Goal: Task Accomplishment & Management: Manage account settings

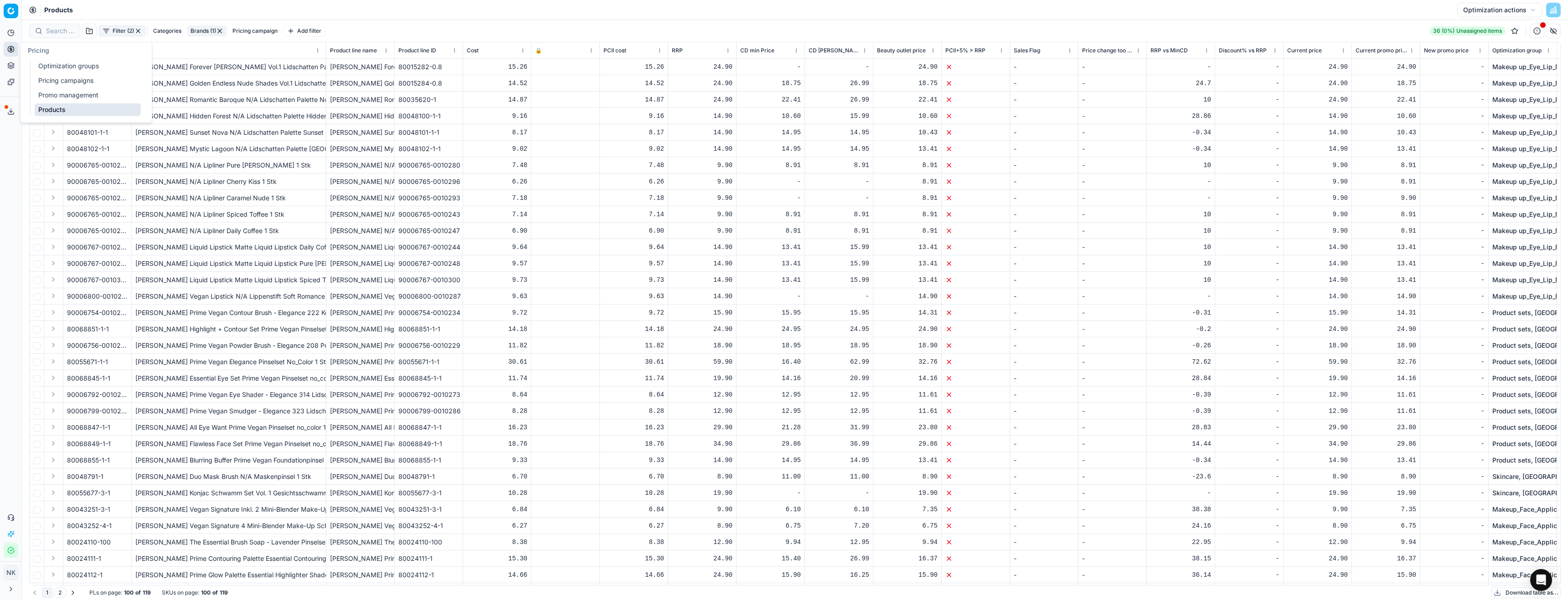
click at [52, 68] on link "Optimization groups" at bounding box center [88, 66] width 107 height 13
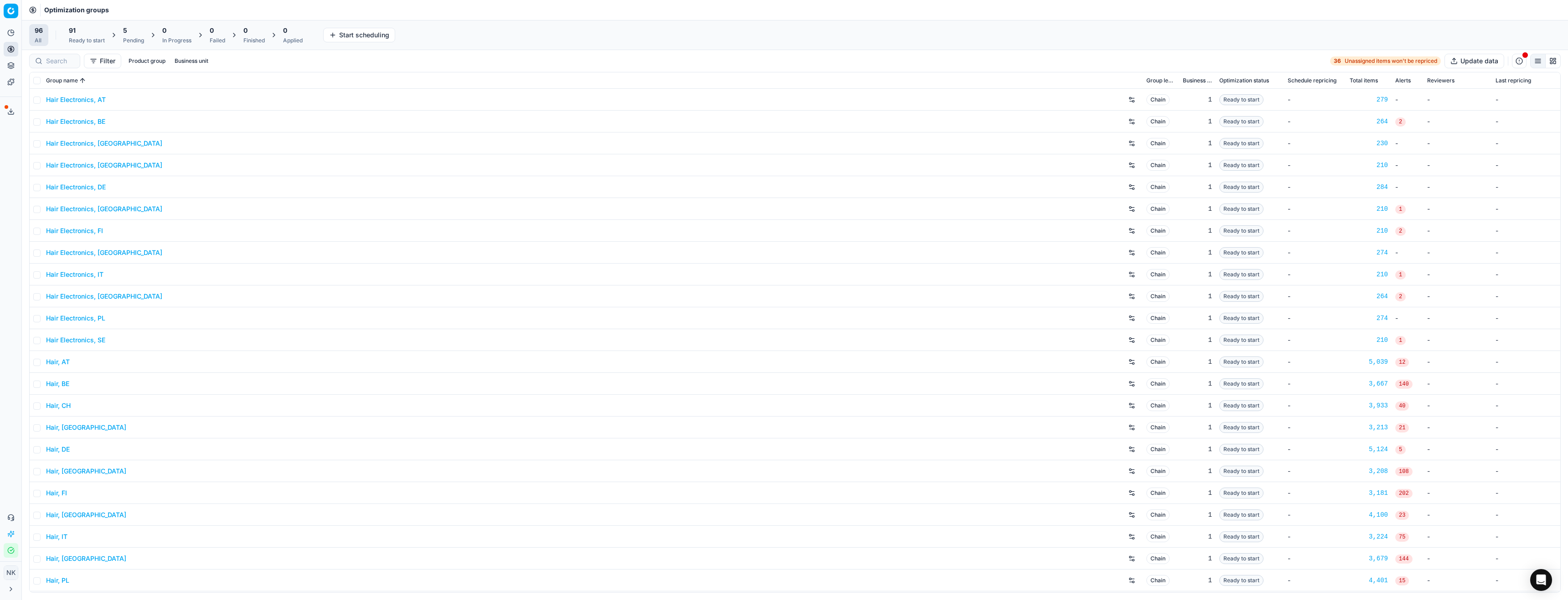
click at [84, 101] on link "Hair Electronics, AT" at bounding box center [75, 100] width 60 height 9
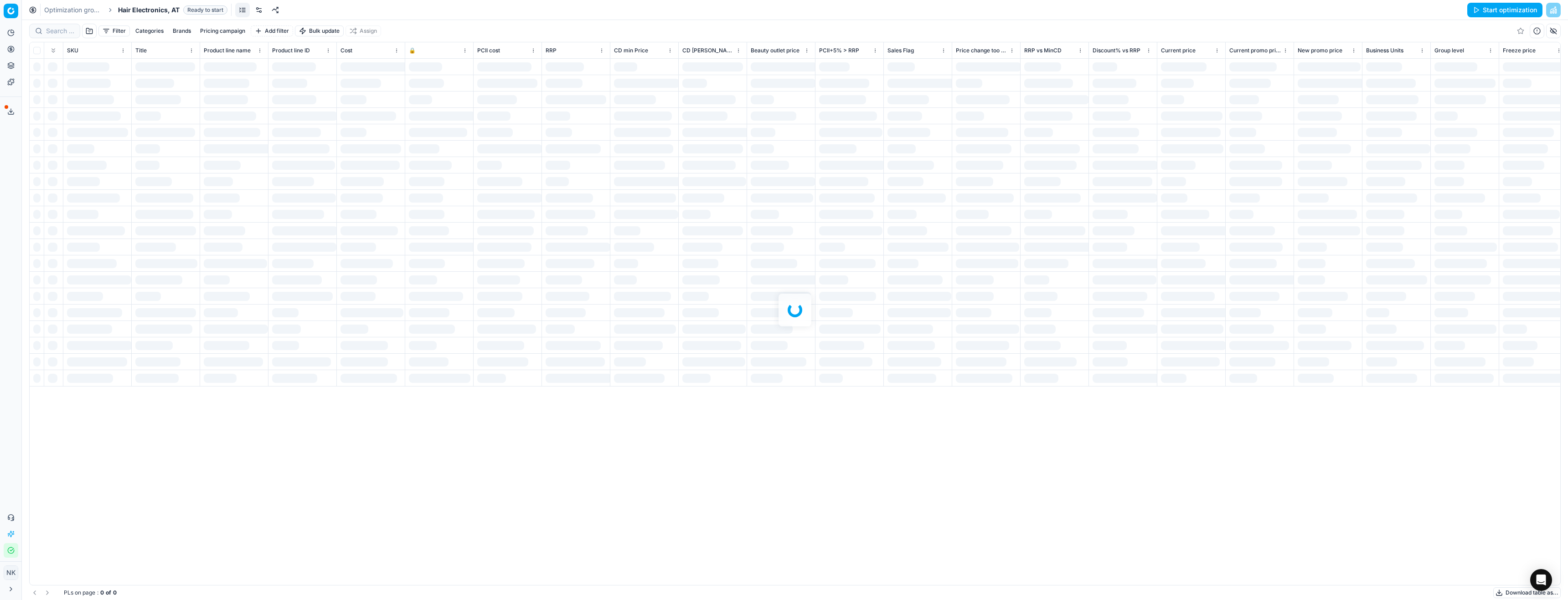
click at [163, 12] on span "Hair Electronics, AT" at bounding box center [149, 9] width 62 height 9
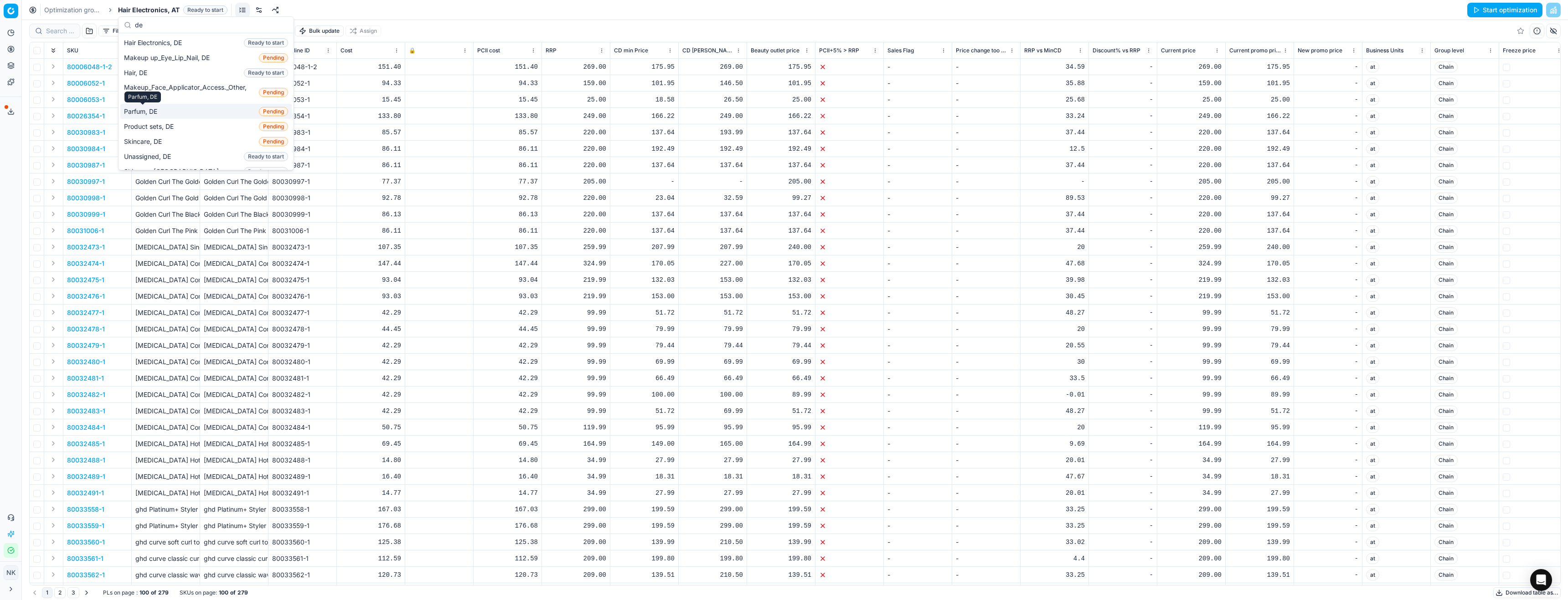
type input "de"
click at [142, 110] on span "Parfum, DE" at bounding box center [143, 112] width 37 height 9
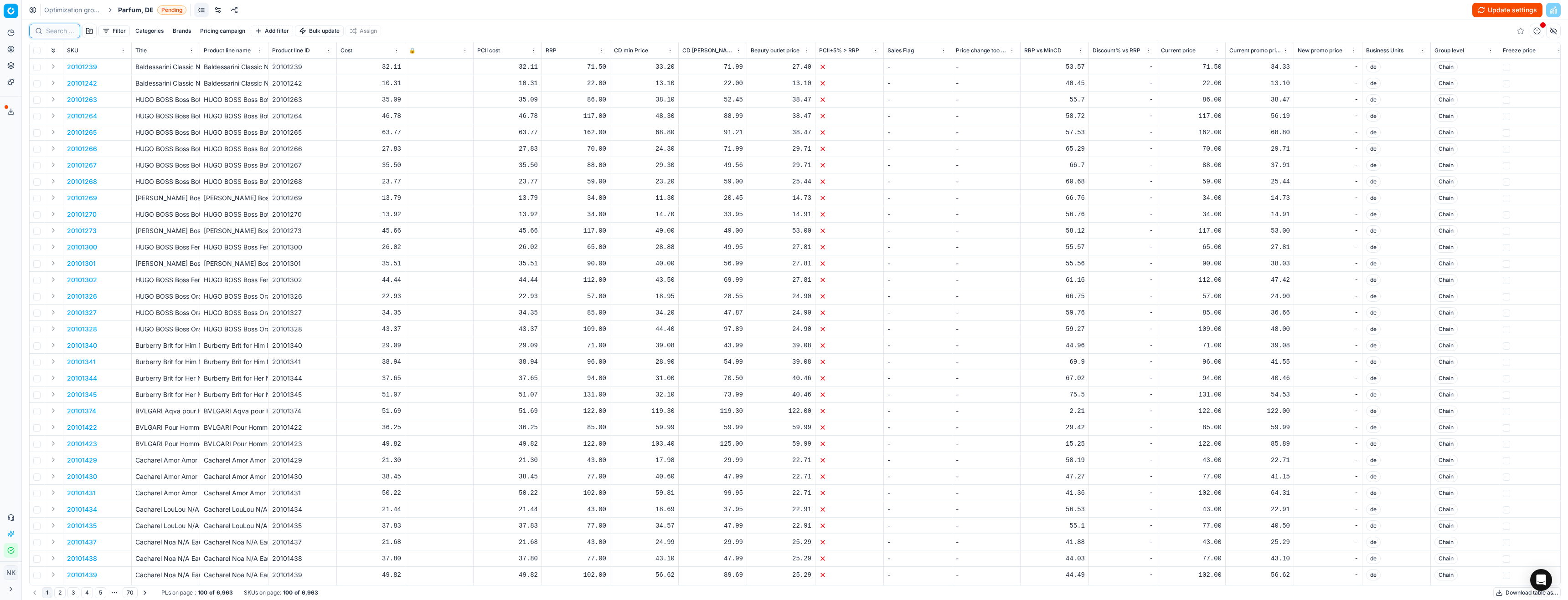
click at [58, 34] on input at bounding box center [59, 30] width 28 height 9
paste input "20120433"
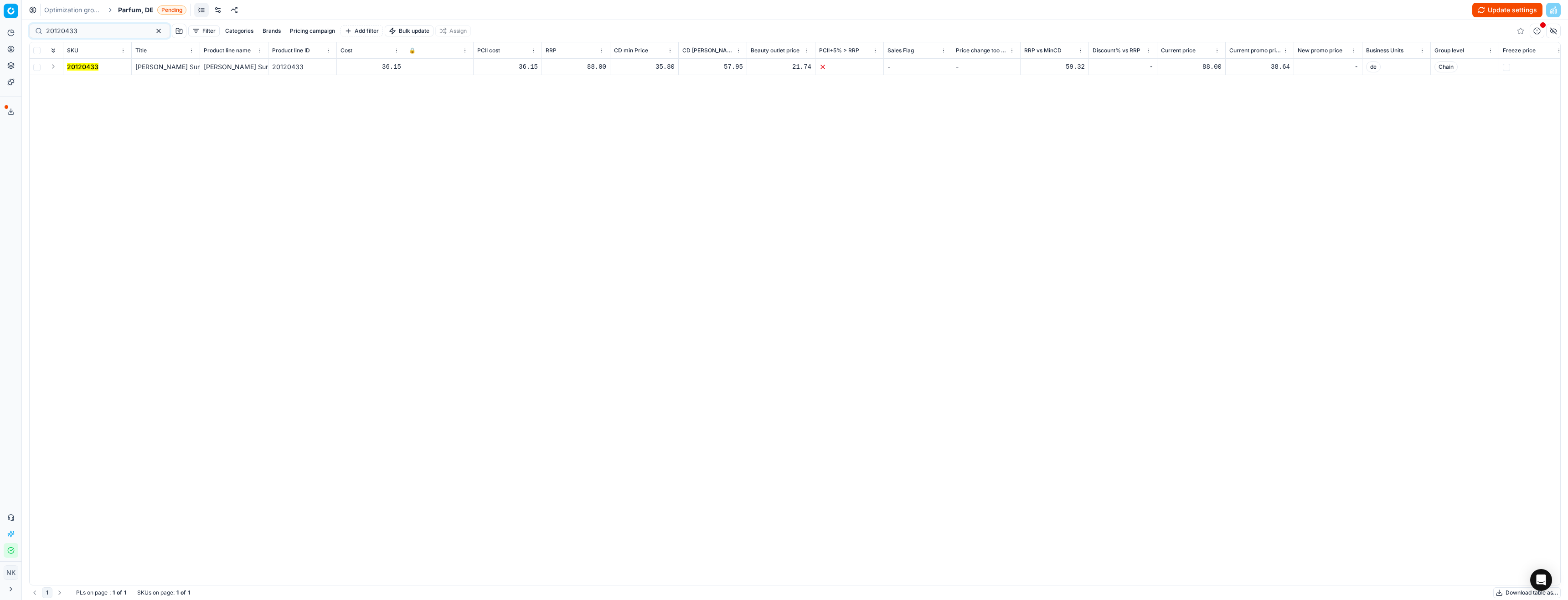
click at [52, 67] on button "Expand" at bounding box center [53, 66] width 11 height 11
click at [84, 84] on mark "20120433" at bounding box center [82, 83] width 31 height 8
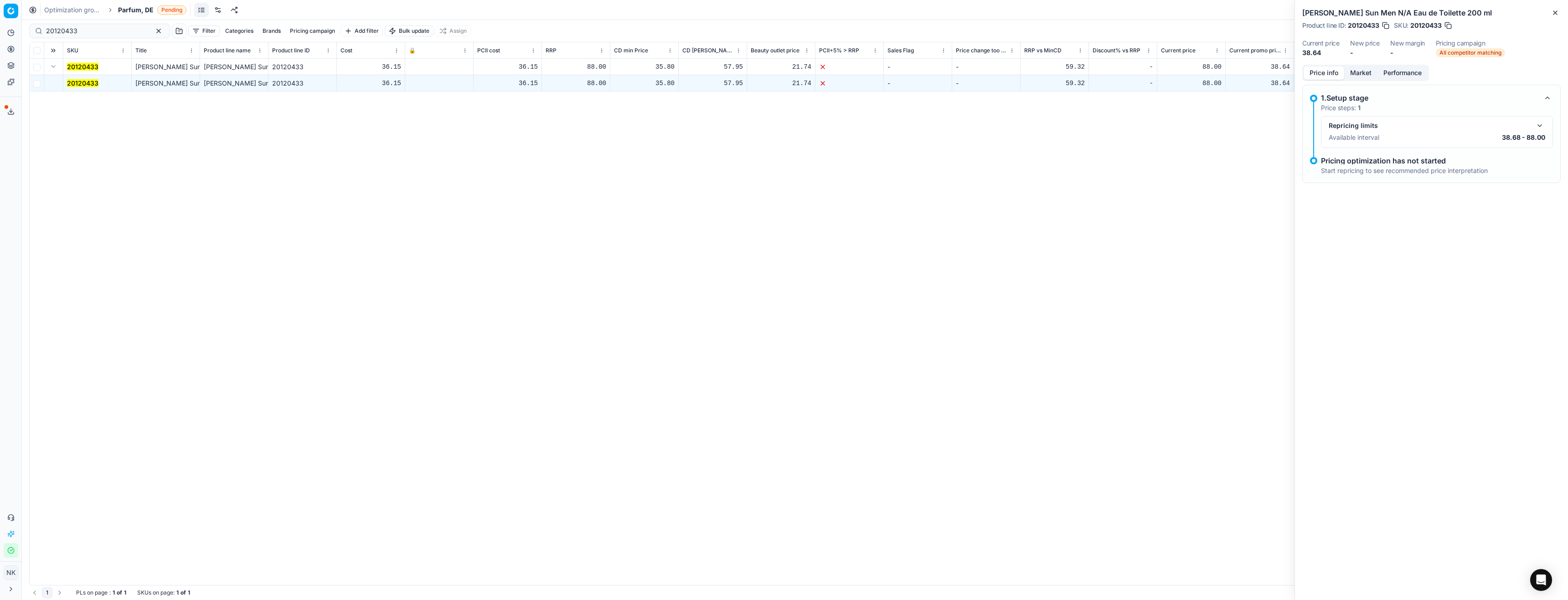
click at [1540, 128] on button "button" at bounding box center [1539, 125] width 11 height 11
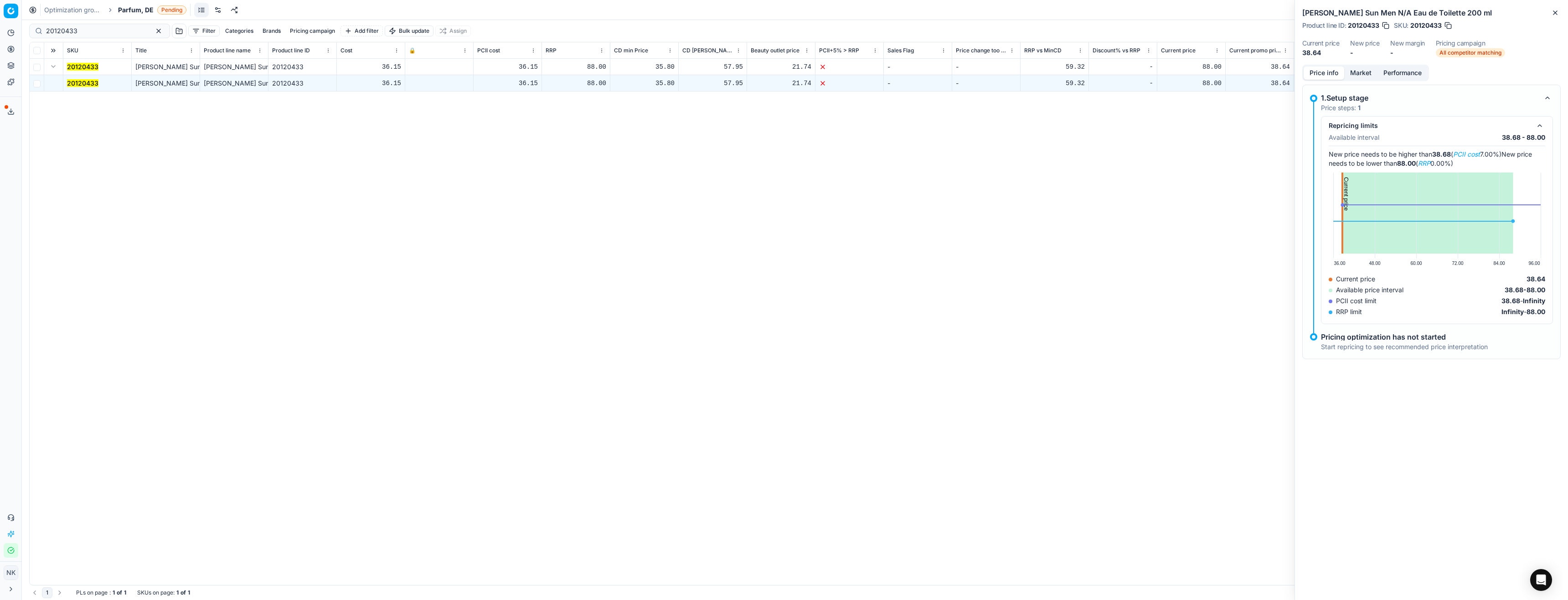
click at [1361, 73] on button "Market" at bounding box center [1360, 74] width 33 height 14
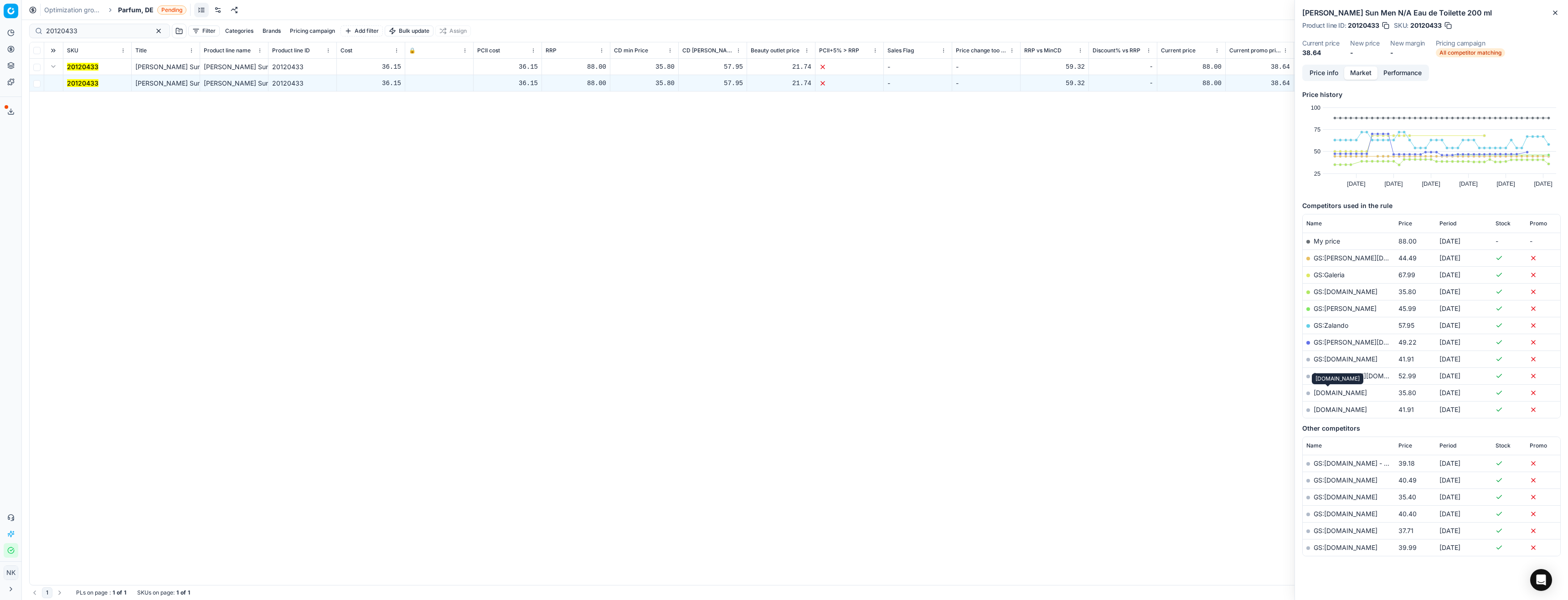
click at [1327, 393] on link "notino.de" at bounding box center [1340, 392] width 53 height 8
click at [99, 27] on input "20120433" at bounding box center [96, 30] width 100 height 9
paste input "80070411-90"
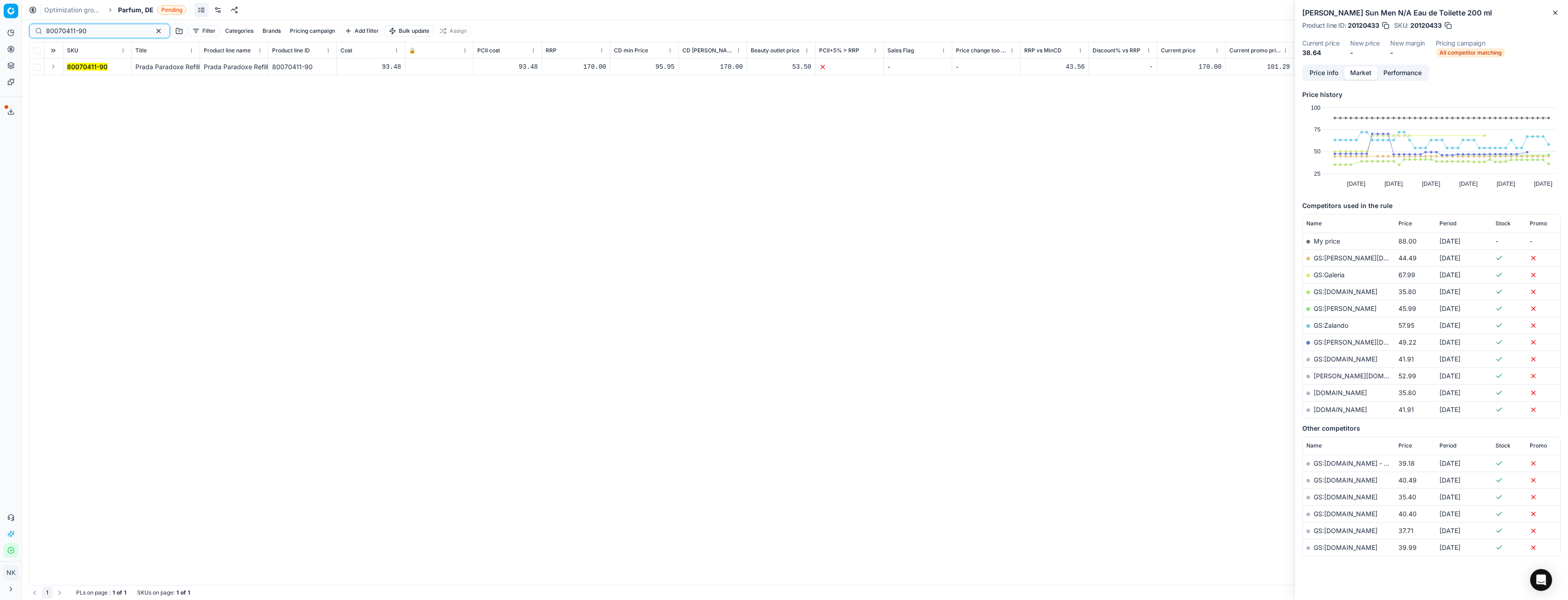
type input "80070411-90"
click at [51, 71] on button "Expand" at bounding box center [53, 66] width 11 height 11
click at [90, 82] on mark "80070411-90" at bounding box center [87, 83] width 41 height 8
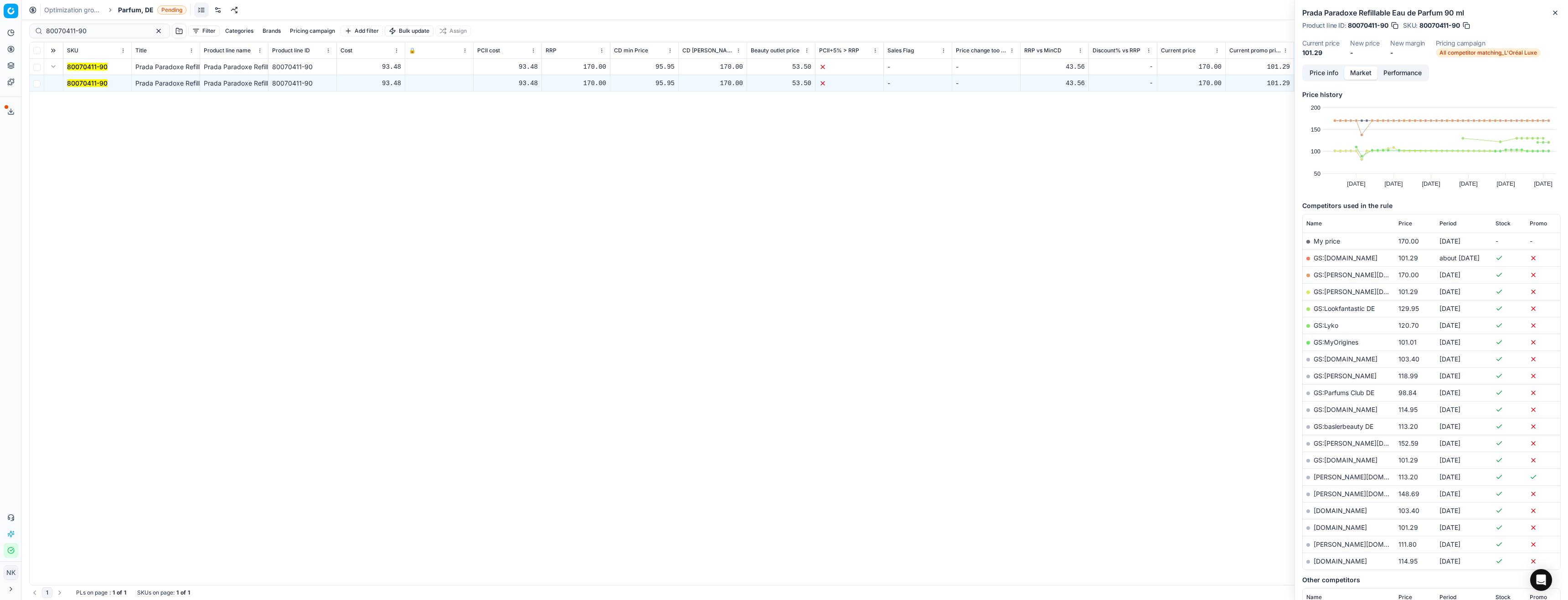
click at [1323, 68] on button "Price info" at bounding box center [1324, 74] width 41 height 14
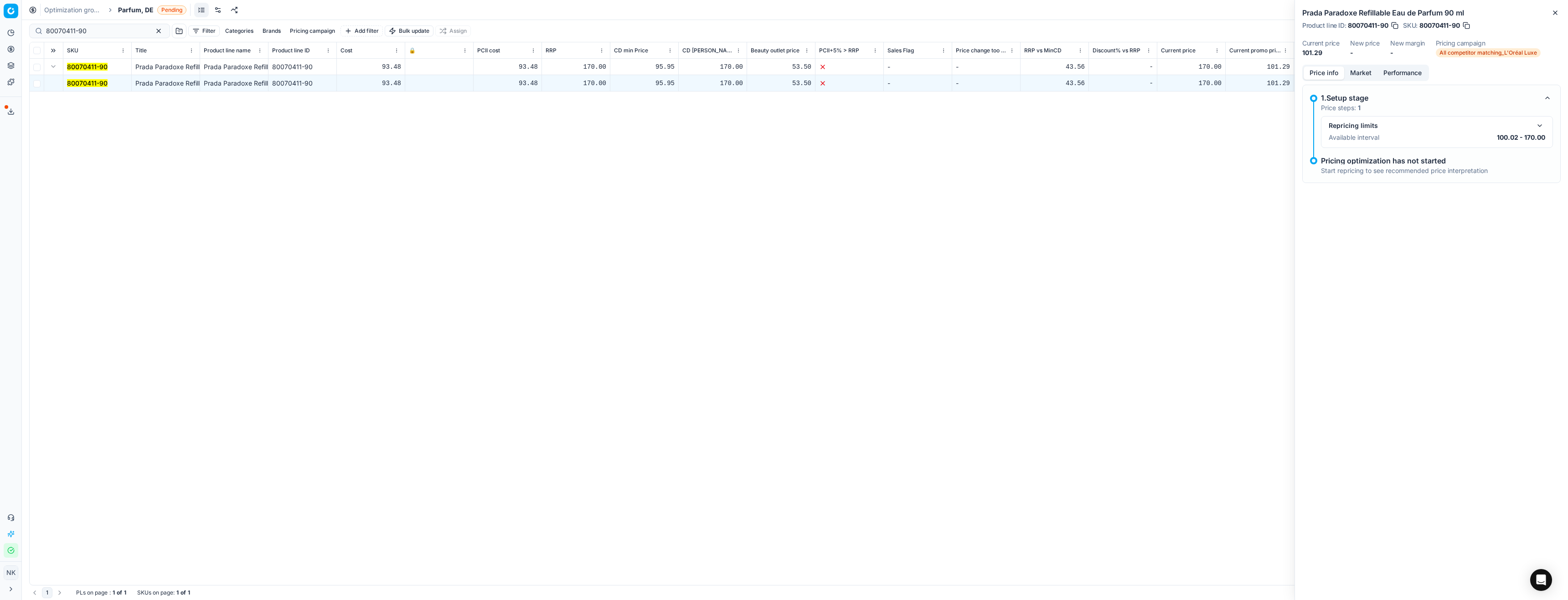
click at [1544, 126] on button "button" at bounding box center [1539, 125] width 11 height 11
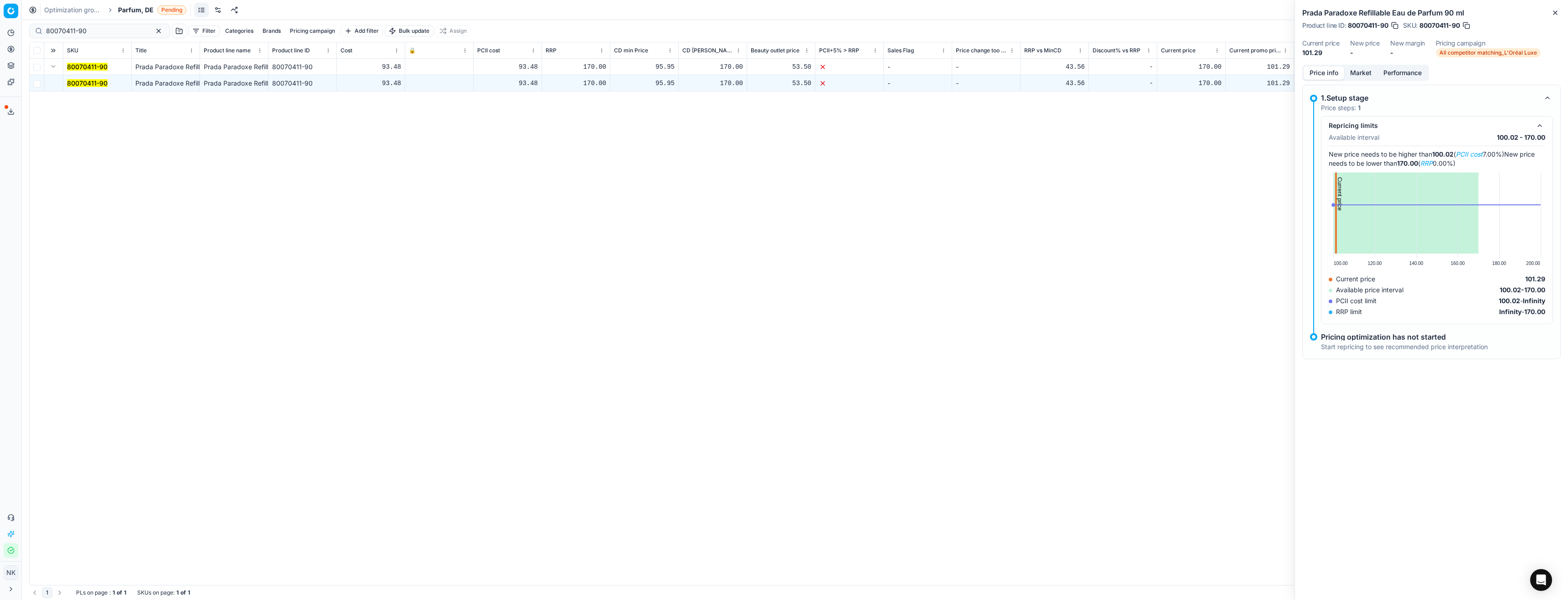
click at [1355, 77] on button "Market" at bounding box center [1360, 74] width 33 height 14
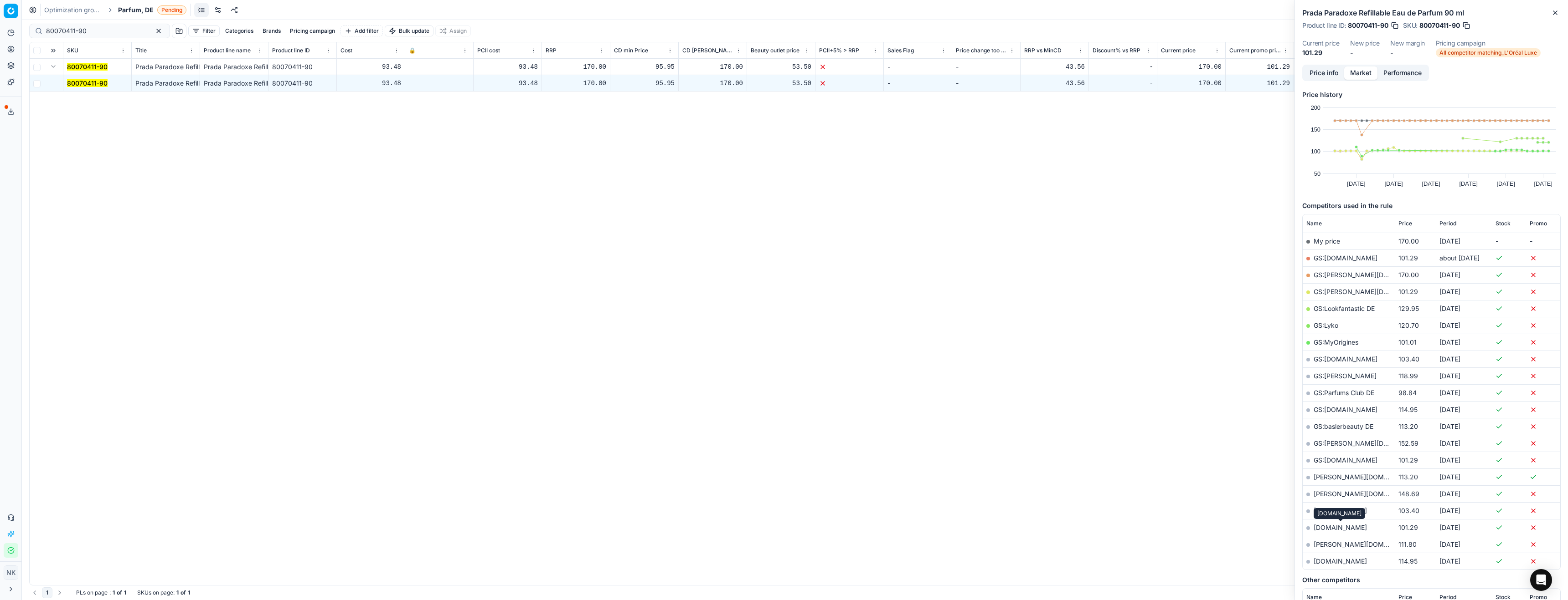
click at [1336, 528] on link "parfumdreams.de" at bounding box center [1340, 527] width 53 height 8
click at [1330, 341] on link "GS:MyOrigines" at bounding box center [1335, 341] width 45 height 8
click at [139, 9] on span "Parfum, DE" at bounding box center [136, 9] width 36 height 9
type input "pl"
click at [147, 114] on span "Parfum, PL" at bounding box center [142, 112] width 36 height 9
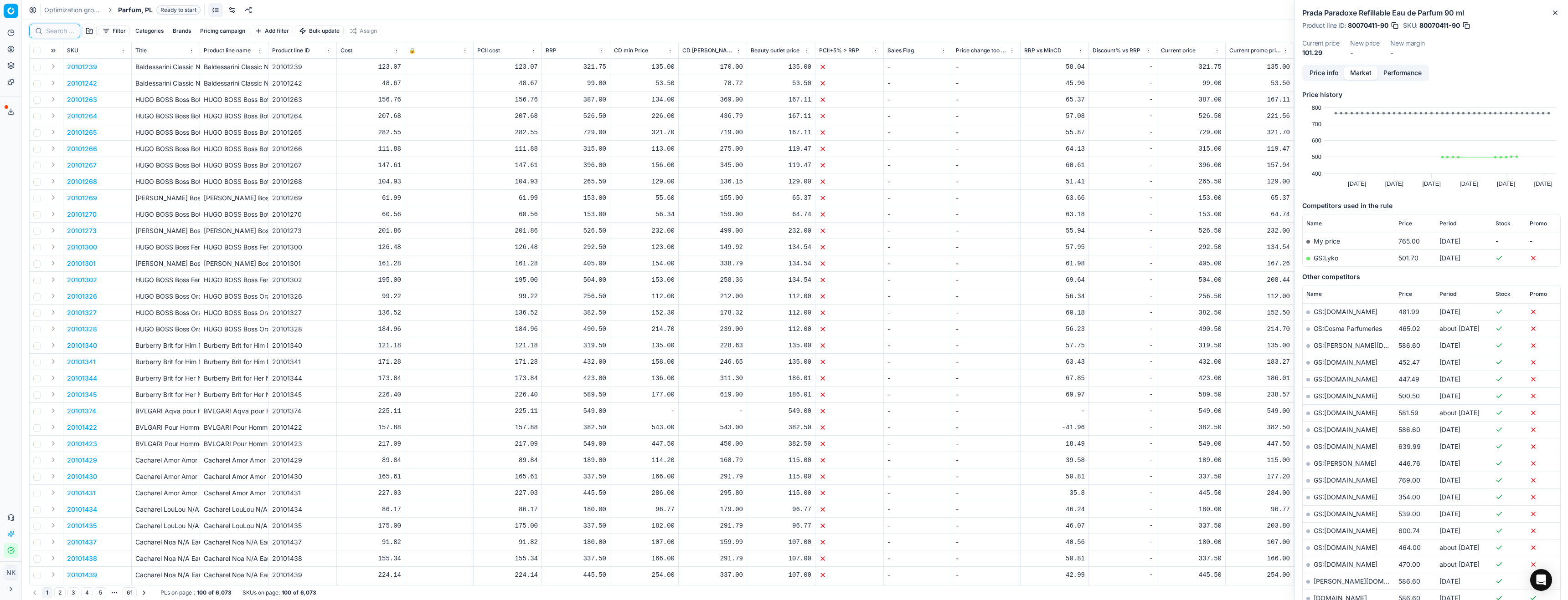
click at [58, 31] on input at bounding box center [59, 30] width 28 height 9
paste input "80062939-100"
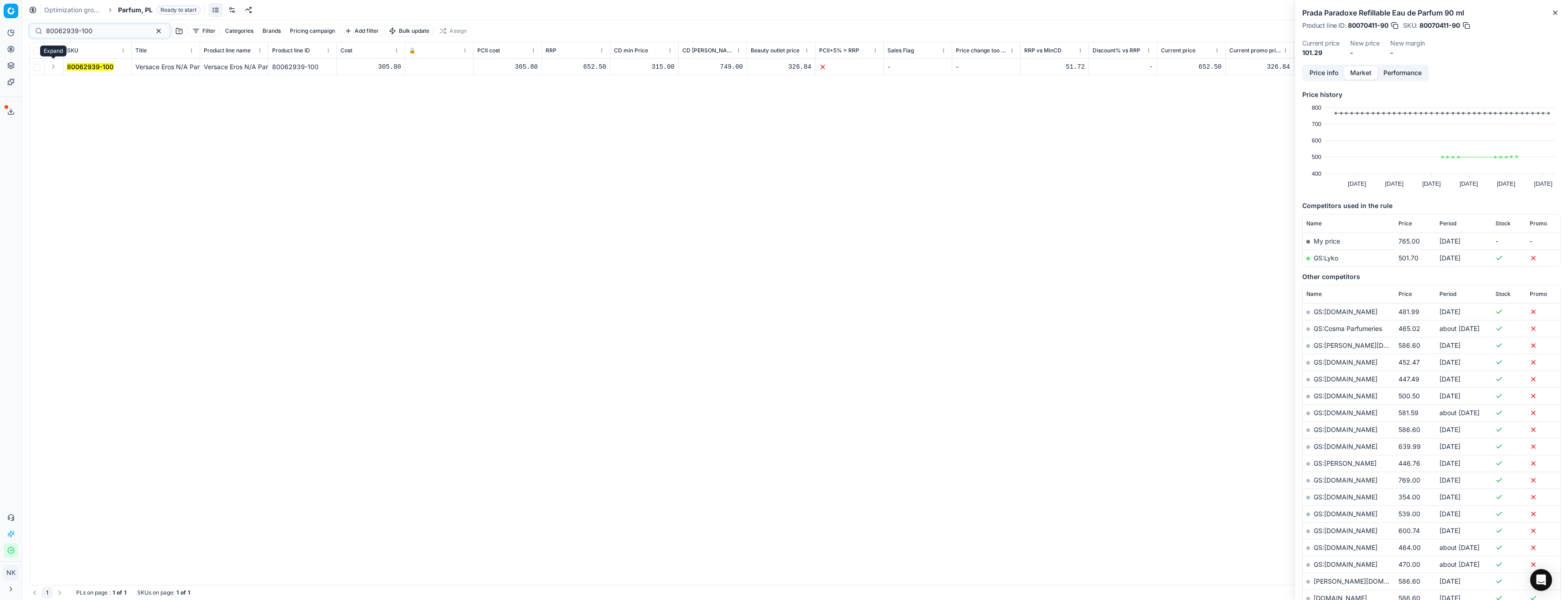
click at [53, 69] on button "Expand" at bounding box center [53, 66] width 11 height 11
click at [81, 79] on mark "80062939-100" at bounding box center [90, 83] width 47 height 8
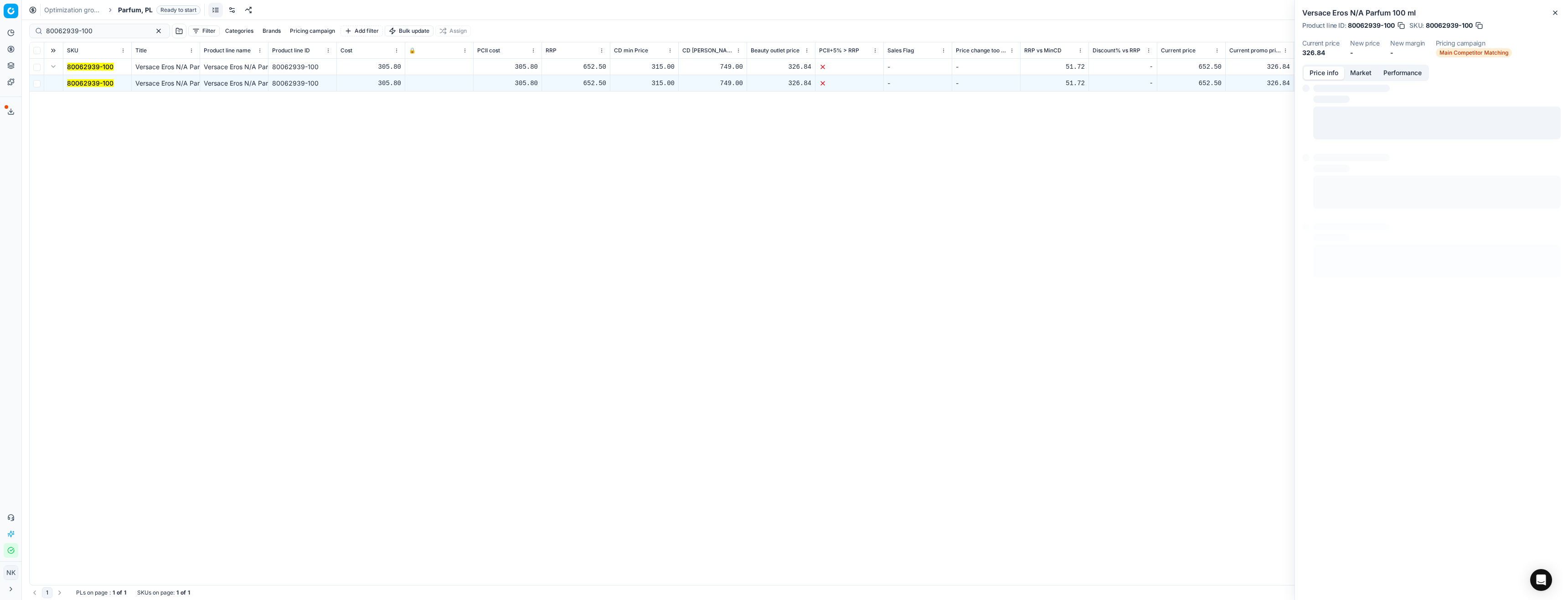
click at [1319, 72] on button "Price info" at bounding box center [1324, 74] width 41 height 14
click at [1363, 72] on button "Market" at bounding box center [1360, 74] width 33 height 14
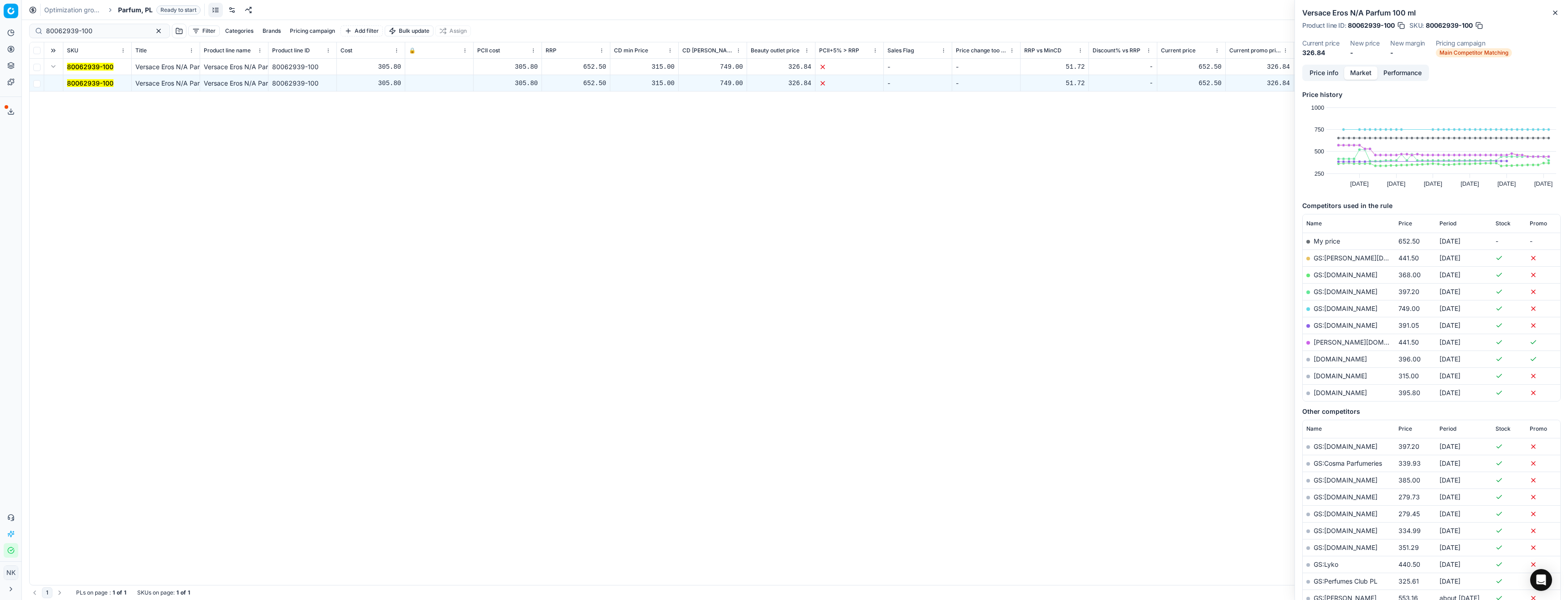
click at [1324, 376] on link "notino.pl" at bounding box center [1340, 375] width 53 height 8
click at [113, 32] on input "80062939-100" at bounding box center [96, 30] width 100 height 9
paste input "6266"
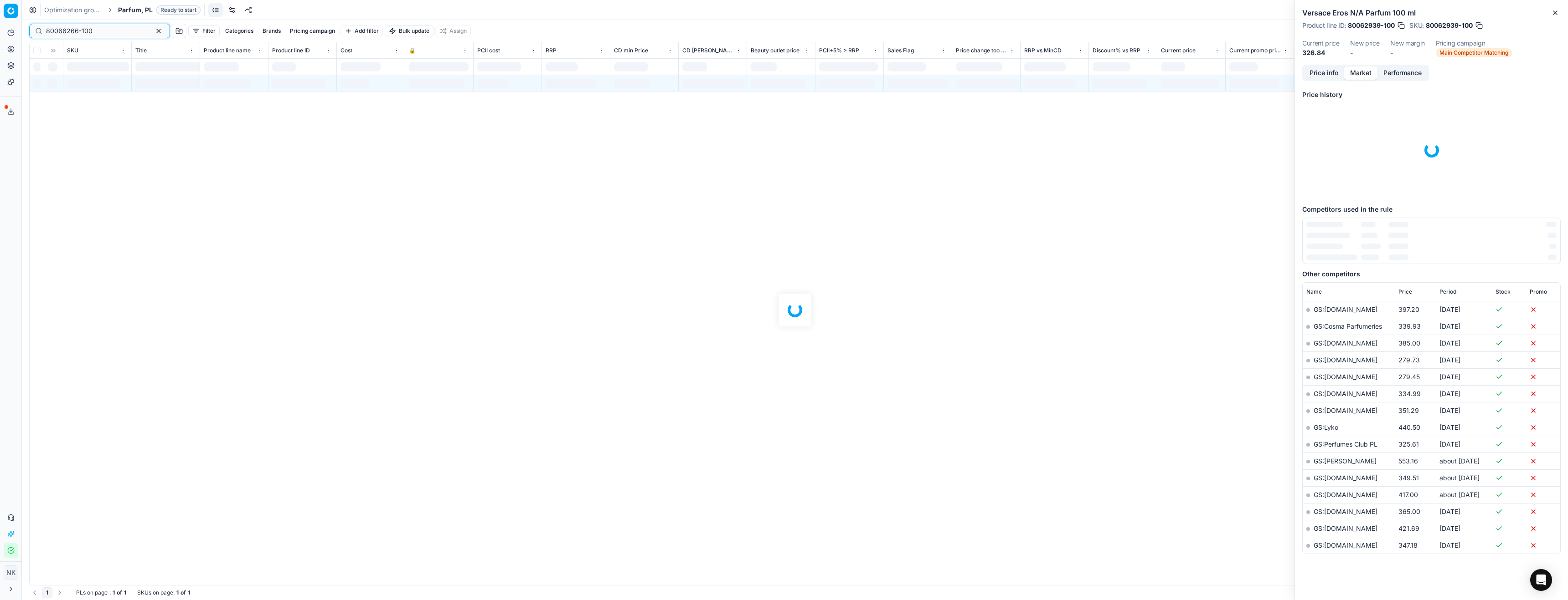
type input "80066266-100"
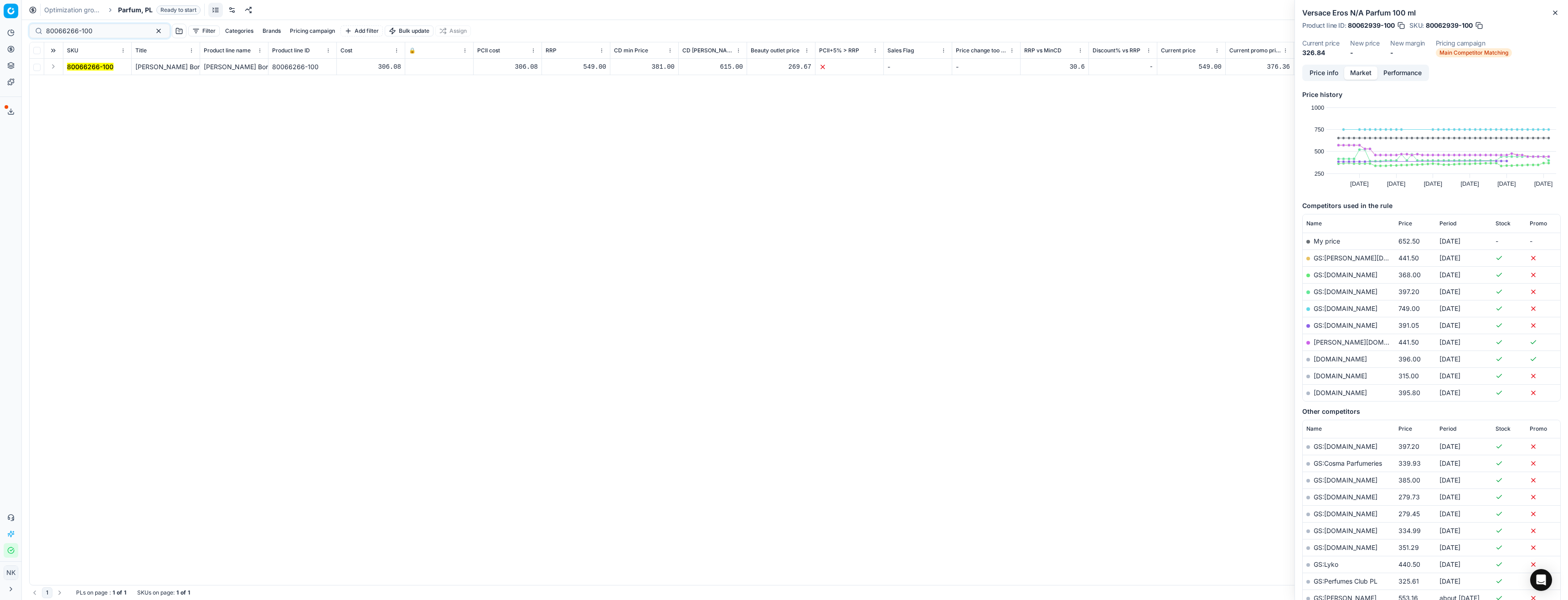
click at [129, 12] on span "Parfum, PL" at bounding box center [135, 9] width 35 height 9
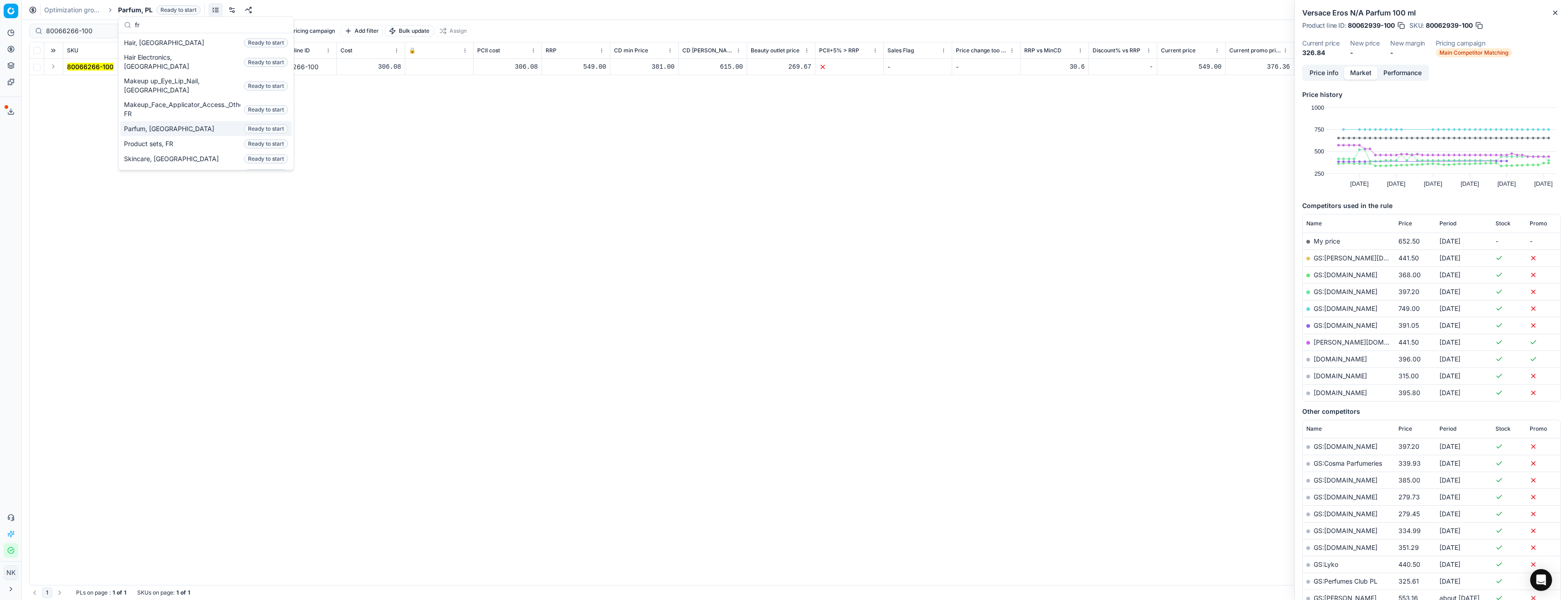
type input "fr"
click at [147, 124] on span "Parfum, [GEOGRAPHIC_DATA]" at bounding box center [171, 128] width 94 height 9
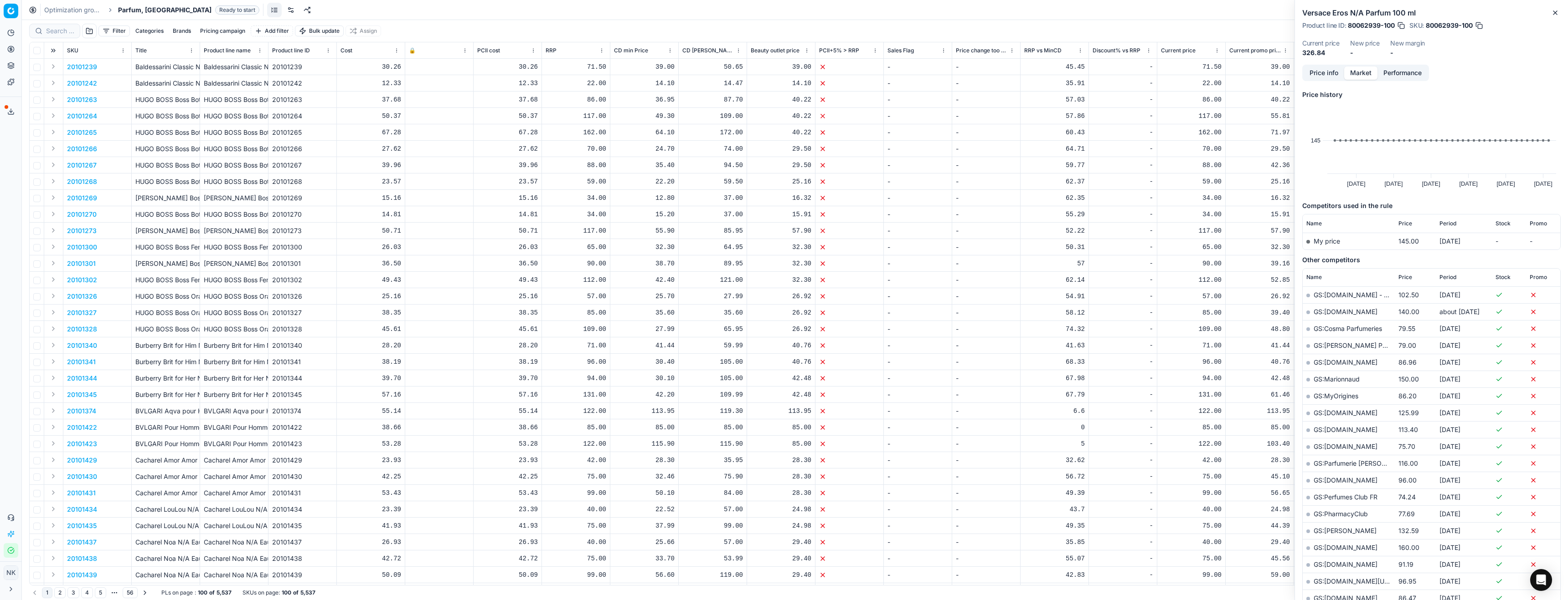
click at [59, 35] on div at bounding box center [54, 30] width 51 height 14
paste input "80066266-100"
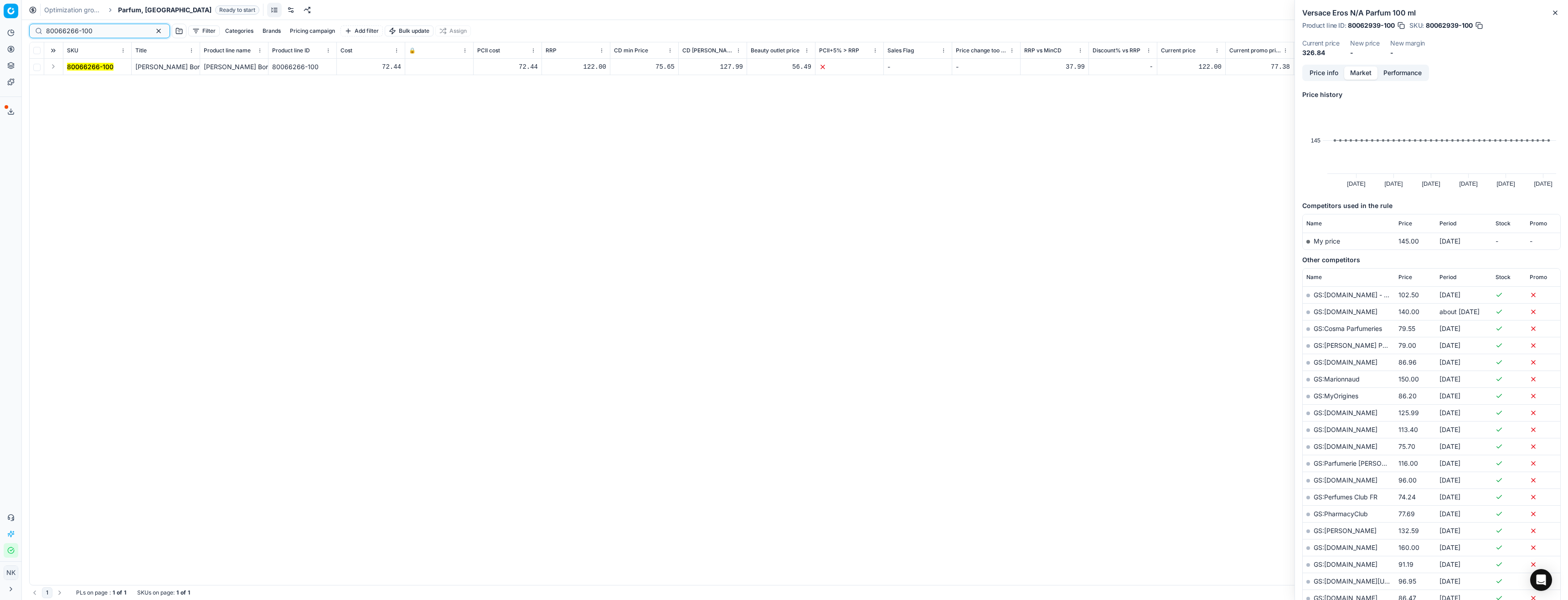
type input "80066266-100"
click at [55, 68] on button "Expand" at bounding box center [53, 66] width 11 height 11
click at [90, 81] on mark "80066266-100" at bounding box center [90, 83] width 47 height 8
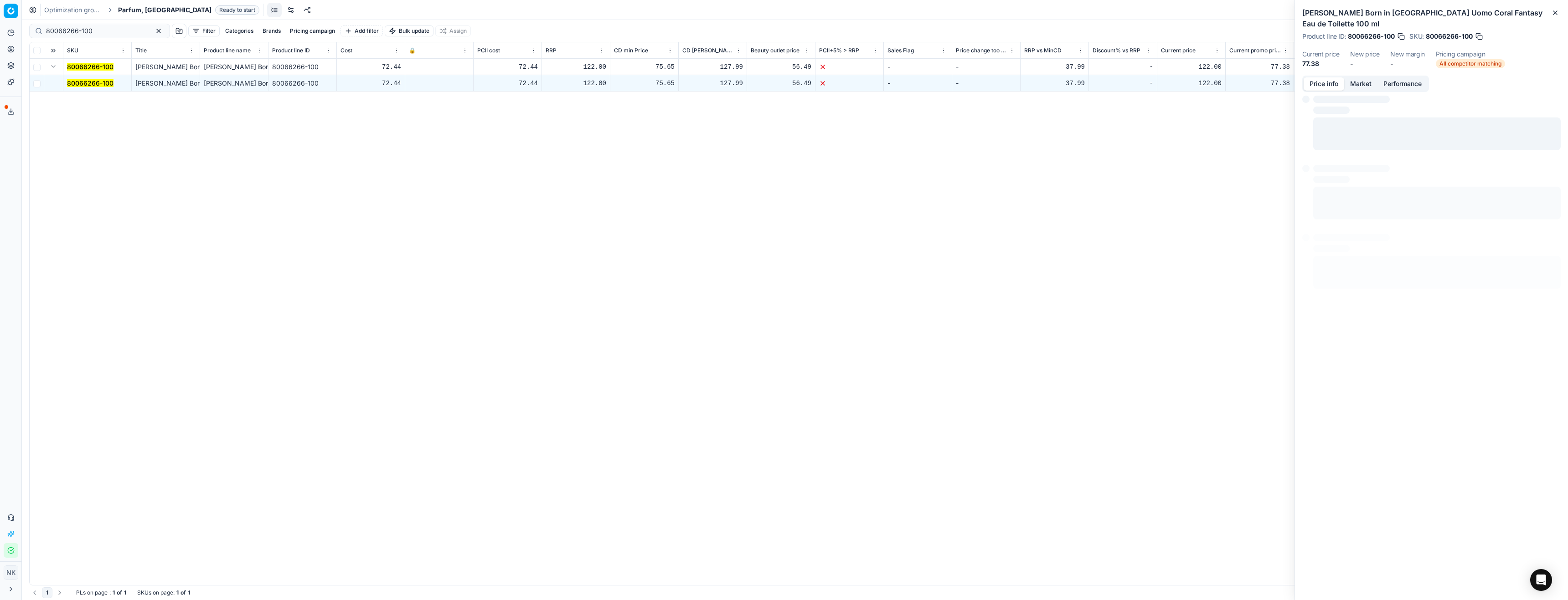
click at [1324, 78] on button "Price info" at bounding box center [1324, 85] width 41 height 14
click at [1541, 131] on button "button" at bounding box center [1539, 136] width 11 height 11
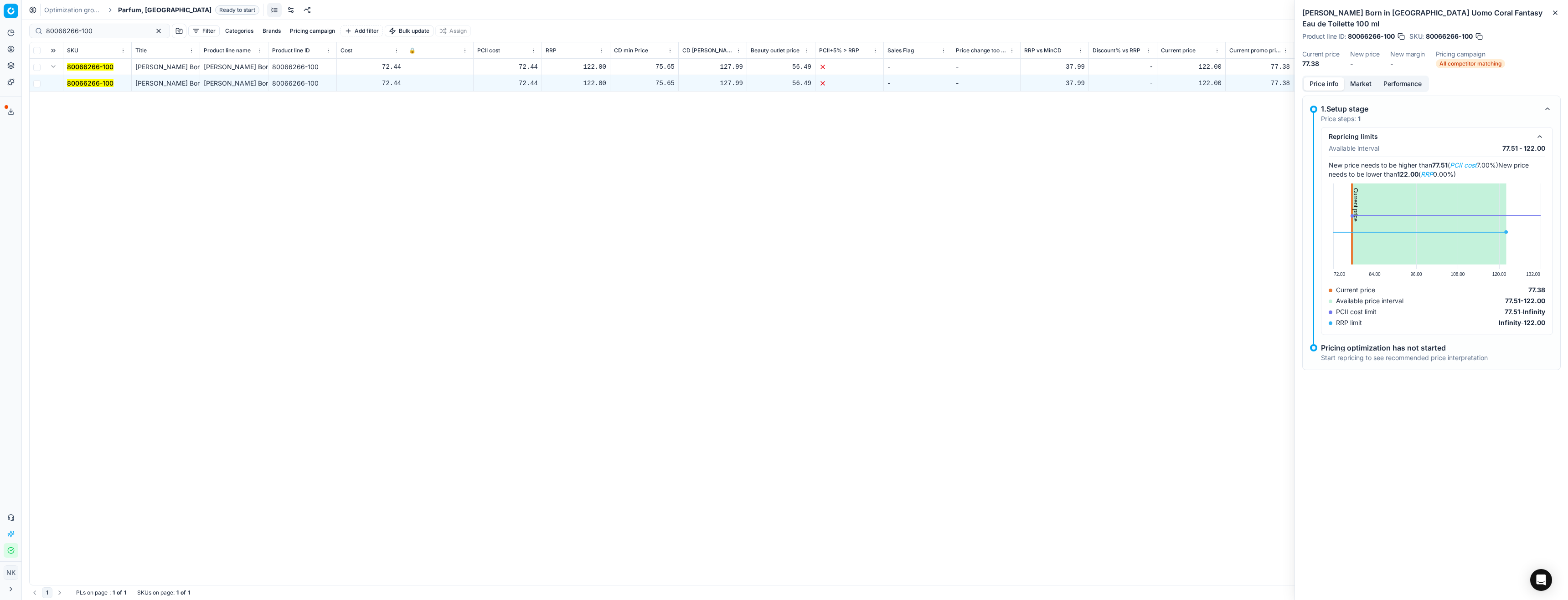
click at [134, 7] on span "Parfum, [GEOGRAPHIC_DATA]" at bounding box center [165, 9] width 93 height 9
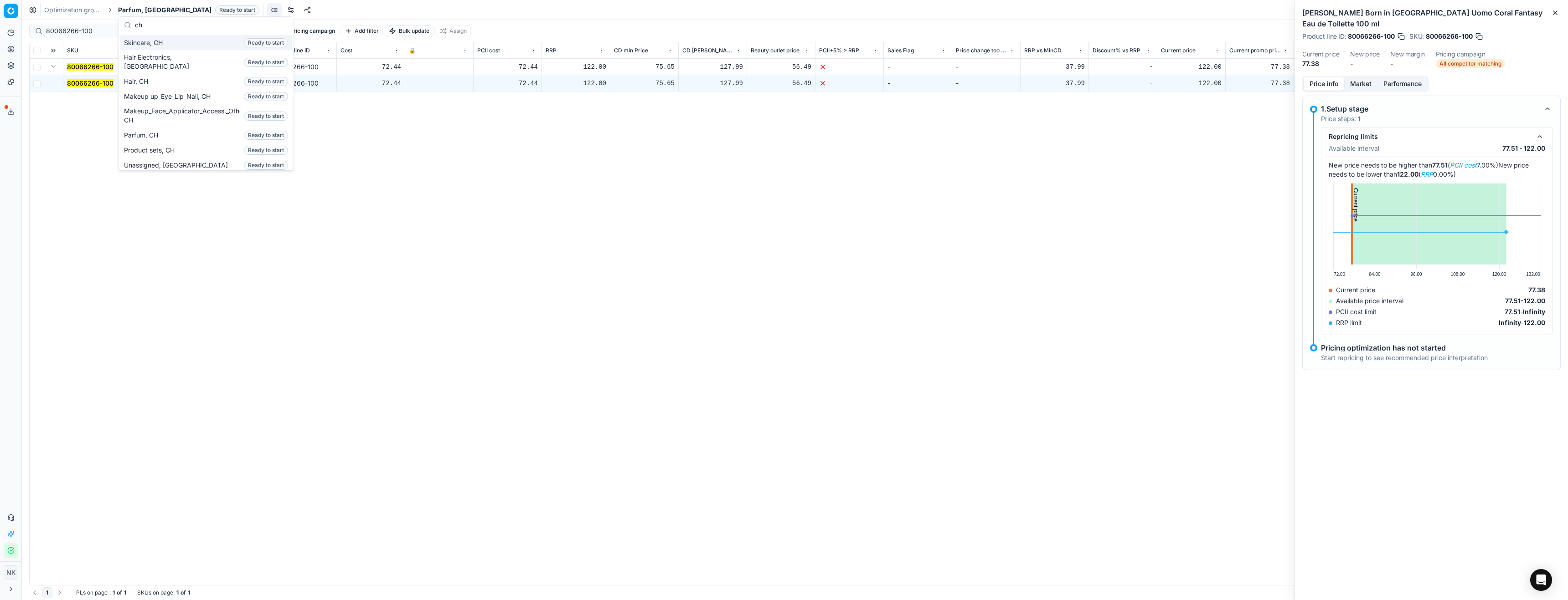
type input "ch"
click at [151, 46] on span "Skincare, CH" at bounding box center [145, 42] width 42 height 9
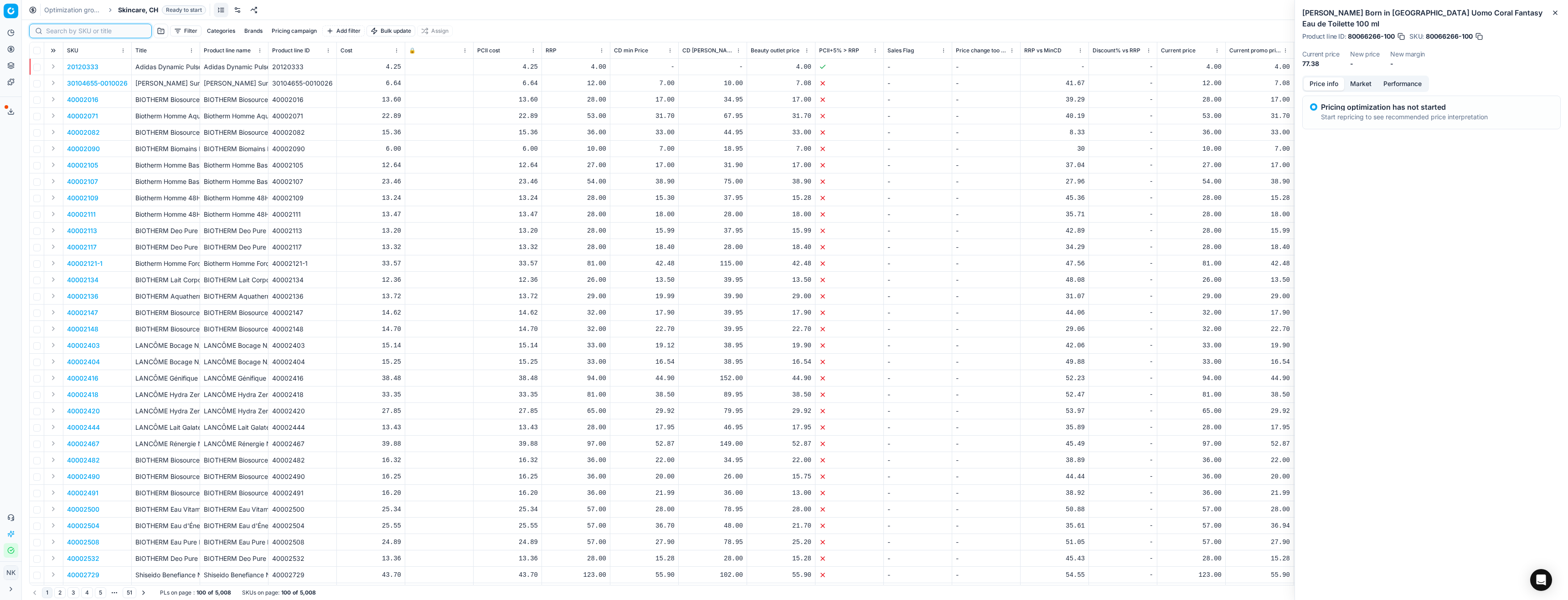
click at [53, 30] on input at bounding box center [96, 30] width 100 height 9
paste input "80061616-50"
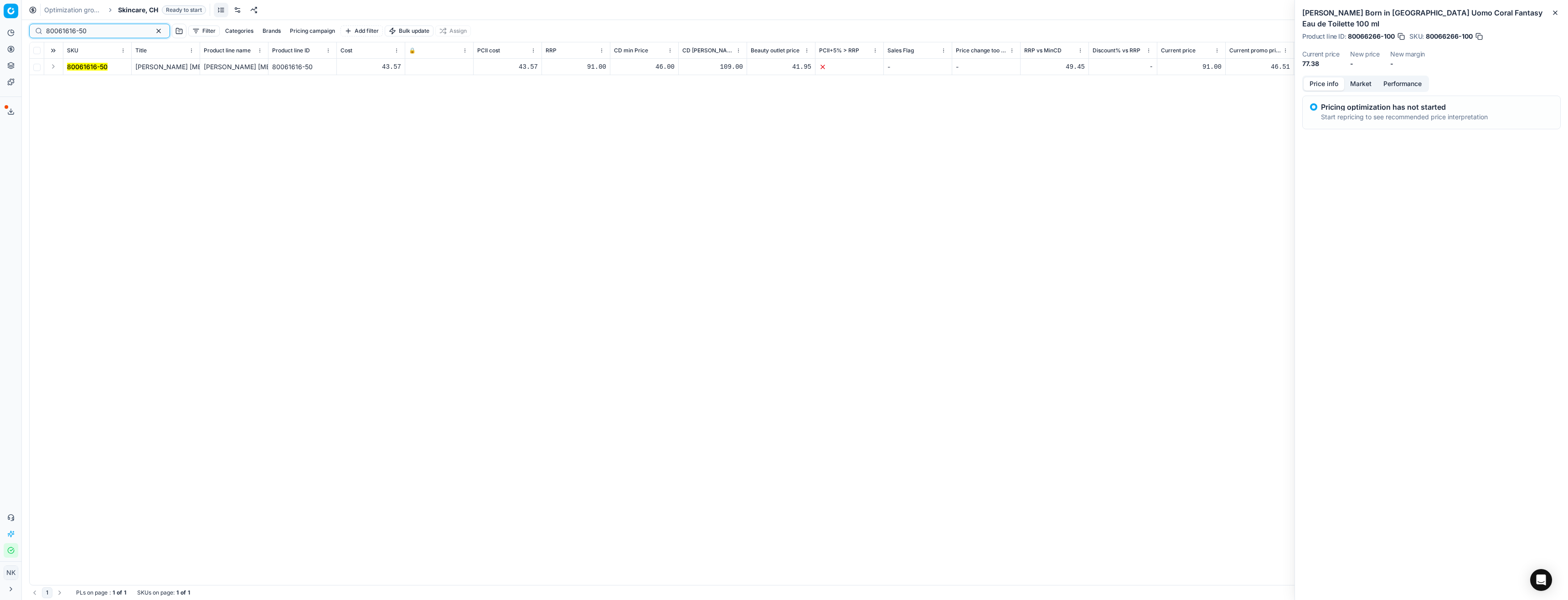
type input "80061616-50"
click at [54, 70] on button "Expand" at bounding box center [53, 66] width 11 height 11
click at [79, 83] on mark "80061616-50" at bounding box center [87, 83] width 41 height 8
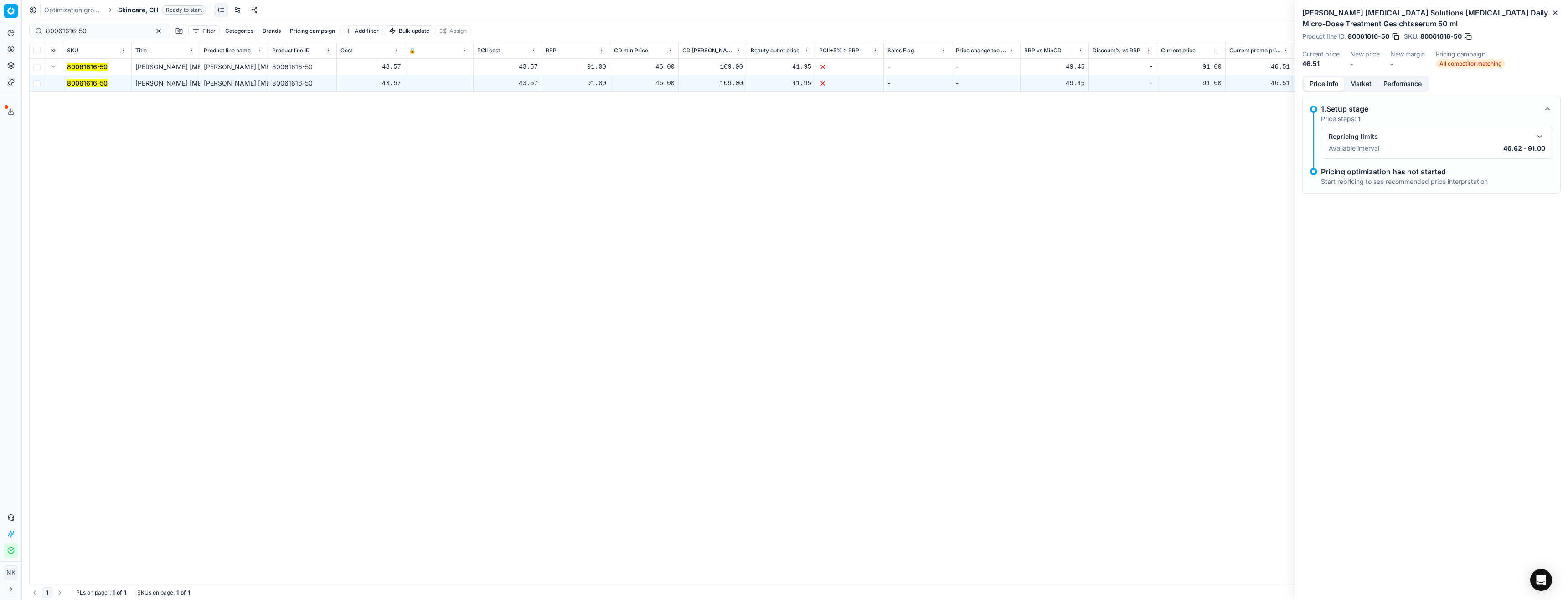
click at [1361, 87] on button "Market" at bounding box center [1360, 85] width 33 height 14
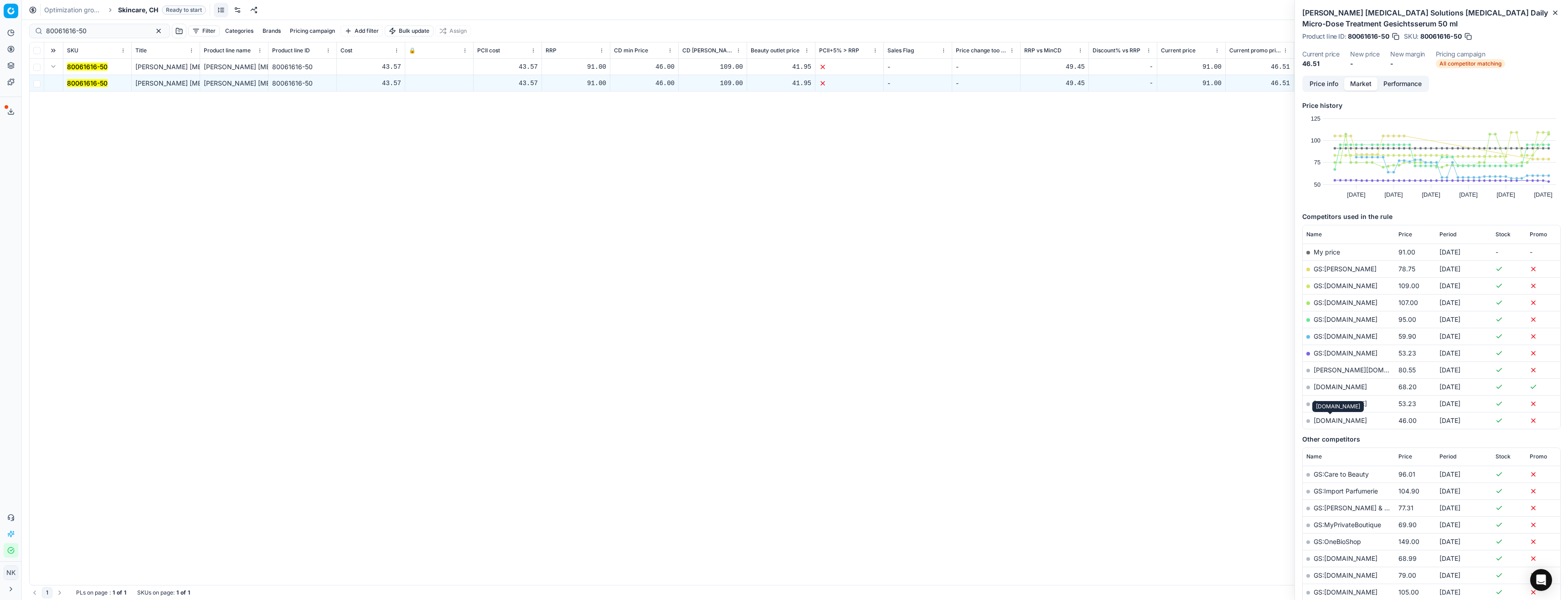
click at [1324, 423] on link "zalando.ch" at bounding box center [1340, 420] width 53 height 8
click at [140, 12] on span "Skincare, CH" at bounding box center [138, 9] width 40 height 9
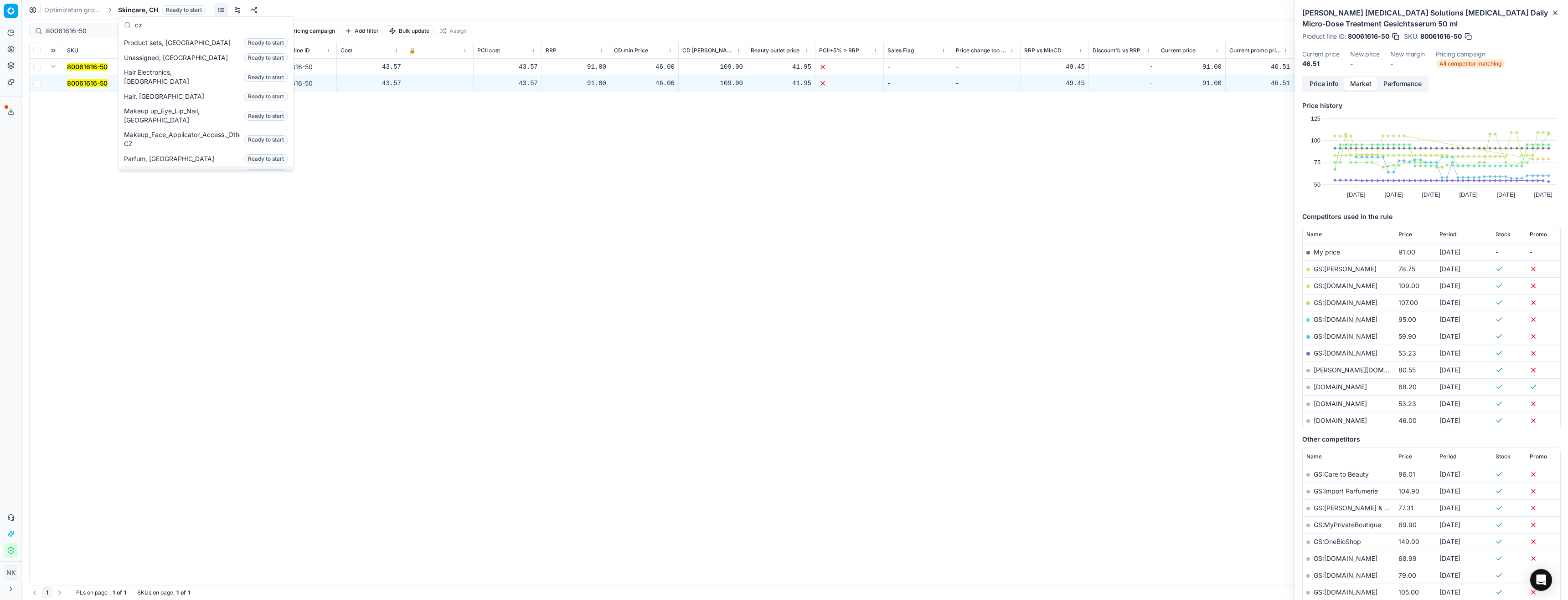
type input "cz"
click at [149, 169] on span "Skincare, CZ" at bounding box center [173, 173] width 98 height 9
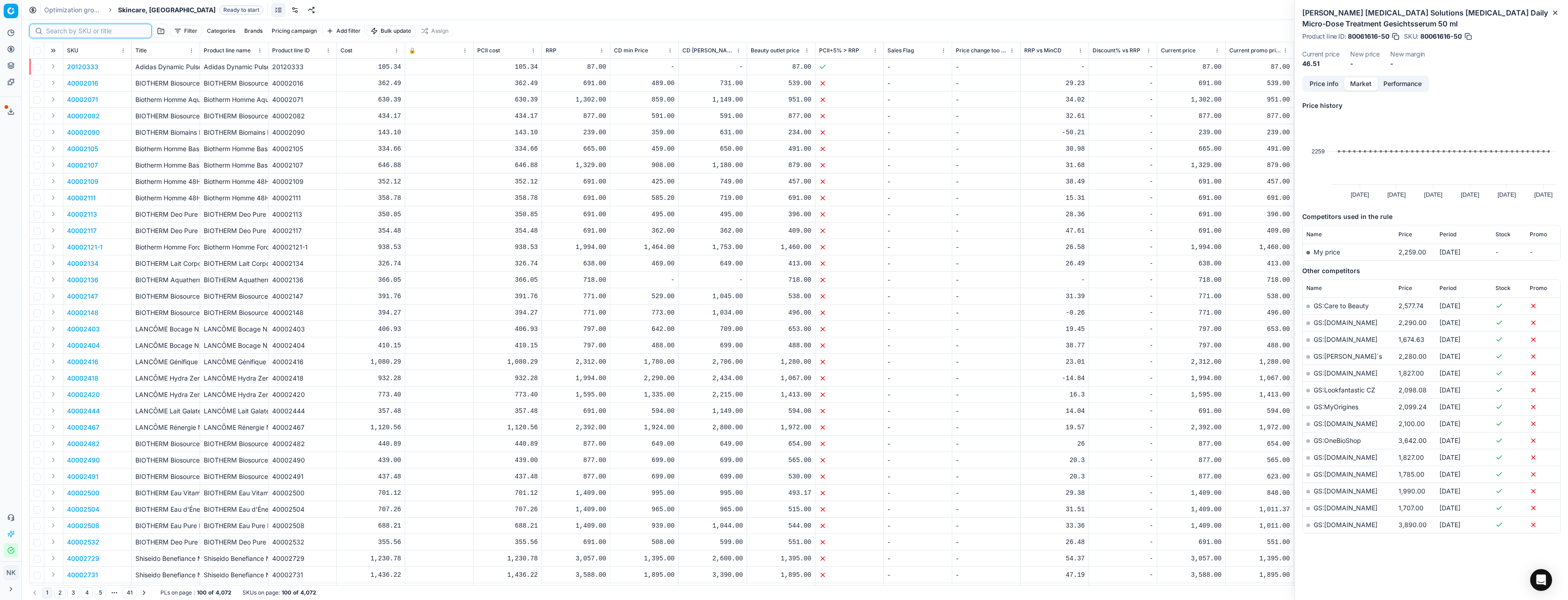
click at [59, 32] on input at bounding box center [96, 30] width 100 height 9
paste input "80060753-100"
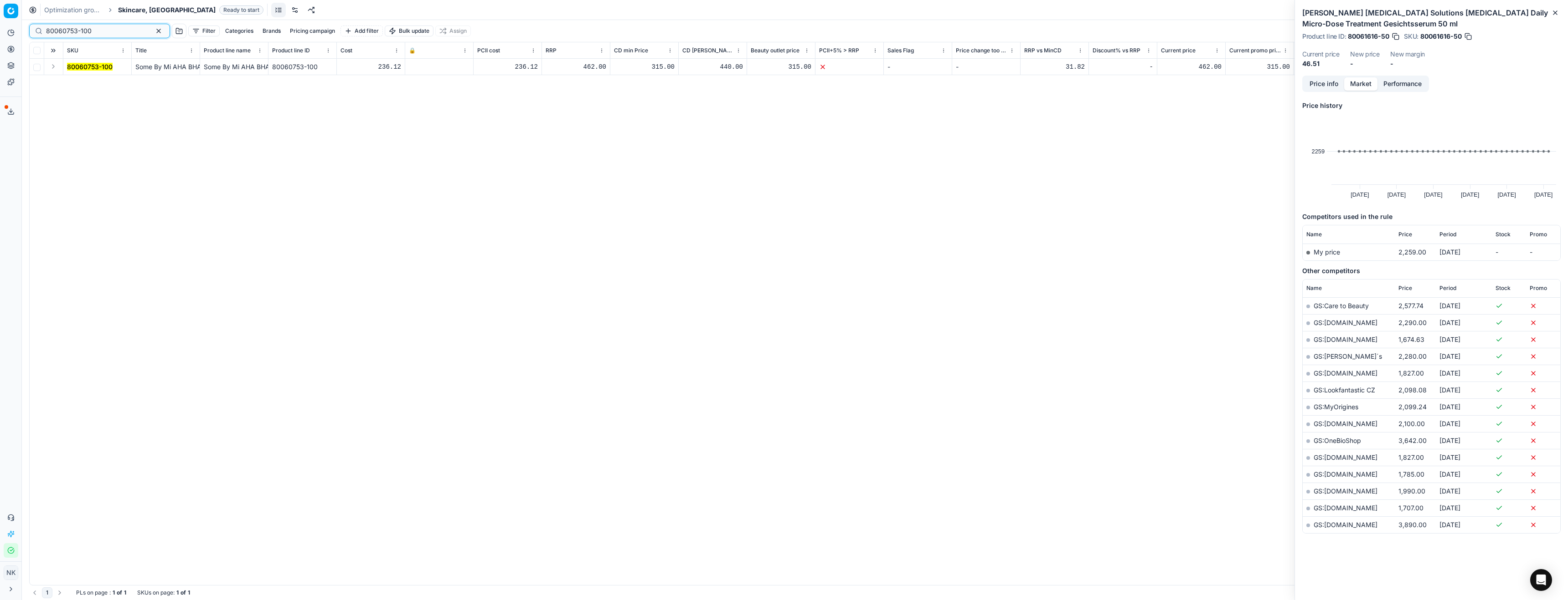
type input "80060753-100"
click at [50, 67] on button "Expand" at bounding box center [53, 66] width 11 height 11
click at [85, 85] on mark "80060753-100" at bounding box center [90, 83] width 46 height 8
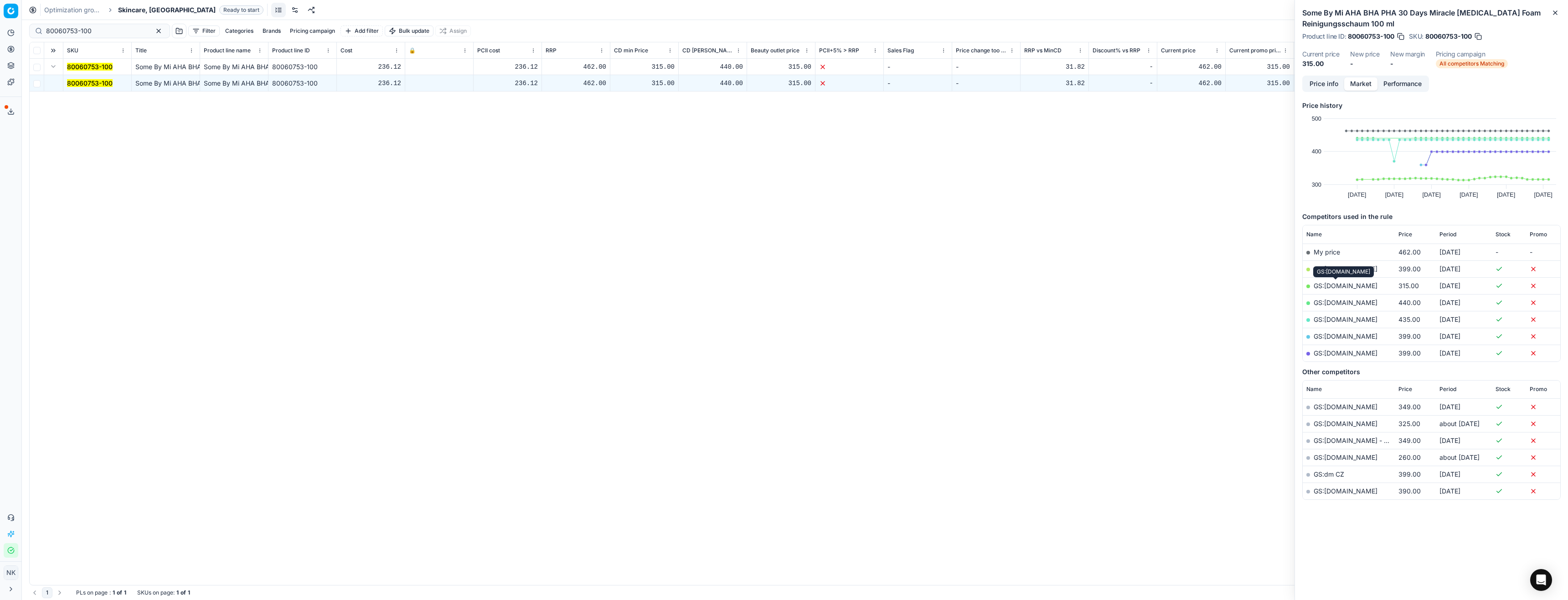
click at [1331, 284] on link "GS:Makeup.cz" at bounding box center [1345, 286] width 63 height 8
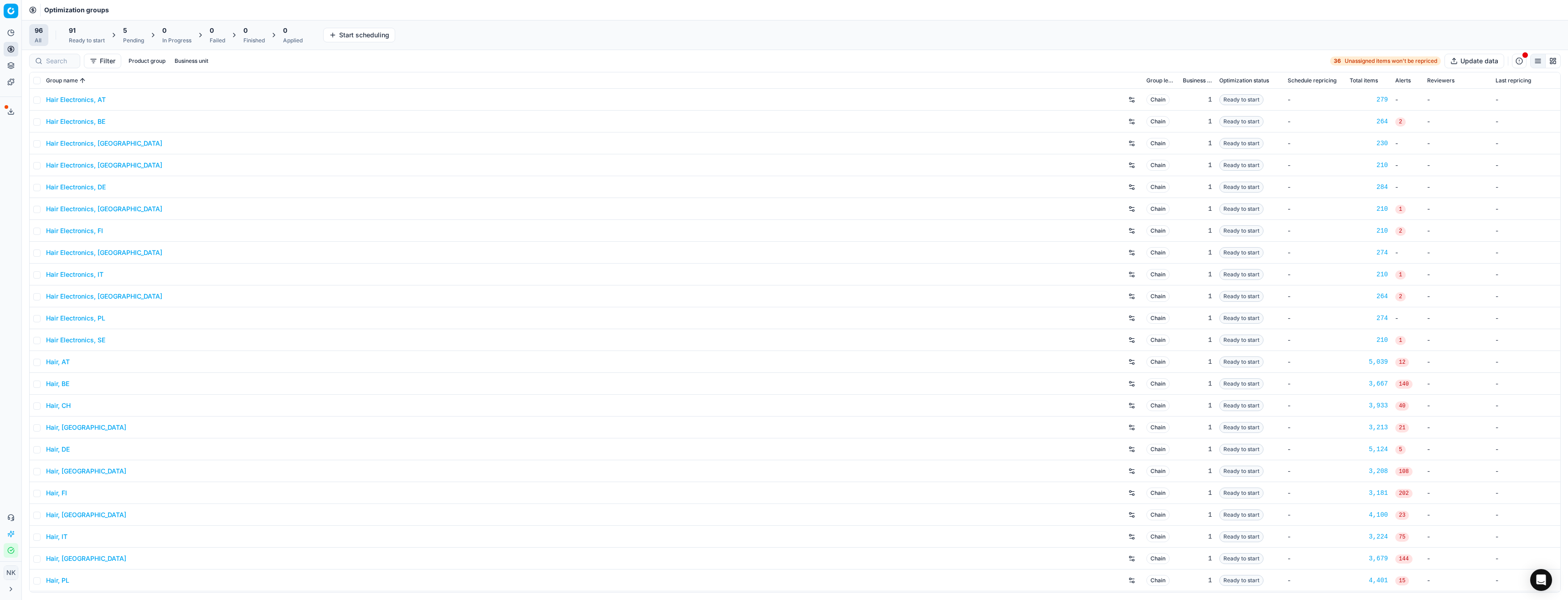
click at [70, 98] on link "Hair Electronics, AT" at bounding box center [75, 100] width 60 height 9
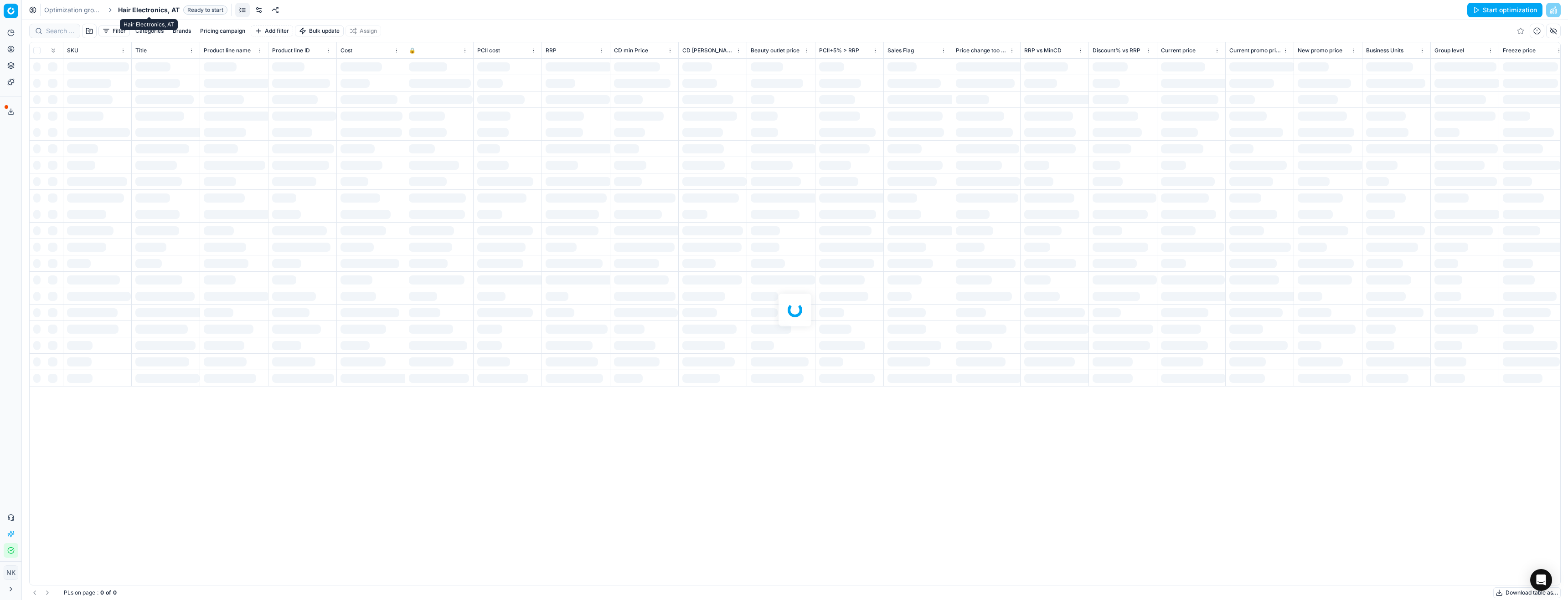
click at [144, 9] on span "Hair Electronics, AT" at bounding box center [149, 9] width 62 height 9
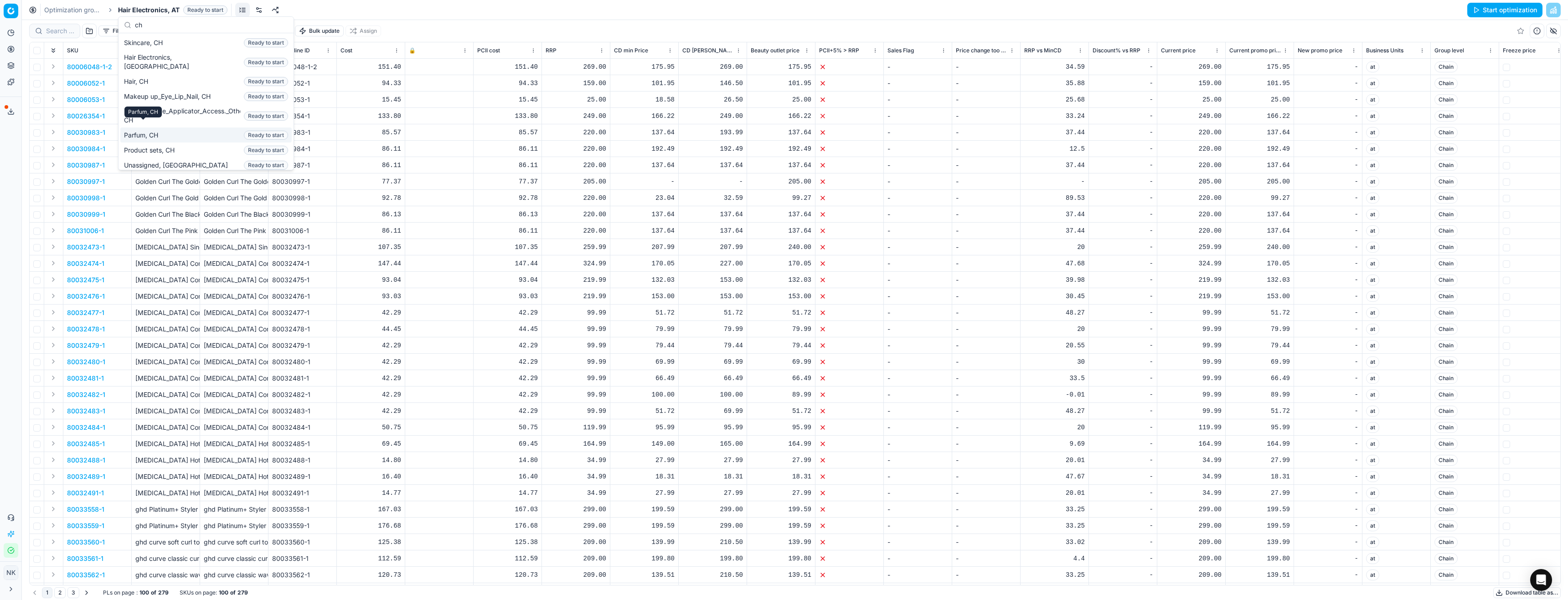
type input "ch"
click at [145, 131] on span "Parfum, CH" at bounding box center [143, 135] width 38 height 9
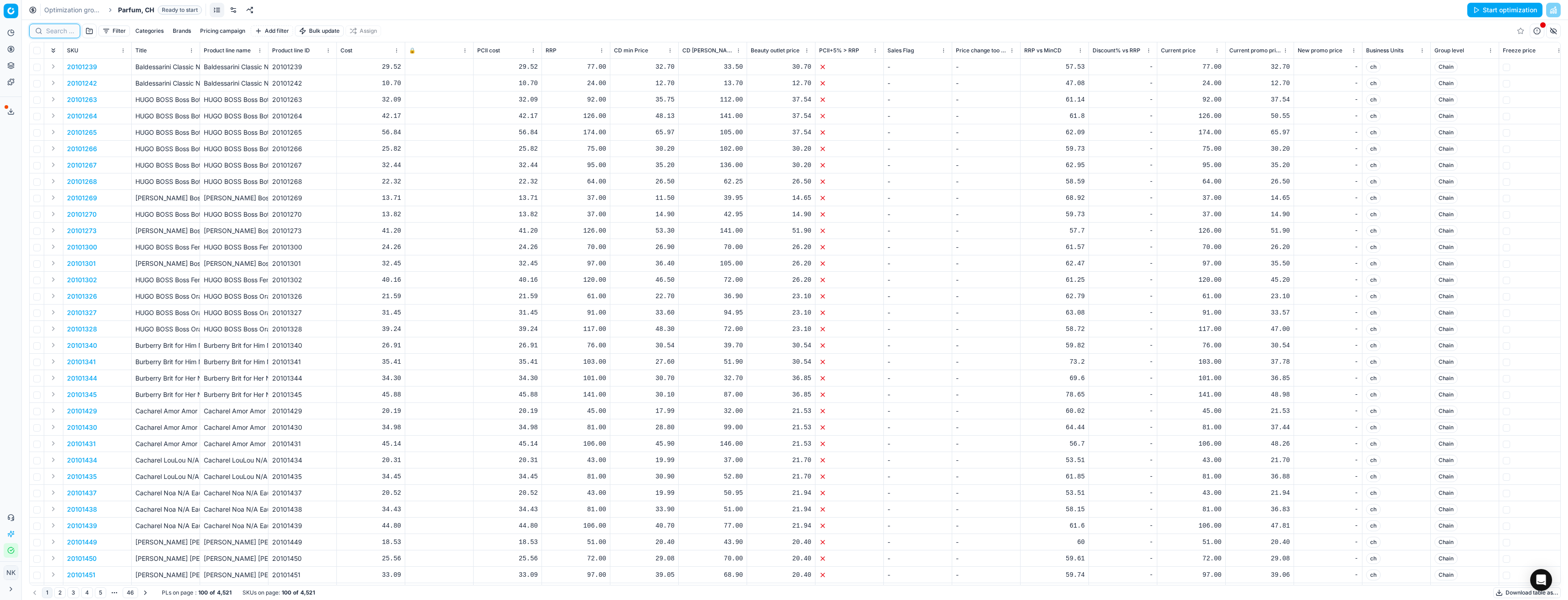
click at [54, 32] on input at bounding box center [59, 30] width 28 height 9
paste input "90014280-0022582"
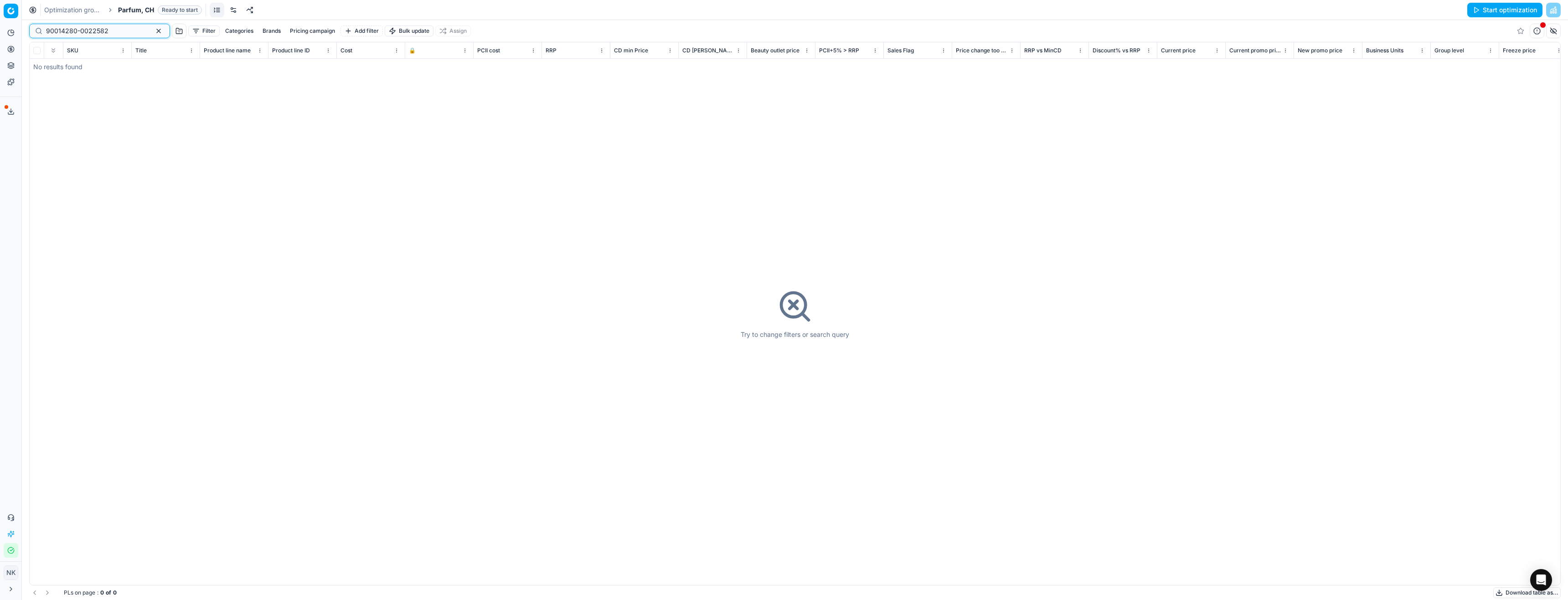
type input "90014280-0022582"
click at [131, 10] on span "Parfum, CH" at bounding box center [136, 9] width 36 height 9
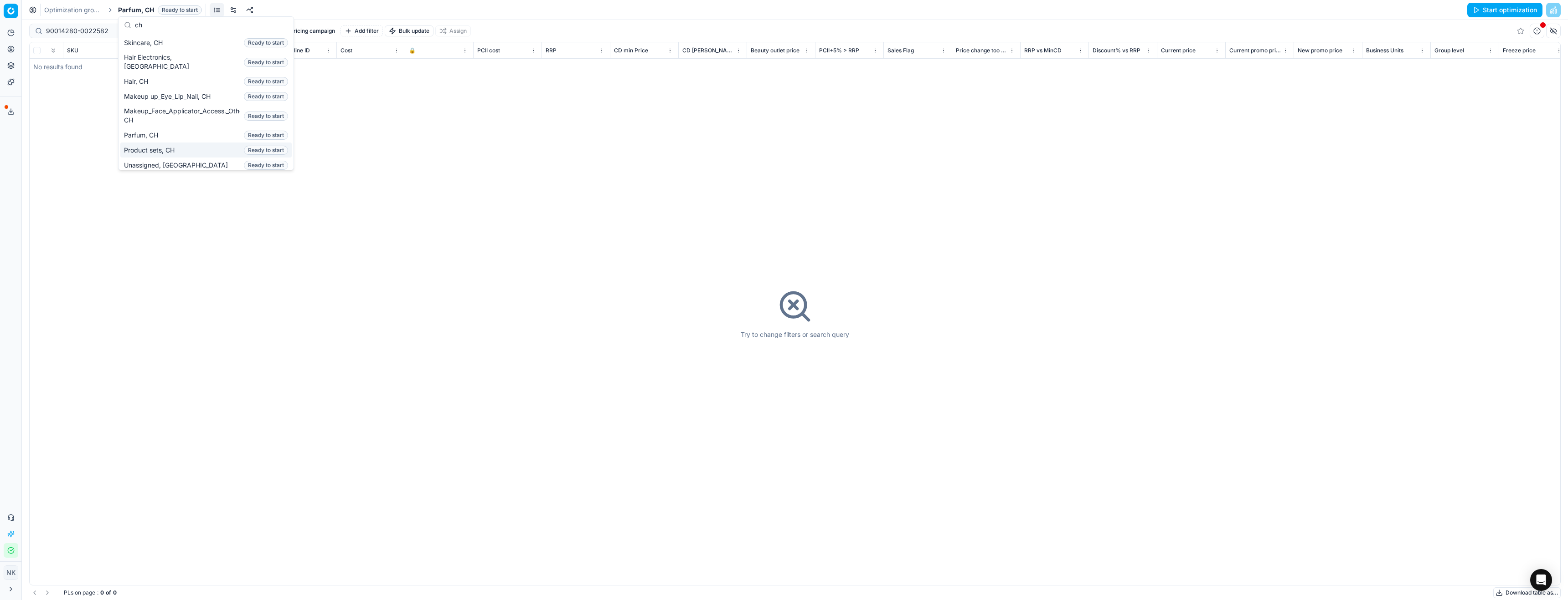
type input "ch"
click at [161, 145] on span "Product sets, CH" at bounding box center [151, 150] width 54 height 9
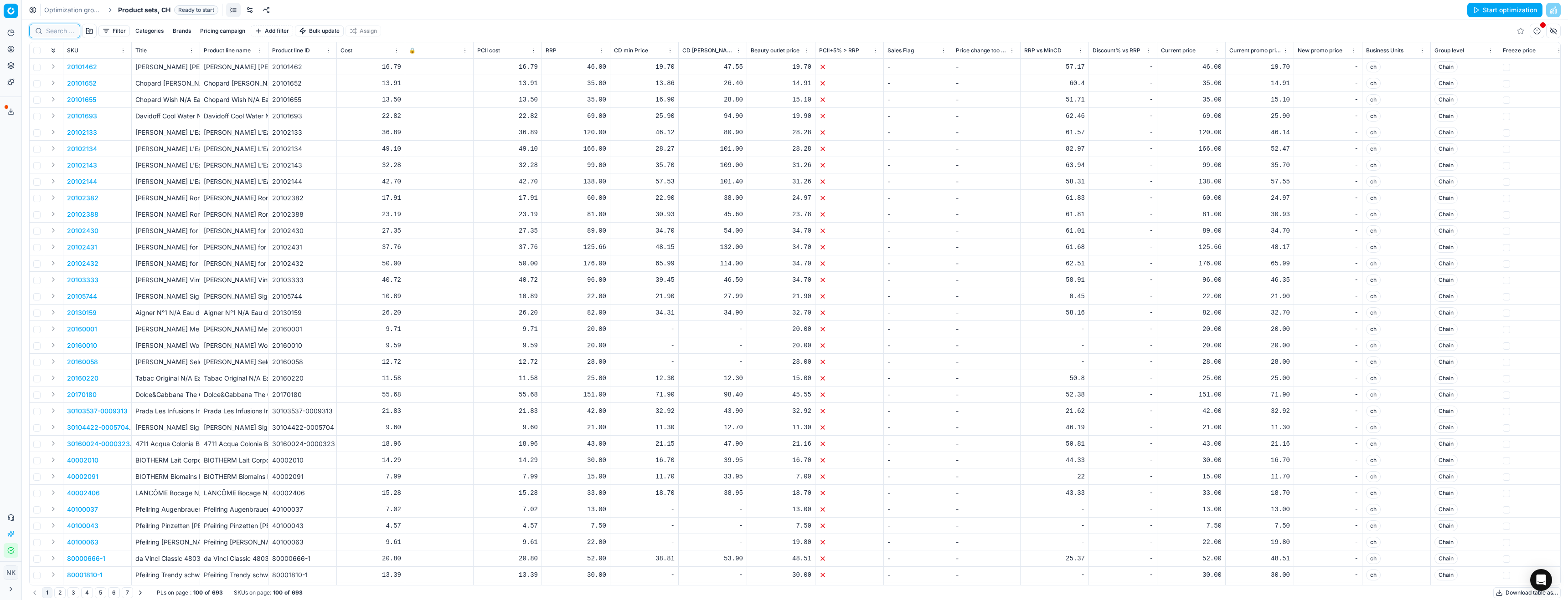
click at [59, 30] on input at bounding box center [59, 30] width 28 height 9
paste input "90014280-0022582"
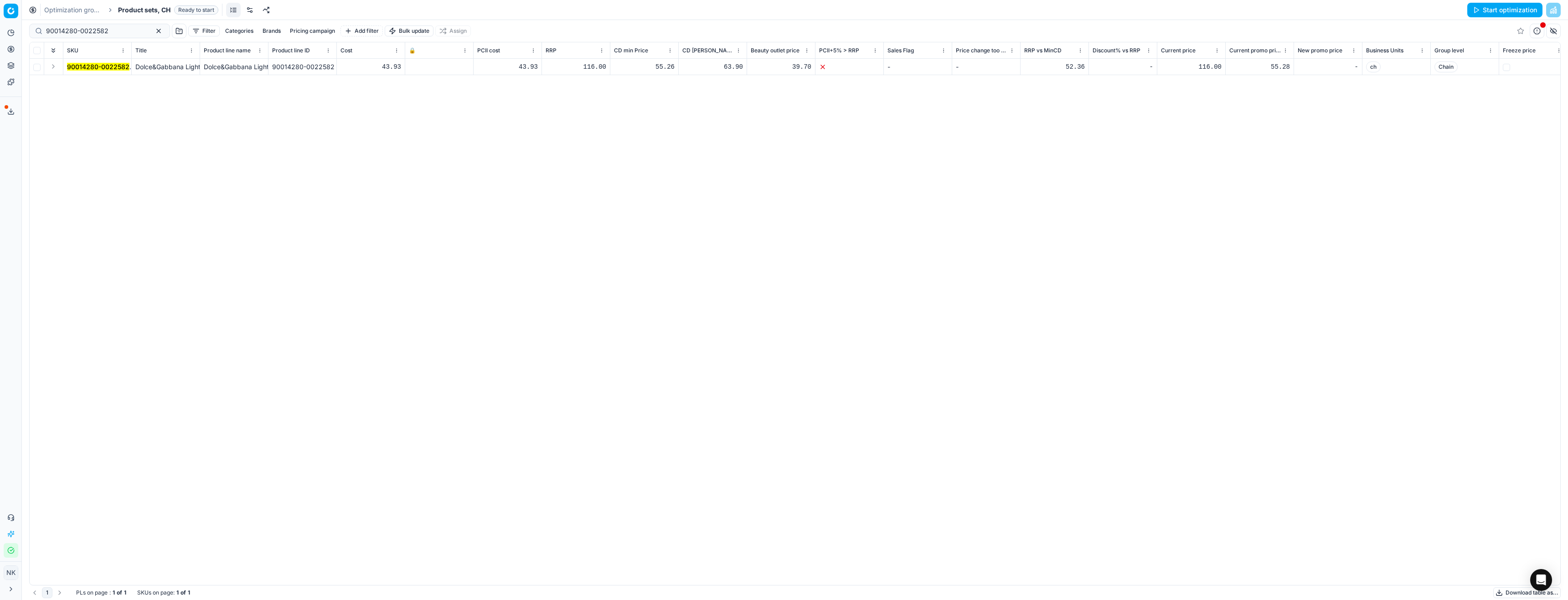
click at [49, 70] on button "Expand" at bounding box center [53, 66] width 11 height 11
click at [91, 83] on mark "90014280-0022582" at bounding box center [98, 83] width 63 height 8
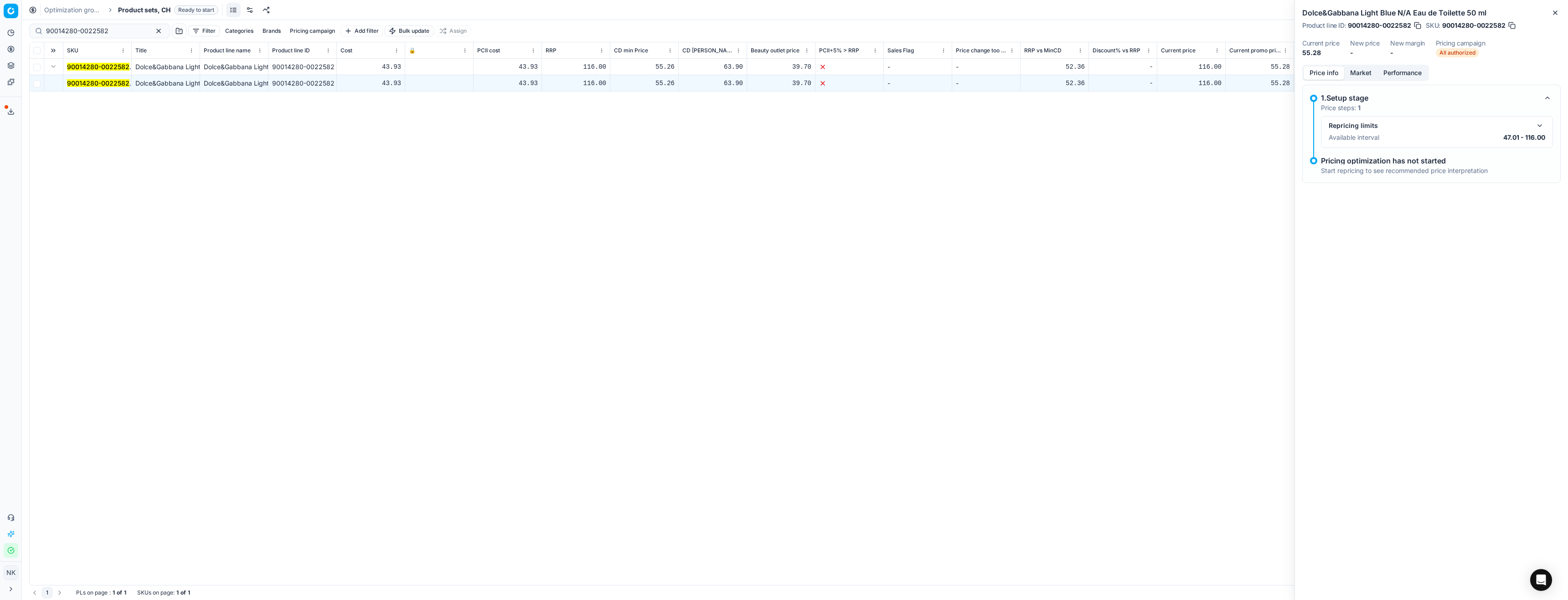
click at [1539, 125] on button "button" at bounding box center [1539, 125] width 11 height 11
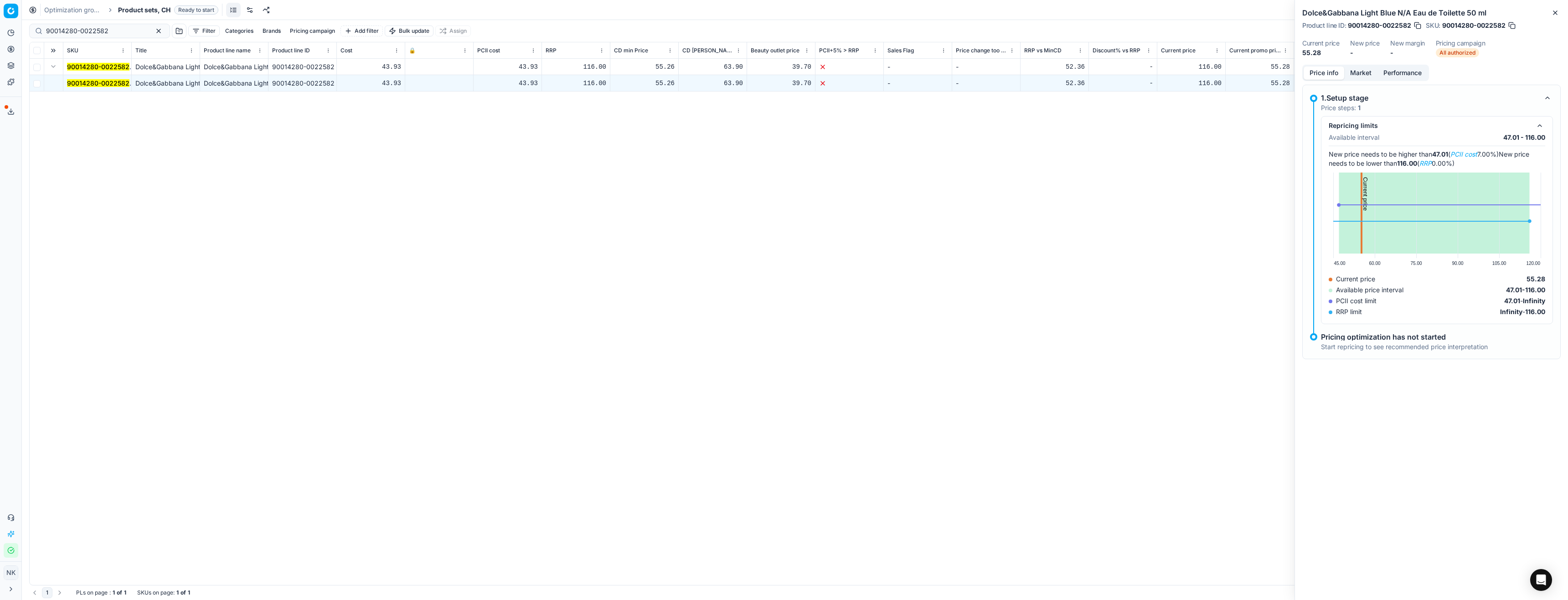
click at [1358, 75] on button "Market" at bounding box center [1360, 74] width 33 height 14
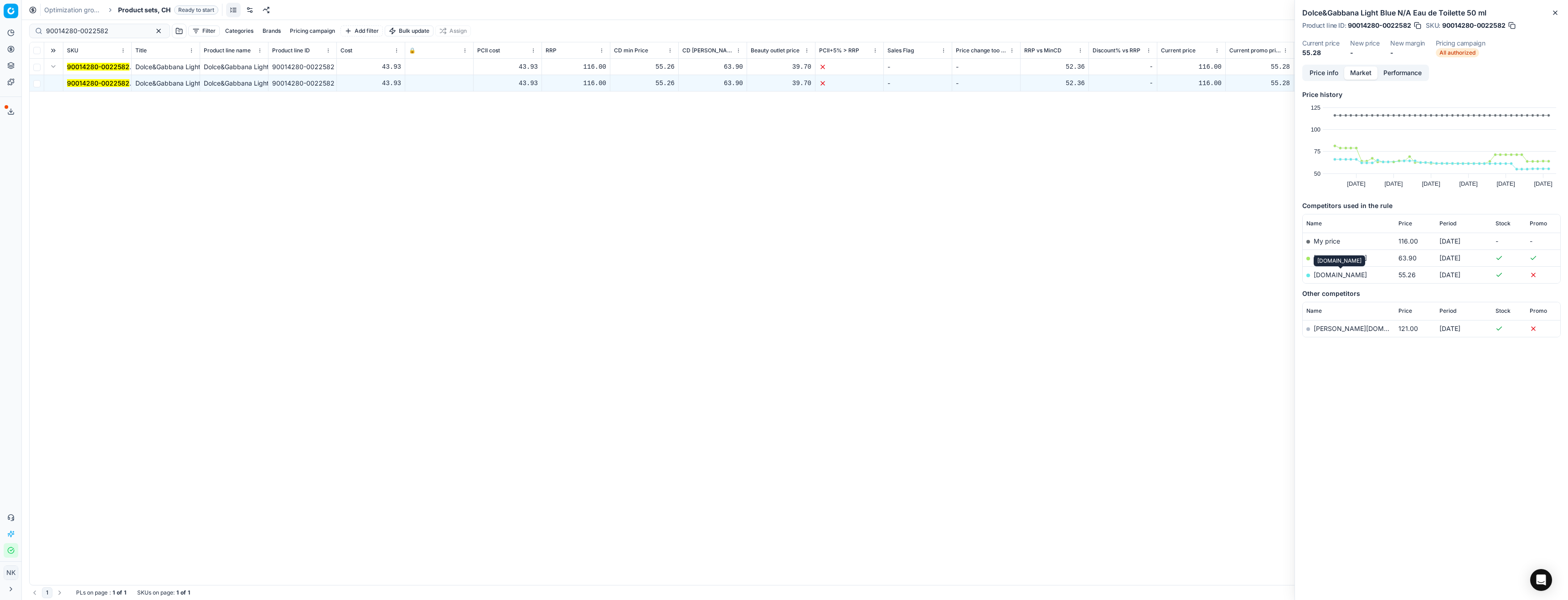
click at [1336, 275] on link "parfumdreams.ch" at bounding box center [1340, 275] width 53 height 8
click at [116, 33] on input "90014280-0022582" at bounding box center [96, 30] width 100 height 9
paste input "06336-0009598"
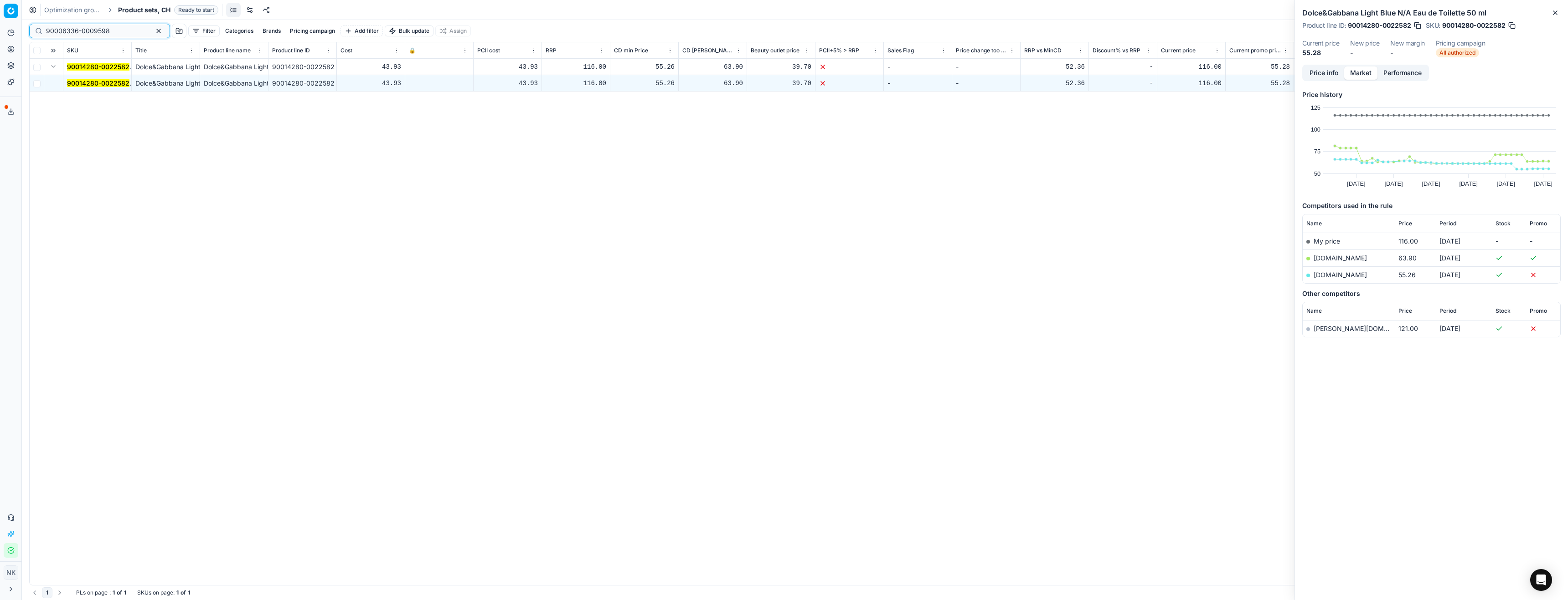
type input "90006336-0009598"
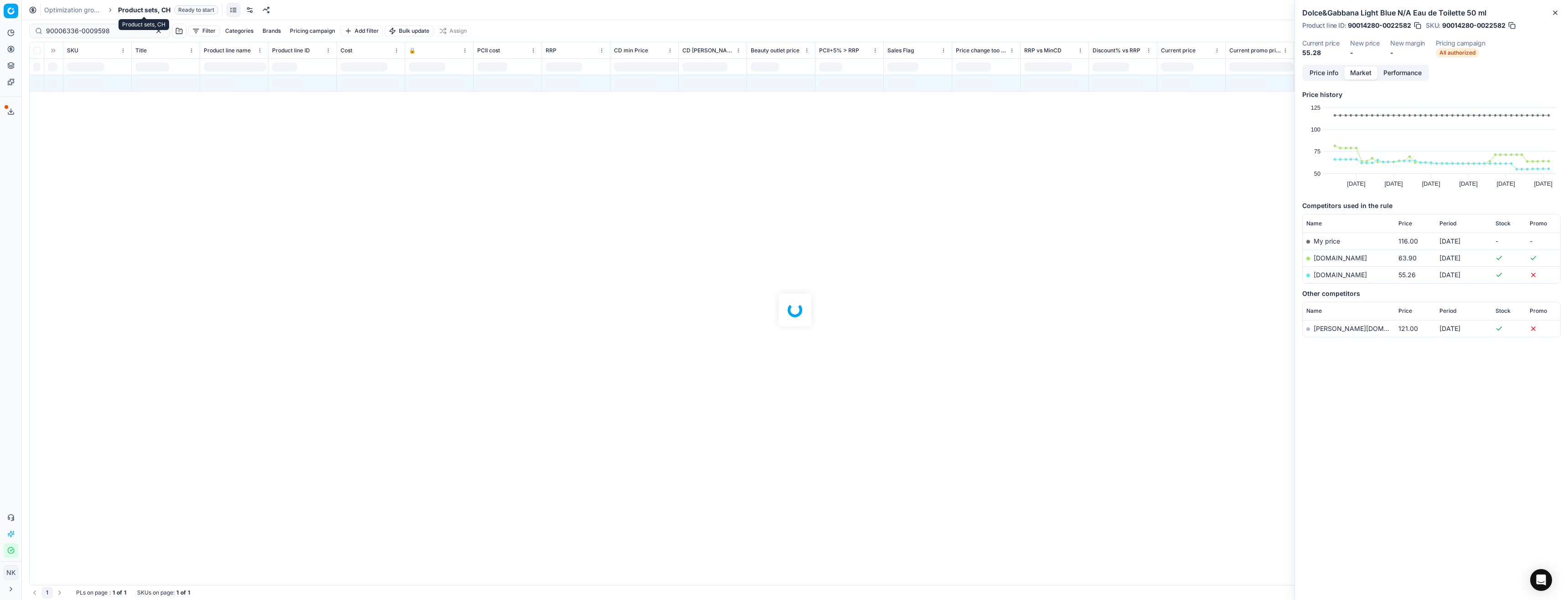
click at [140, 8] on span "Product sets, CH" at bounding box center [145, 9] width 52 height 9
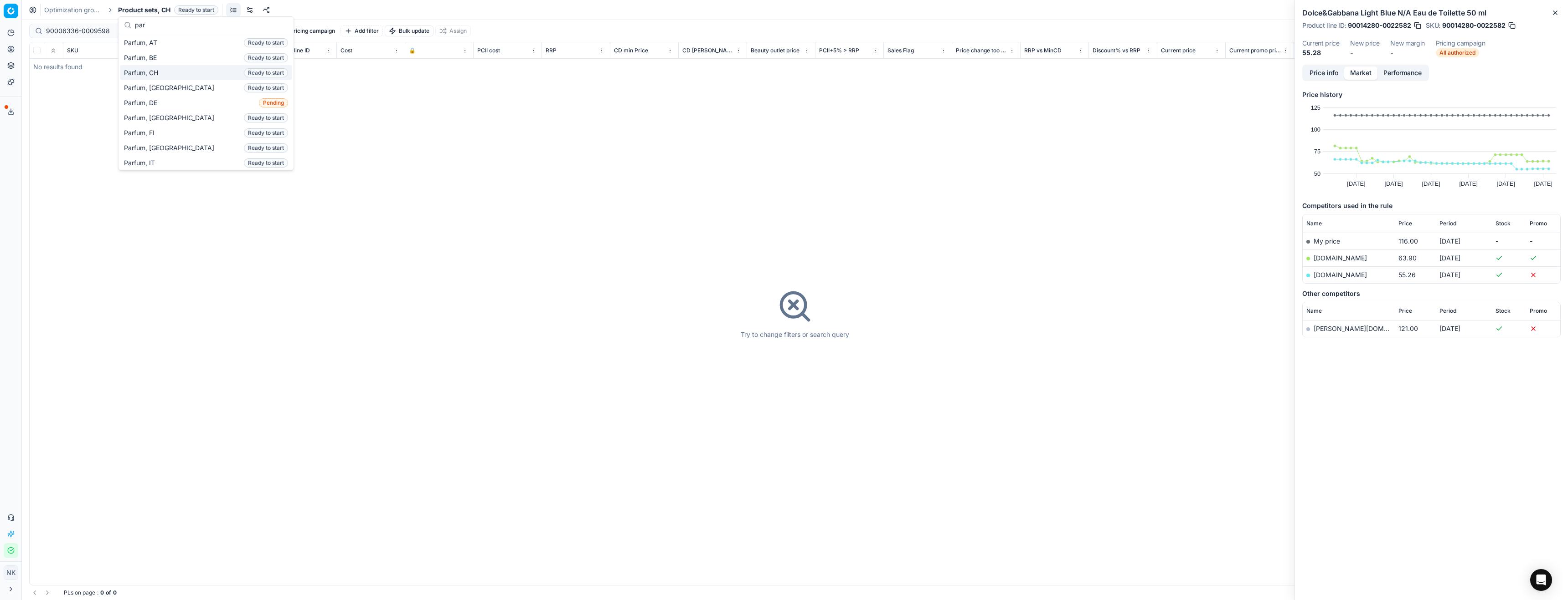
type input "par"
click at [163, 72] on div "Parfum, CH Ready to start" at bounding box center [206, 73] width 172 height 15
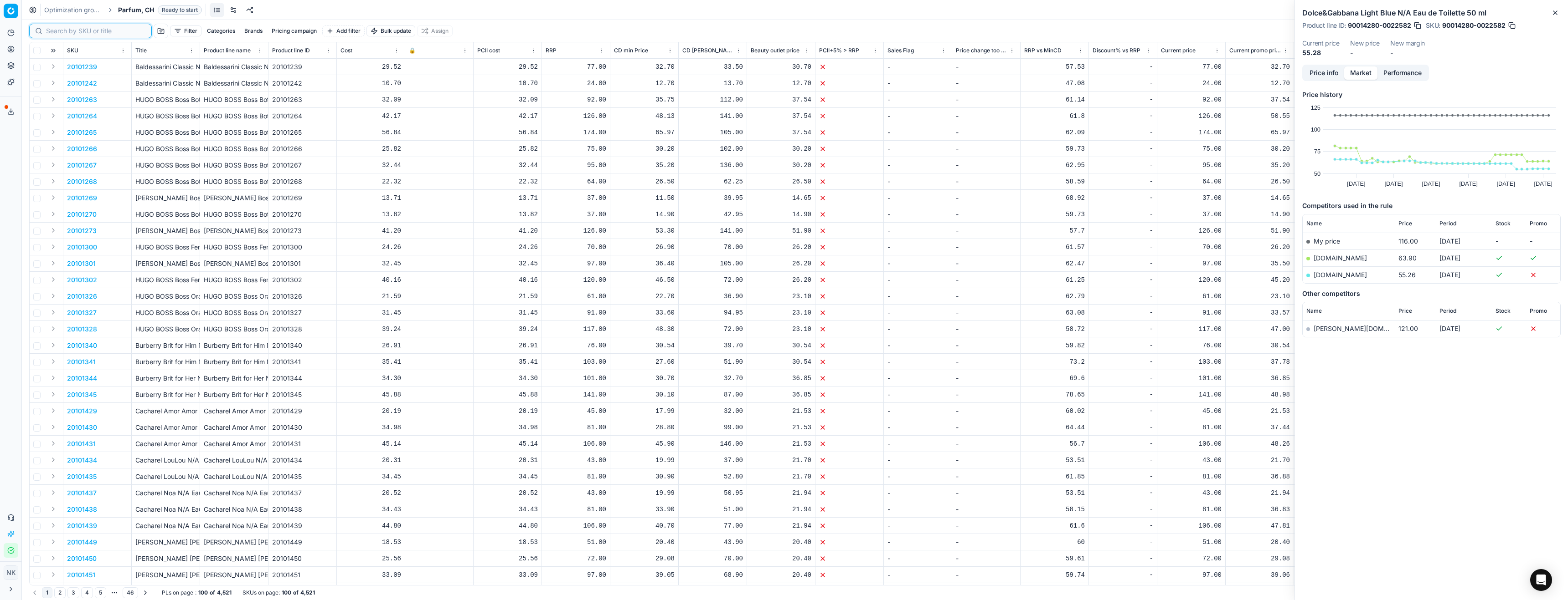
click at [62, 32] on input at bounding box center [96, 30] width 100 height 9
paste input "90006336-0009598"
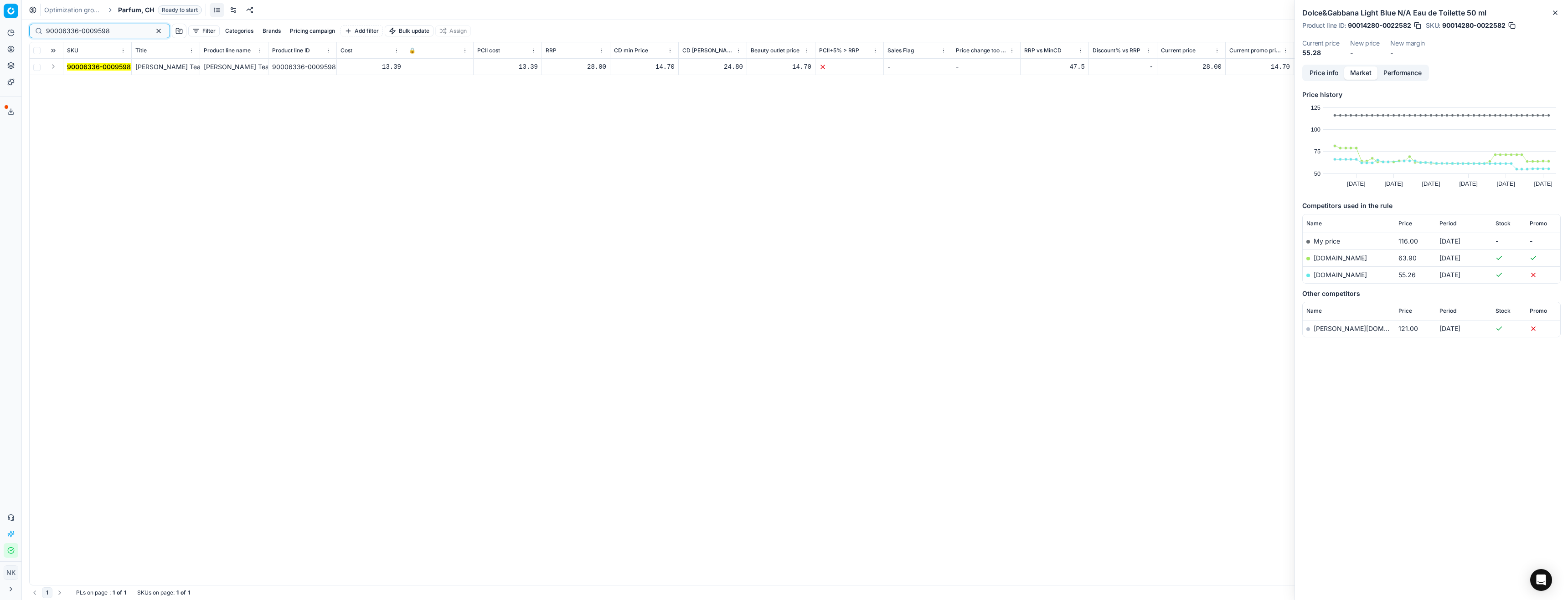
type input "90006336-0009598"
click at [52, 68] on button "Expand" at bounding box center [53, 66] width 11 height 11
click at [86, 80] on mark "90006336-0009598" at bounding box center [98, 83] width 63 height 8
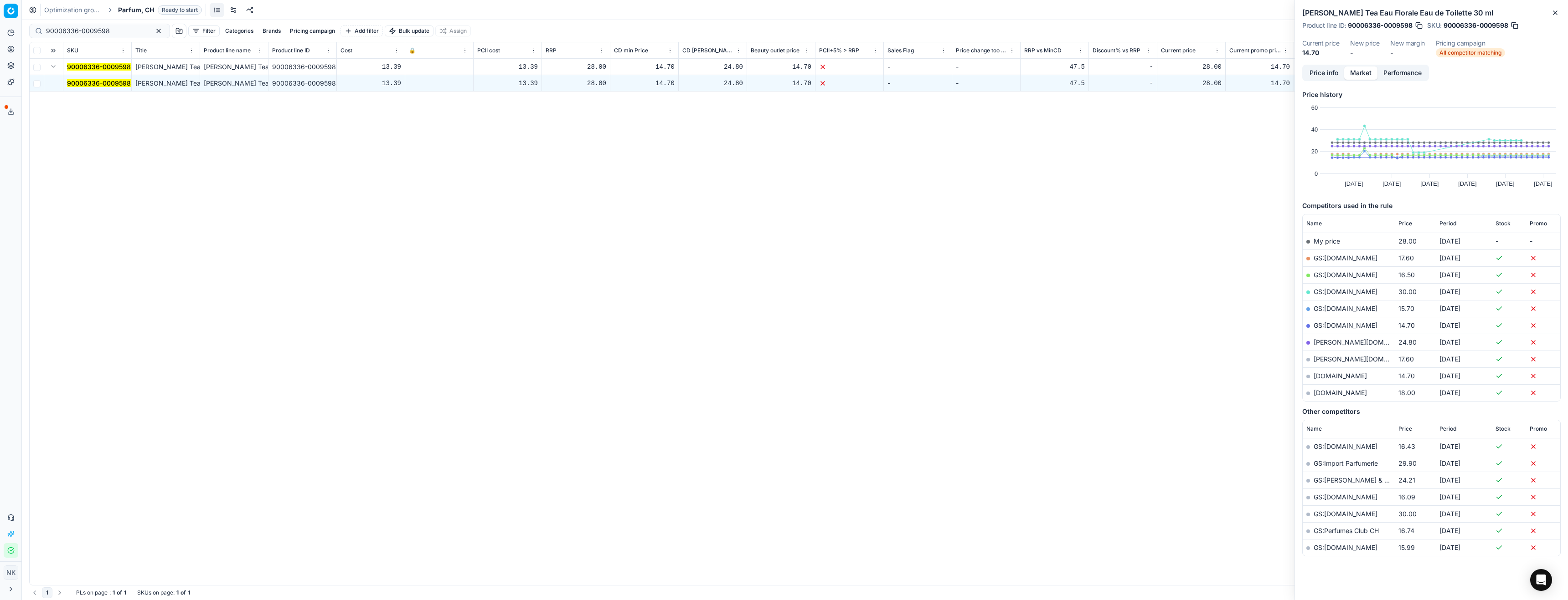
click at [139, 9] on span "Parfum, CH" at bounding box center [136, 9] width 36 height 9
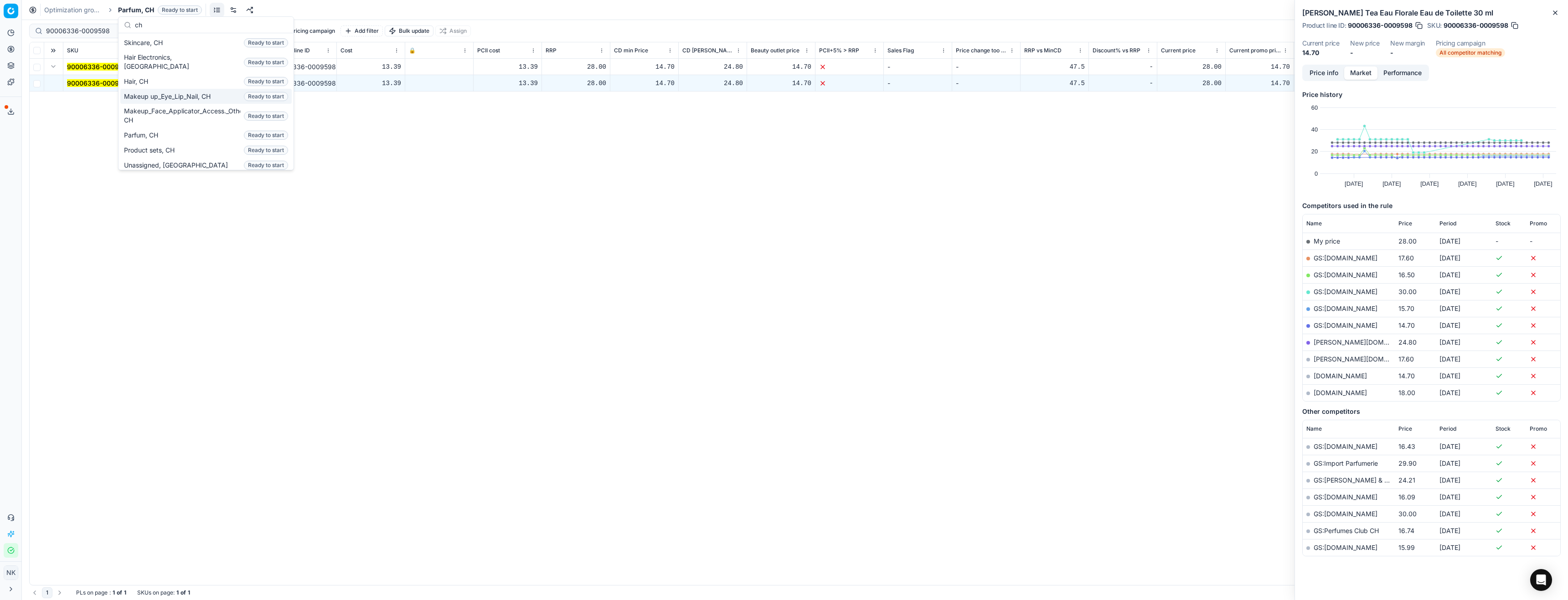
type input "ch"
click at [166, 92] on span "Makeup up_Eye_Lip_Nail, CH" at bounding box center [169, 96] width 90 height 9
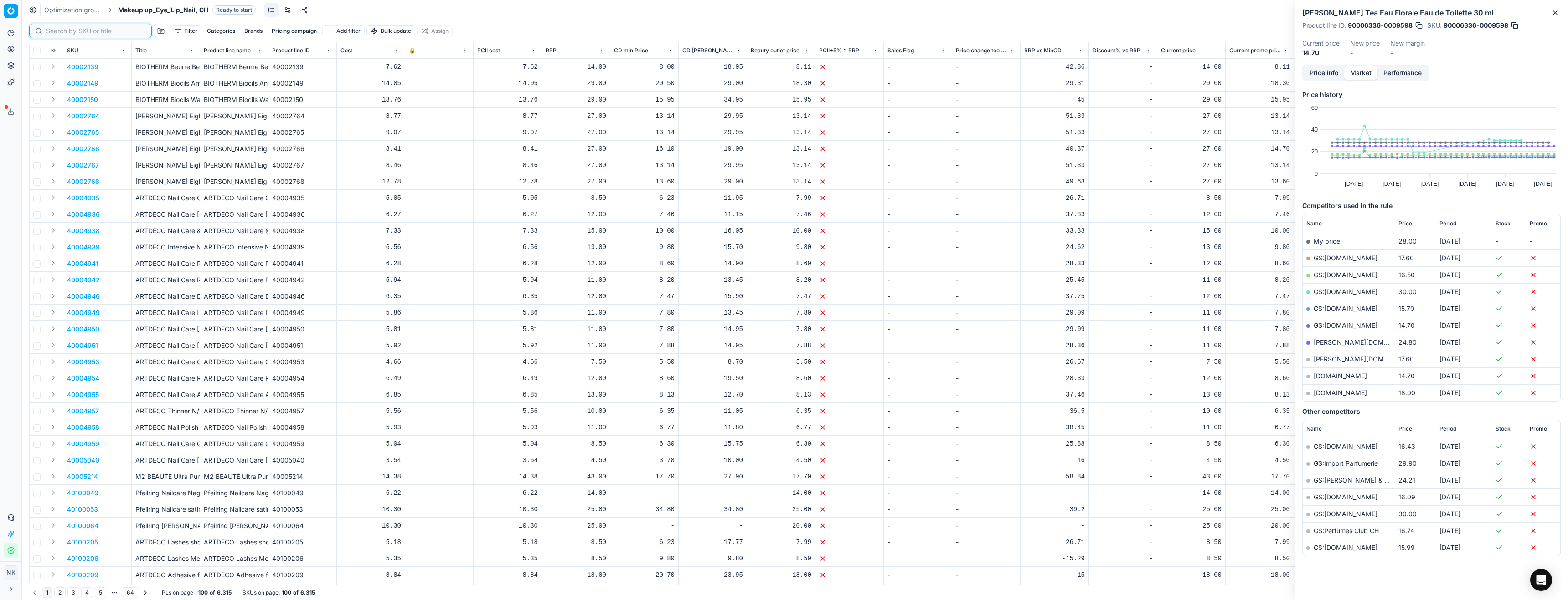
click at [57, 31] on input at bounding box center [96, 30] width 100 height 9
paste input "80049276-4"
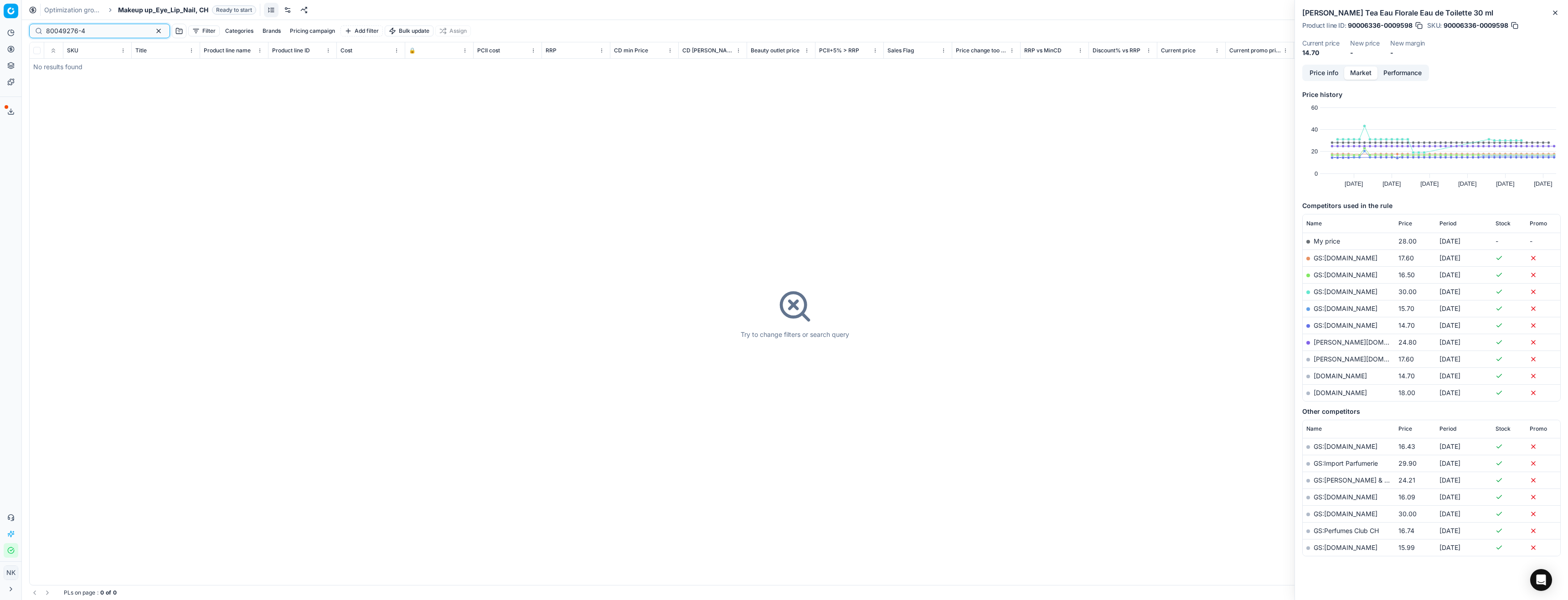
type input "80049276-4"
click at [154, 13] on span "Makeup up_Eye_Lip_Nail, CH" at bounding box center [163, 9] width 90 height 9
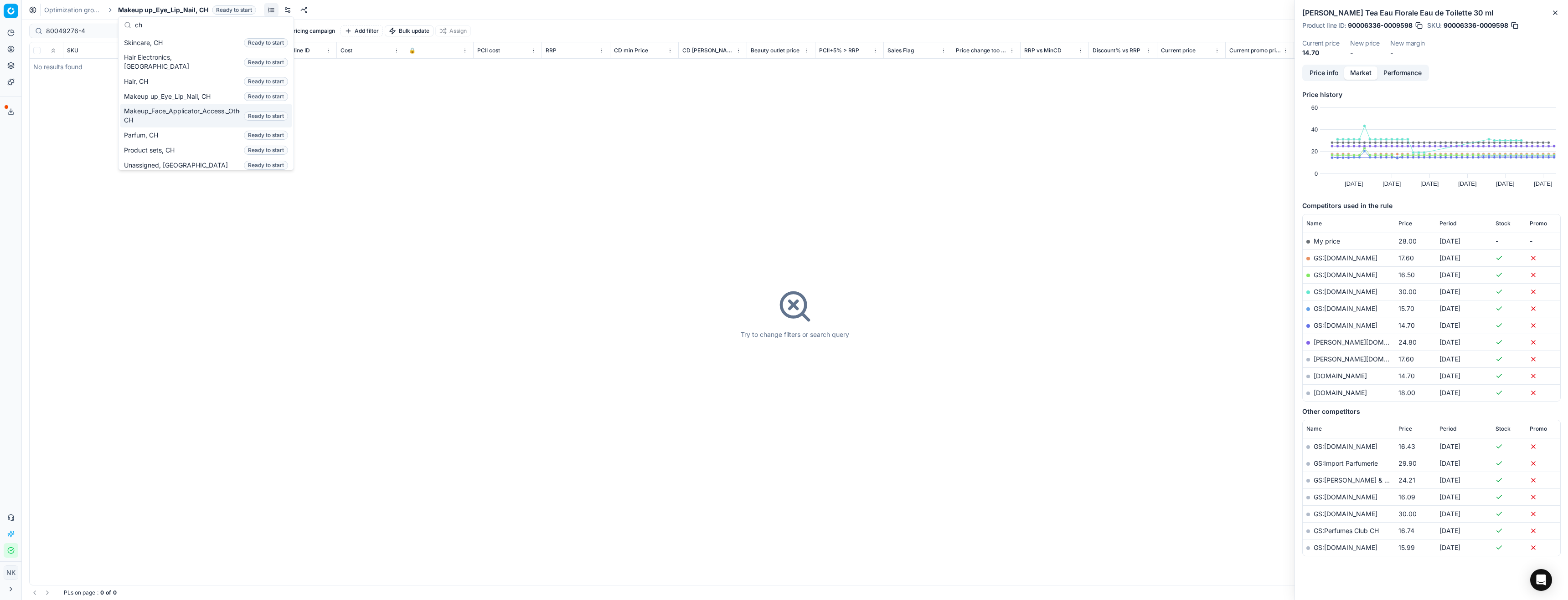
type input "ch"
click at [160, 107] on span "Makeup_Face_Applicator_Access._Other, CH" at bounding box center [182, 116] width 116 height 19
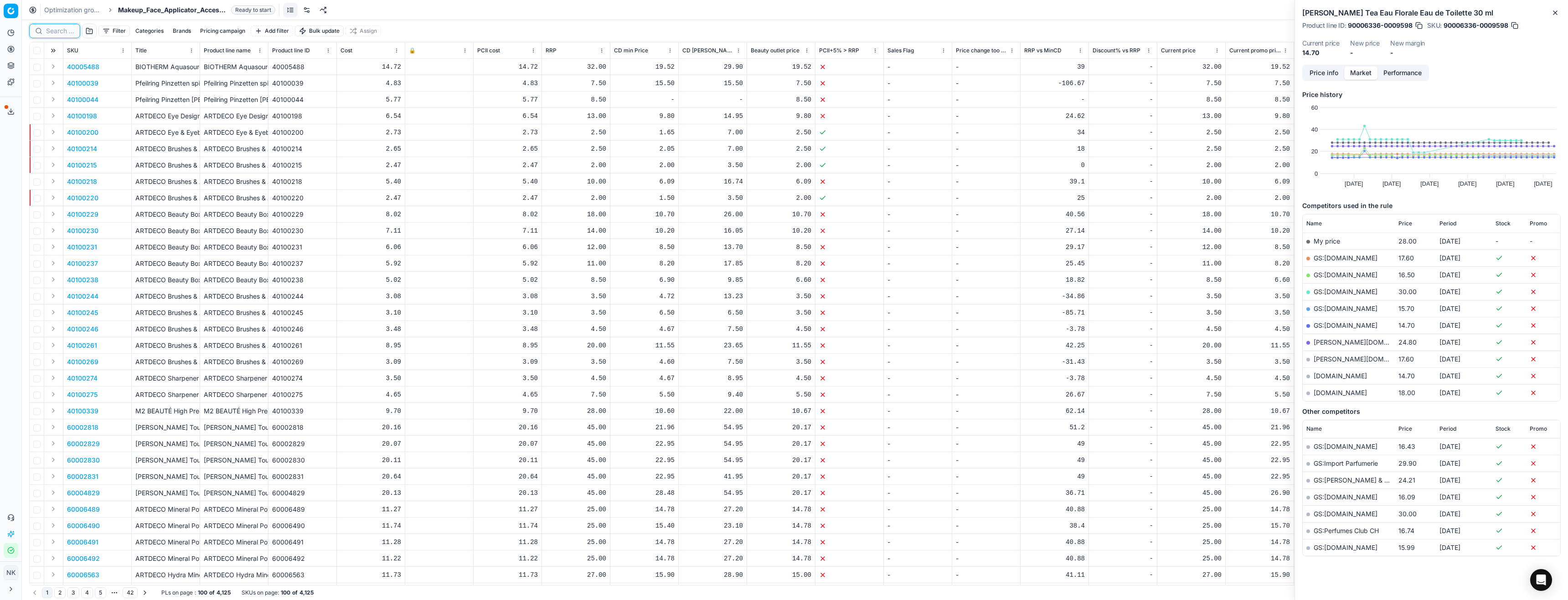
click at [58, 34] on input at bounding box center [59, 30] width 28 height 9
paste input "80049276-4"
click at [98, 30] on input "80049276-4" at bounding box center [96, 30] width 100 height 9
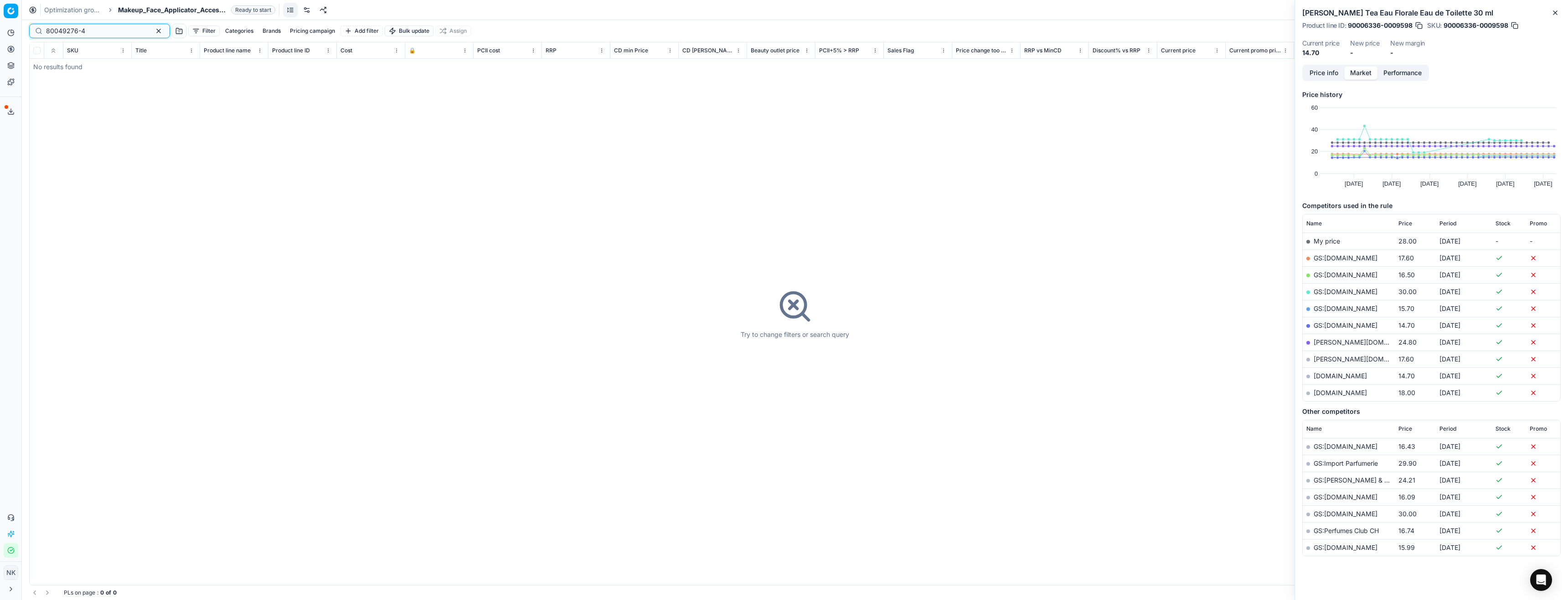
type input "80049276-4"
click at [52, 107] on link "Products" at bounding box center [88, 109] width 107 height 13
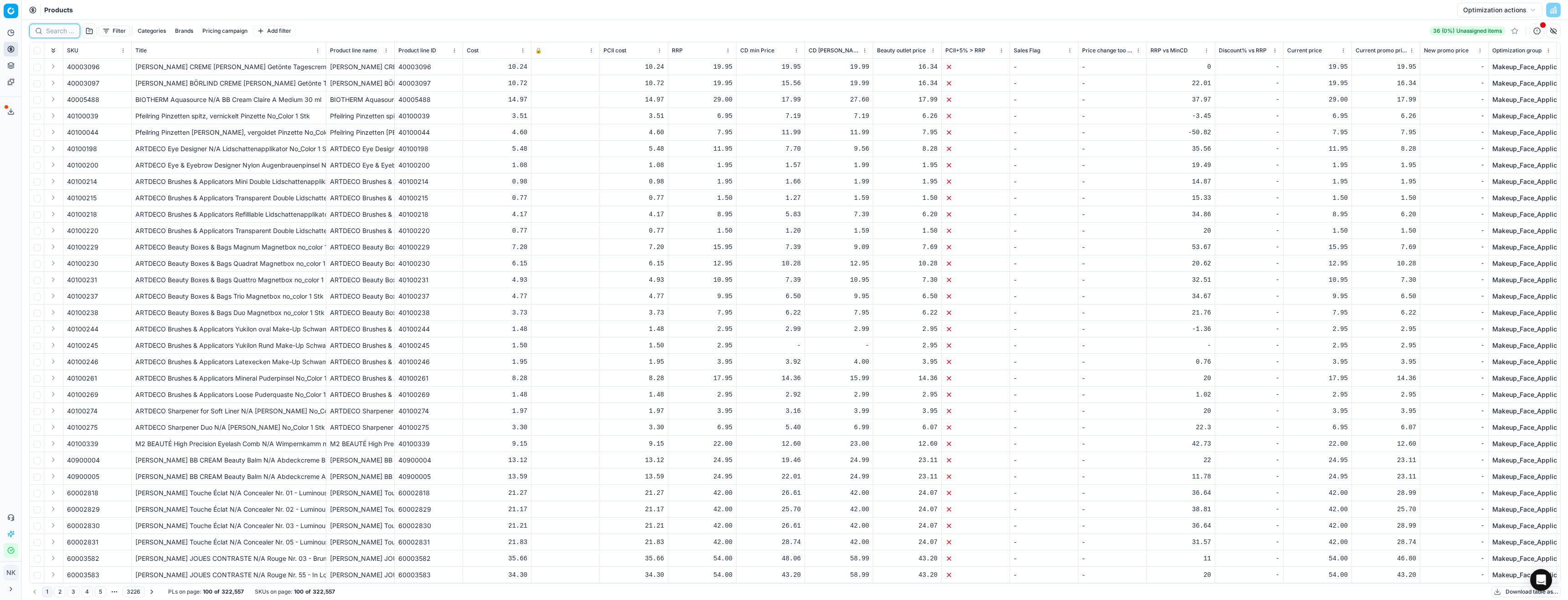
click at [59, 31] on input at bounding box center [59, 30] width 28 height 9
paste input "80049276-4"
type input "80049276-4"
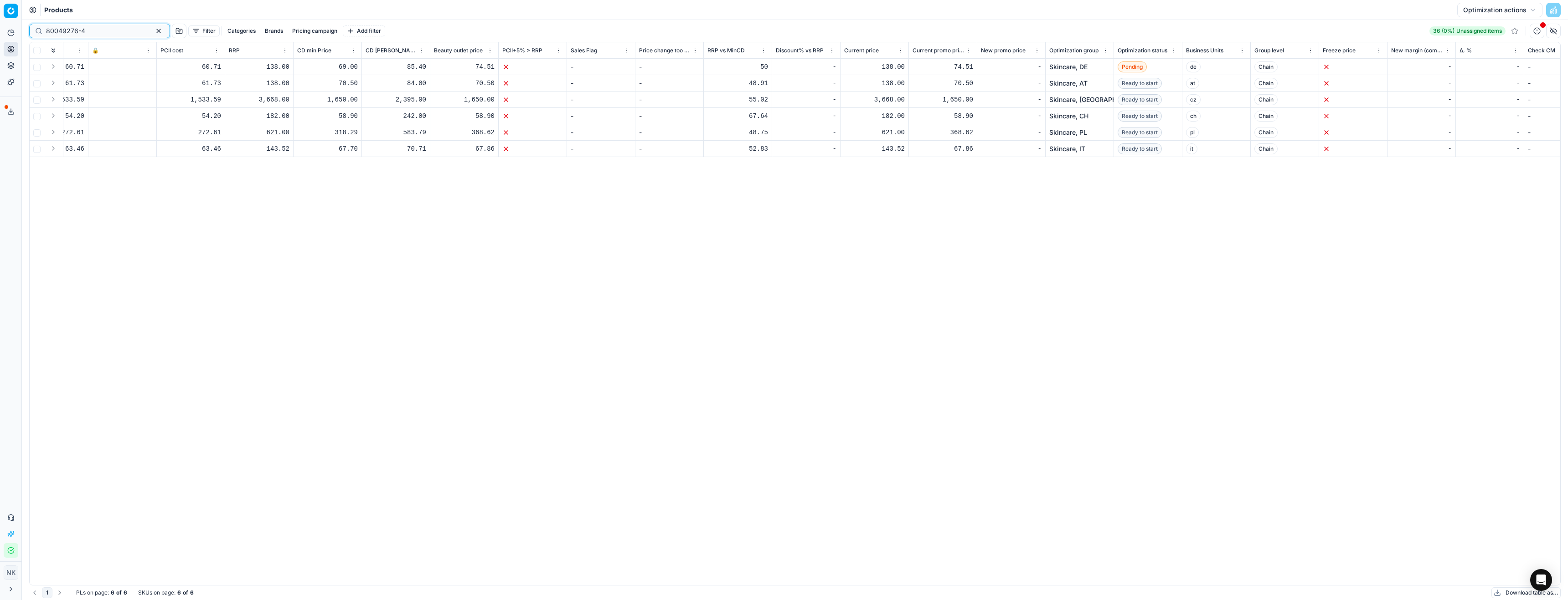
scroll to position [0, 444]
click at [1071, 116] on link "Skincare, CH" at bounding box center [1067, 116] width 39 height 9
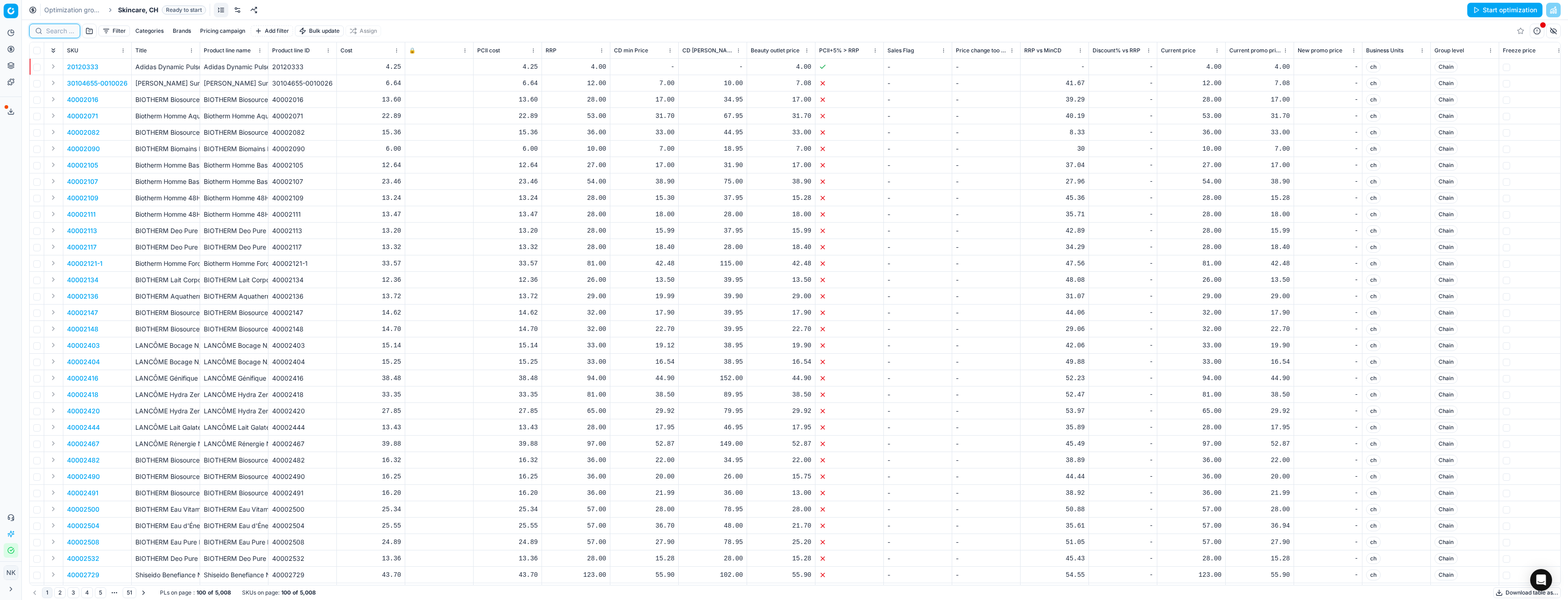
click at [55, 27] on input at bounding box center [59, 30] width 28 height 9
paste input "80049276-4"
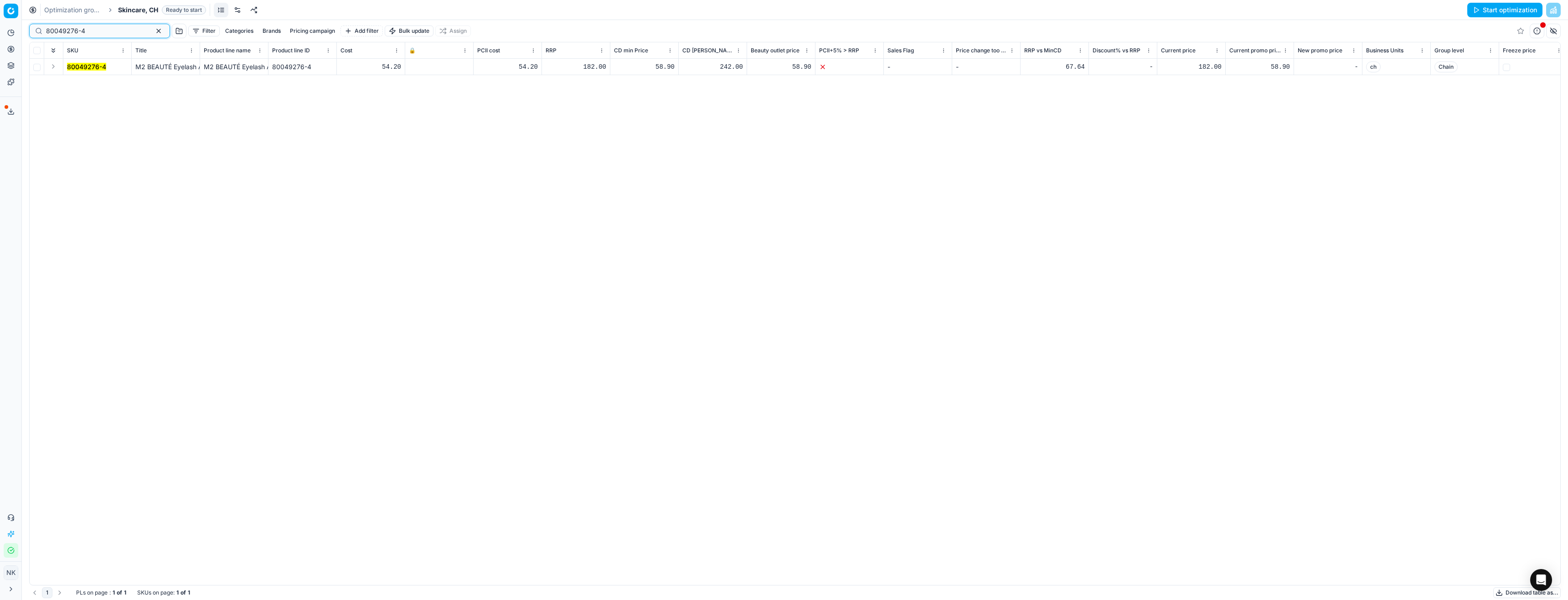
type input "80049276-4"
click at [53, 68] on button "Expand" at bounding box center [53, 66] width 11 height 11
click at [77, 81] on mark "80049276-4" at bounding box center [86, 83] width 39 height 8
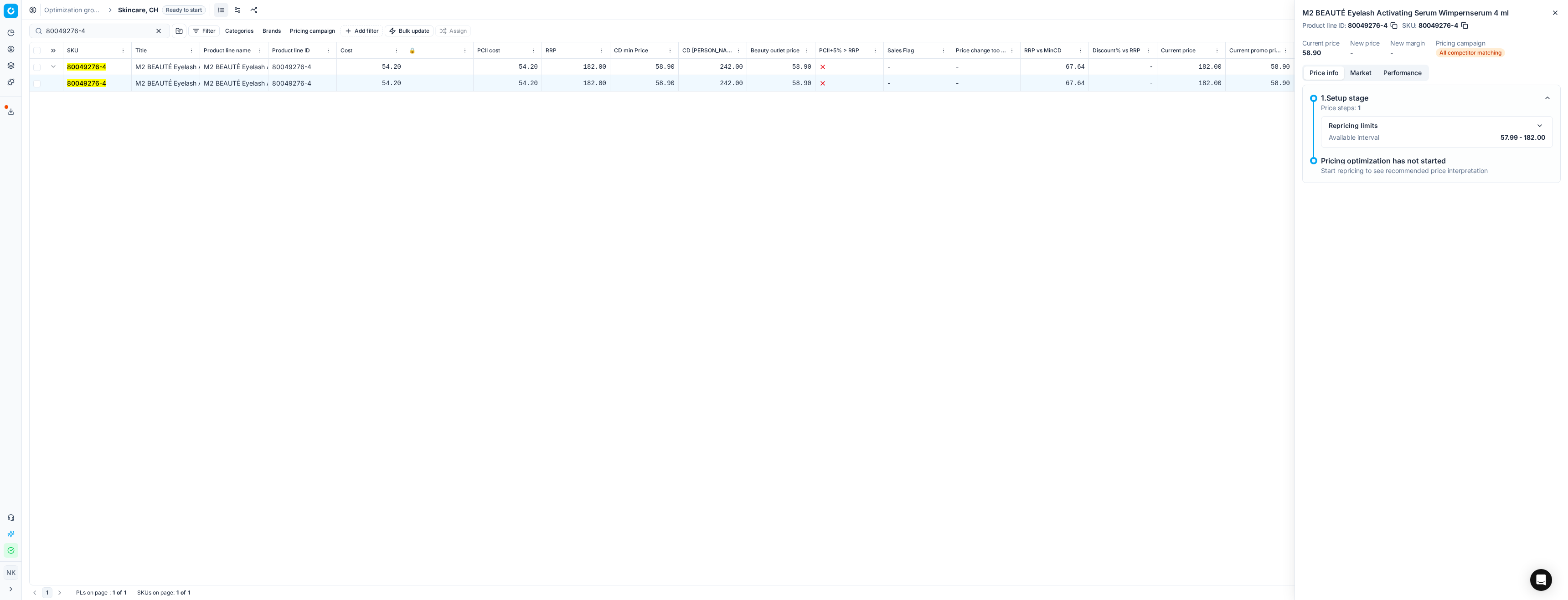
click at [1365, 74] on button "Market" at bounding box center [1360, 74] width 33 height 14
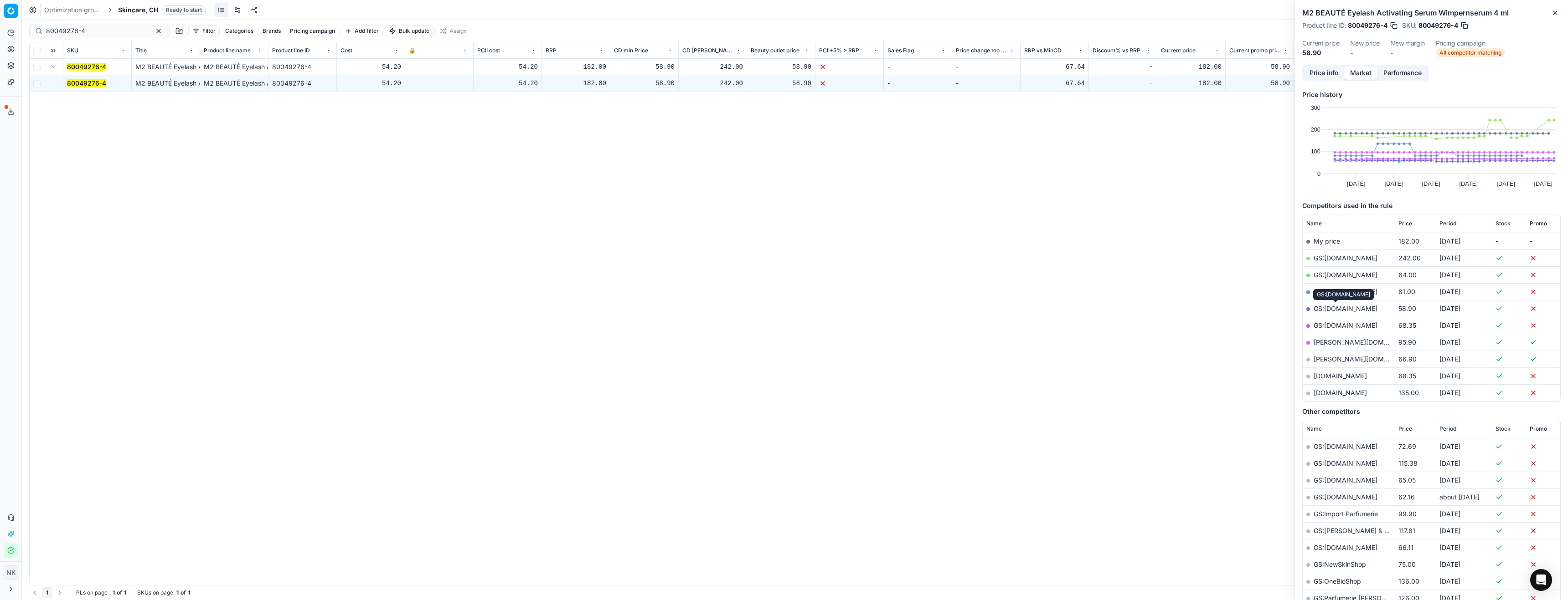
click at [1334, 309] on link "GS:galaxus.ch" at bounding box center [1345, 308] width 63 height 8
click at [68, 68] on link "Optimization groups" at bounding box center [88, 66] width 107 height 13
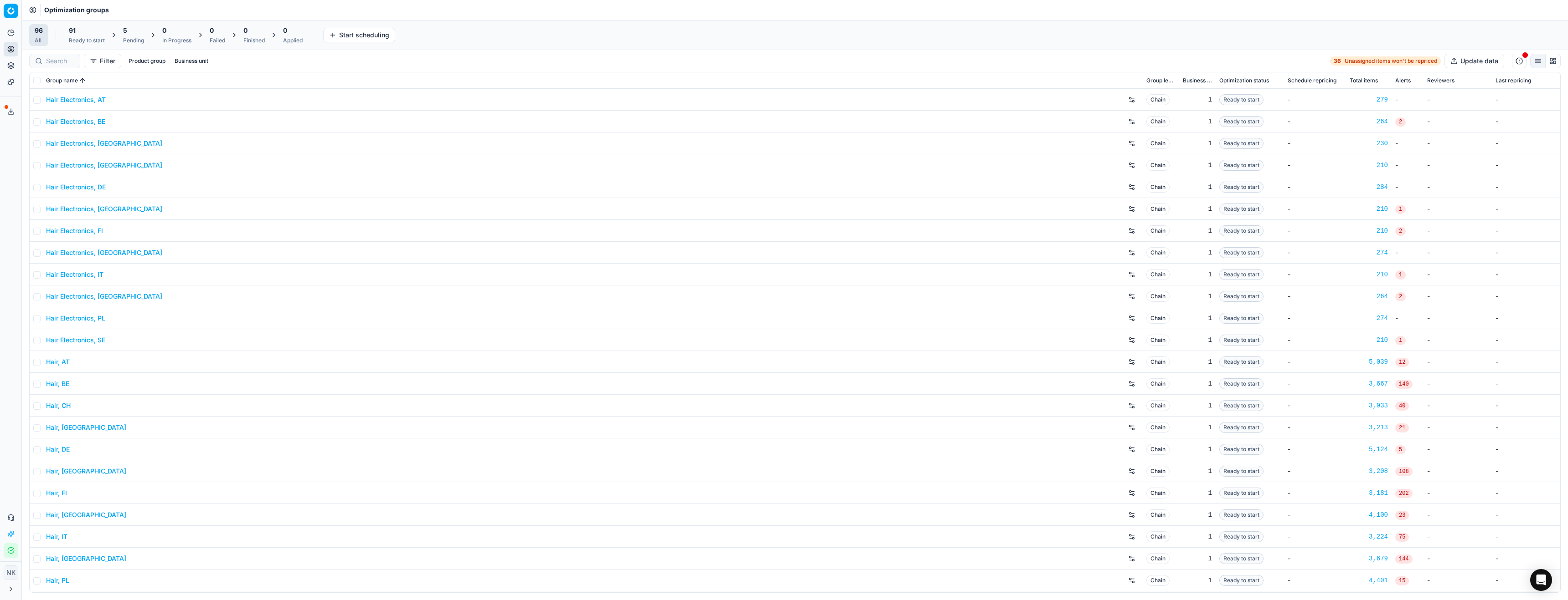
click at [466, 36] on div "96 All 91 Ready to start 5 Pending 0 In Progress 0 Failed 0 Finished 0 Applied …" at bounding box center [794, 35] width 1531 height 22
click at [79, 79] on link "Pricing campaigns" at bounding box center [88, 80] width 107 height 13
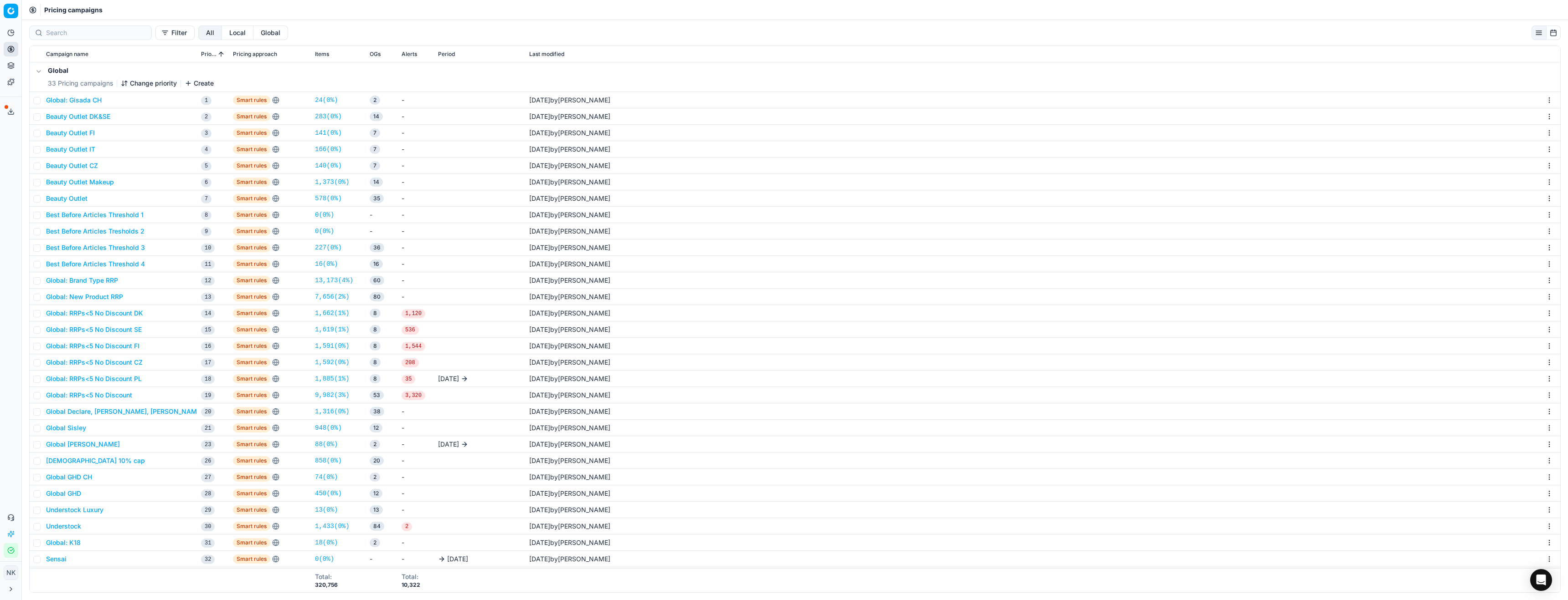
click at [343, 34] on div "Filter All Local Global" at bounding box center [795, 32] width 1546 height 14
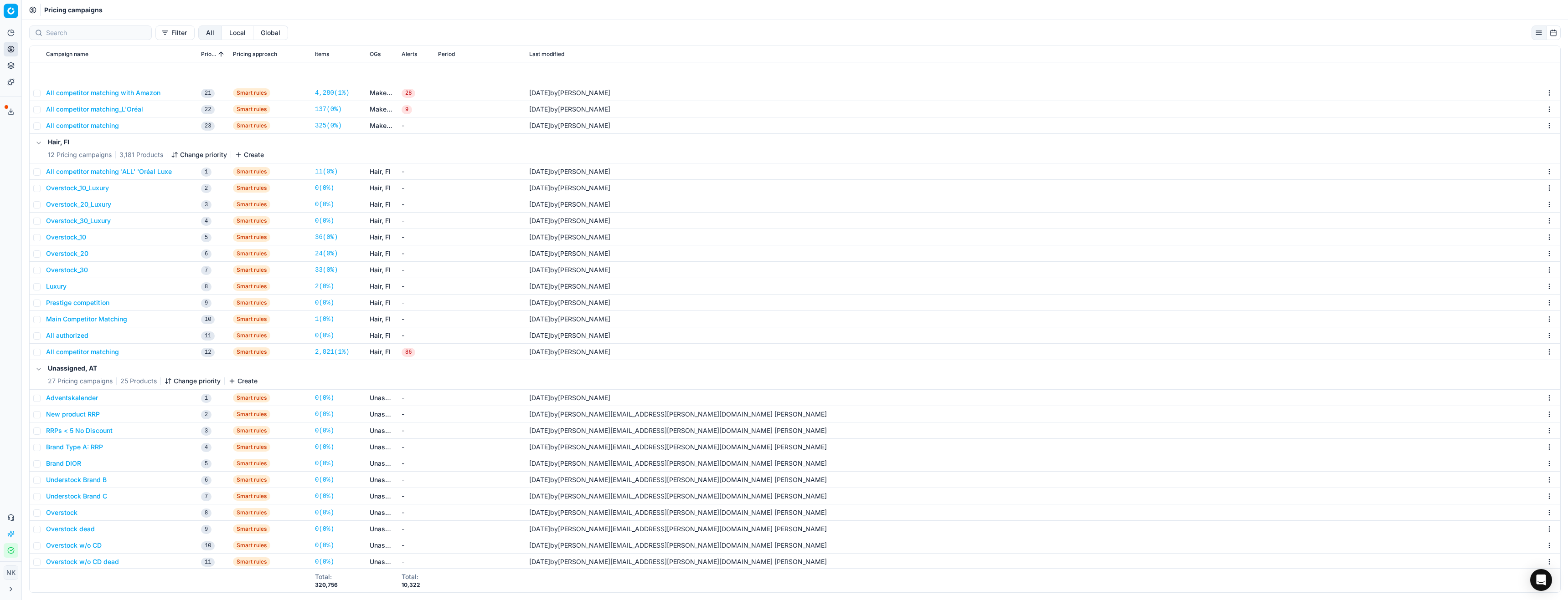
scroll to position [2660, 0]
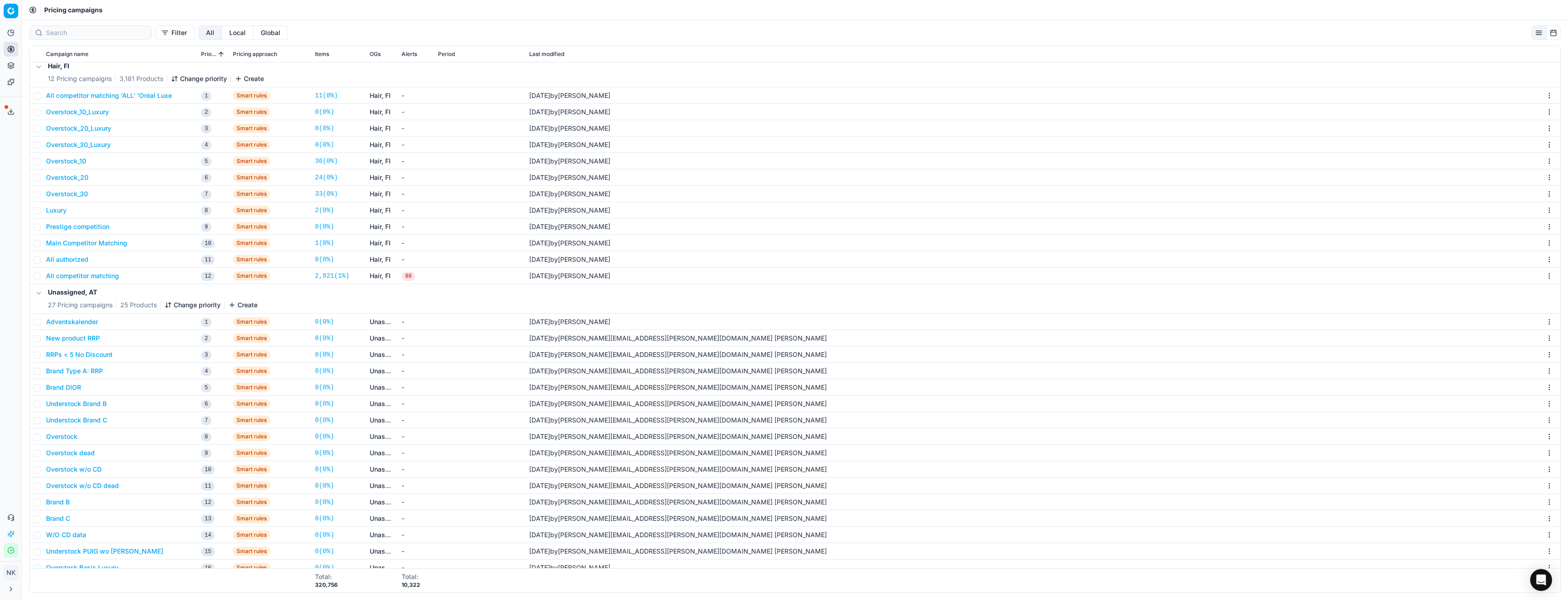
click at [156, 31] on button "Filter" at bounding box center [175, 32] width 39 height 14
click at [167, 72] on button "Add a filter" at bounding box center [166, 72] width 55 height 14
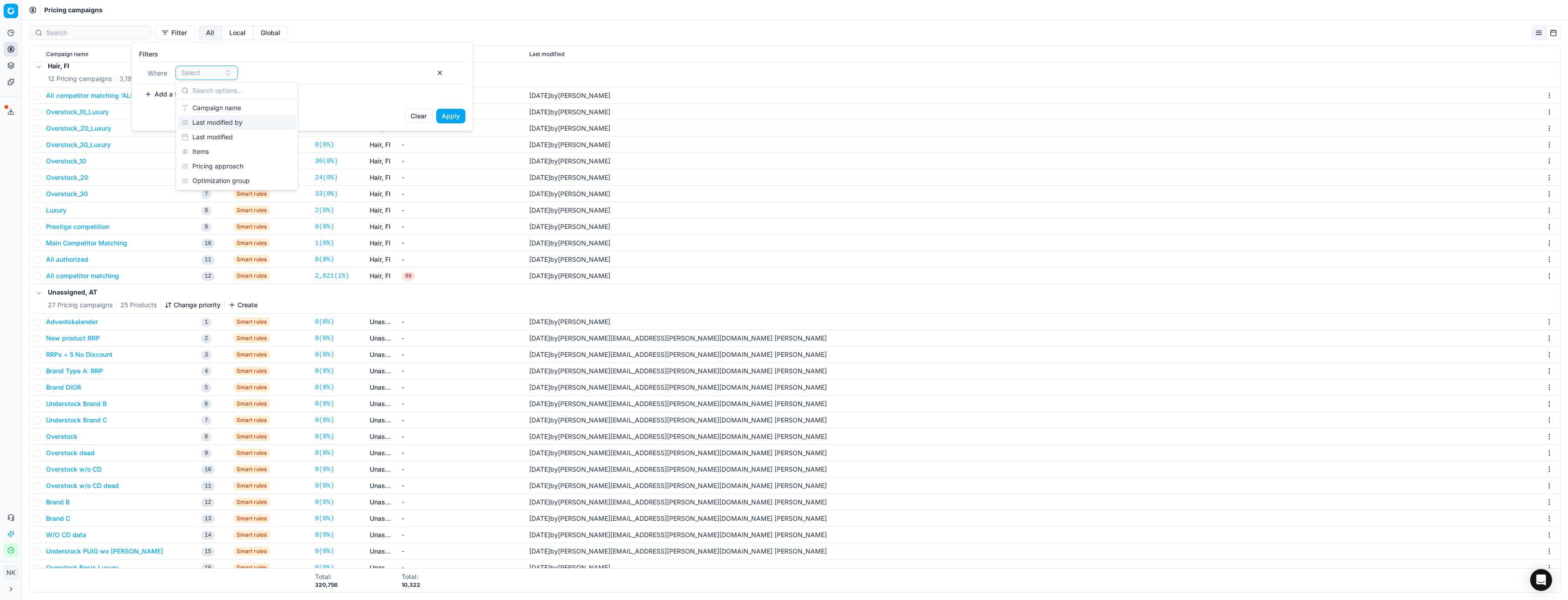
click at [140, 115] on div "Clear Apply" at bounding box center [302, 120] width 341 height 22
click at [201, 74] on div "Select" at bounding box center [200, 73] width 40 height 9
click at [221, 183] on div "Optimization group" at bounding box center [237, 180] width 118 height 14
click at [343, 71] on button "Select a value" at bounding box center [367, 73] width 127 height 14
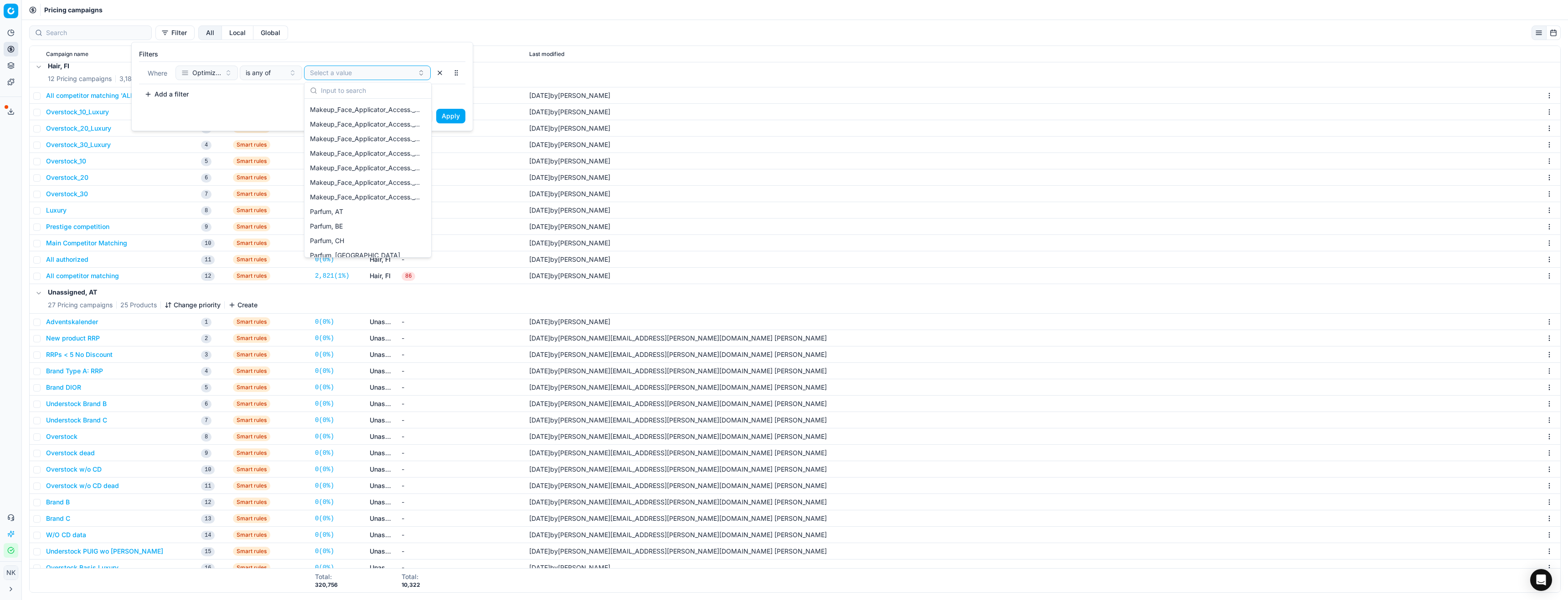
scroll to position [597, 0]
click at [204, 76] on span "Optimization group" at bounding box center [206, 73] width 29 height 9
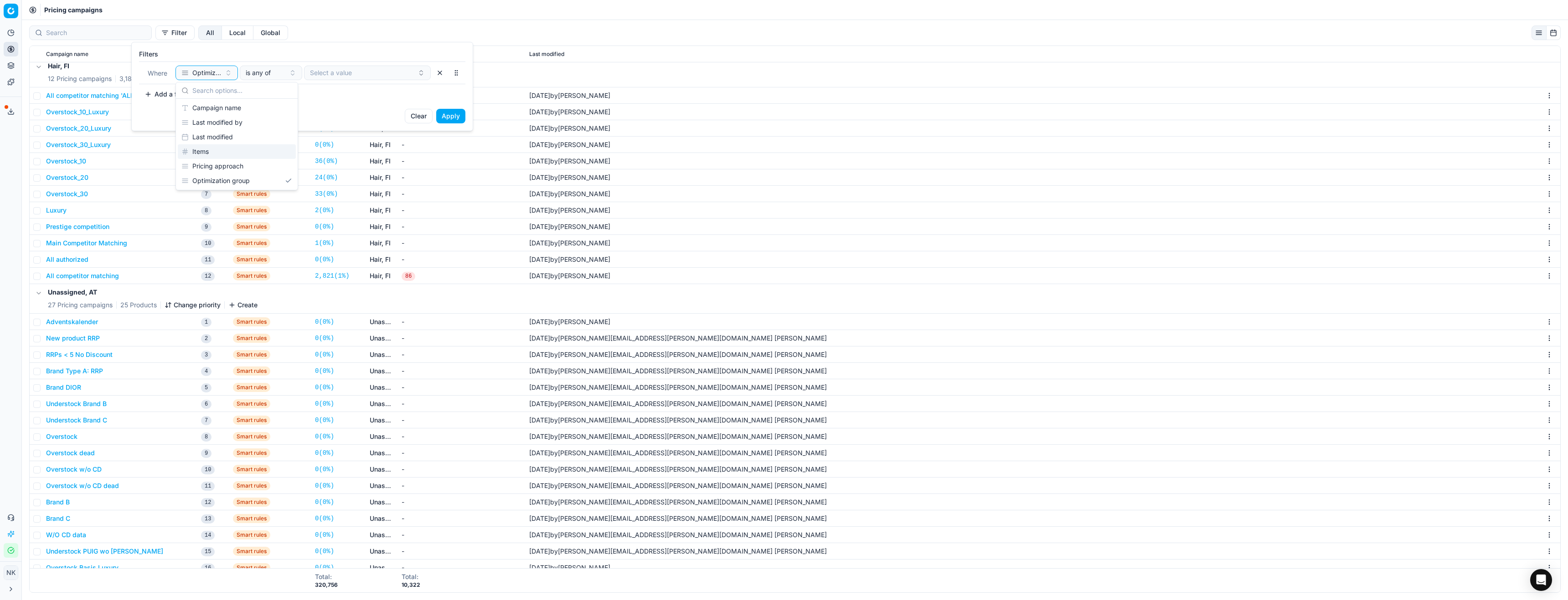
click at [207, 152] on div "Items" at bounding box center [237, 151] width 118 height 14
click at [386, 73] on input "number" at bounding box center [367, 73] width 118 height 14
click at [413, 69] on input "number" at bounding box center [367, 73] width 118 height 14
click at [417, 72] on input "number" at bounding box center [367, 73] width 118 height 14
click at [214, 36] on html "Pricing platform Analytics Pricing Product portfolio Templates Export service 8…" at bounding box center [784, 300] width 1568 height 600
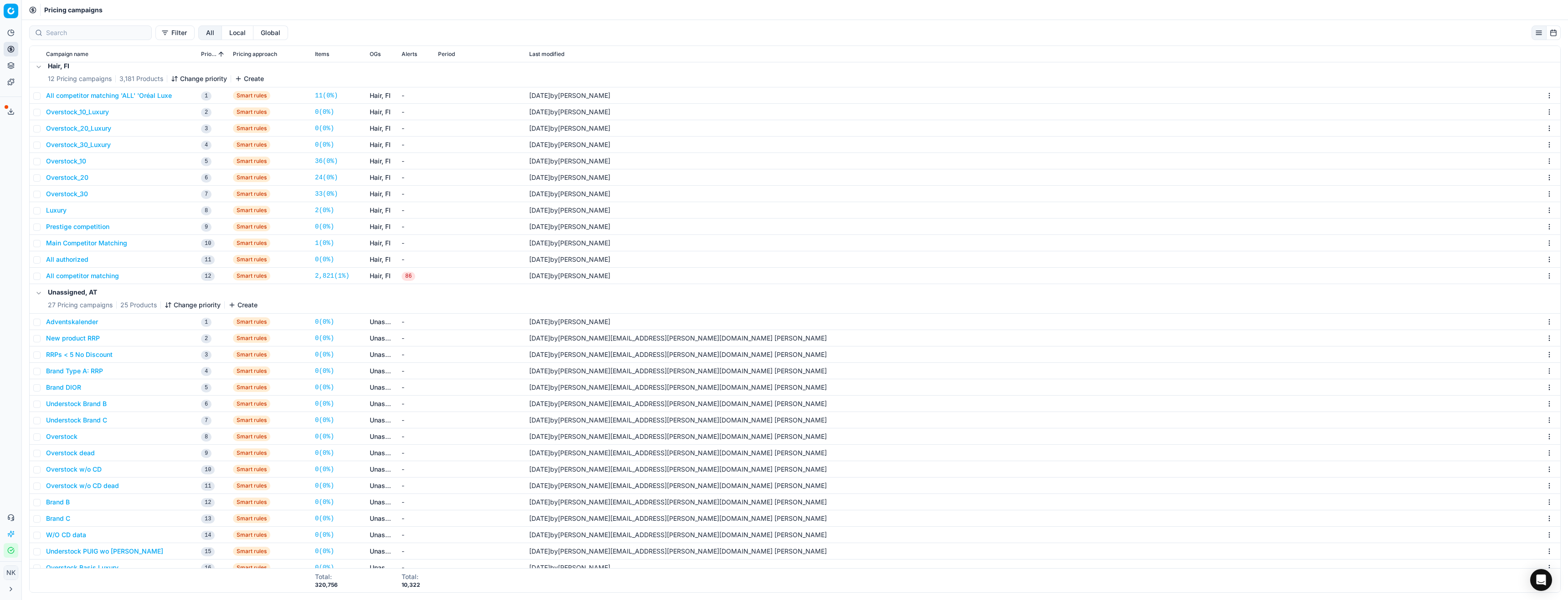
click at [222, 34] on button "Local" at bounding box center [237, 32] width 31 height 14
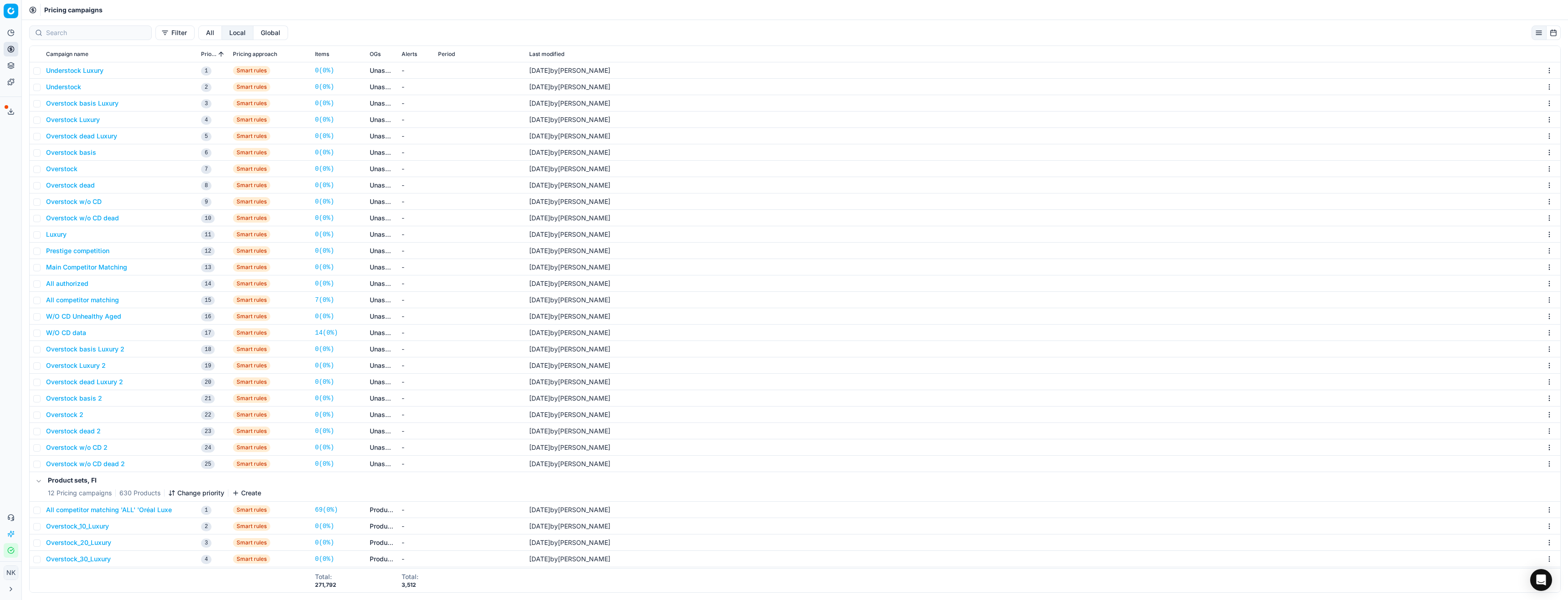
scroll to position [2787, 0]
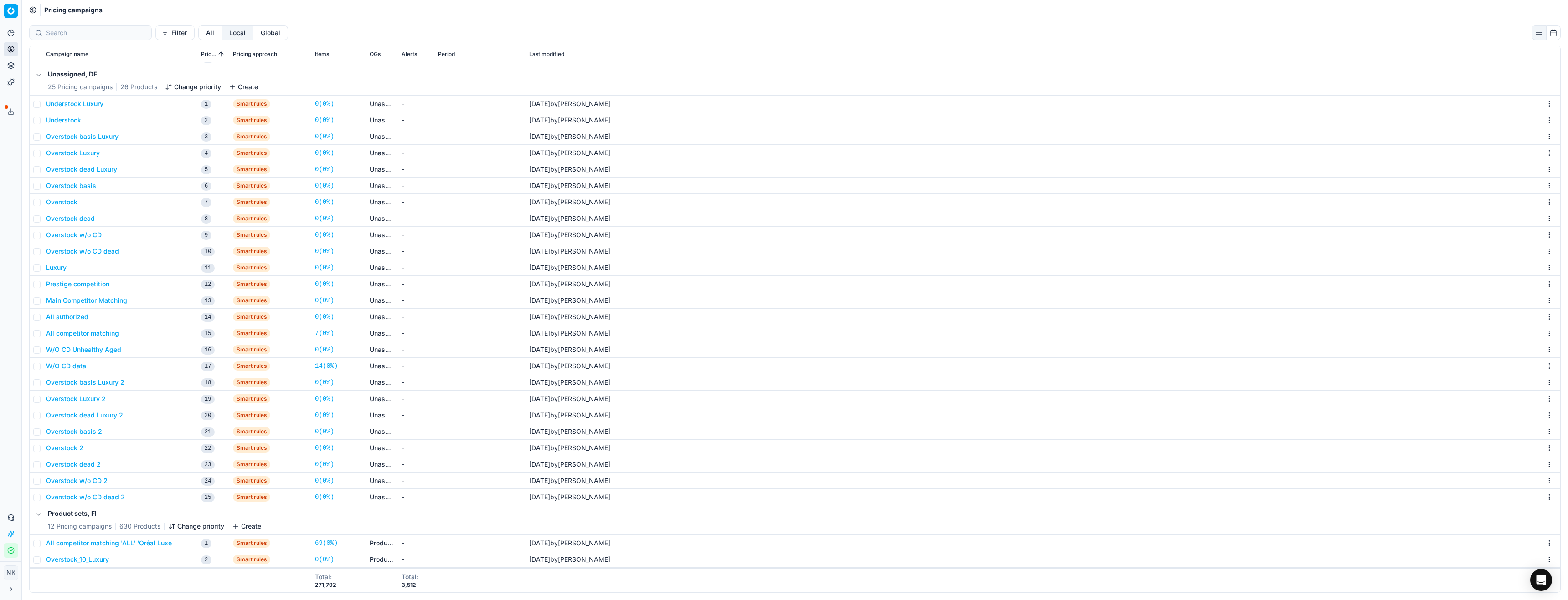
click at [254, 33] on button "Global" at bounding box center [271, 32] width 35 height 14
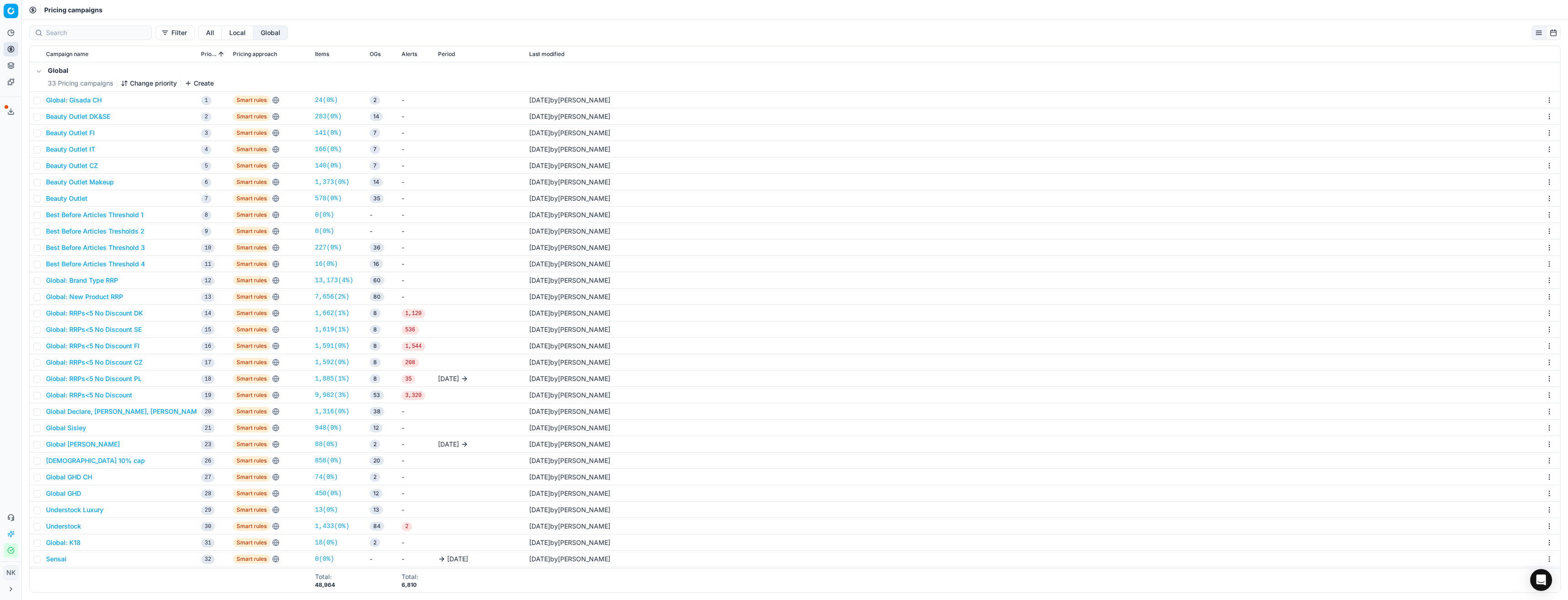
scroll to position [65, 0]
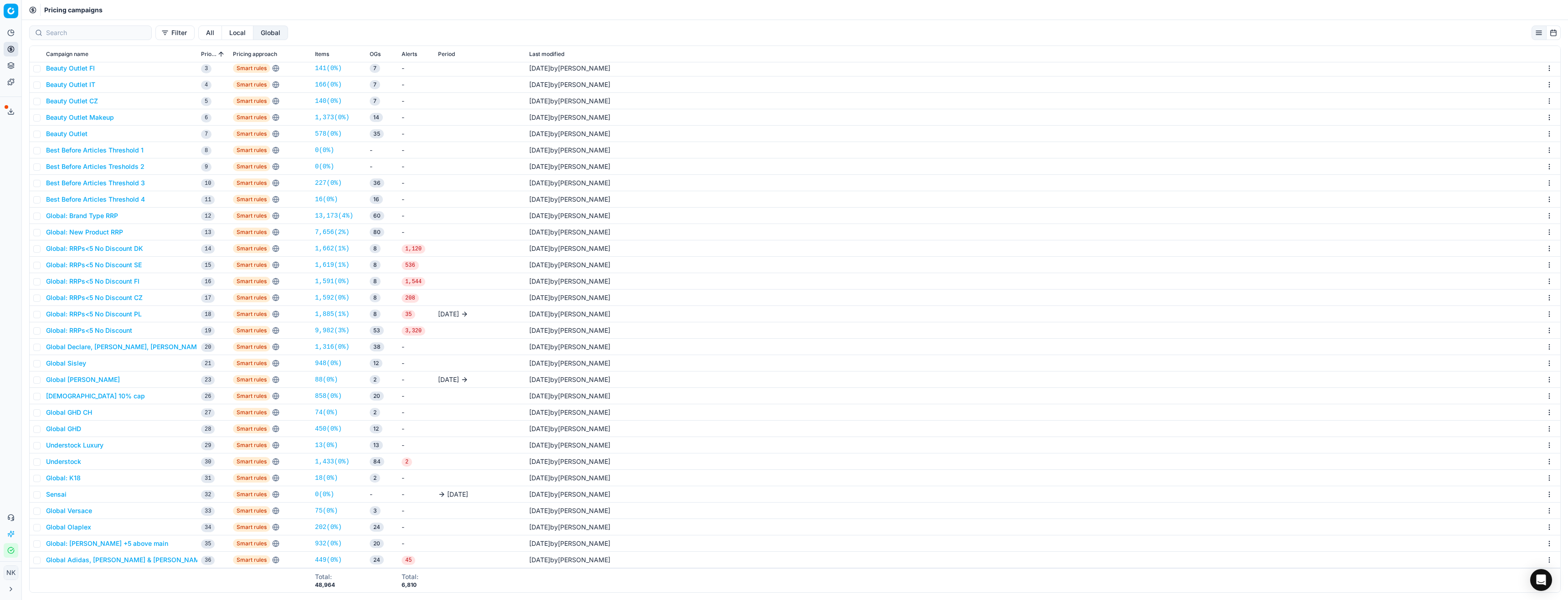
click at [79, 527] on button "Global Olaplex" at bounding box center [68, 527] width 45 height 9
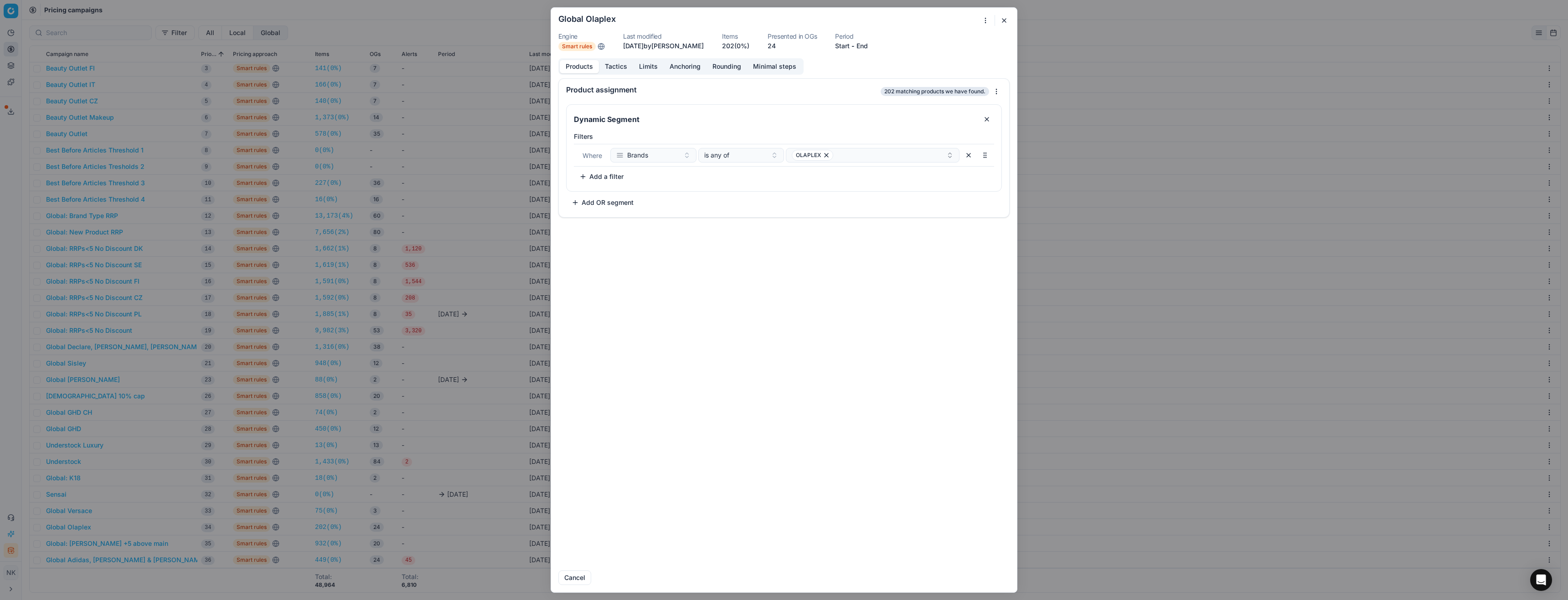
click at [617, 65] on button "Tactics" at bounding box center [616, 67] width 34 height 14
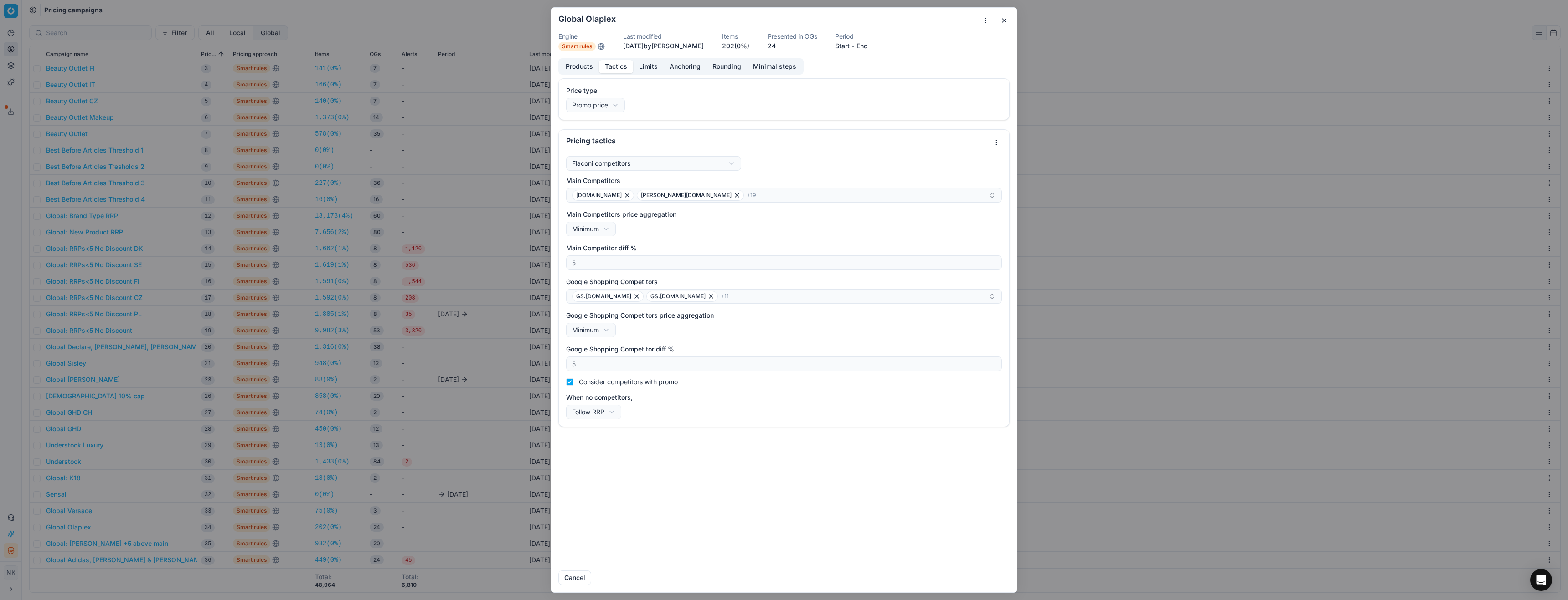
click at [647, 68] on button "Limits" at bounding box center [648, 67] width 30 height 14
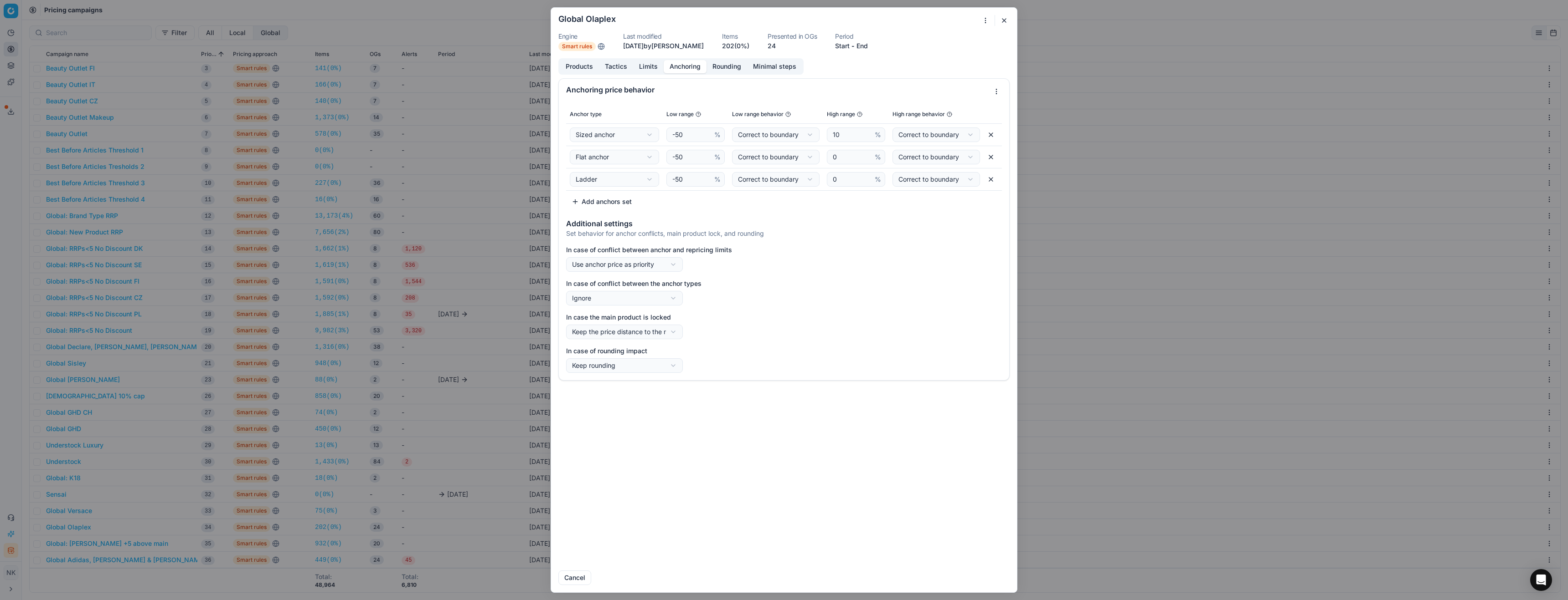
click at [683, 67] on button "Anchoring" at bounding box center [685, 67] width 43 height 14
click at [730, 67] on button "Rounding" at bounding box center [726, 67] width 41 height 14
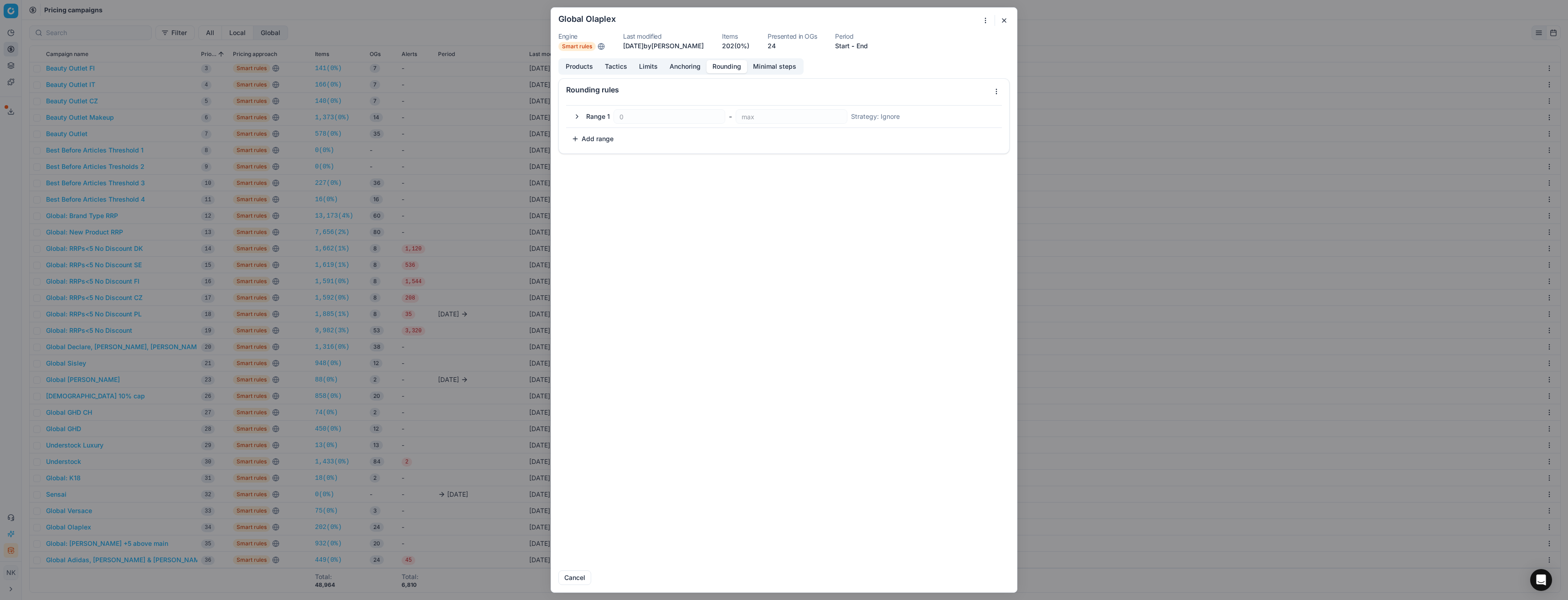
click at [770, 65] on button "Minimal steps" at bounding box center [774, 67] width 55 height 14
click at [644, 68] on button "Limits" at bounding box center [648, 67] width 30 height 14
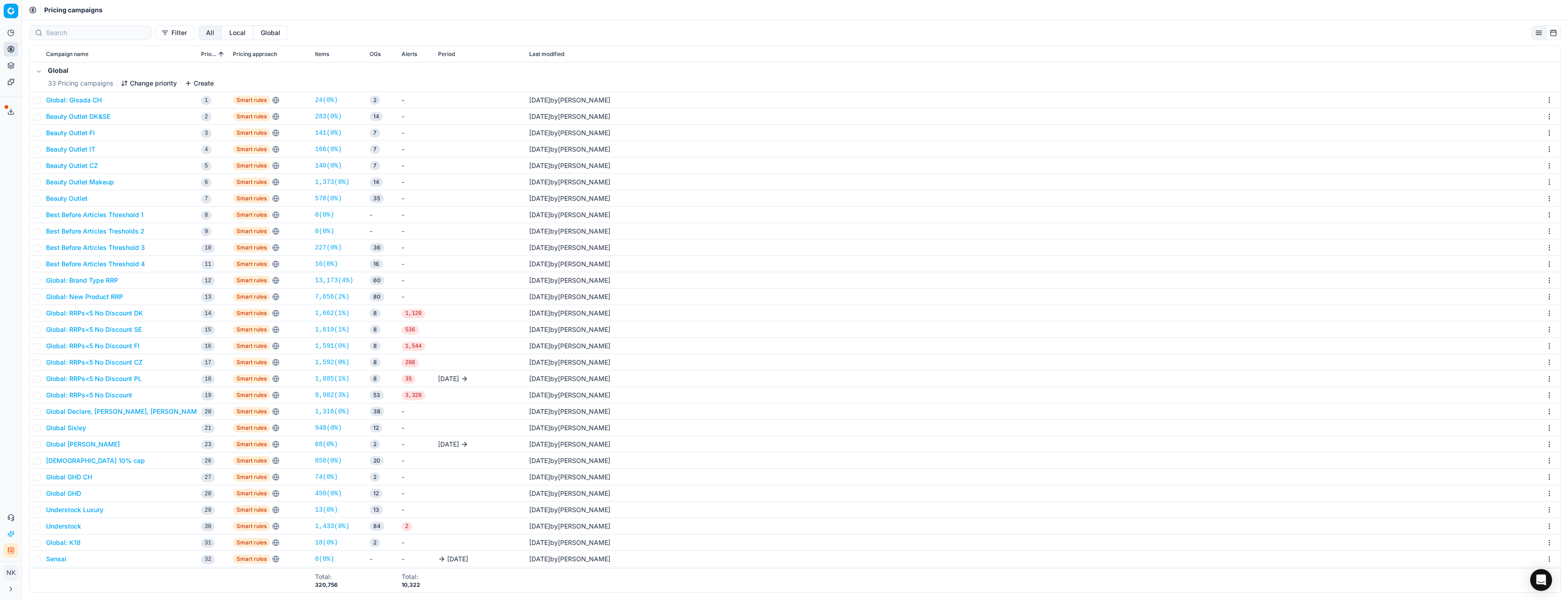
click at [222, 32] on button "Local" at bounding box center [237, 32] width 31 height 14
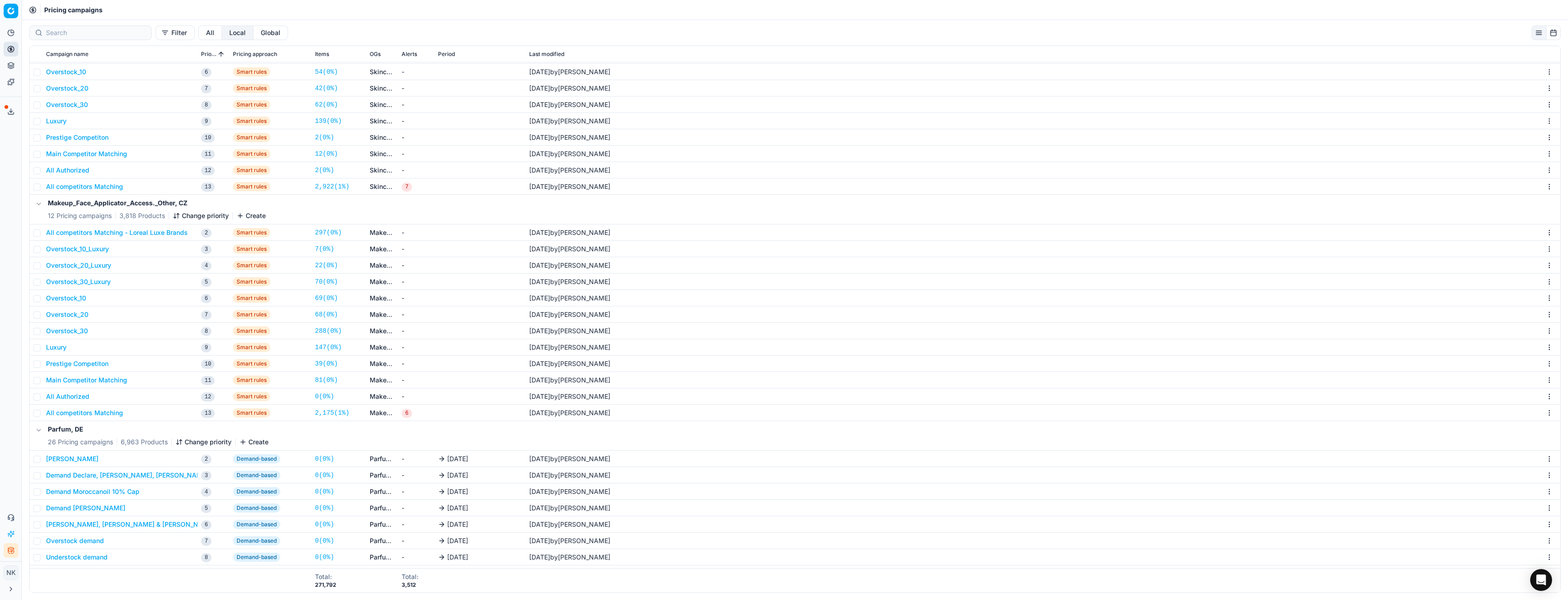
scroll to position [17484, 0]
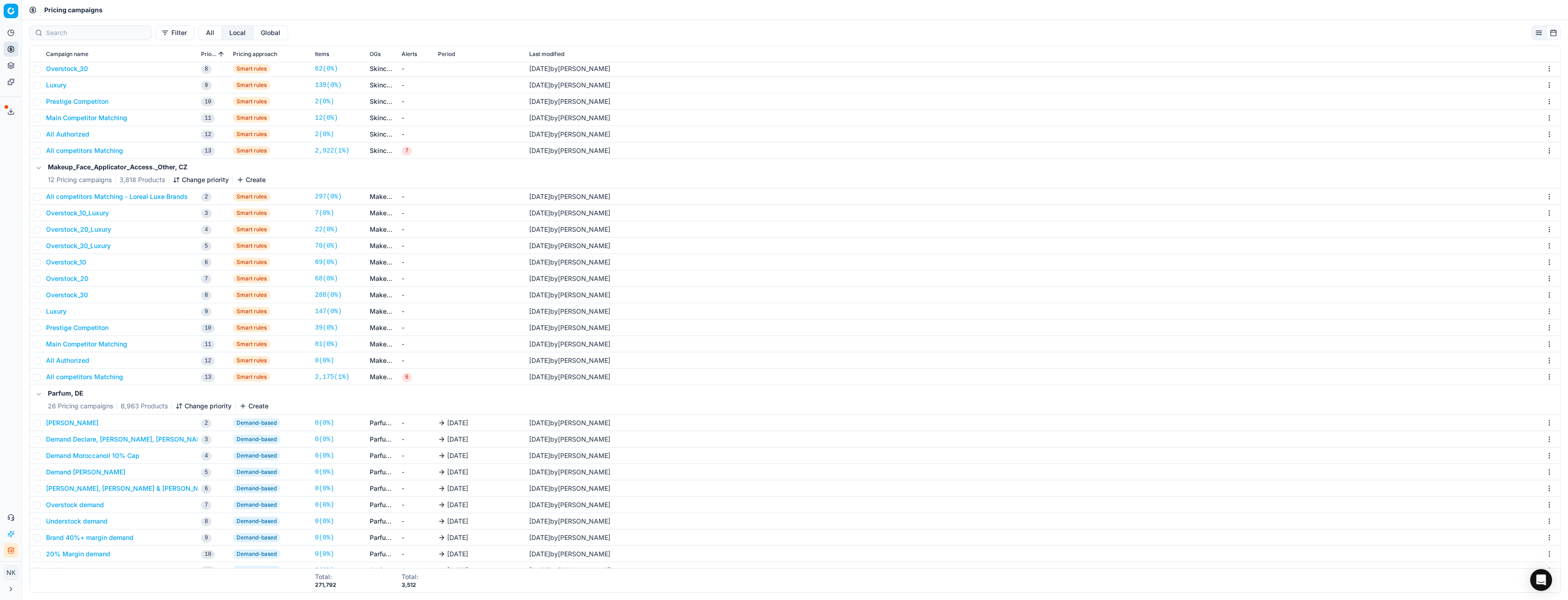
click at [254, 406] on button "Create" at bounding box center [254, 406] width 29 height 9
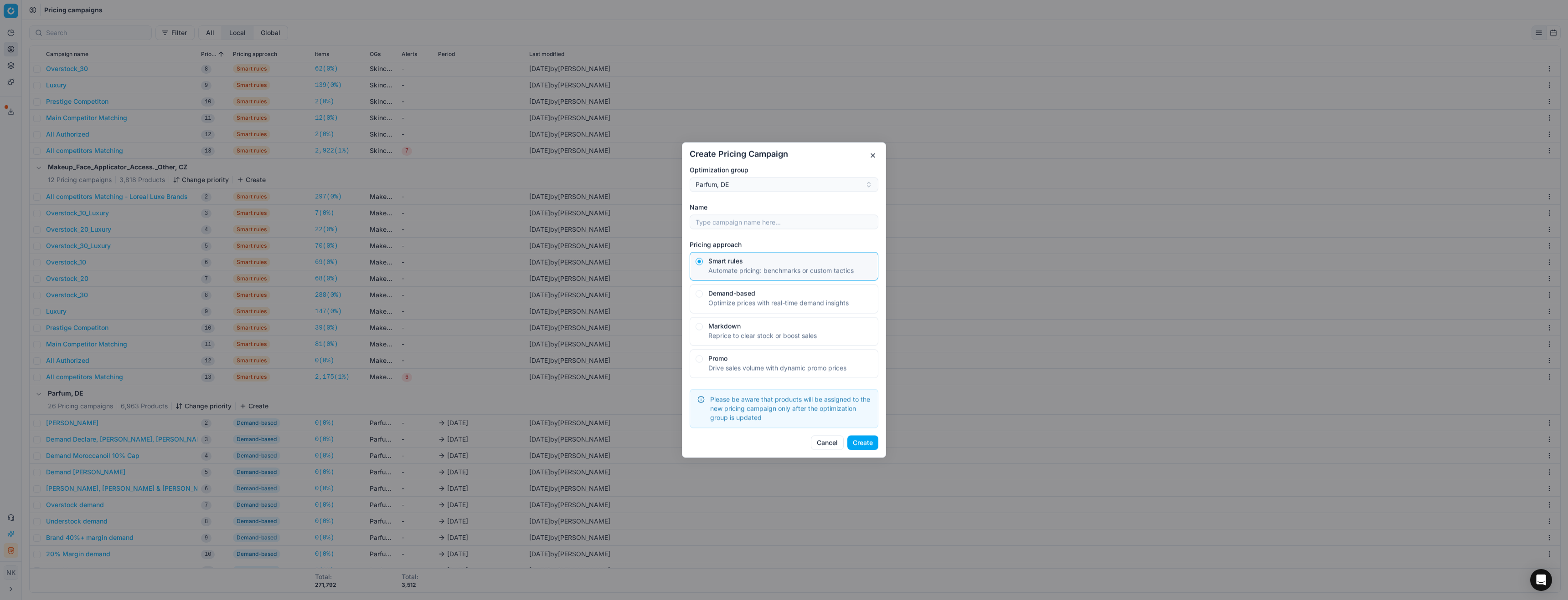
click at [858, 443] on button "Create" at bounding box center [863, 443] width 31 height 14
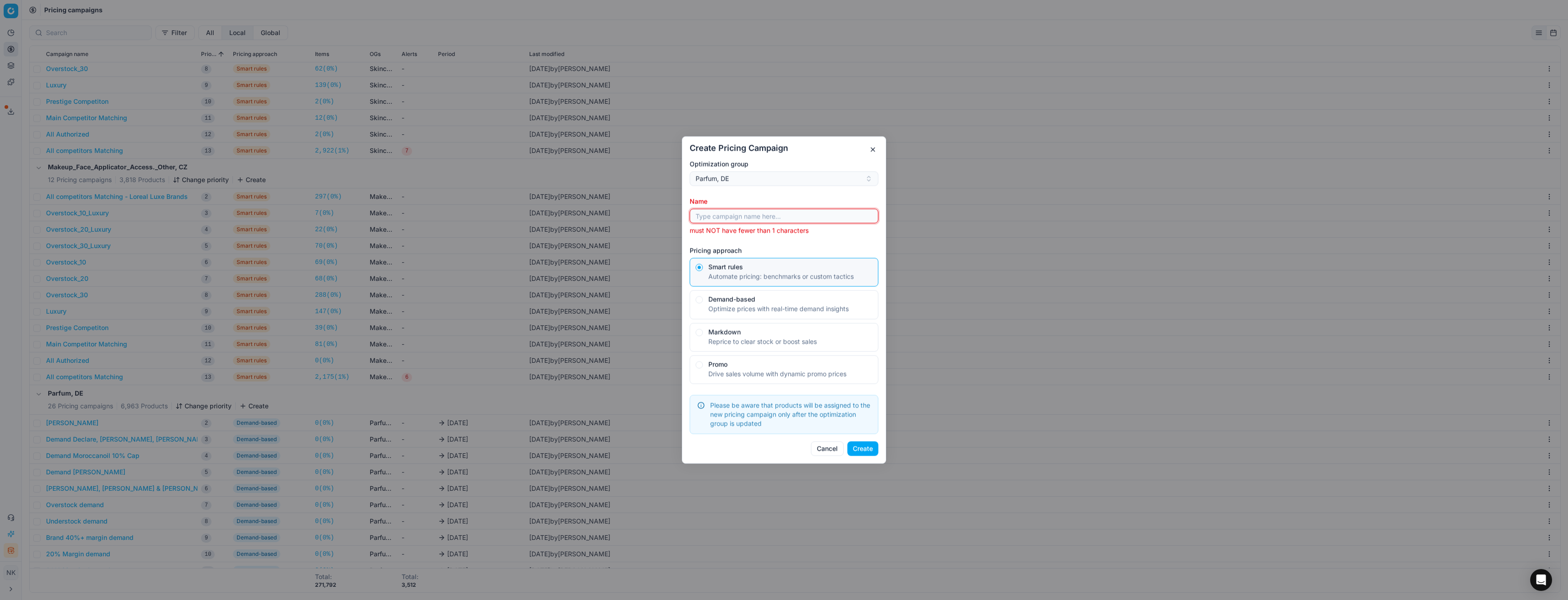
click at [724, 217] on input "Name" at bounding box center [783, 216] width 180 height 14
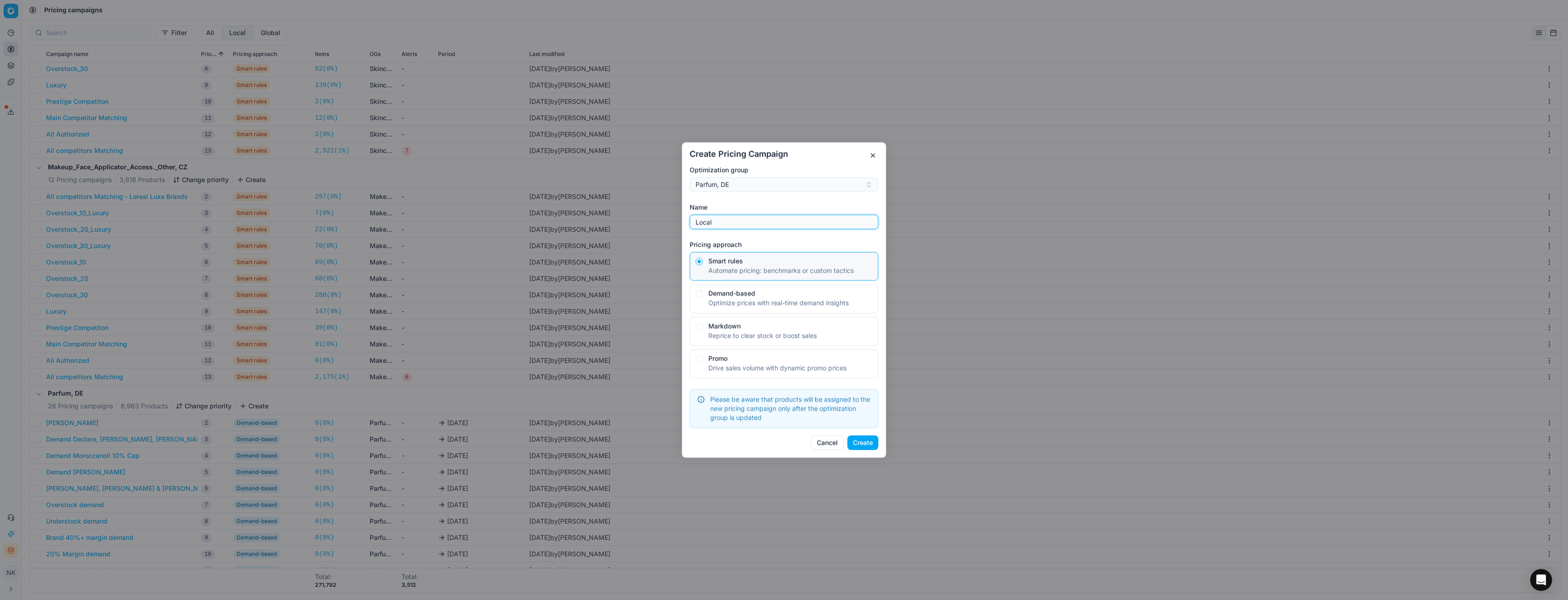
click at [755, 225] on input "Local" at bounding box center [783, 222] width 180 height 14
click at [745, 222] on input "Local" at bounding box center [783, 222] width 180 height 14
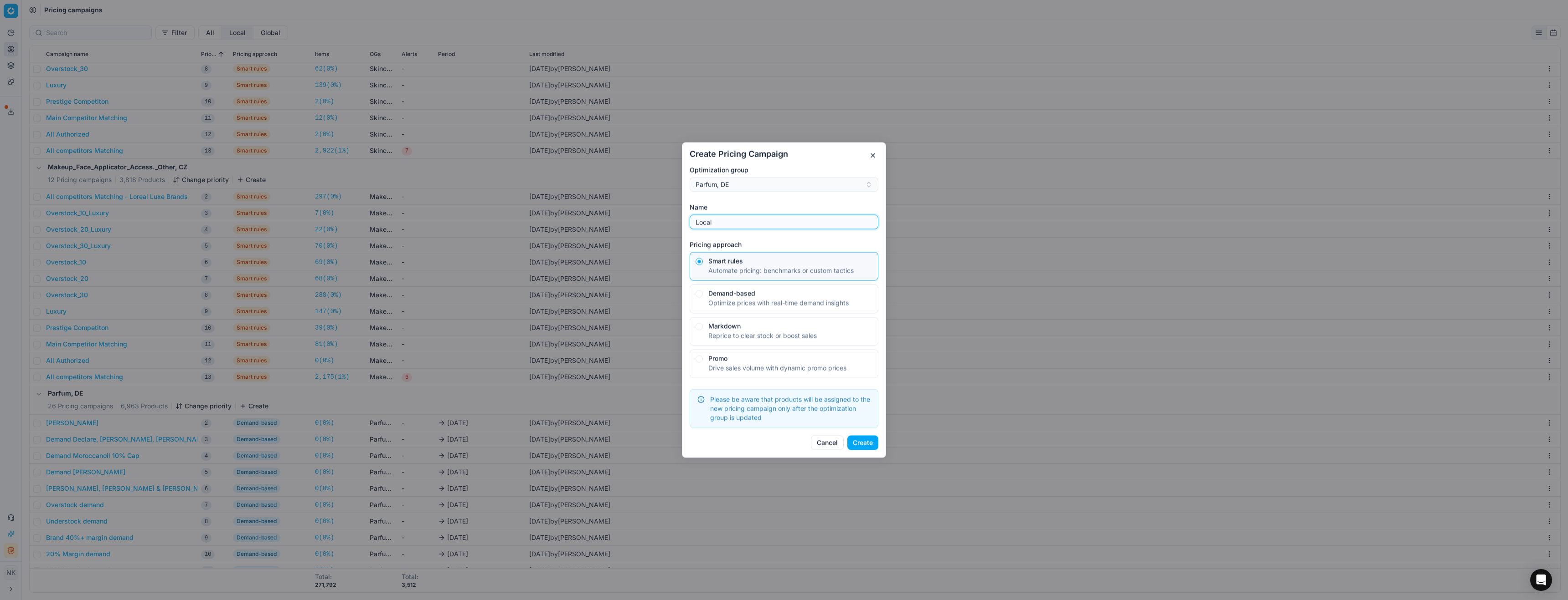
click at [745, 222] on input "Local" at bounding box center [783, 222] width 180 height 14
paste input "Clarins"
type input "Local Clarins"
click at [843, 188] on div "Parfum, DE" at bounding box center [778, 184] width 166 height 9
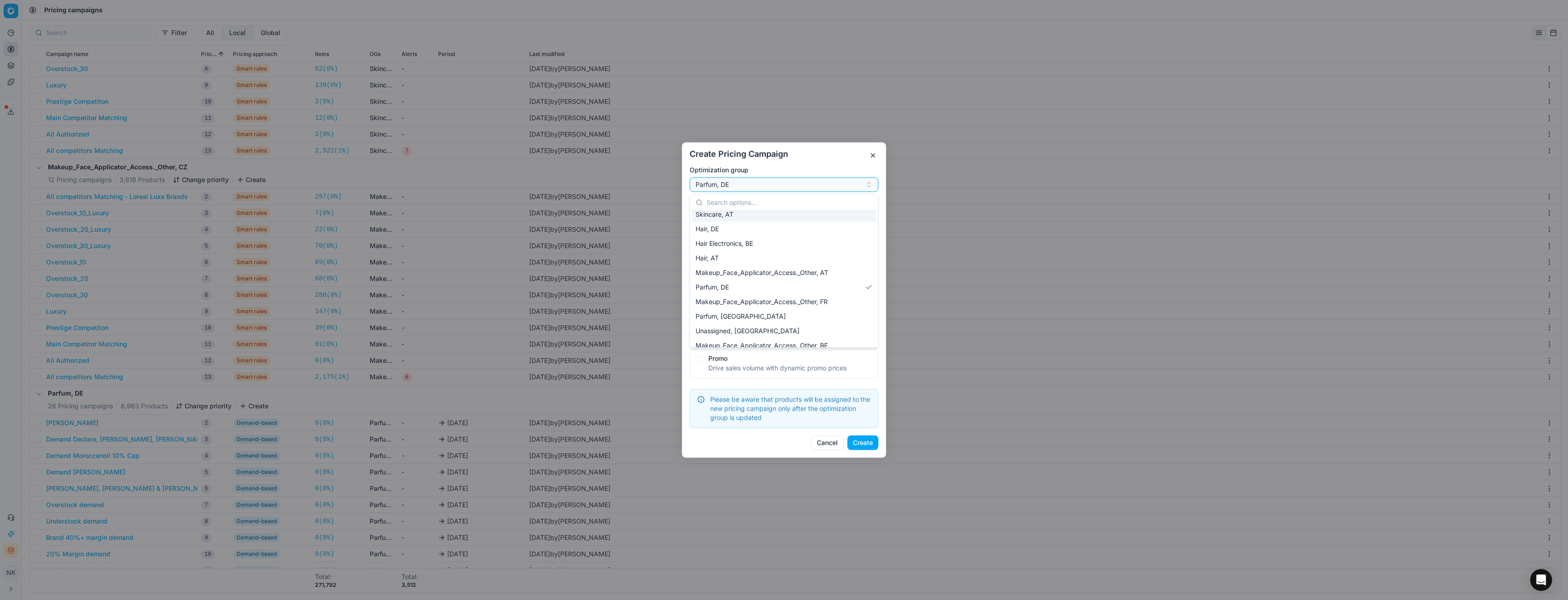
click at [770, 202] on input "text" at bounding box center [789, 203] width 166 height 19
type input "de"
click at [763, 254] on div "Hair, DE" at bounding box center [784, 257] width 184 height 14
click at [799, 186] on div "Hair, DE" at bounding box center [778, 184] width 166 height 9
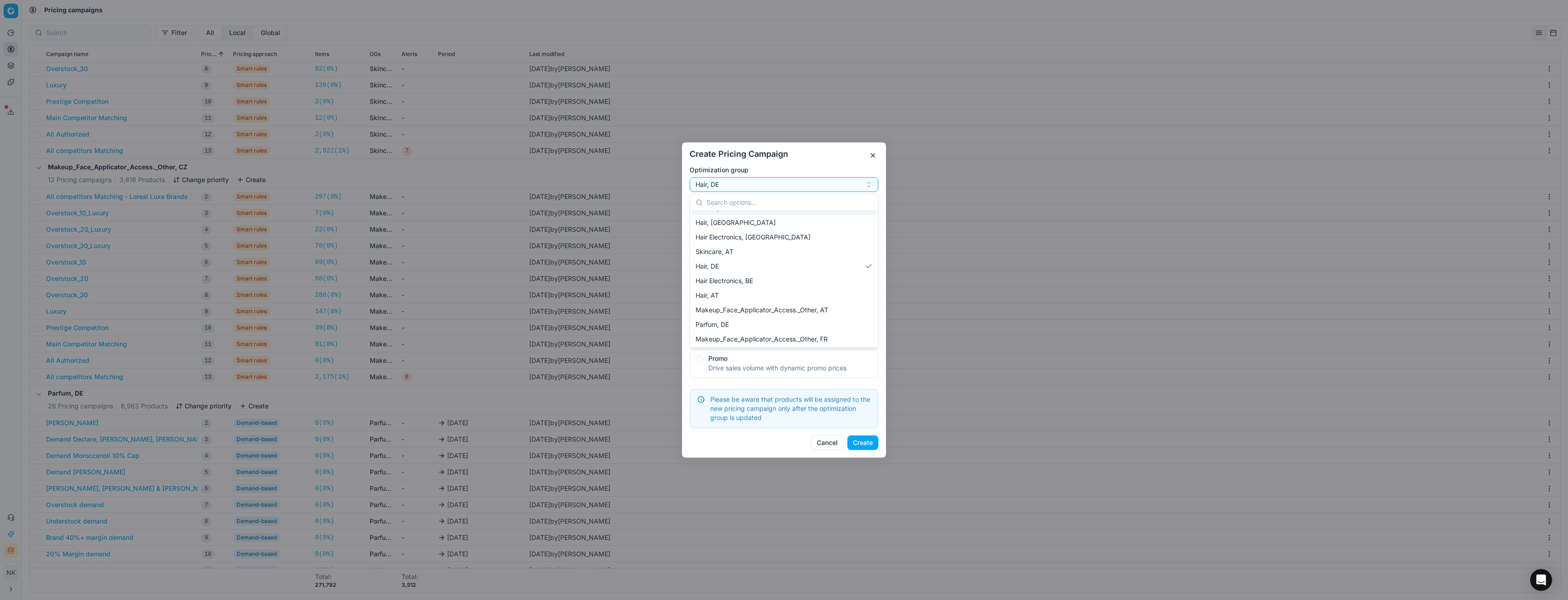
scroll to position [173, 0]
click at [827, 160] on div "Create Pricing Campaign Optimization group Hair, DE Name Local Clarins Pricing …" at bounding box center [783, 300] width 204 height 315
click at [866, 445] on button "Create" at bounding box center [863, 443] width 31 height 14
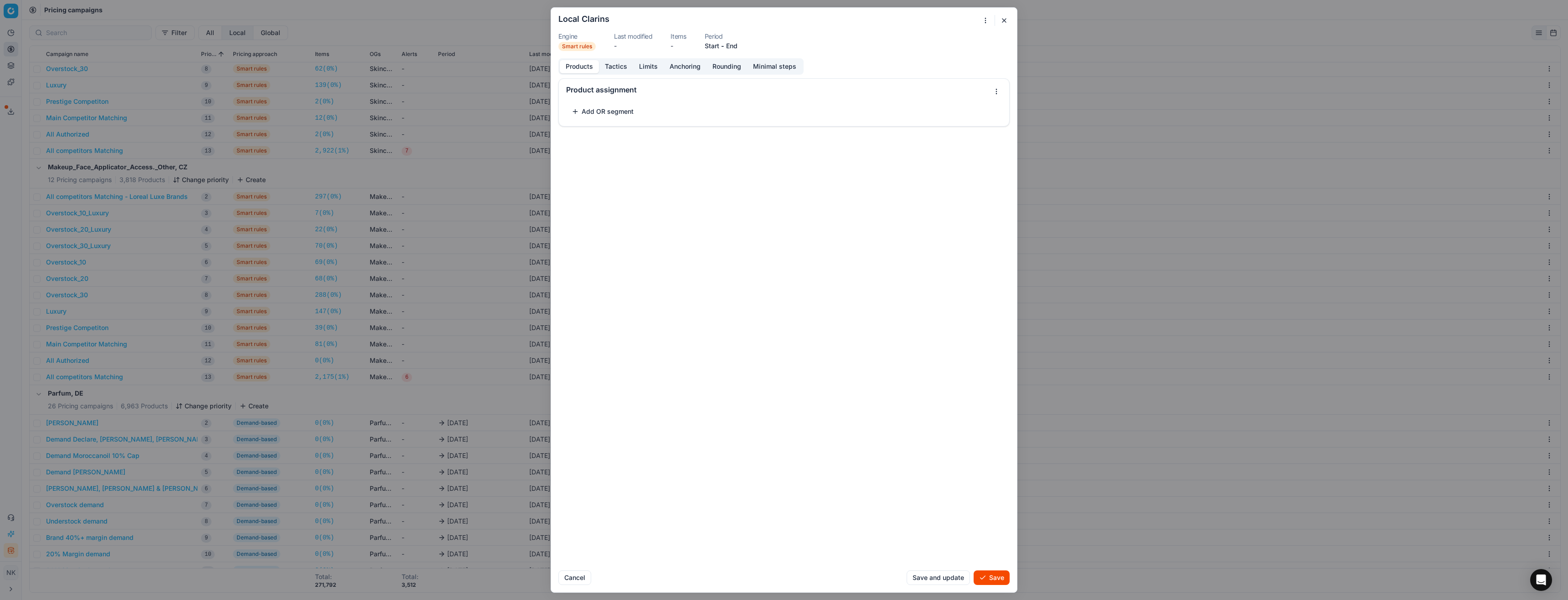
click at [589, 104] on button "Add OR segment" at bounding box center [602, 111] width 73 height 14
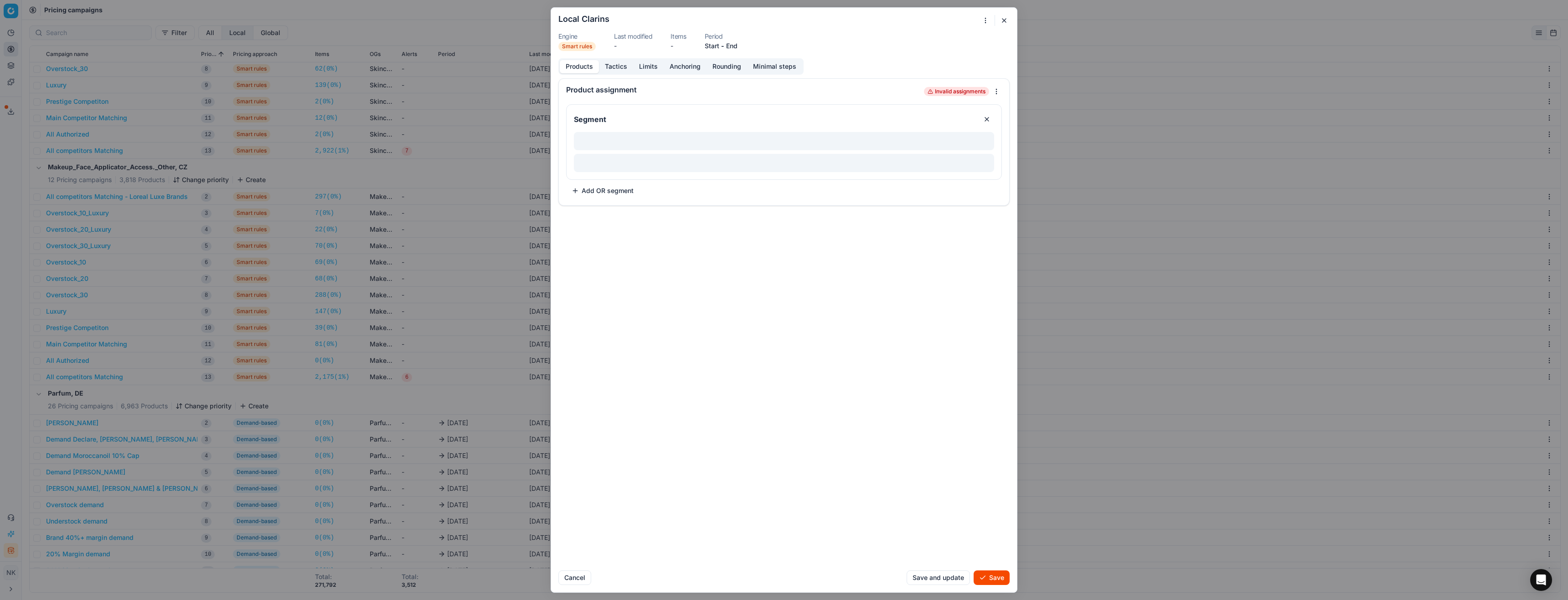
click at [597, 141] on div at bounding box center [783, 141] width 420 height 19
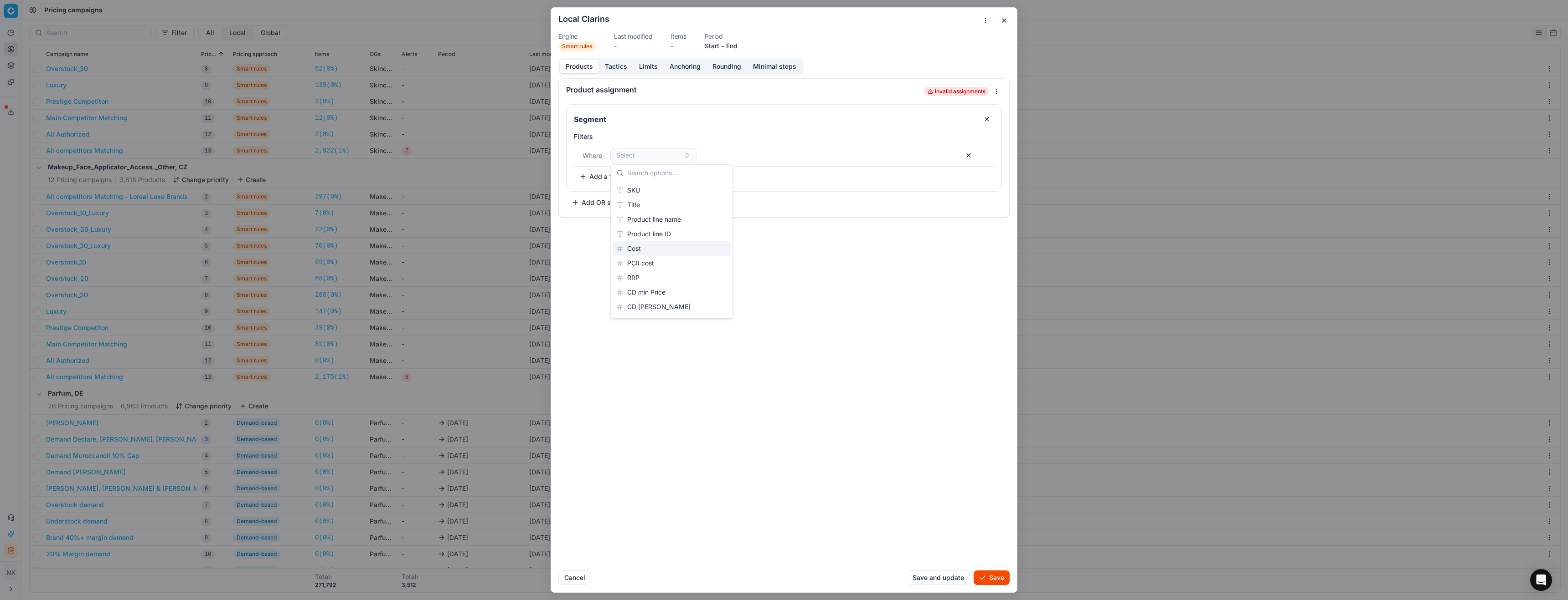
click at [799, 237] on div "Product assignment Invalid assignments Segment Filters Where Select To pick up …" at bounding box center [783, 321] width 466 height 485
click at [646, 156] on div "Select" at bounding box center [648, 155] width 63 height 9
type input "bra"
click at [647, 189] on div "Brands" at bounding box center [672, 190] width 118 height 14
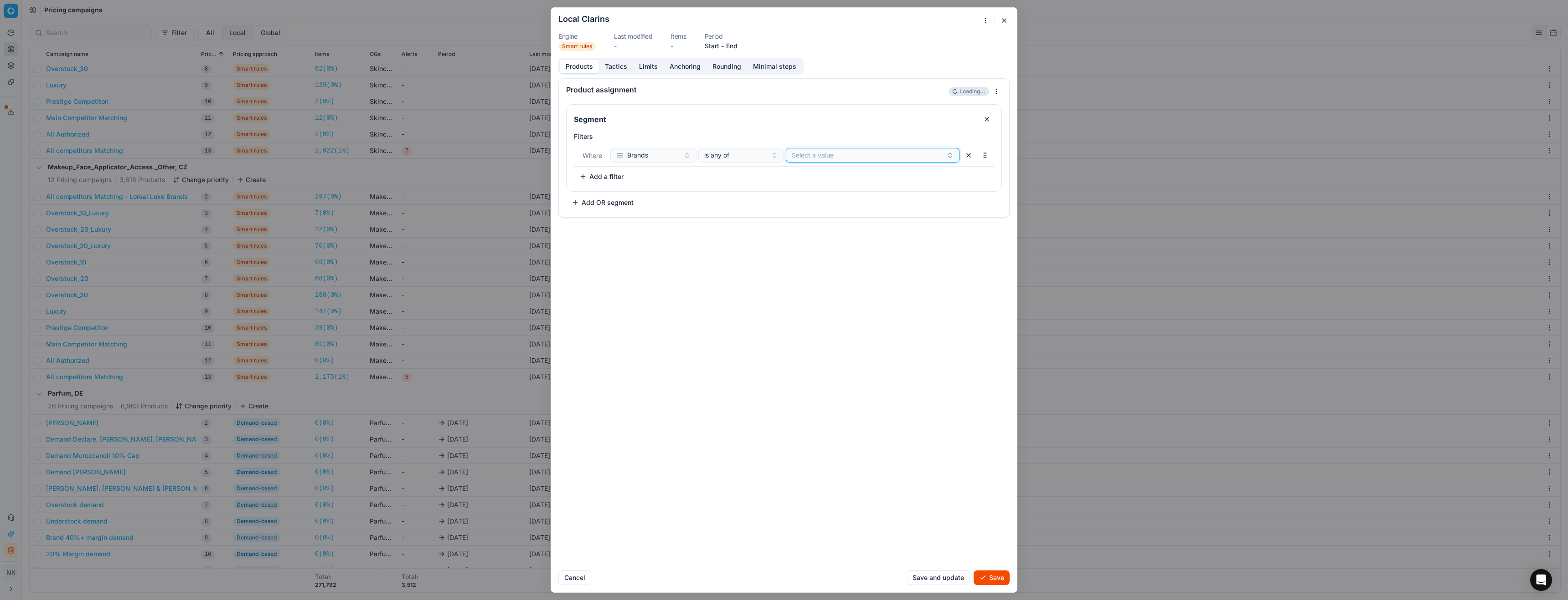
click at [814, 156] on button "Select a value" at bounding box center [872, 155] width 173 height 14
type input "cla"
click at [820, 188] on div "Clarins" at bounding box center [873, 190] width 170 height 14
click at [683, 226] on div "Product assignment 0 matching products we have found. Segment Filters Where Bra…" at bounding box center [783, 321] width 466 height 485
click at [587, 117] on input "Segment" at bounding box center [773, 119] width 403 height 14
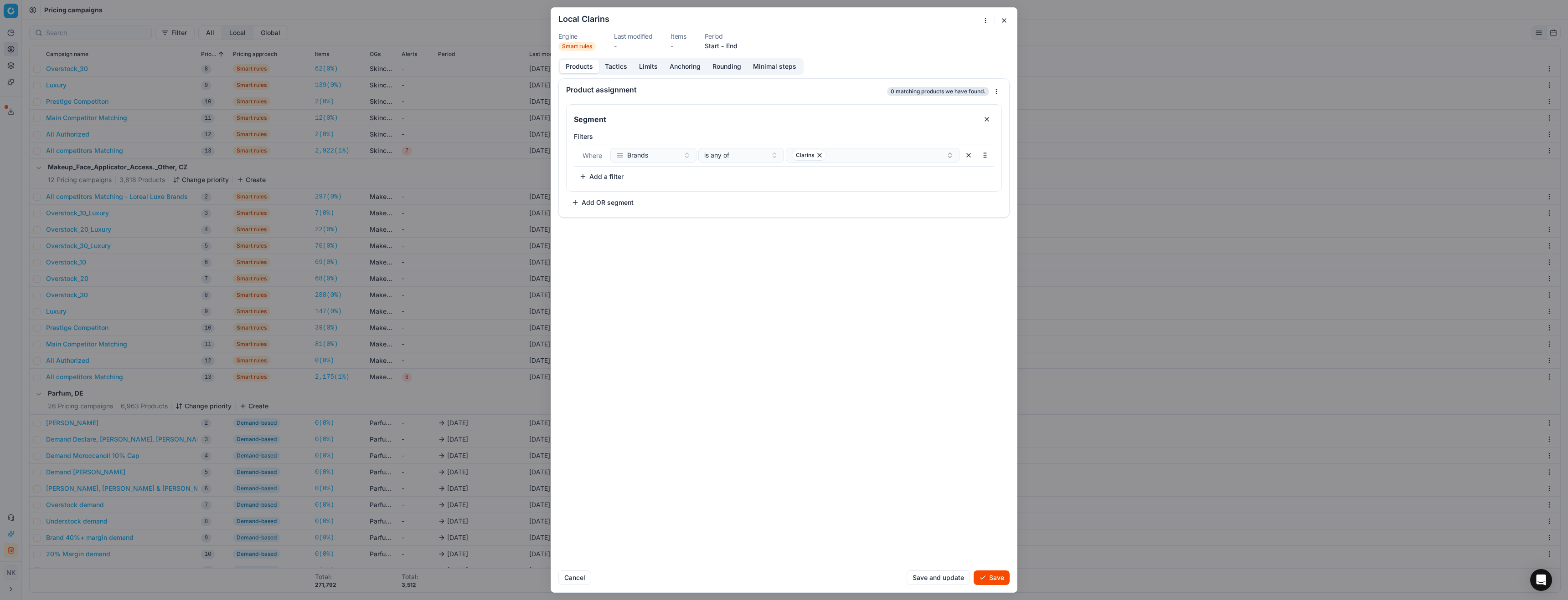
click at [602, 205] on button "Add OR segment" at bounding box center [602, 202] width 73 height 14
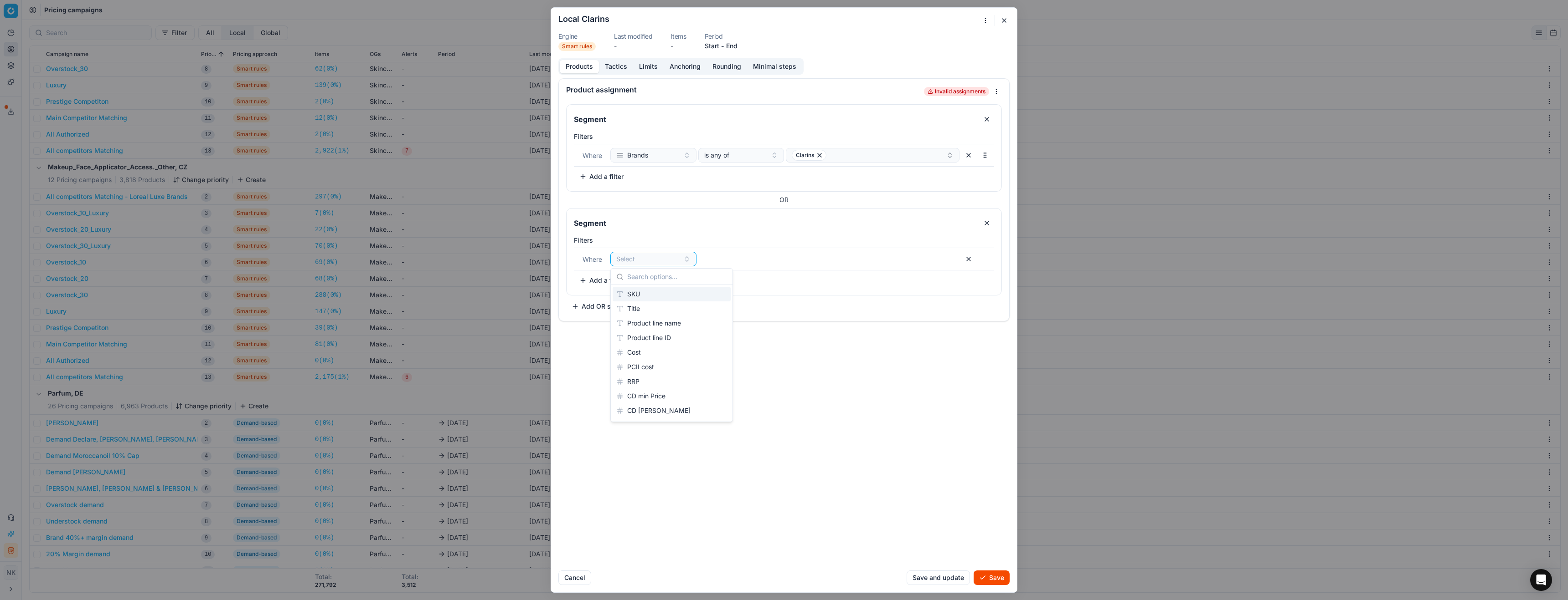
click at [958, 374] on div "Product assignment Invalid assignments Segment Filters Where Brands is any of C…" at bounding box center [783, 321] width 466 height 485
click at [988, 222] on button "button" at bounding box center [986, 222] width 14 height 14
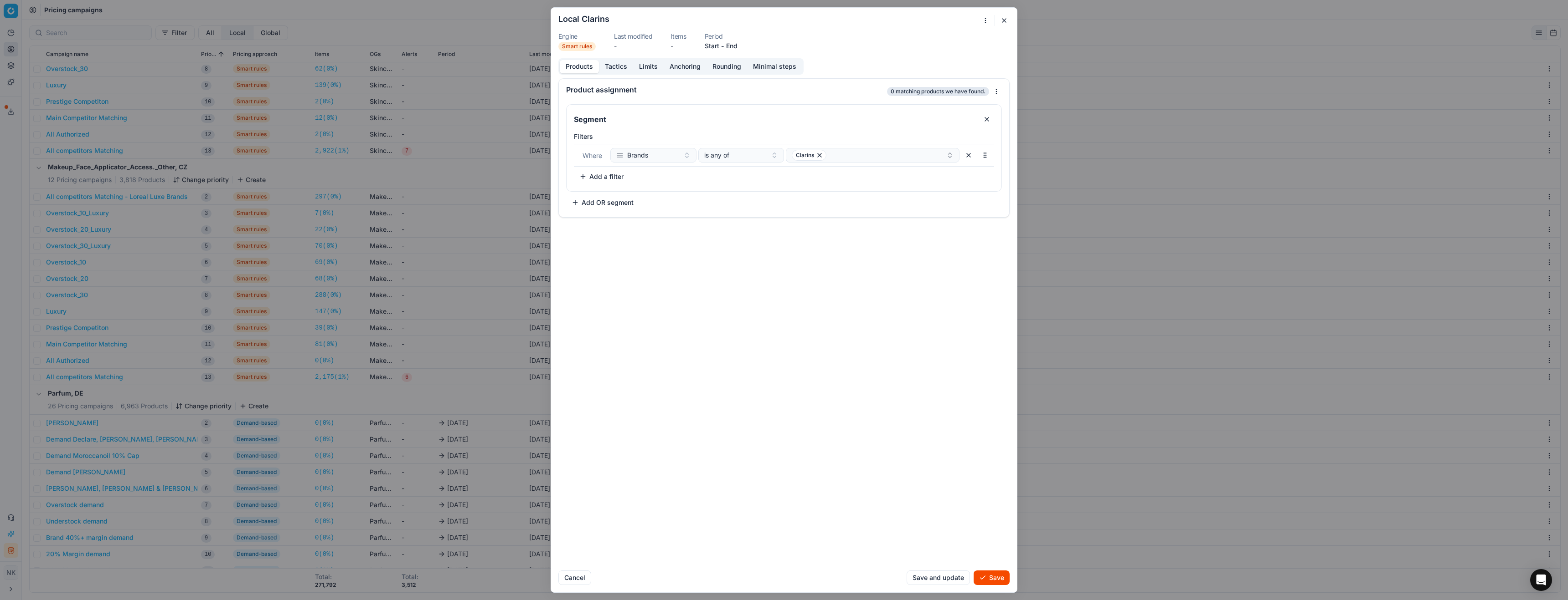
click at [616, 68] on button "Tactics" at bounding box center [616, 67] width 34 height 14
click at [590, 98] on div "We are saving PC settings. Please wait, it should take a few minutes Local Clar…" at bounding box center [784, 300] width 1568 height 600
select select "promo"
click at [638, 164] on div "We are saving PC settings. Please wait, it should take a few minutes Local Clar…" at bounding box center [784, 300] width 1568 height 600
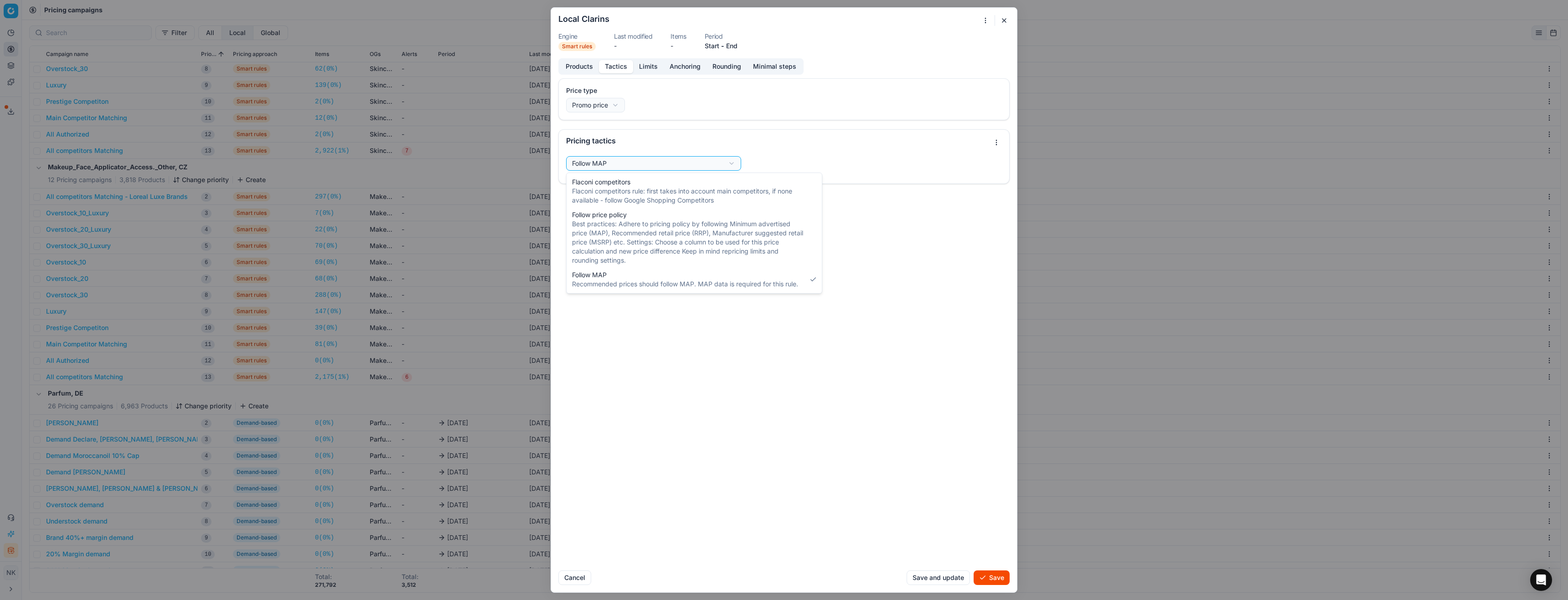
click at [716, 101] on div "We are saving PC settings. Please wait, it should take a few minutes Local Clar…" at bounding box center [784, 300] width 1568 height 600
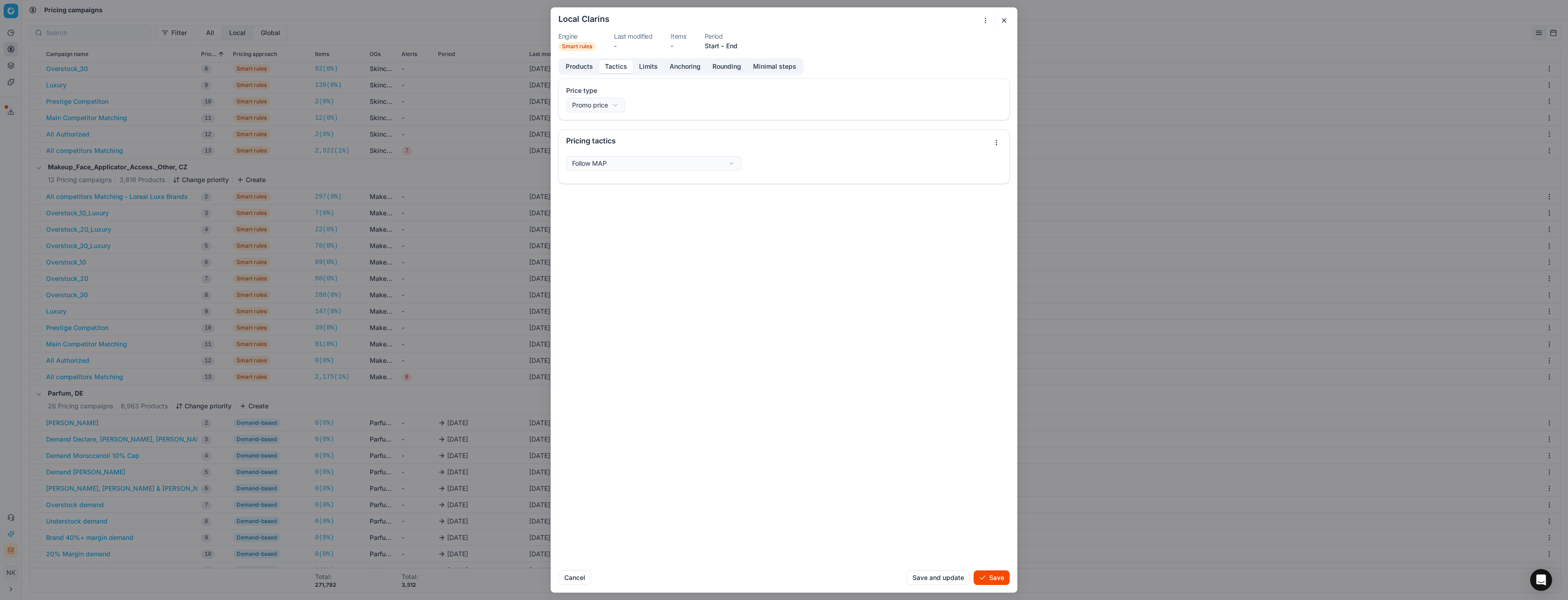
click at [661, 166] on div "We are saving PC settings. Please wait, it should take a few minutes Local Clar…" at bounding box center [784, 300] width 1568 height 600
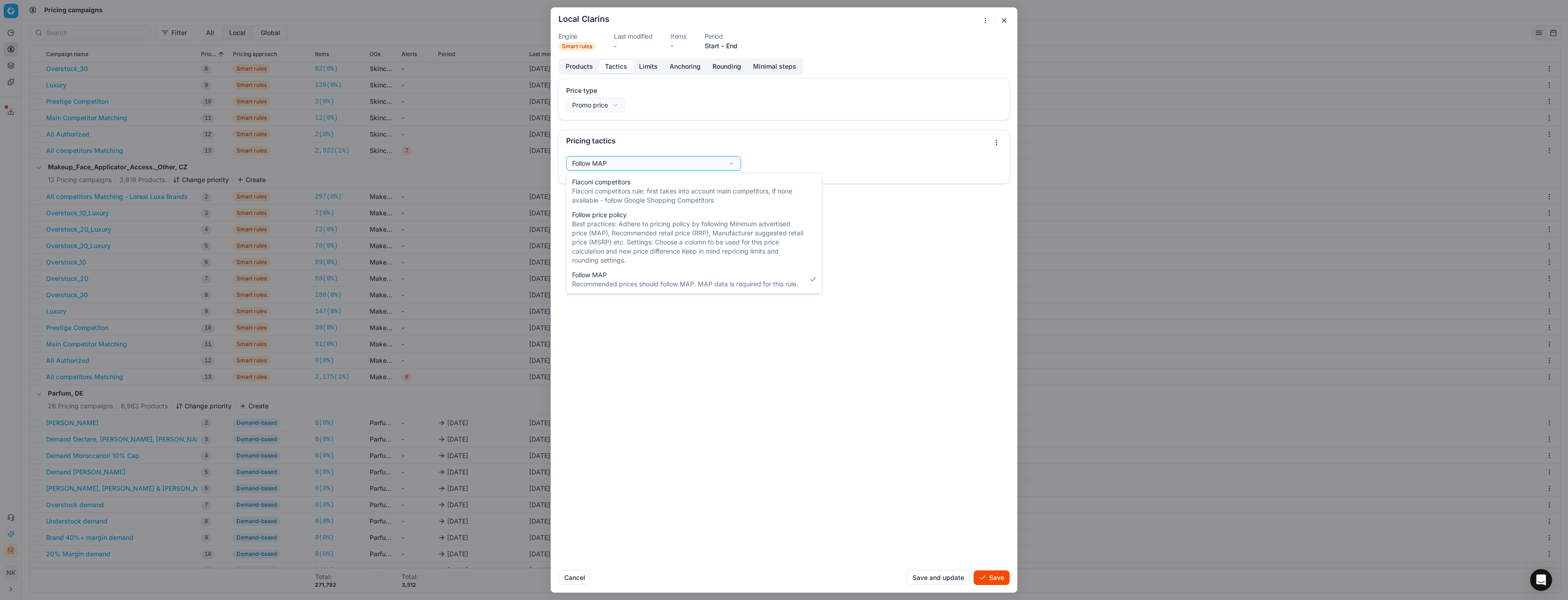
select select "flaconi"
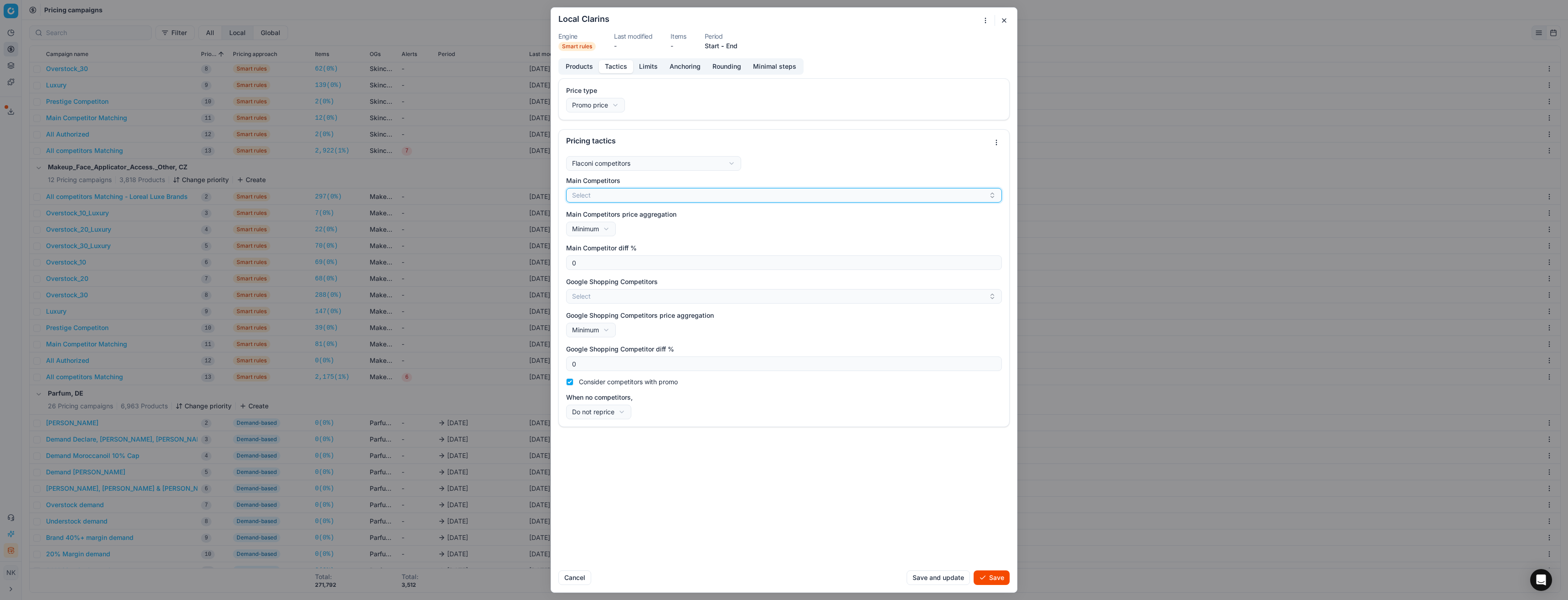
click at [679, 194] on button "Select" at bounding box center [783, 195] width 436 height 14
type input "pieper"
click at [610, 323] on div "pieper.de" at bounding box center [784, 321] width 432 height 14
checkbox input "true"
click at [672, 197] on div "pieper.de" at bounding box center [780, 195] width 416 height 11
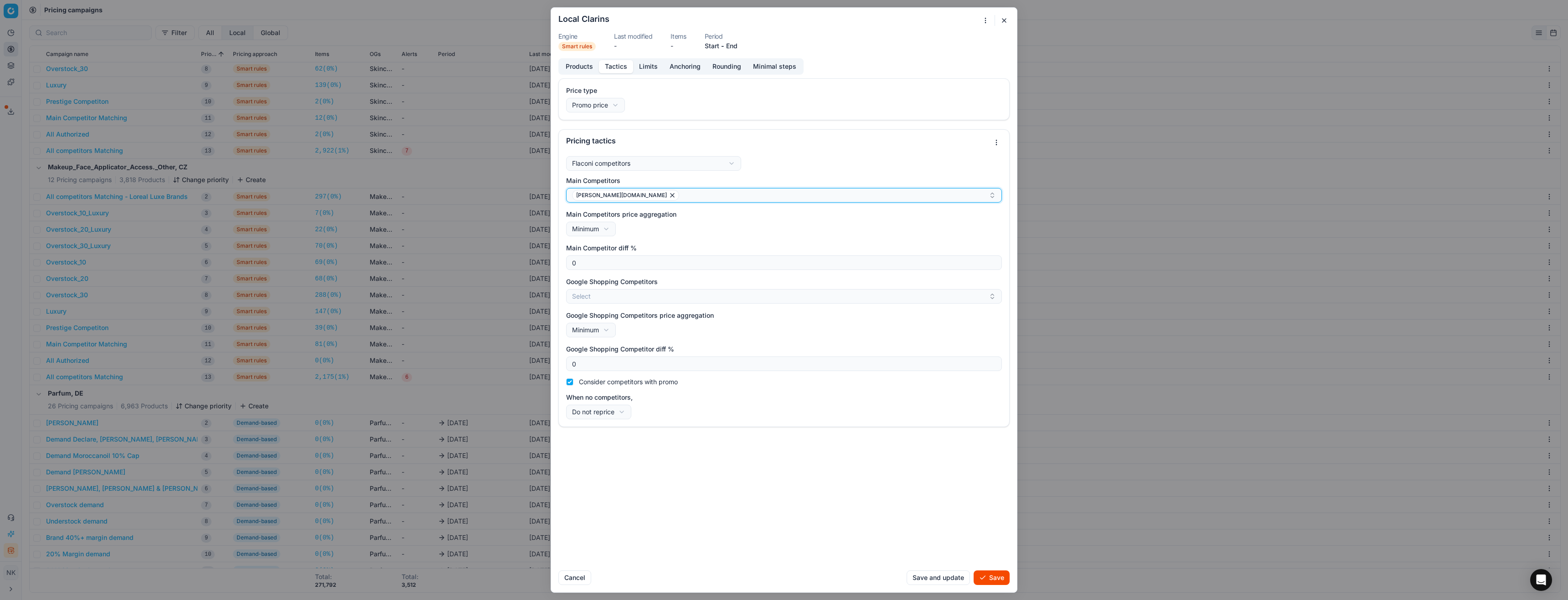
click at [674, 197] on div "pieper.de" at bounding box center [780, 195] width 416 height 11
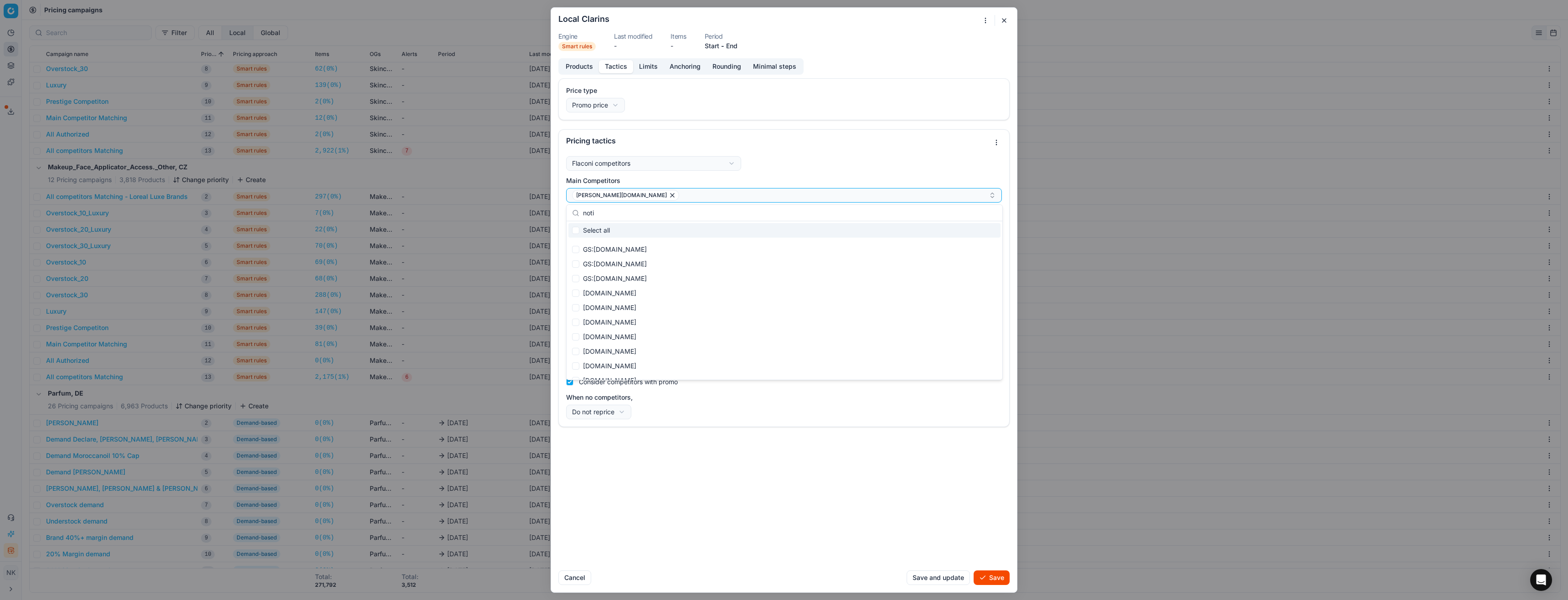
scroll to position [243, 0]
type input "noti"
click at [607, 328] on div "notino.de" at bounding box center [784, 326] width 432 height 14
checkbox input "true"
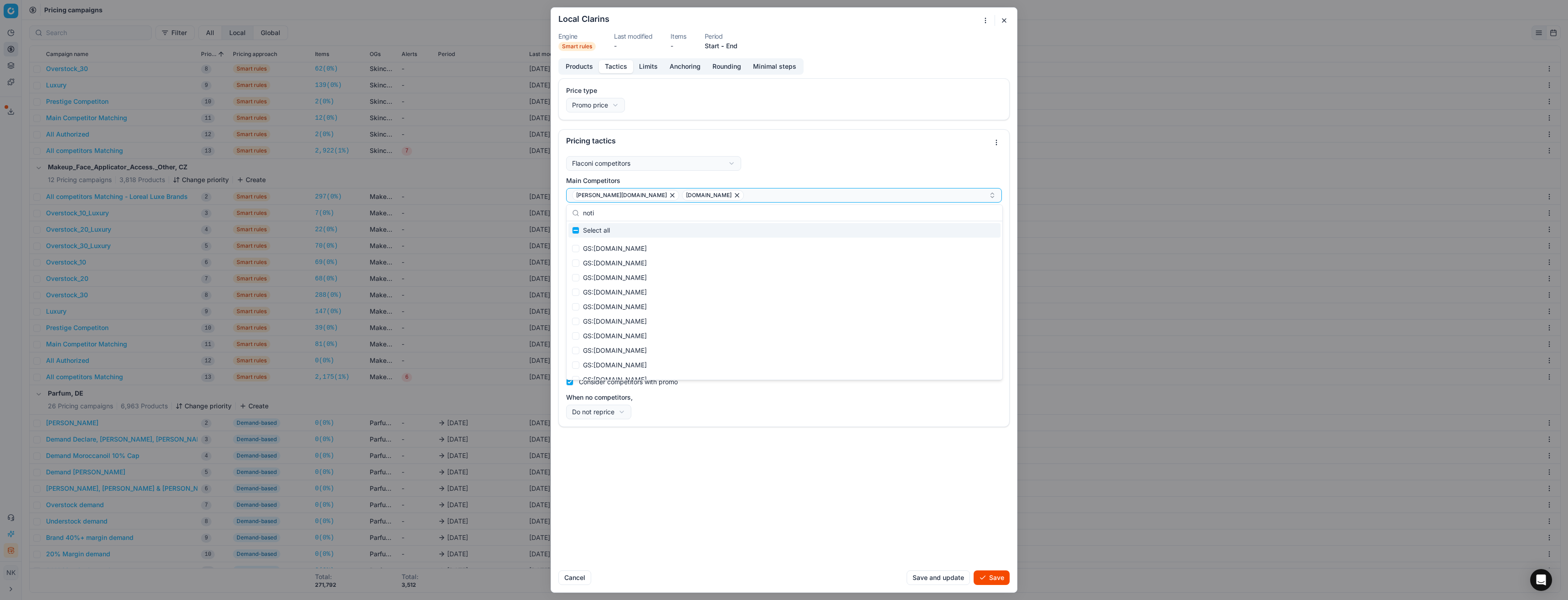
click at [606, 215] on input "noti" at bounding box center [789, 213] width 414 height 19
type input "parfumdre"
click at [684, 328] on div "parfumdreams.de" at bounding box center [784, 326] width 432 height 14
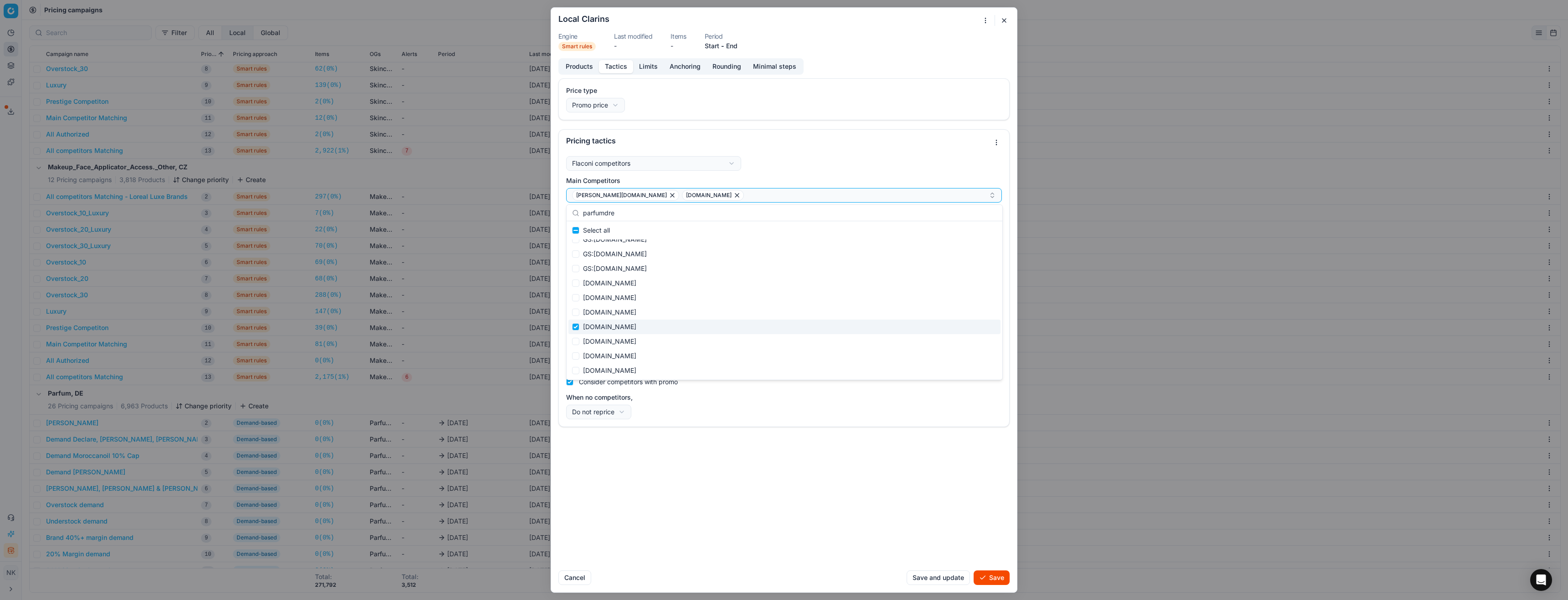
checkbox input "true"
click at [637, 208] on input "parfumdre" at bounding box center [789, 213] width 414 height 19
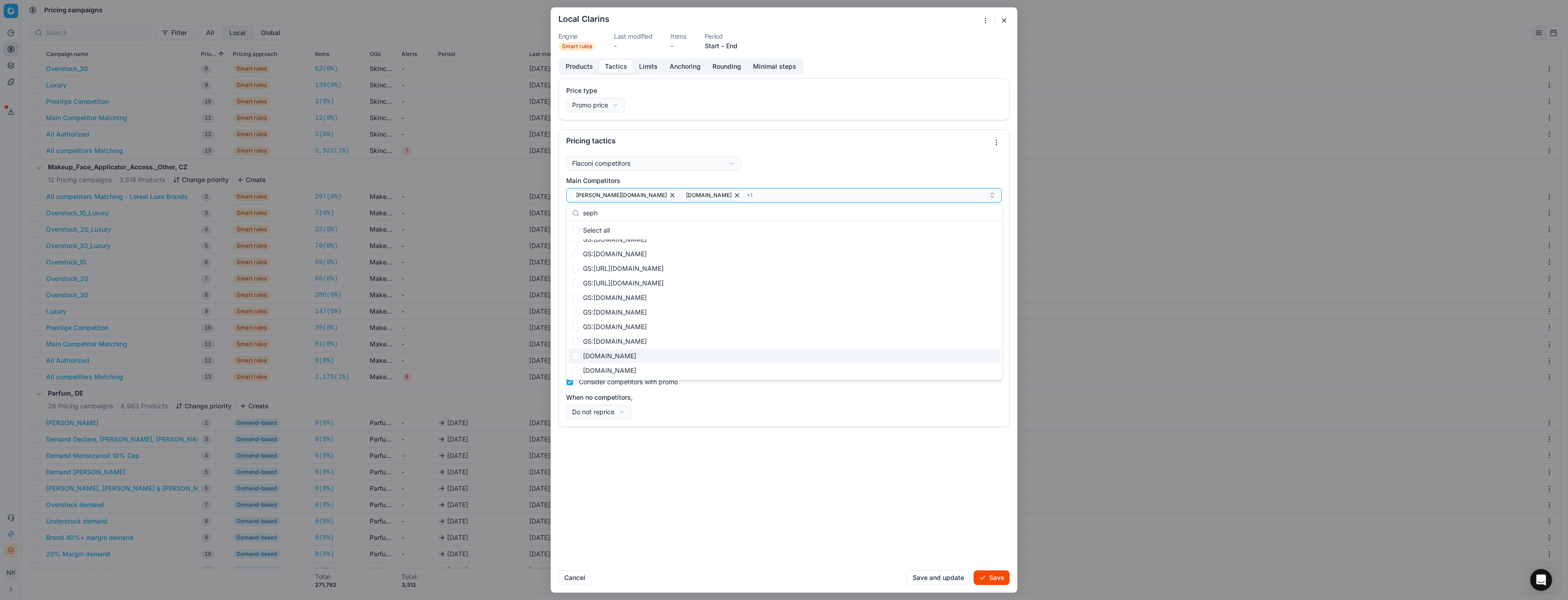
type input "seph"
click at [607, 354] on div "sephora.de" at bounding box center [784, 356] width 432 height 14
checkbox input "true"
click at [611, 210] on input "seph" at bounding box center [789, 213] width 414 height 19
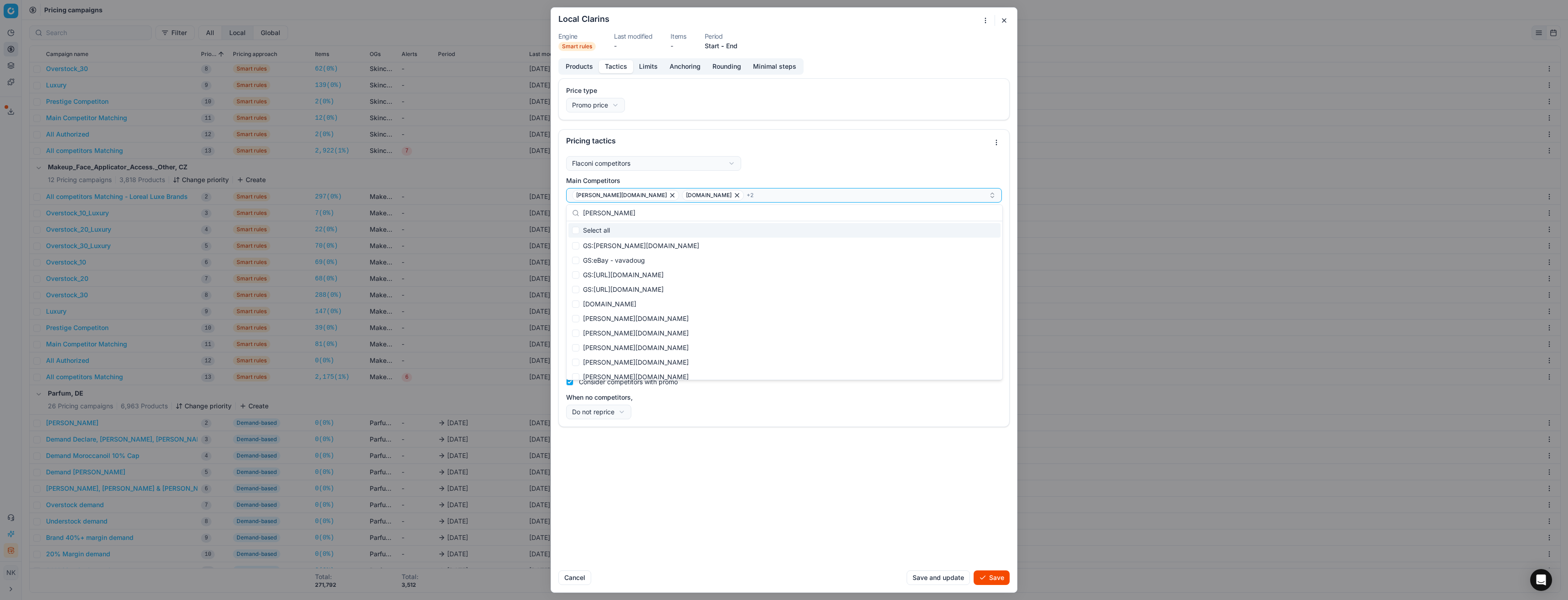
scroll to position [169, 0]
type input "doug"
click at [608, 343] on div "douglas.de" at bounding box center [784, 341] width 432 height 14
checkbox input "true"
click at [627, 208] on input "doug" at bounding box center [789, 213] width 414 height 19
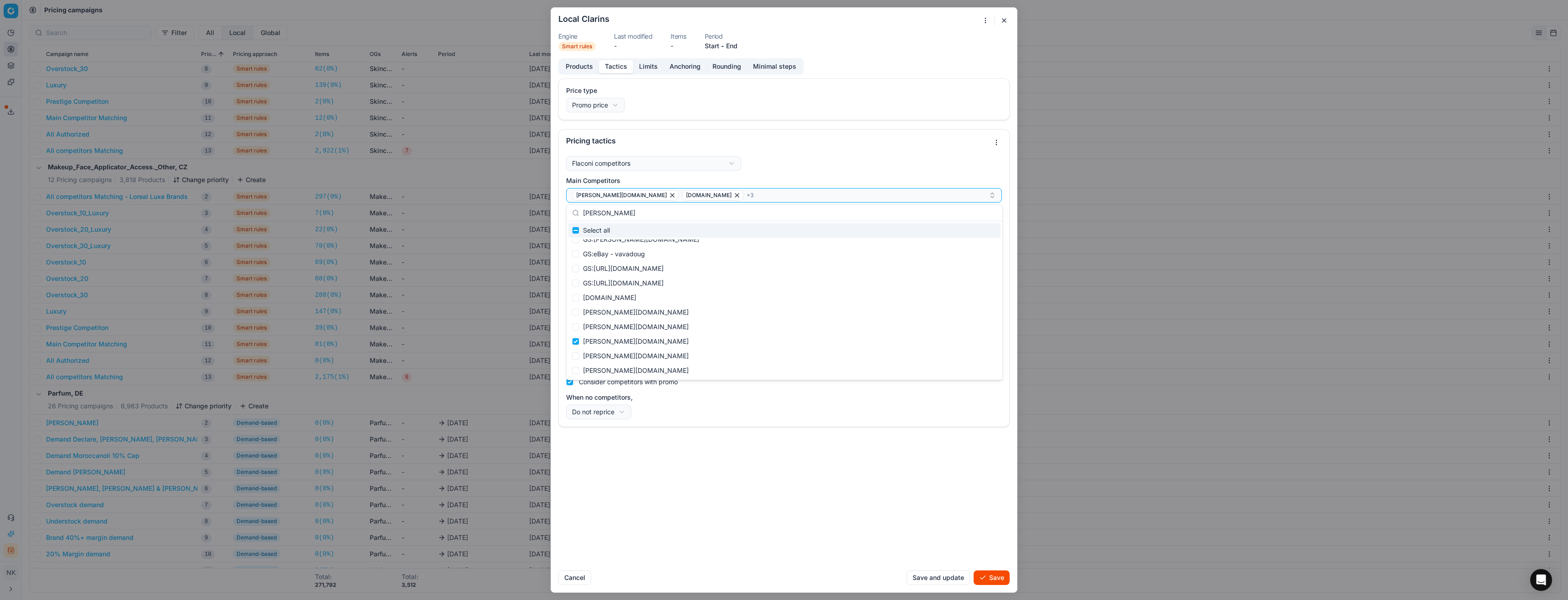
click at [627, 208] on input "doug" at bounding box center [789, 213] width 414 height 19
click at [606, 215] on input "my" at bounding box center [789, 213] width 414 height 19
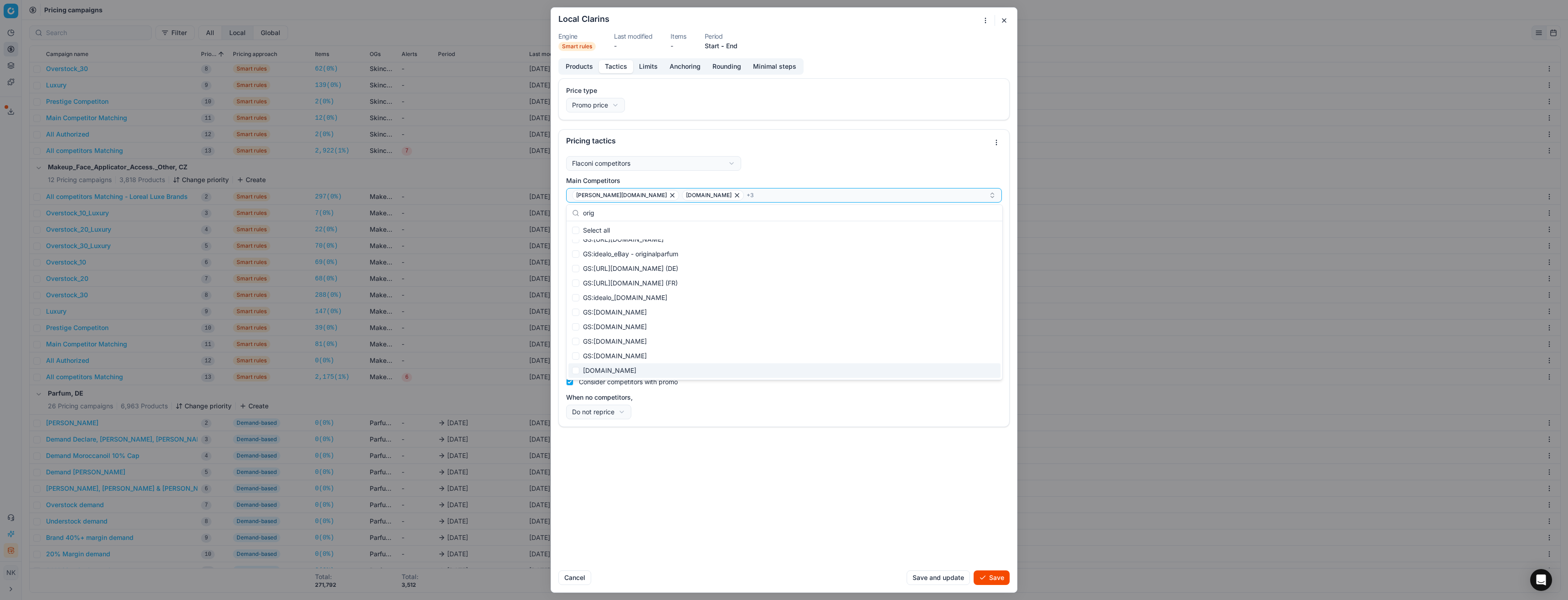
type input "orig"
click at [628, 371] on div "my-origines.com" at bounding box center [784, 370] width 432 height 14
checkbox input "true"
click at [836, 471] on div "Price type Promo price Default Regular price Promo price Pricing tactics Flacon…" at bounding box center [783, 321] width 466 height 485
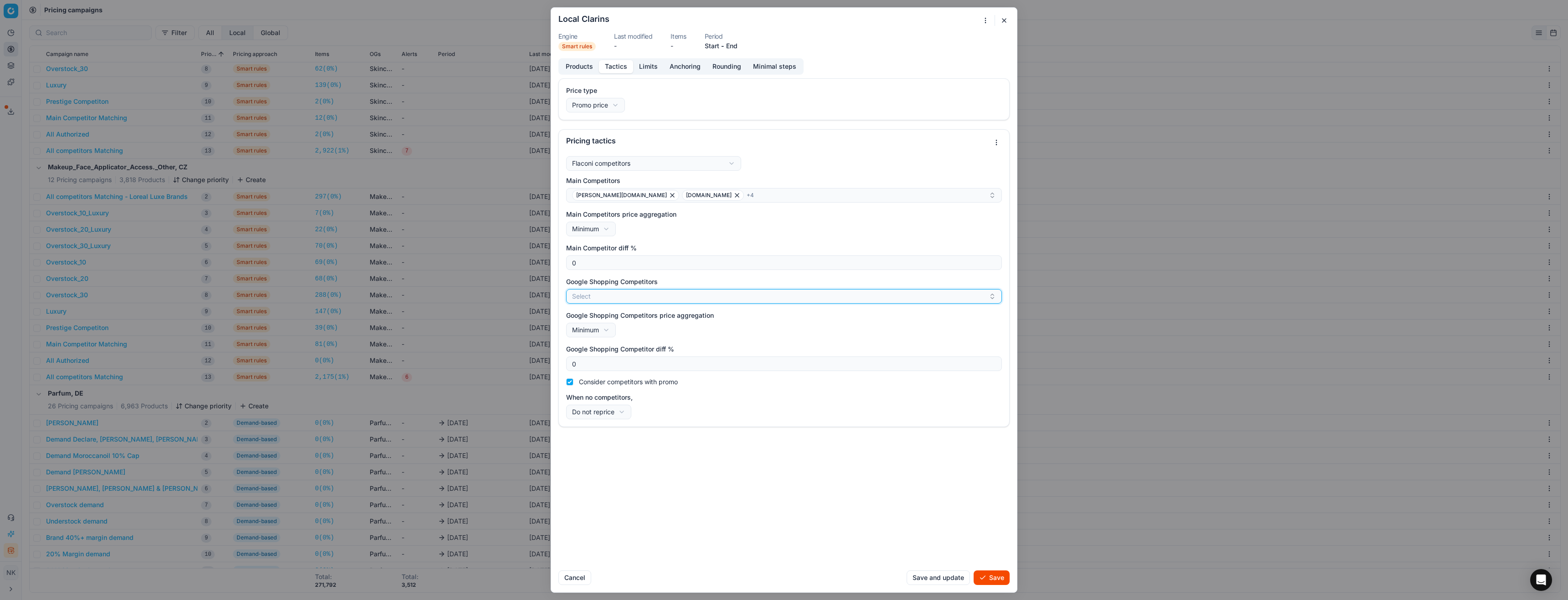
click at [672, 297] on button "Select" at bounding box center [783, 296] width 436 height 14
type input "pieper"
click at [639, 351] on div "GS:Parfümerie [PERSON_NAME]" at bounding box center [784, 349] width 432 height 14
checkbox input "true"
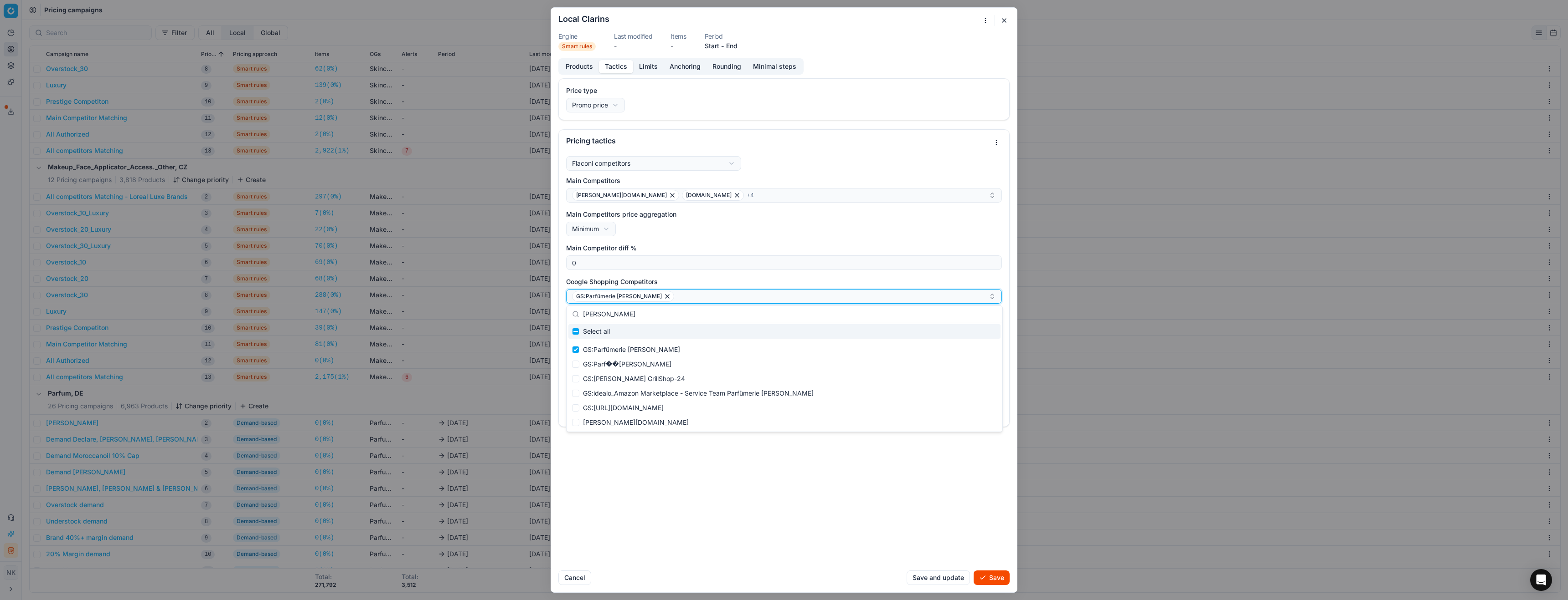
click at [694, 297] on div "GS:Parfümerie [PERSON_NAME]" at bounding box center [780, 296] width 416 height 11
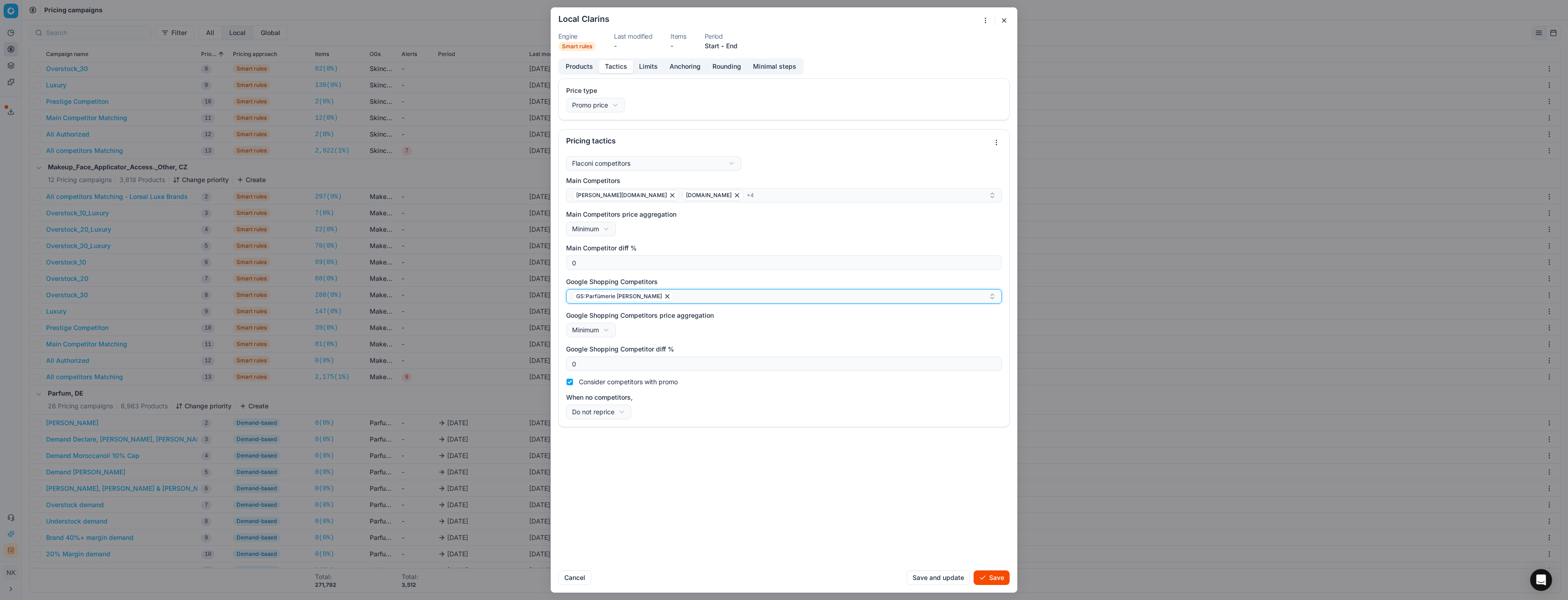
click at [694, 297] on div "GS:Parfümerie [PERSON_NAME]" at bounding box center [780, 296] width 416 height 11
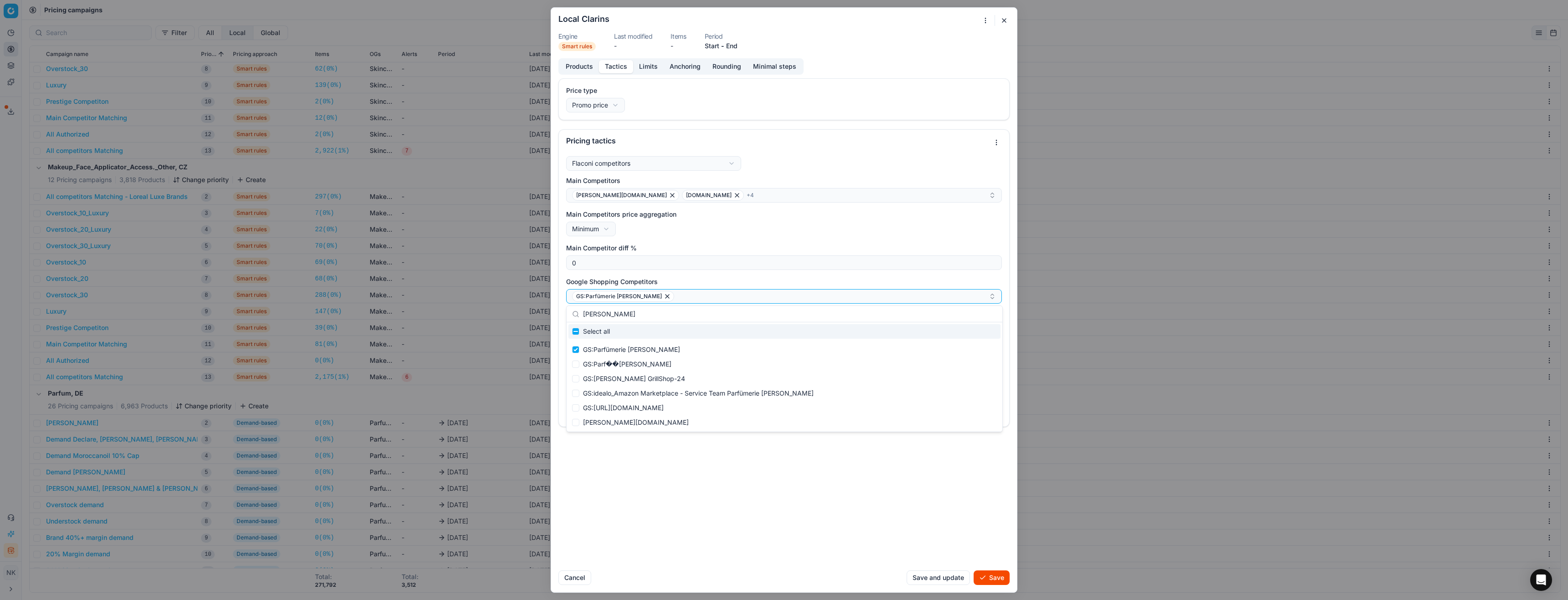
click at [677, 316] on input "pieper" at bounding box center [789, 314] width 414 height 19
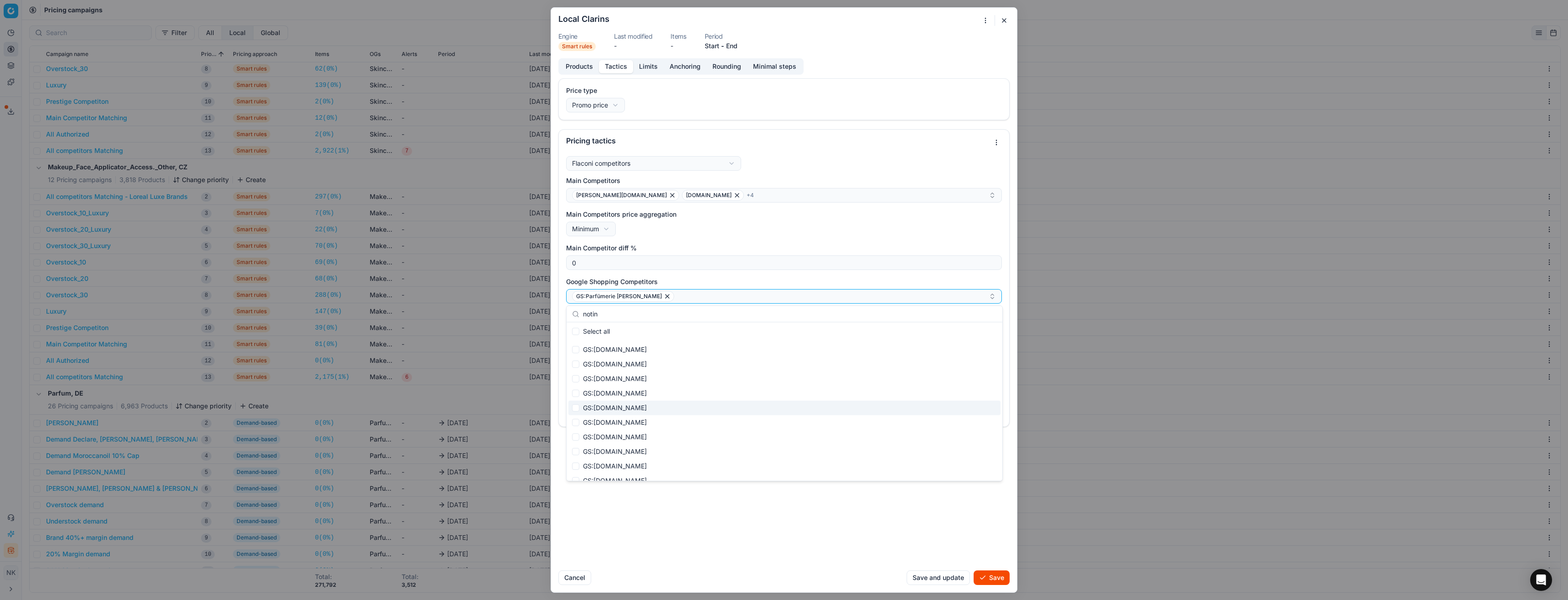
type input "notin"
click at [629, 407] on div "GS:[DOMAIN_NAME]" at bounding box center [784, 407] width 432 height 14
checkbox input "true"
click at [731, 296] on div "GS:Parfümerie Pieper GS:Notino.de" at bounding box center [780, 296] width 416 height 11
click at [726, 297] on div "GS:Parfümerie Pieper GS:Notino.de" at bounding box center [780, 296] width 416 height 11
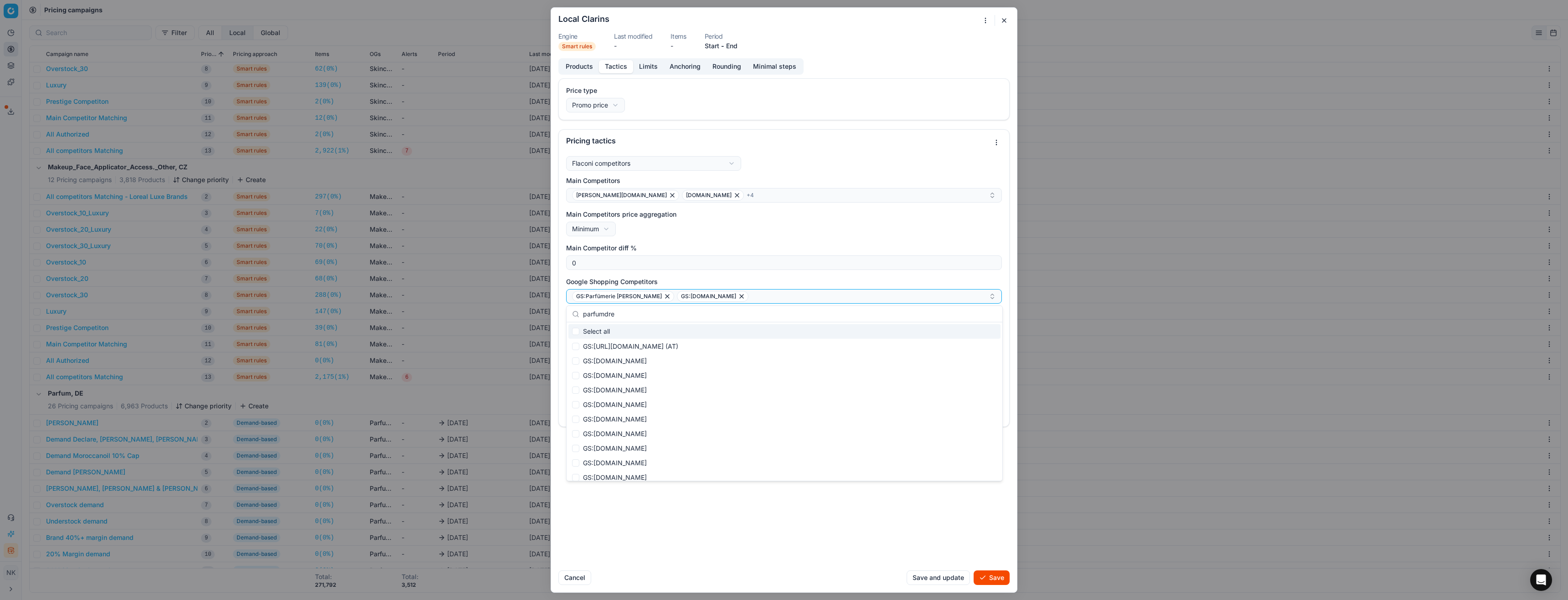
scroll to position [49, 0]
type input "parfumdre"
click at [677, 416] on div "GS:parfumdreams.DE" at bounding box center [784, 417] width 432 height 14
checkbox input "true"
click at [699, 314] on input "parfumdre" at bounding box center [789, 314] width 414 height 19
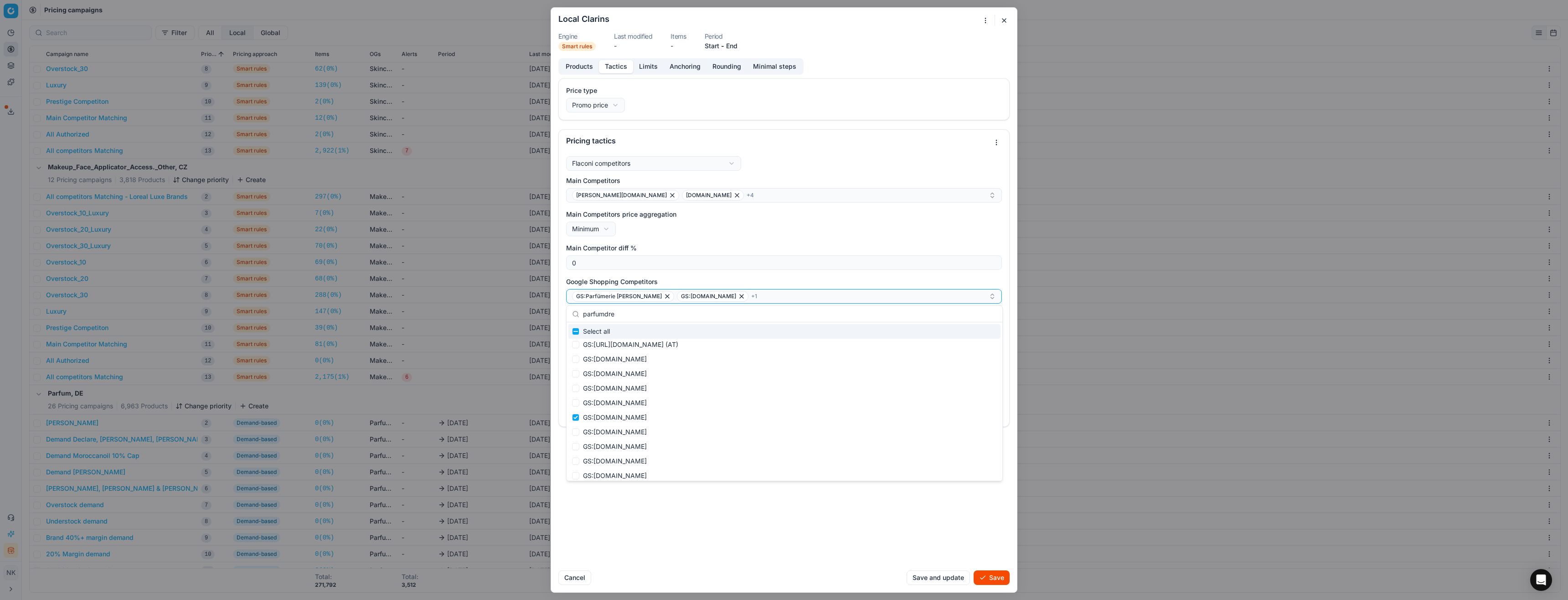
click at [699, 314] on input "parfumdre" at bounding box center [789, 314] width 414 height 19
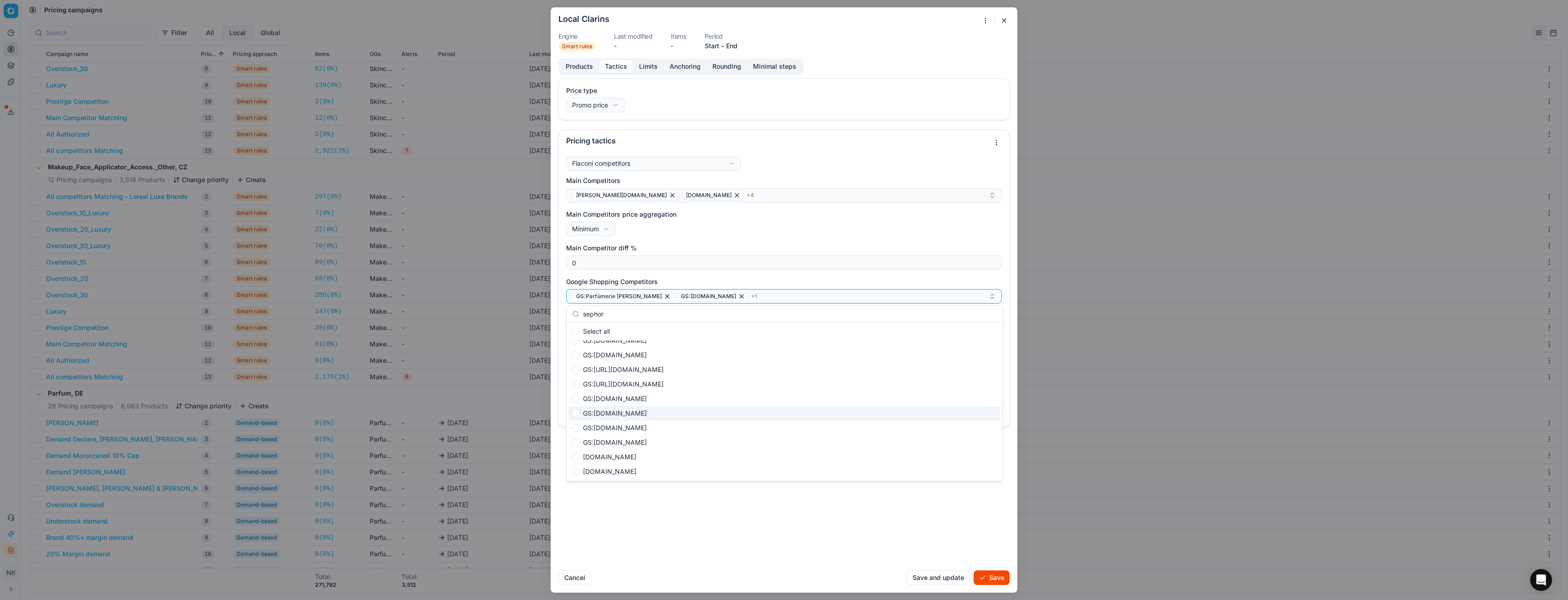
type input "sephor"
click at [669, 414] on div "GS:sephora.de" at bounding box center [784, 413] width 432 height 14
checkbox input "true"
click at [662, 314] on input "sephor" at bounding box center [789, 314] width 414 height 19
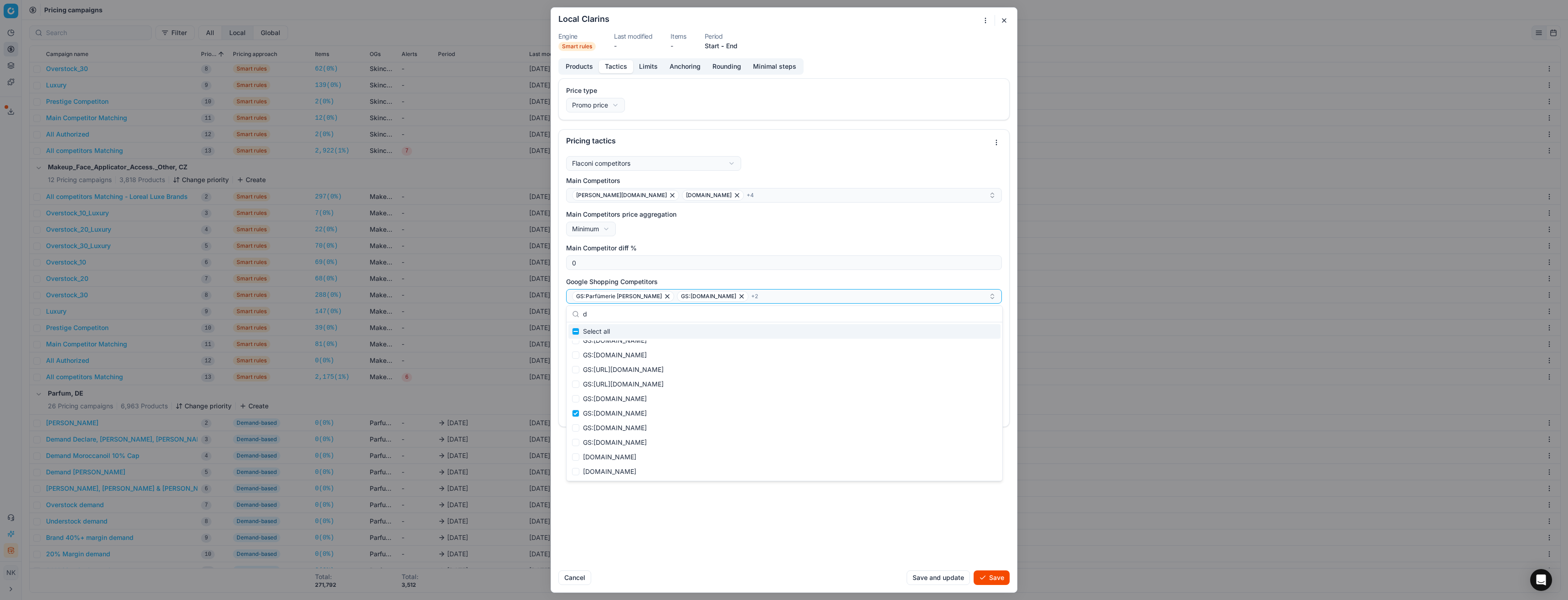
scroll to position [49, 0]
type input "dougl"
click at [666, 358] on div "GS:Douglas.de" at bounding box center [784, 359] width 432 height 14
checkbox input "true"
click at [677, 317] on input "dougl" at bounding box center [789, 314] width 414 height 19
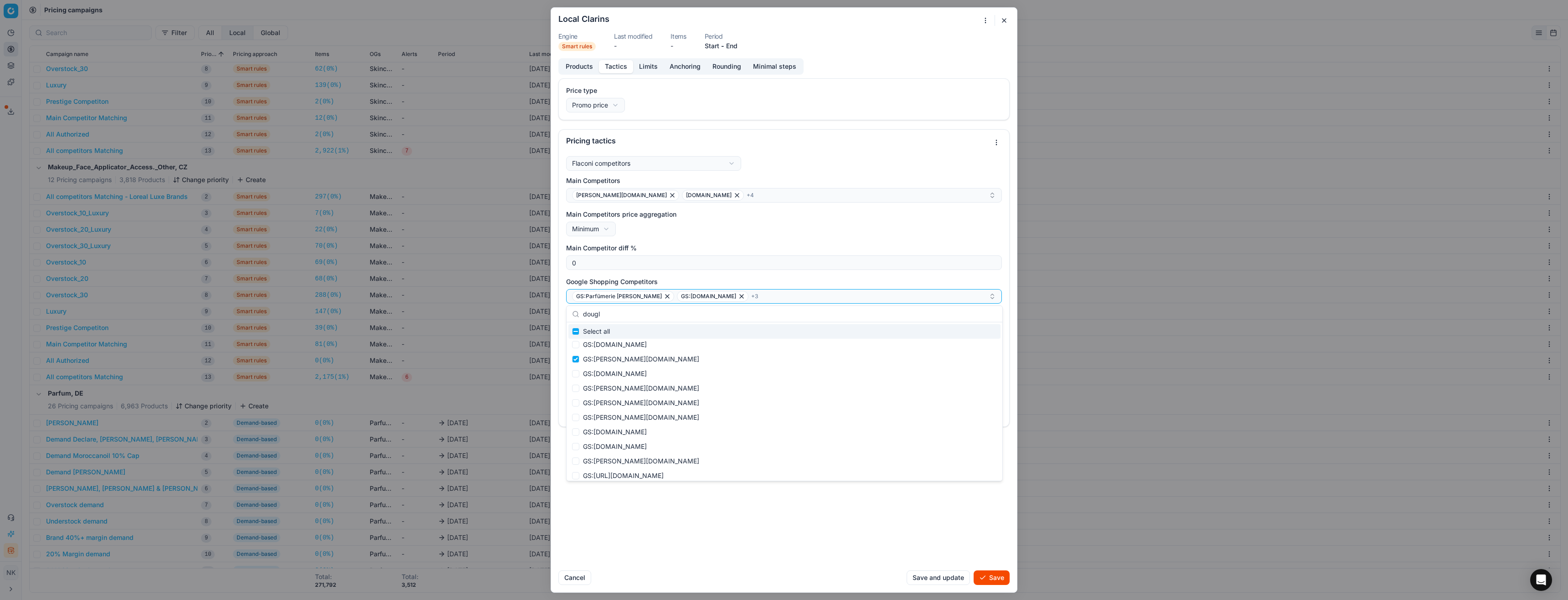
click at [677, 317] on input "dougl" at bounding box center [789, 314] width 414 height 19
type input "origin"
click at [619, 458] on div "GS:origins.de" at bounding box center [784, 456] width 432 height 14
checkbox input "true"
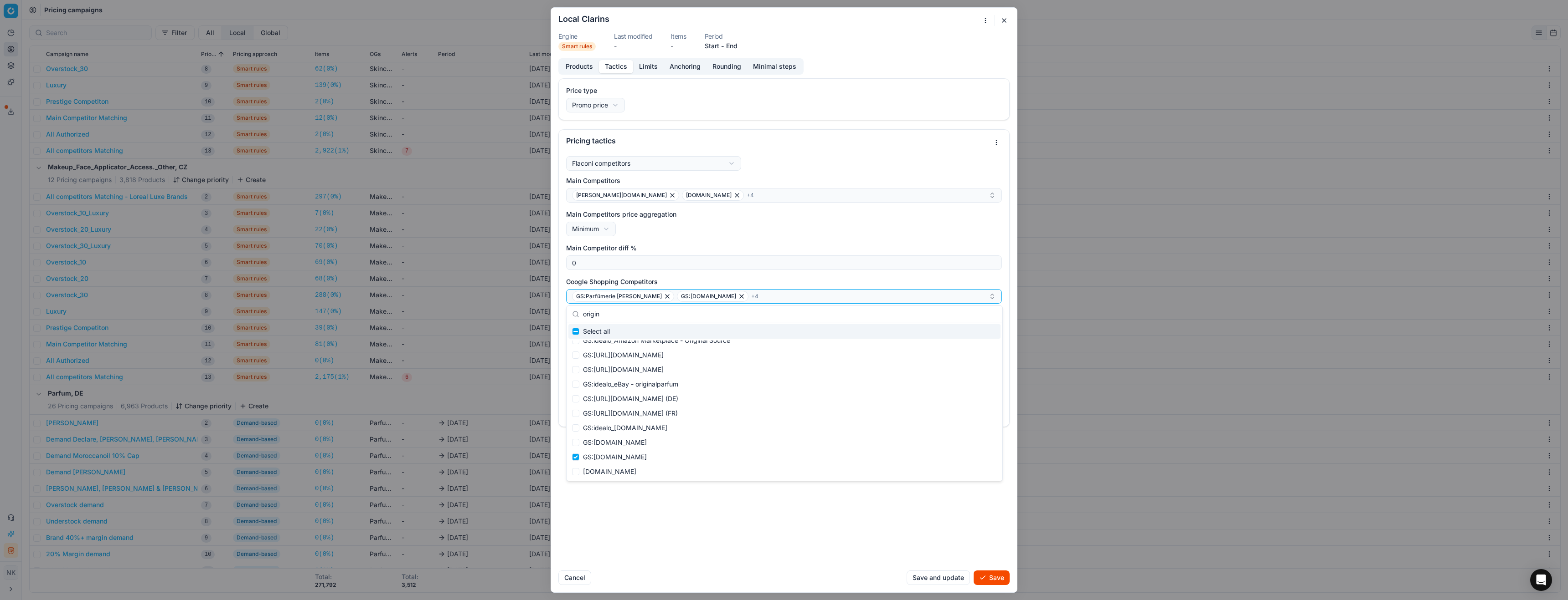
click at [628, 314] on input "origin" at bounding box center [789, 314] width 414 height 19
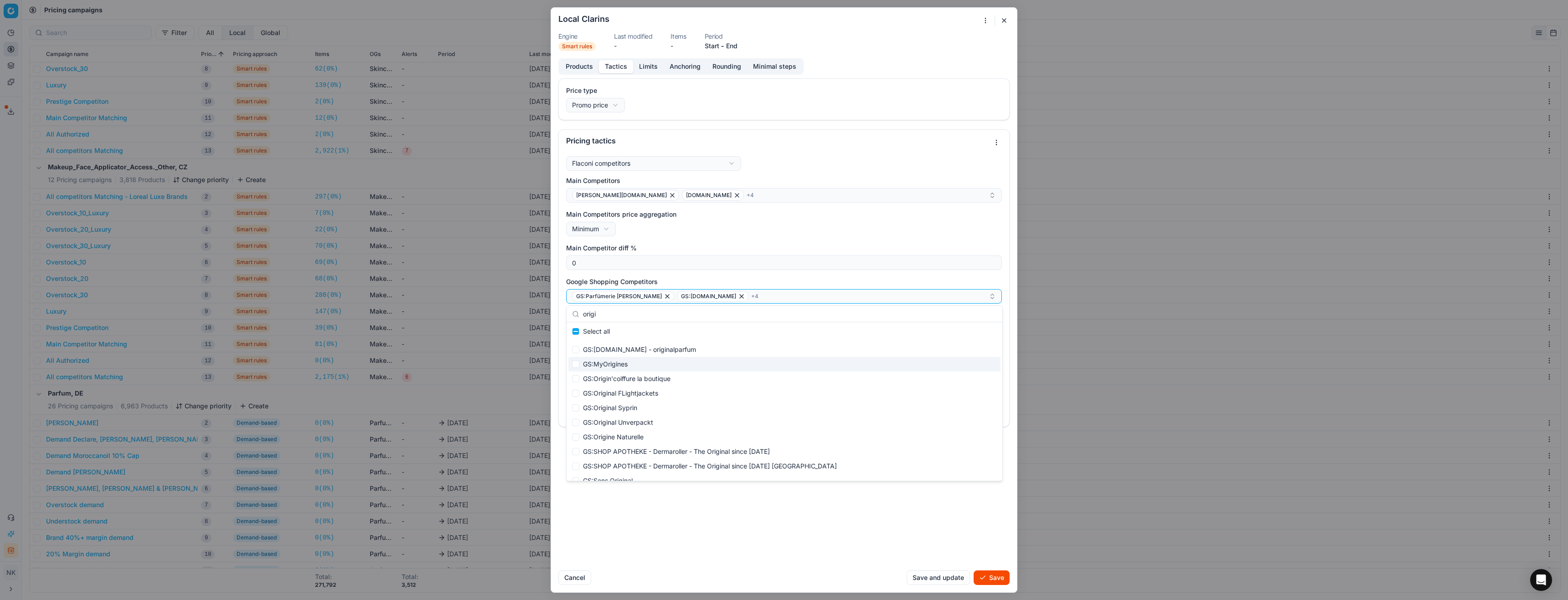
type input "origi"
click at [612, 365] on div "GS:MyOrigines" at bounding box center [784, 363] width 432 height 14
checkbox input "true"
click at [938, 548] on div "Price type Promo price Default Regular price Promo price Pricing tactics Flacon…" at bounding box center [783, 321] width 466 height 485
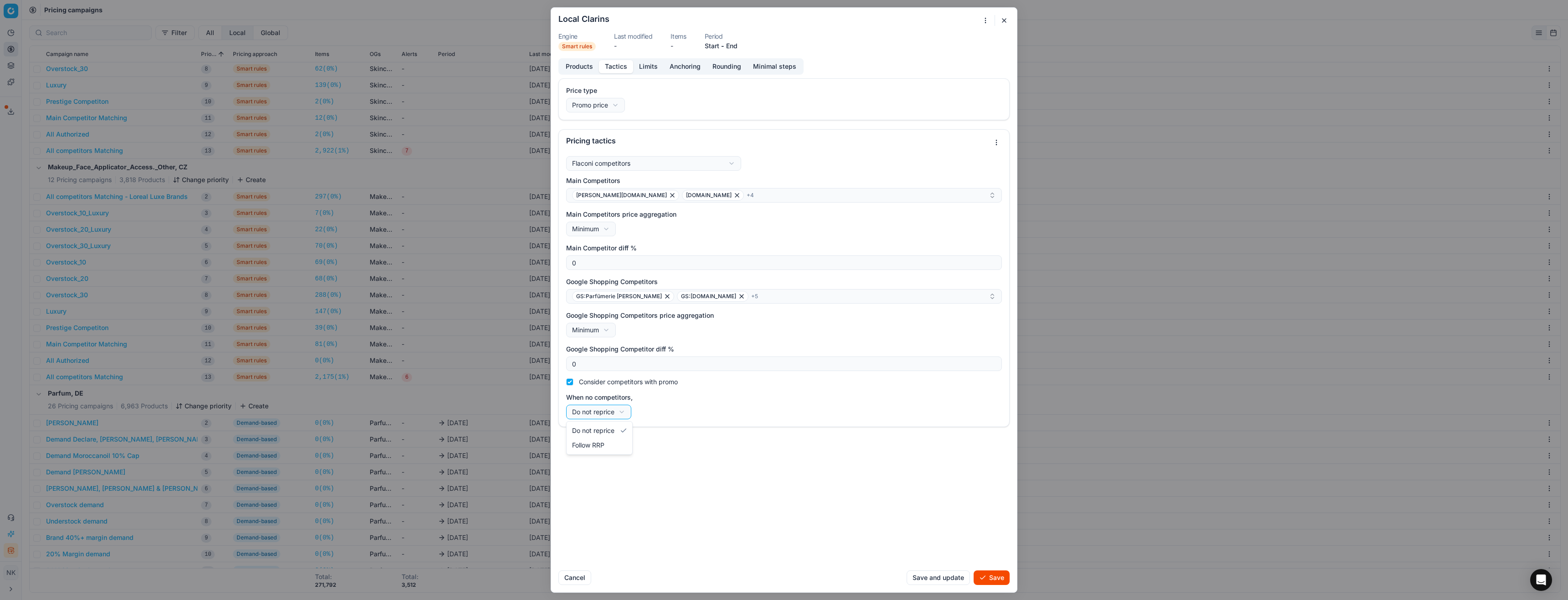
click at [611, 414] on div "We are saving PC settings. Please wait, it should take a few minutes Local Clar…" at bounding box center [784, 300] width 1568 height 600
select select "rrp"
click at [720, 296] on div "GS:Parfümerie Pieper GS:Notino.de + 5" at bounding box center [780, 296] width 416 height 11
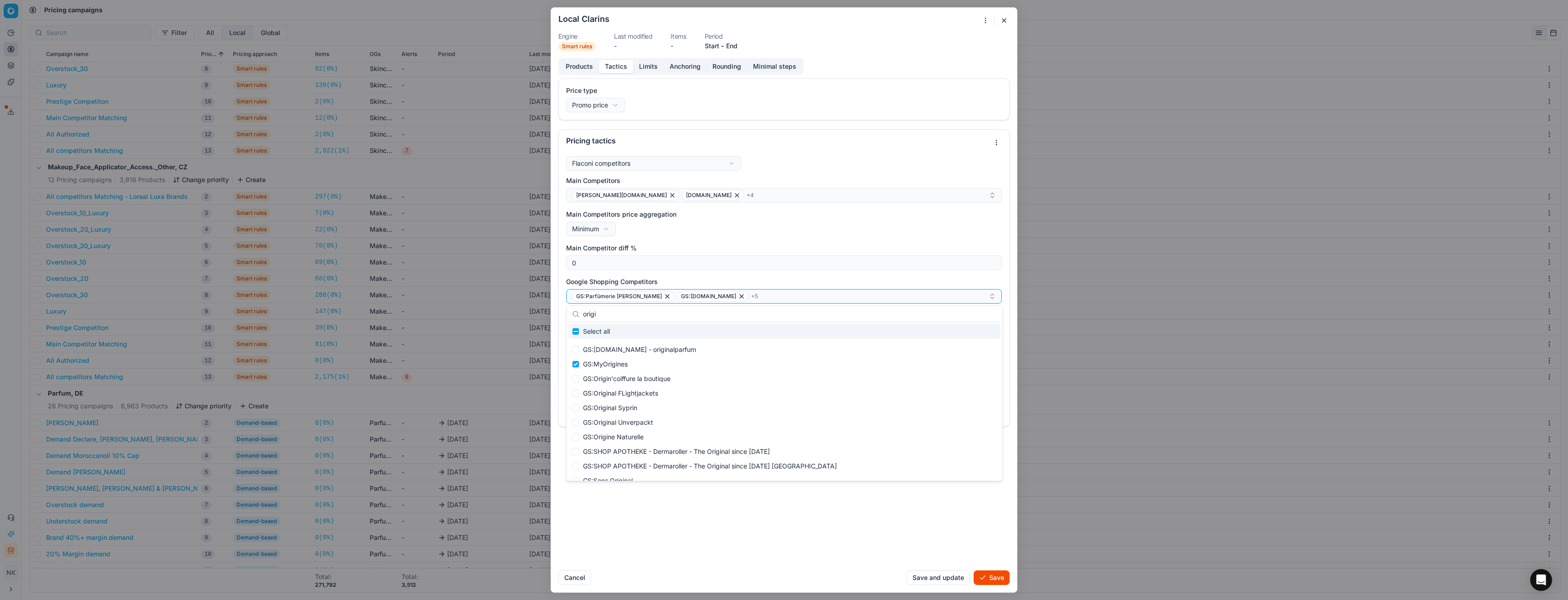
click at [646, 316] on input "origi" at bounding box center [789, 314] width 414 height 19
type input "doug"
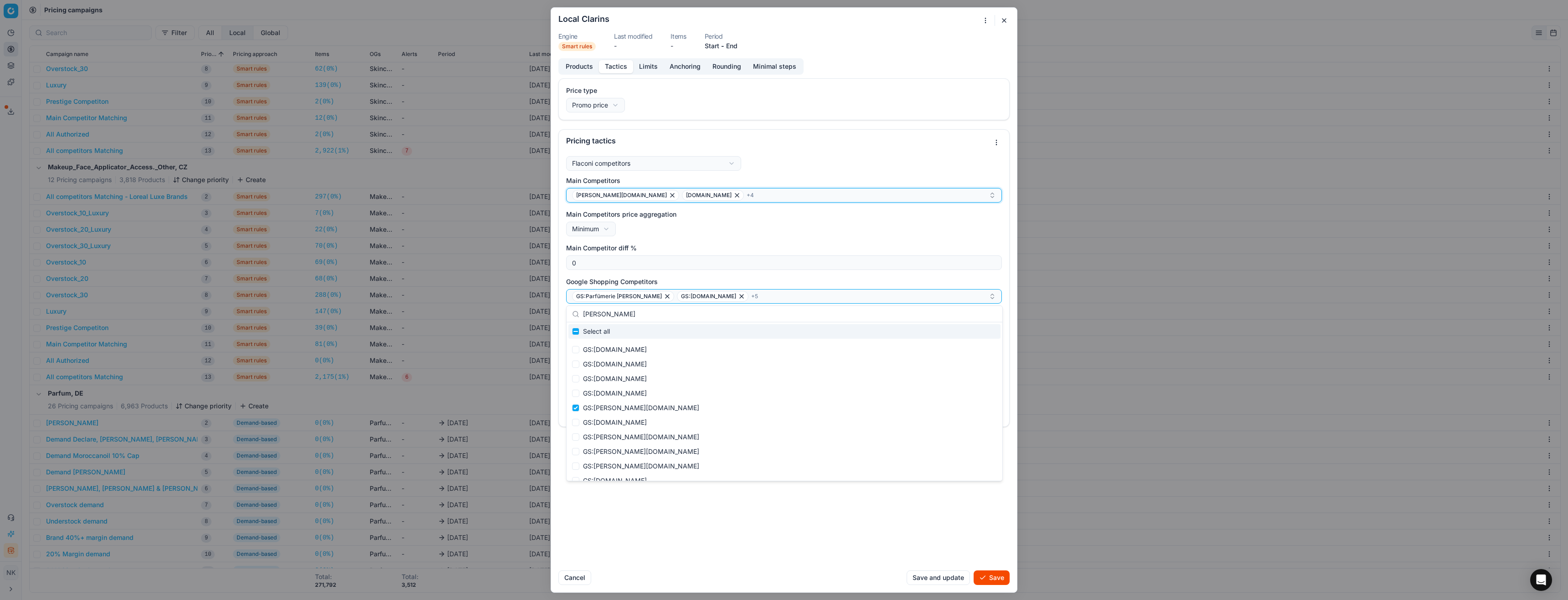
click at [707, 196] on div "pieper.de notino.de + 4" at bounding box center [780, 195] width 416 height 11
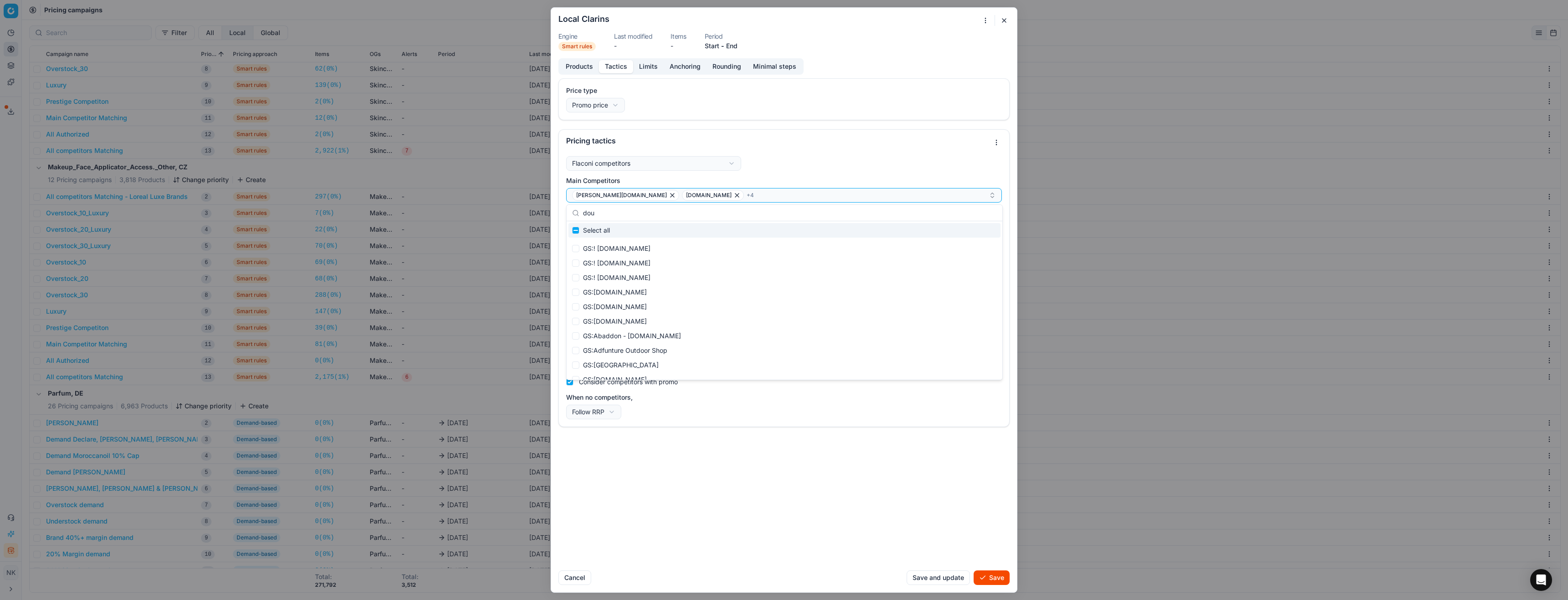
type input "doug"
click at [772, 469] on div "Price type Promo price Default Regular price Promo price Pricing tactics Flacon…" at bounding box center [783, 321] width 466 height 485
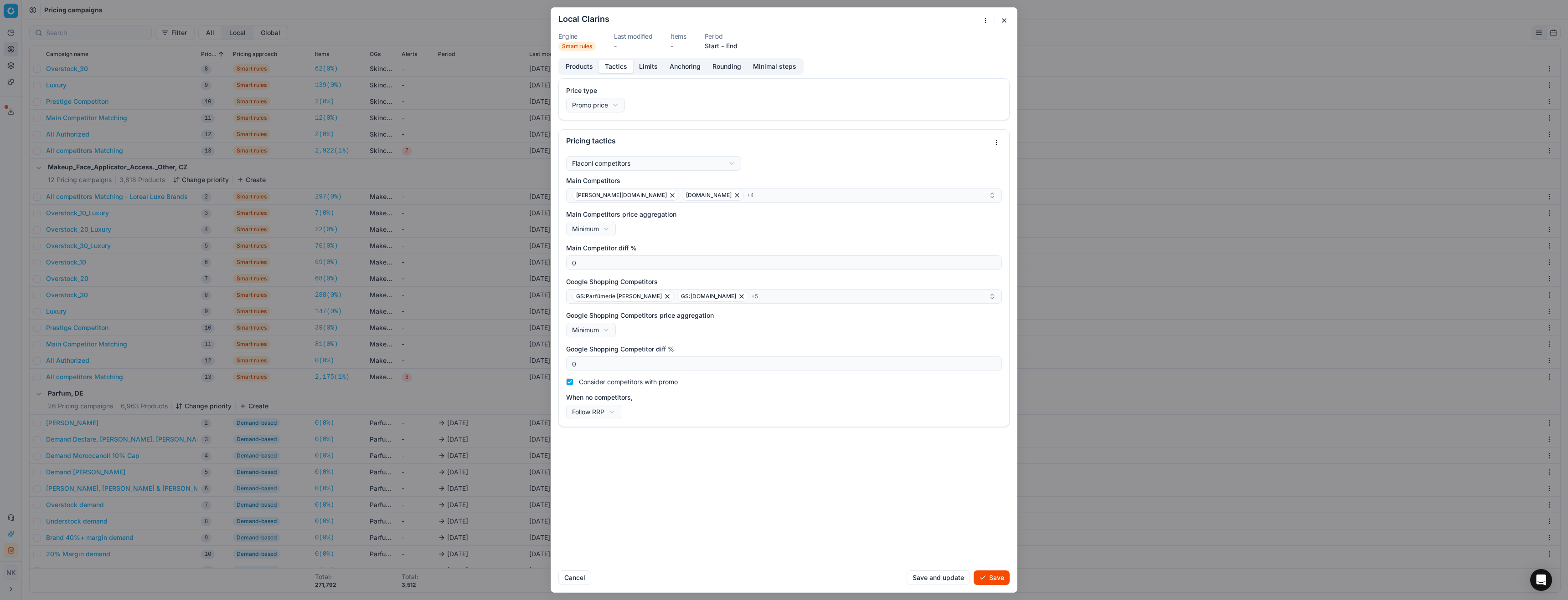
click at [648, 63] on button "Limits" at bounding box center [648, 67] width 30 height 14
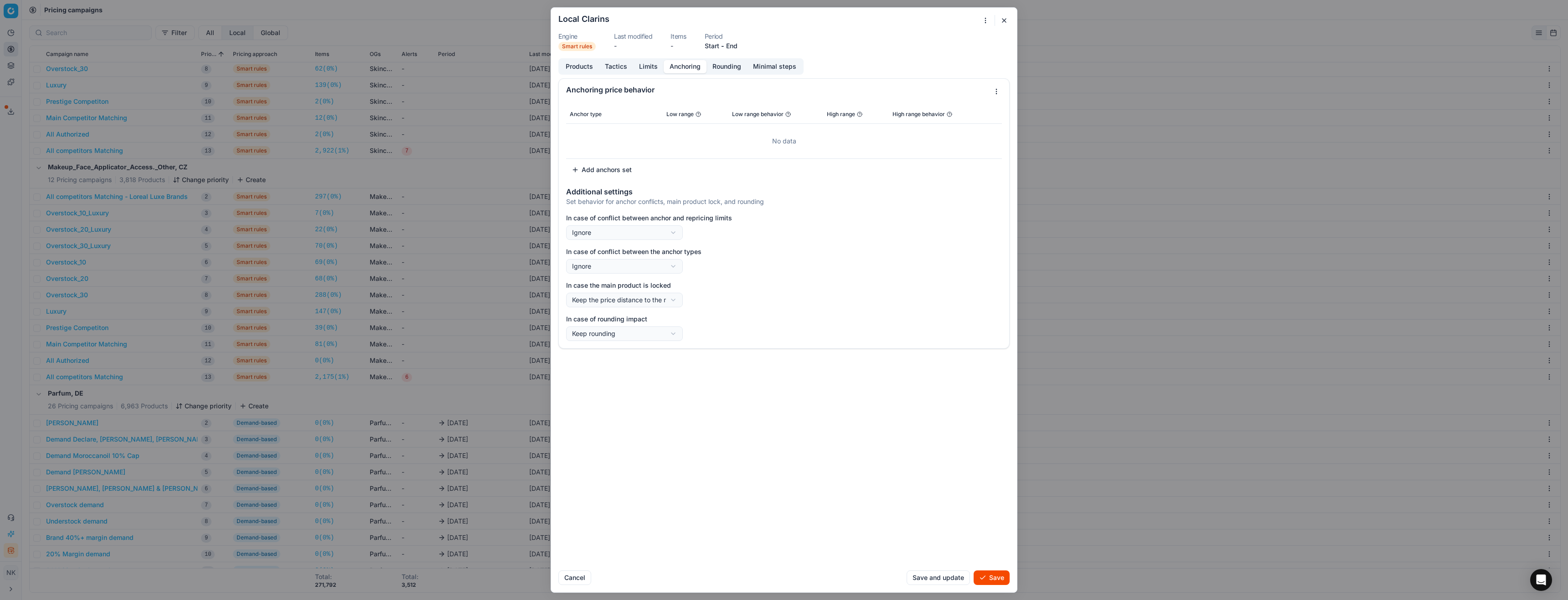
click at [684, 64] on button "Anchoring" at bounding box center [685, 67] width 43 height 14
click at [787, 139] on div "No data" at bounding box center [784, 141] width 429 height 27
click at [594, 169] on button "Add anchors set" at bounding box center [601, 169] width 71 height 14
click at [609, 154] on button "Add anchors set" at bounding box center [601, 156] width 71 height 14
click at [611, 180] on button "Add anchors set" at bounding box center [601, 179] width 71 height 14
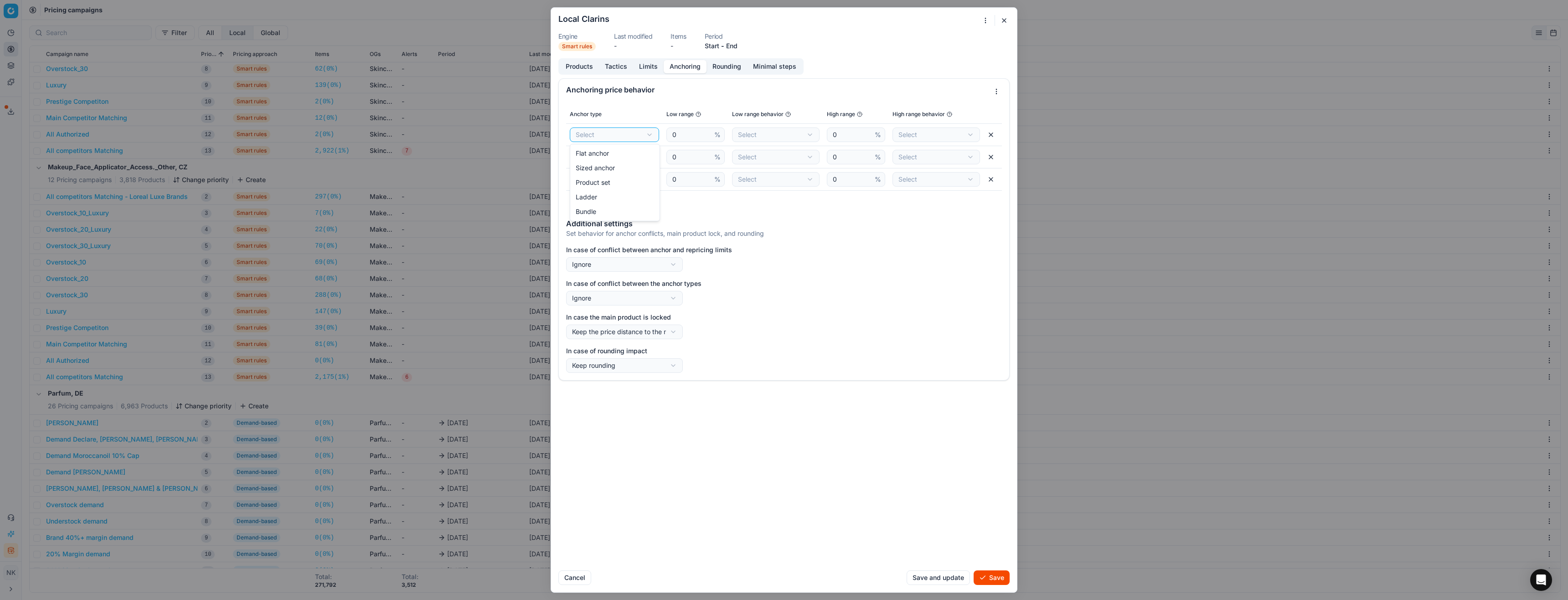
click at [608, 140] on div "We are saving PC settings. Please wait, it should take a few minutes Local Clar…" at bounding box center [784, 300] width 1568 height 600
select select "sized_anchor"
click at [632, 155] on div "We are saving PC settings. Please wait, it should take a few minutes Local Clar…" at bounding box center [784, 300] width 1568 height 600
select select "flat_anchor"
click at [623, 181] on div "We are saving PC settings. Please wait, it should take a few minutes Local Clar…" at bounding box center [784, 300] width 1568 height 600
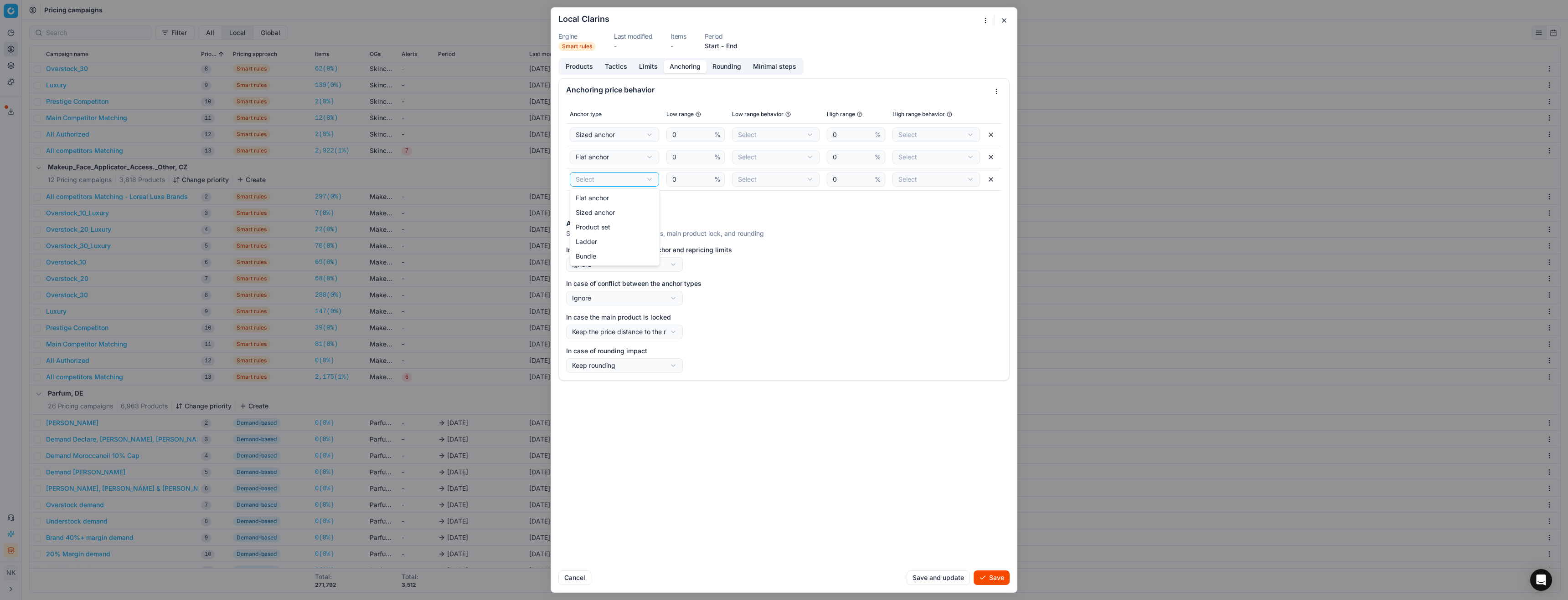
select select "ladder_anchor"
click at [693, 134] on input "0" at bounding box center [692, 134] width 42 height 14
click at [686, 136] on input "-50" at bounding box center [692, 134] width 42 height 14
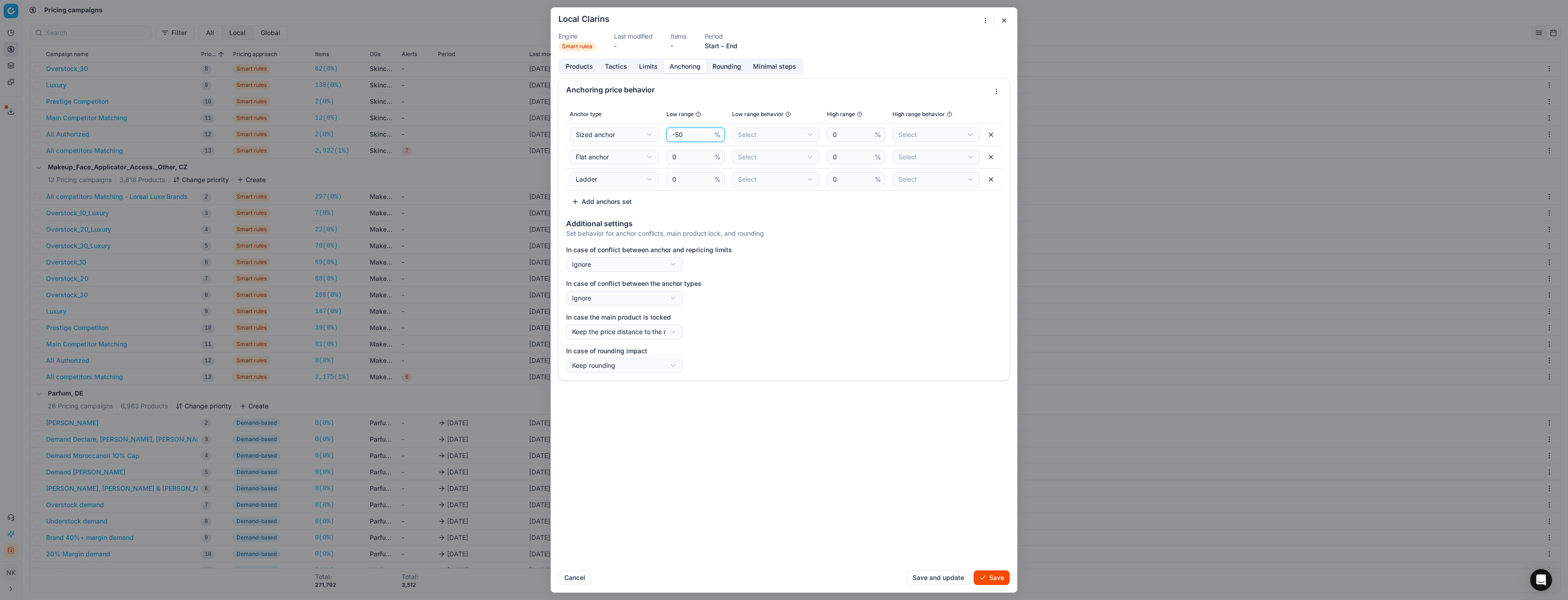
click at [686, 136] on input "-50" at bounding box center [692, 134] width 42 height 14
type input "-50"
click at [688, 155] on input "0" at bounding box center [692, 157] width 42 height 14
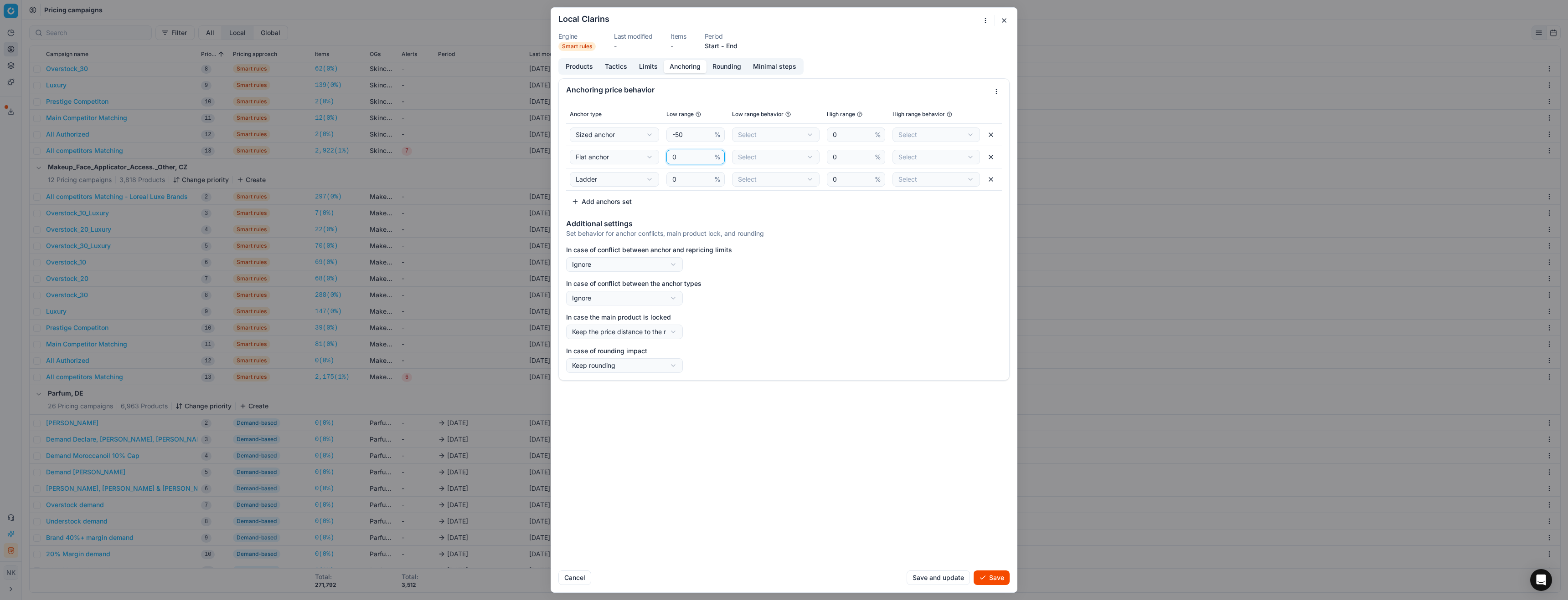
click at [688, 155] on input "0" at bounding box center [692, 157] width 42 height 14
paste input "-5"
type input "-50"
click at [689, 177] on input "0" at bounding box center [692, 179] width 42 height 14
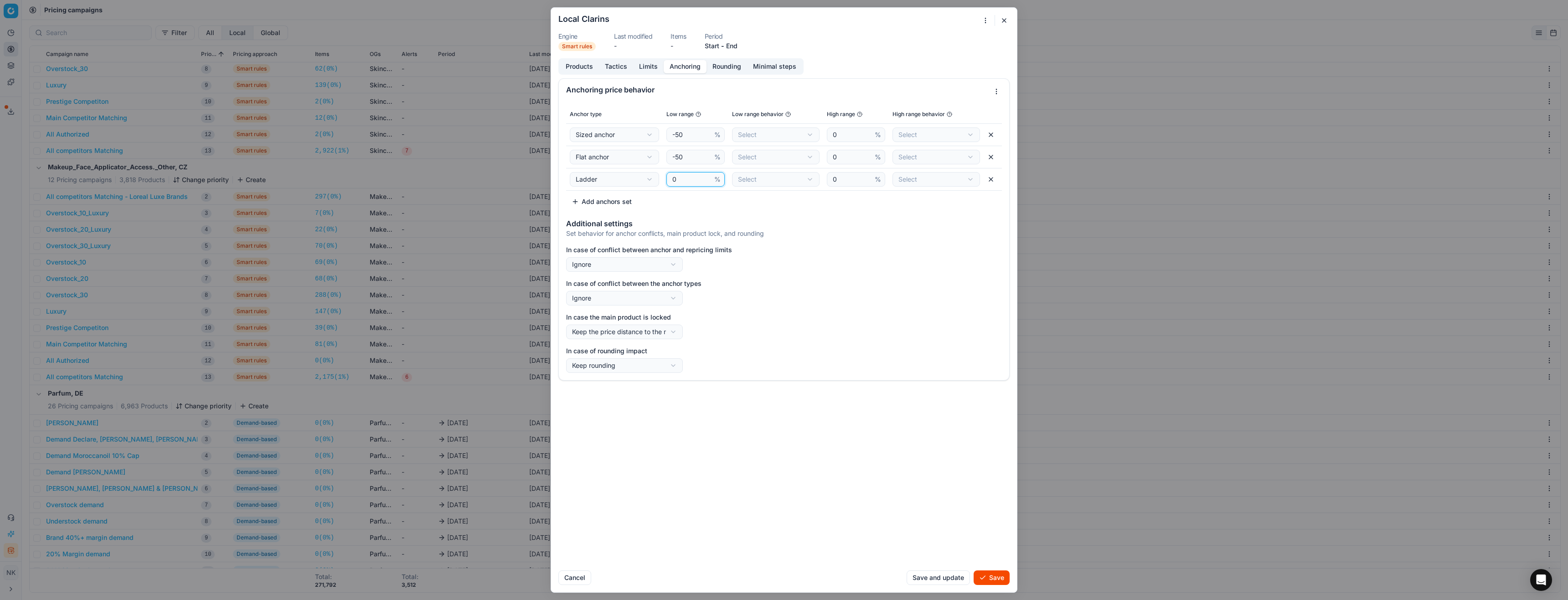
click at [689, 177] on input "0" at bounding box center [692, 179] width 42 height 14
paste input "-5"
type input "-50"
click at [777, 135] on div "We are saving PC settings. Please wait, it should take a few minutes Local Clar…" at bounding box center [784, 300] width 1568 height 600
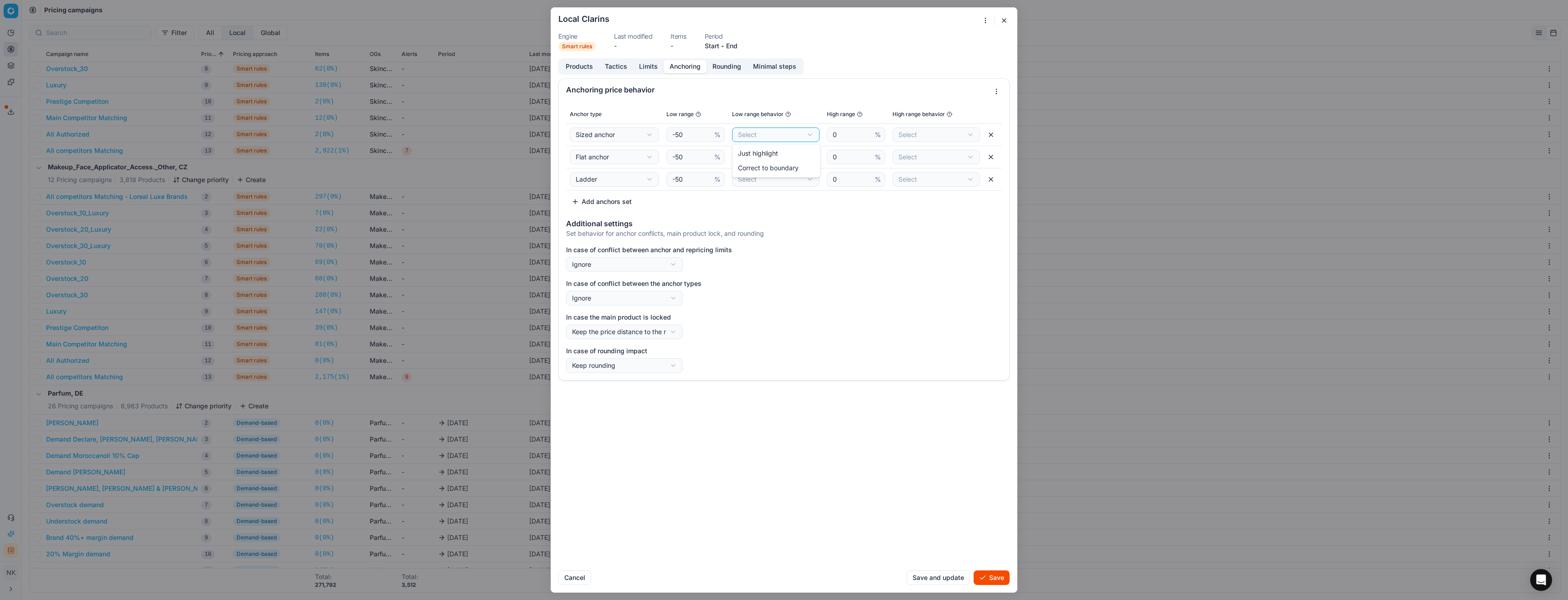
select select "correct"
click at [793, 157] on div "We are saving PC settings. Please wait, it should take a few minutes Local Clar…" at bounding box center [784, 300] width 1568 height 600
select select "correct"
click at [787, 180] on div "We are saving PC settings. Please wait, it should take a few minutes Local Clar…" at bounding box center [784, 300] width 1568 height 600
select select "correct"
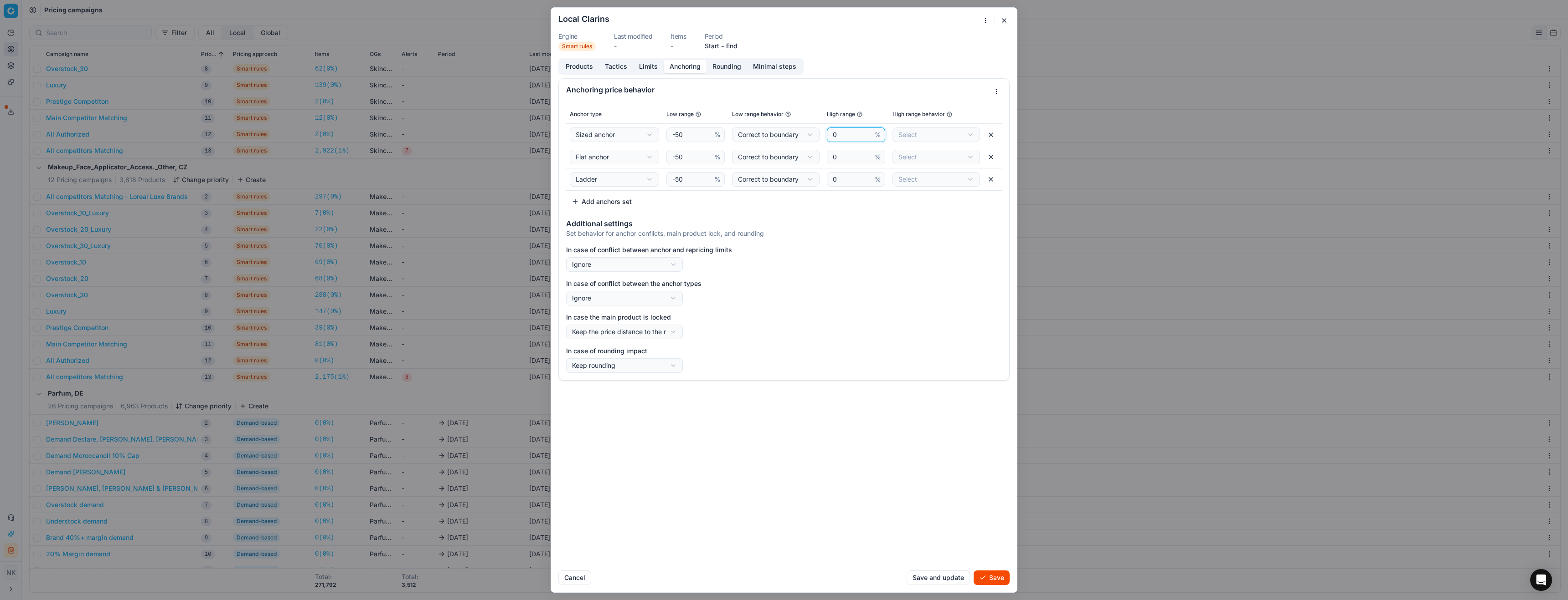
click at [859, 133] on input "0" at bounding box center [852, 134] width 42 height 14
type input "10"
click at [935, 137] on div "We are saving PC settings. Please wait, it should take a few minutes Local Clar…" at bounding box center [784, 300] width 1568 height 600
select select "correct"
click at [946, 156] on div "We are saving PC settings. Please wait, it should take a few minutes Local Clar…" at bounding box center [784, 300] width 1568 height 600
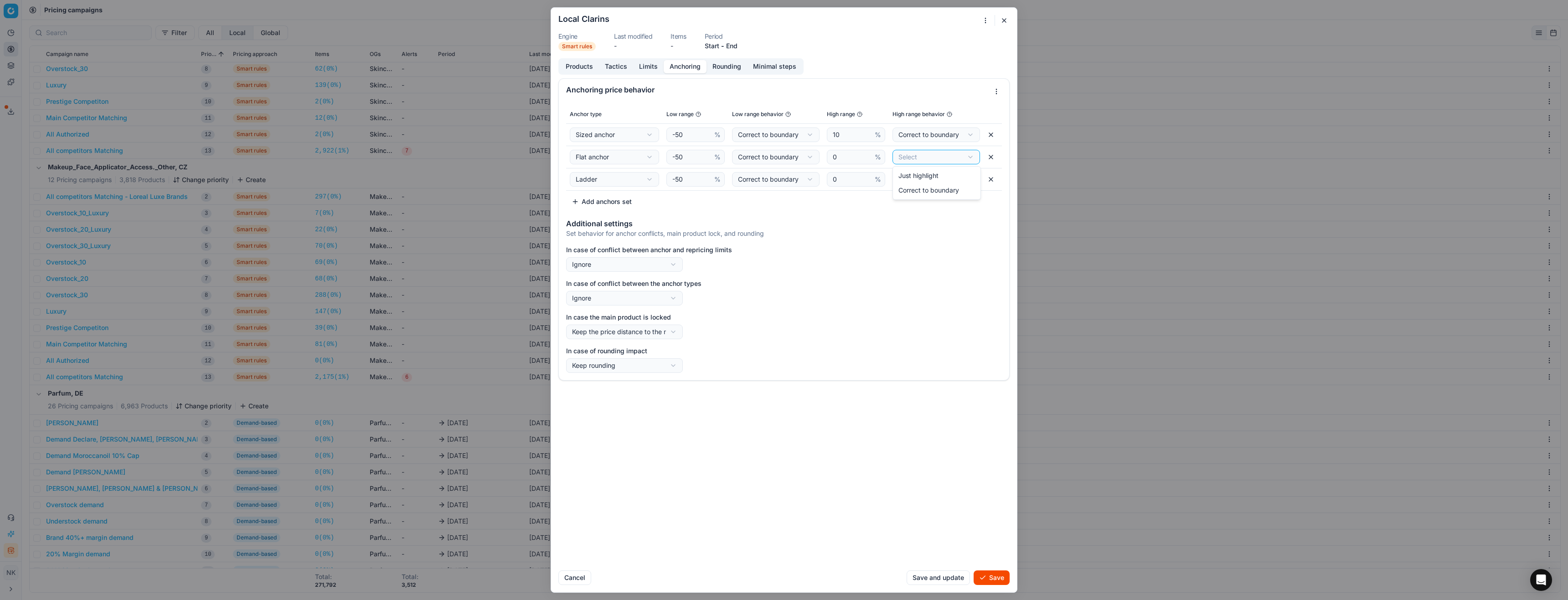
select select "correct"
click at [939, 182] on div "We are saving PC settings. Please wait, it should take a few minutes Local Clar…" at bounding box center [784, 300] width 1568 height 600
select select "correct"
click at [617, 270] on div "We are saving PC settings. Please wait, it should take a few minutes Local Clar…" at bounding box center [784, 300] width 1568 height 600
select select "use_anchor_price"
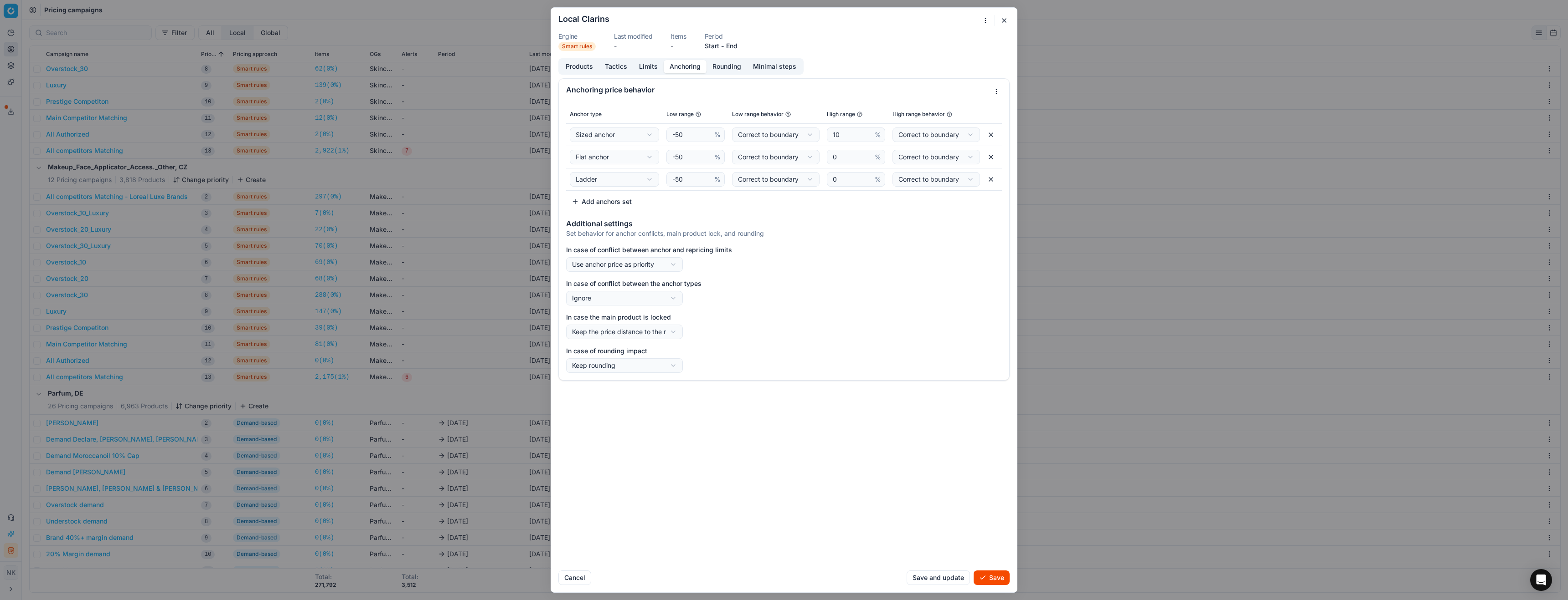
click at [726, 66] on button "Rounding" at bounding box center [726, 67] width 41 height 14
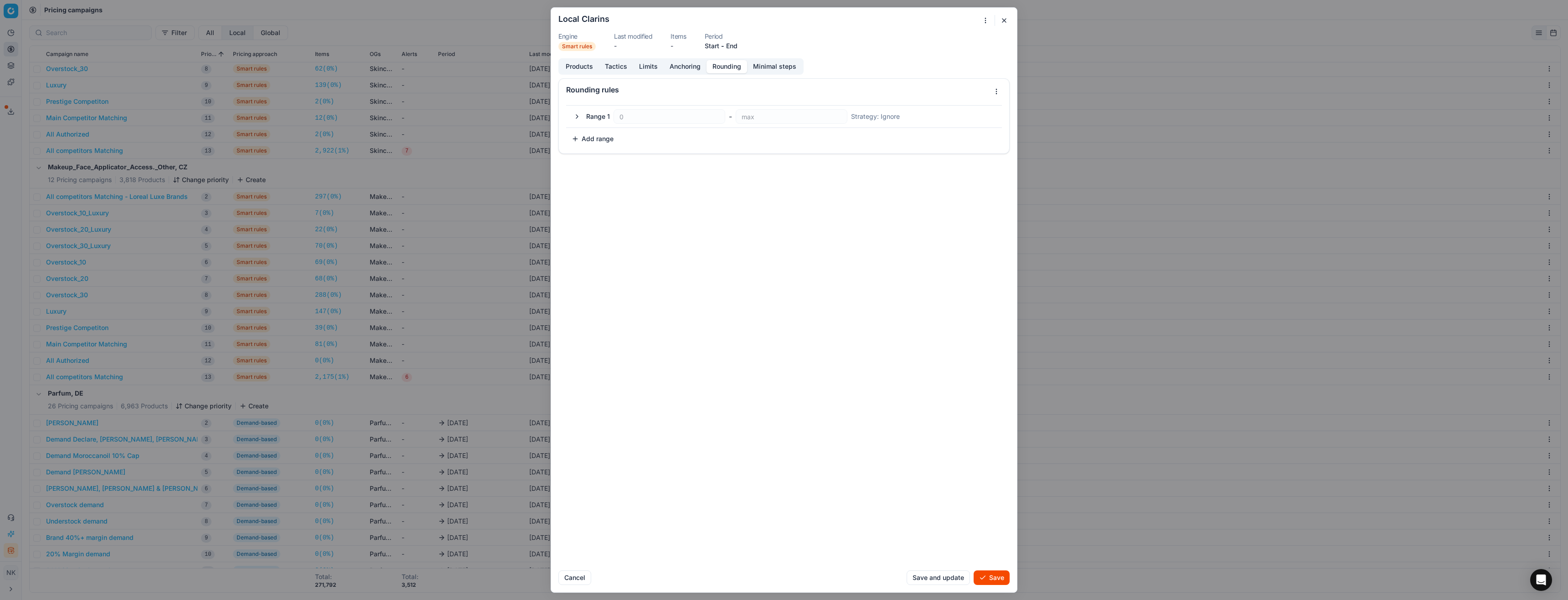
click at [649, 65] on button "Limits" at bounding box center [648, 67] width 30 height 14
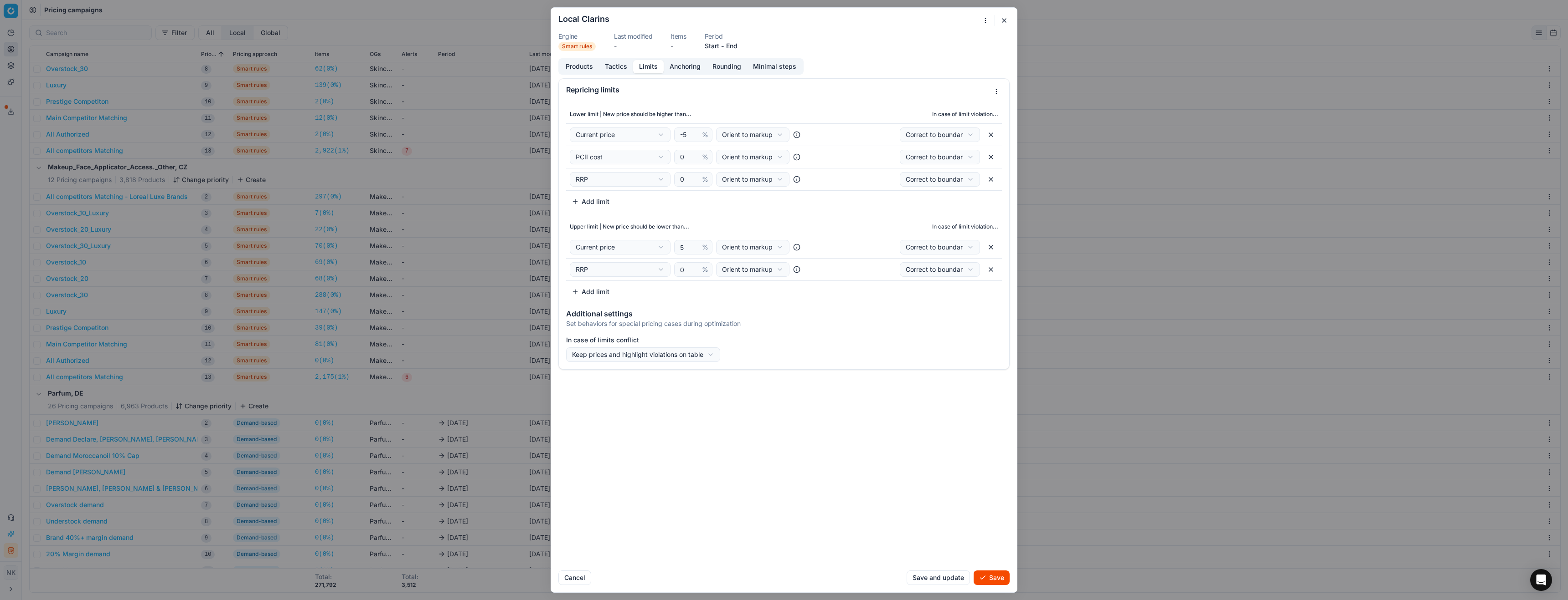
click at [659, 136] on div "We are saving PC settings. Please wait, it should take a few minutes Local Clar…" at bounding box center [784, 300] width 1568 height 600
select select "numeric_feature_pcii_cost"
type input "-4"
click at [696, 133] on input "-4" at bounding box center [689, 134] width 22 height 14
type input "7"
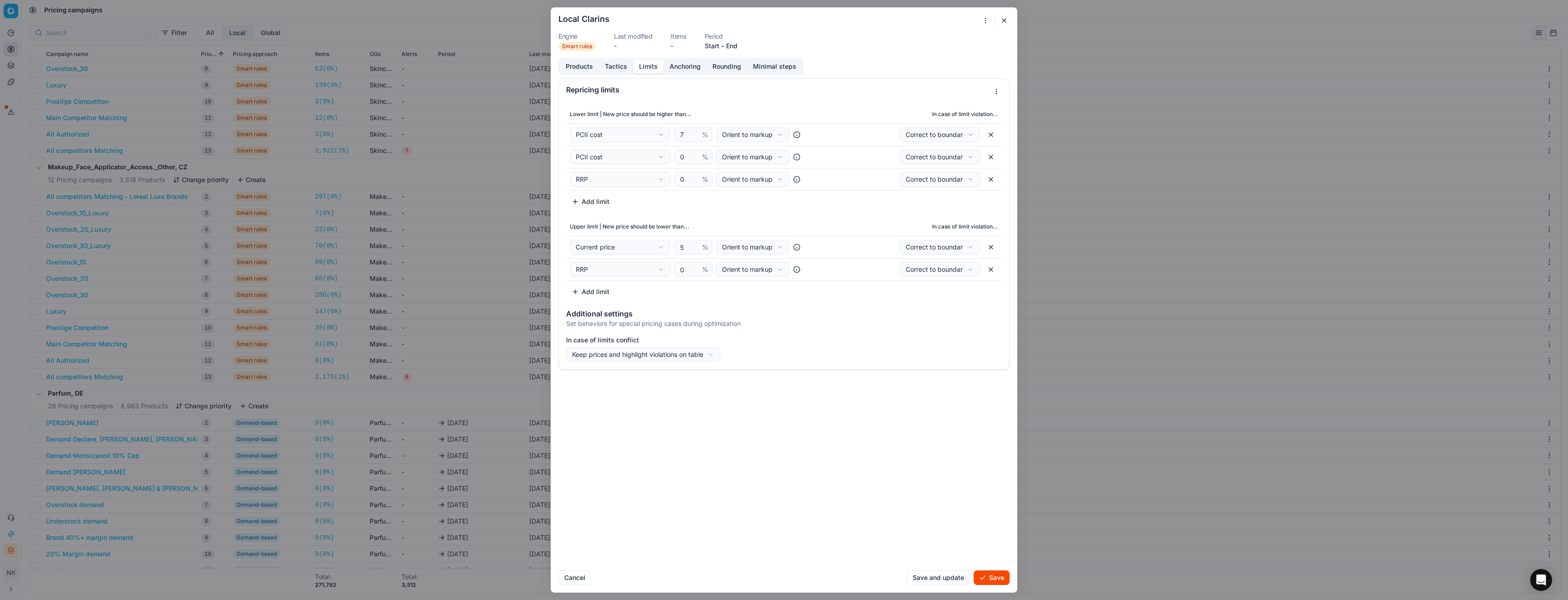
click at [754, 112] on th "Lower limit | New price should be higher than..." at bounding box center [693, 114] width 255 height 19
click at [994, 157] on button "button" at bounding box center [990, 156] width 14 height 14
select select "rrp"
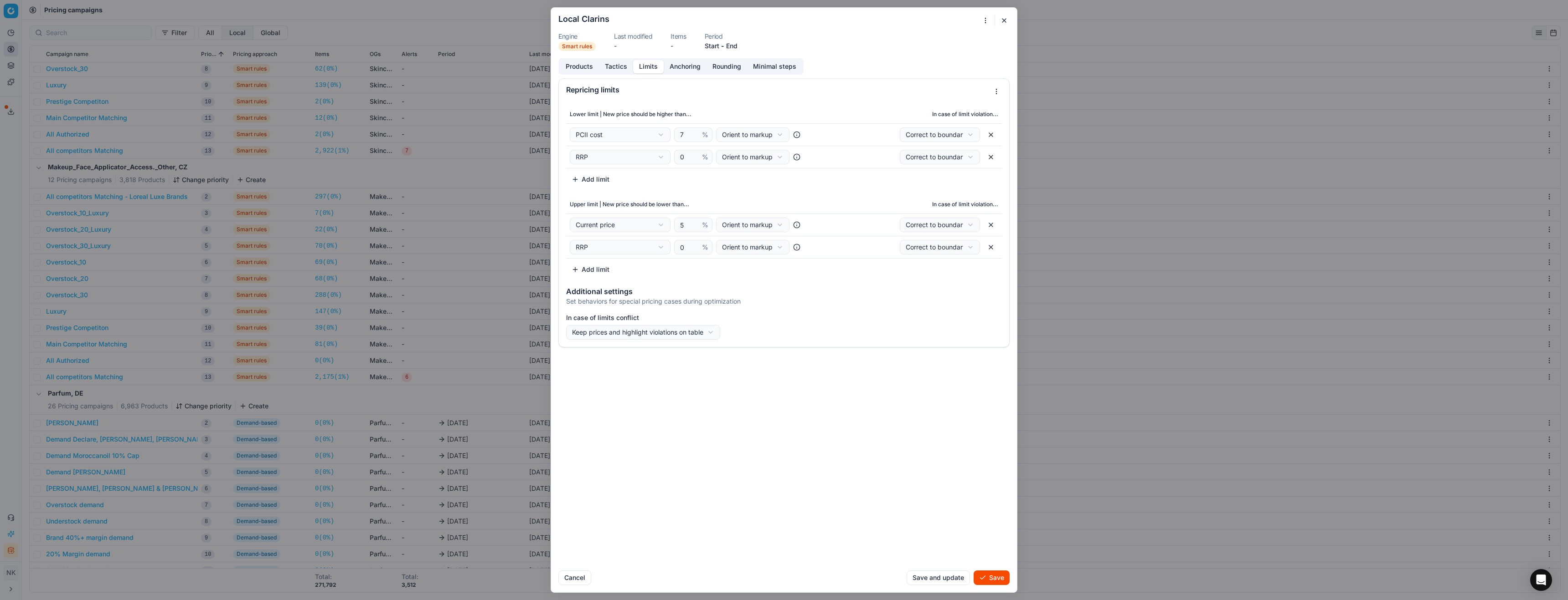
click at [990, 157] on button "button" at bounding box center [990, 156] width 14 height 14
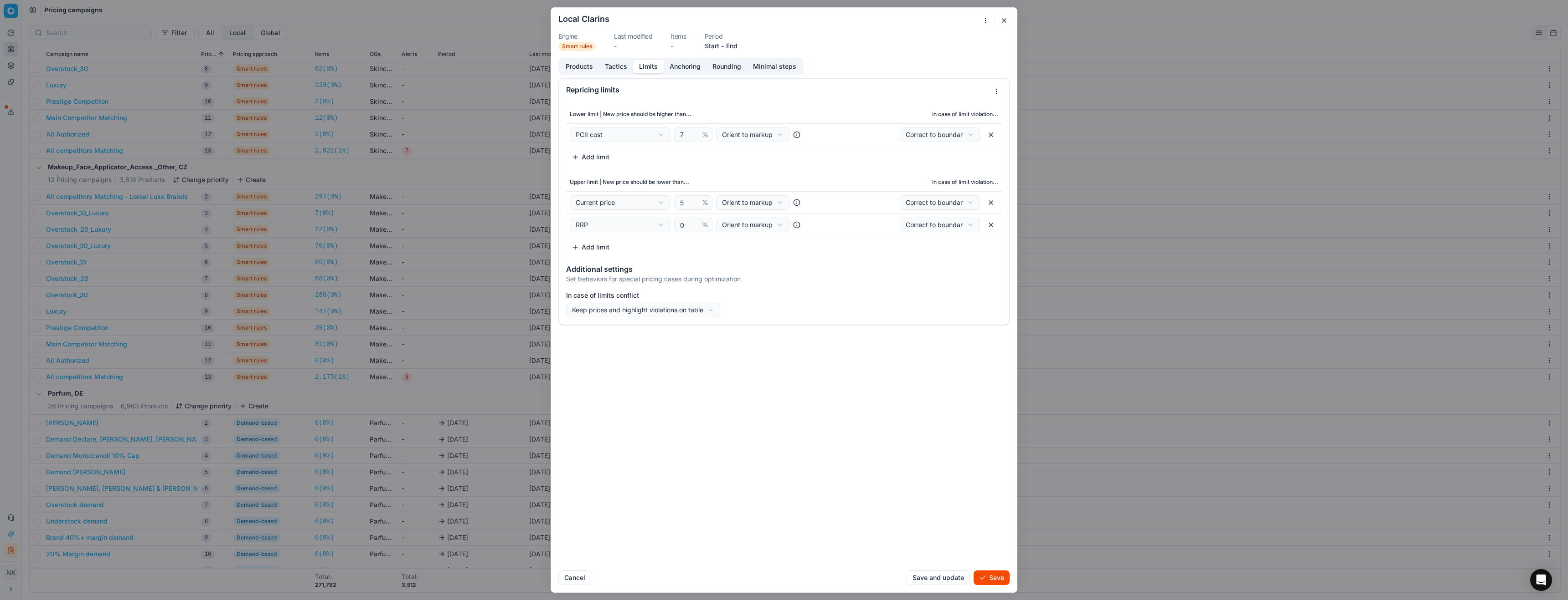
click at [991, 202] on button "button" at bounding box center [990, 202] width 14 height 14
select select "rrp"
type input "0"
click at [614, 65] on button "Tactics" at bounding box center [616, 67] width 34 height 14
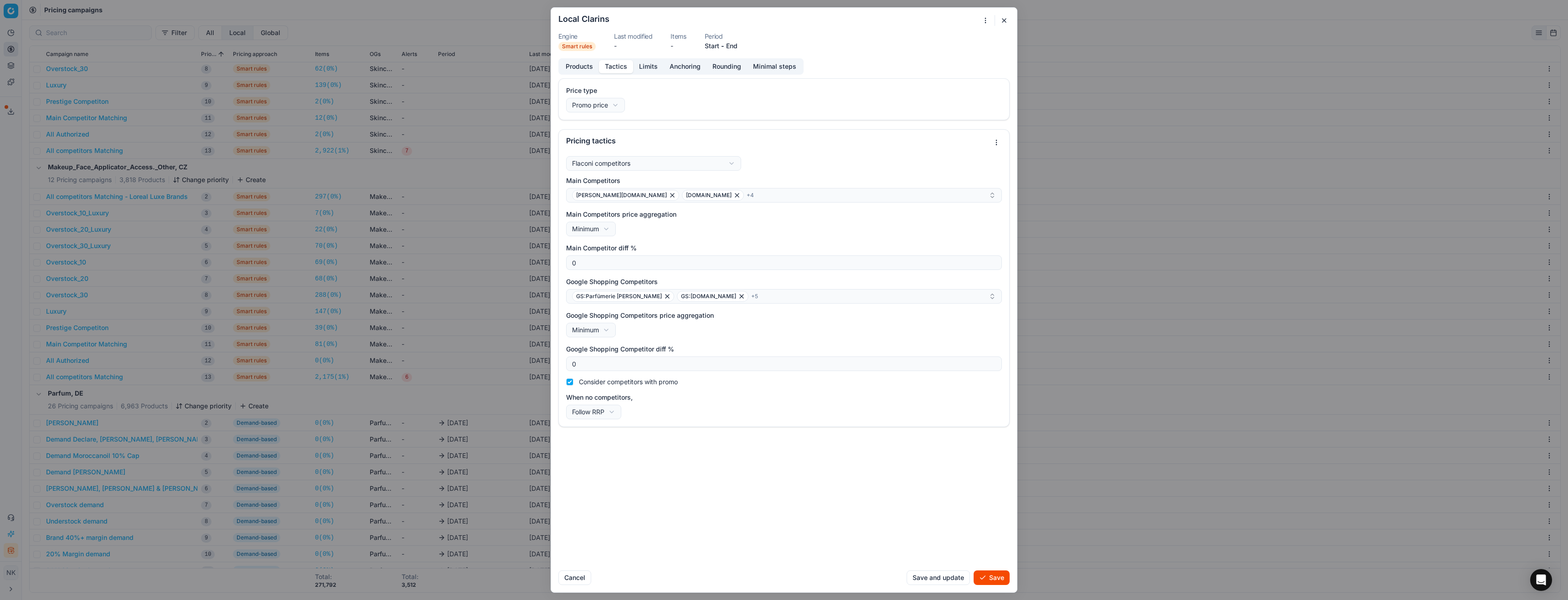
click at [576, 69] on button "Products" at bounding box center [579, 67] width 39 height 14
click at [619, 69] on button "Tactics" at bounding box center [616, 67] width 34 height 14
click at [744, 298] on div "GS:Parfümerie Pieper GS:Notino.de + 5" at bounding box center [780, 296] width 416 height 11
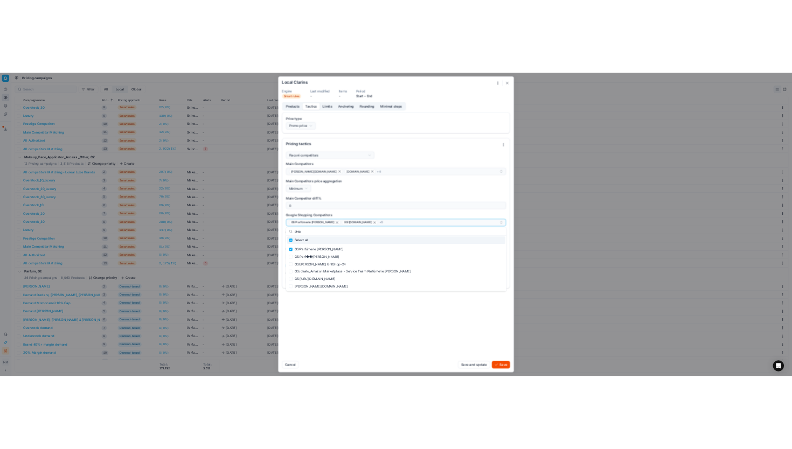
scroll to position [0, 0]
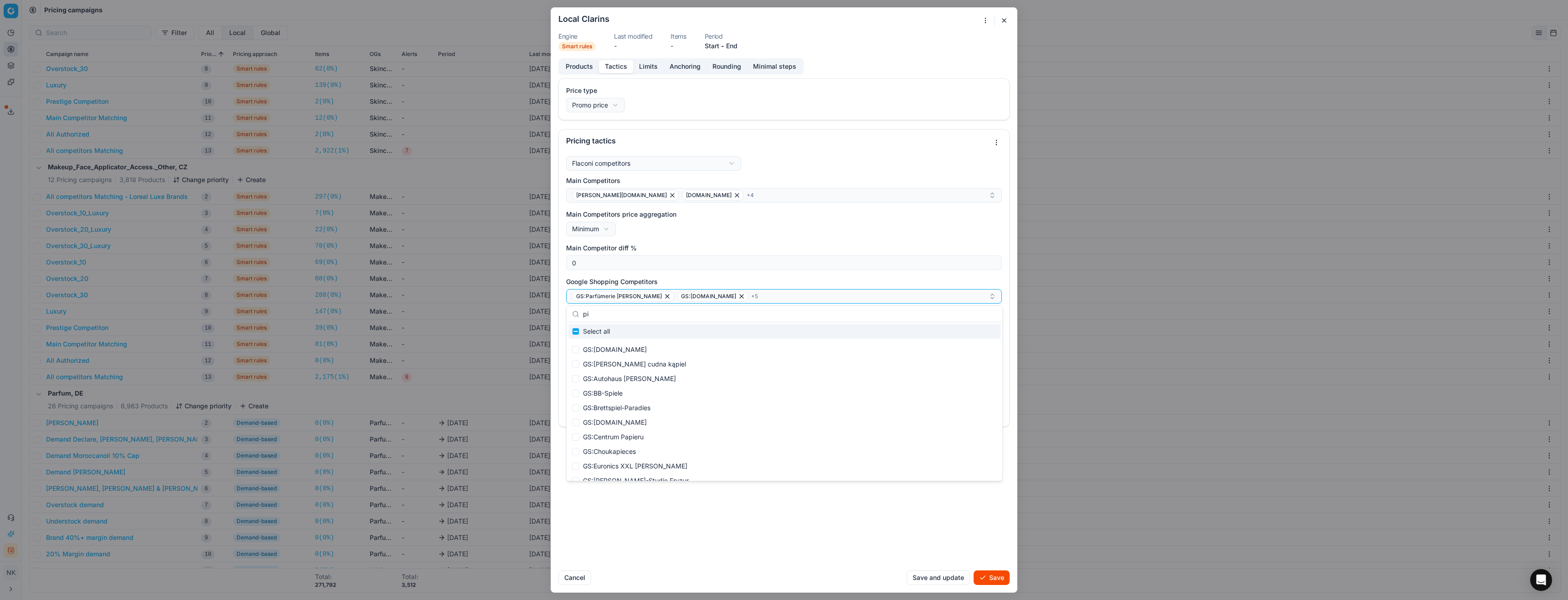
type input "p"
click at [788, 538] on div "Price type Promo price Default Regular price Promo price Pricing tactics Flacon…" at bounding box center [783, 321] width 466 height 485
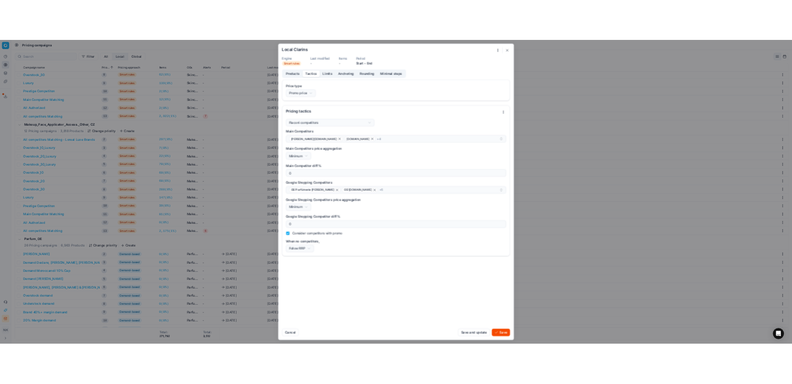
scroll to position [20689, 0]
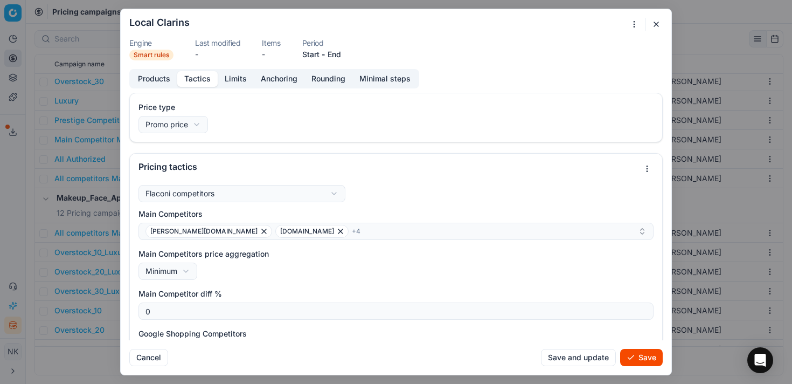
click at [149, 81] on button "Products" at bounding box center [154, 79] width 46 height 16
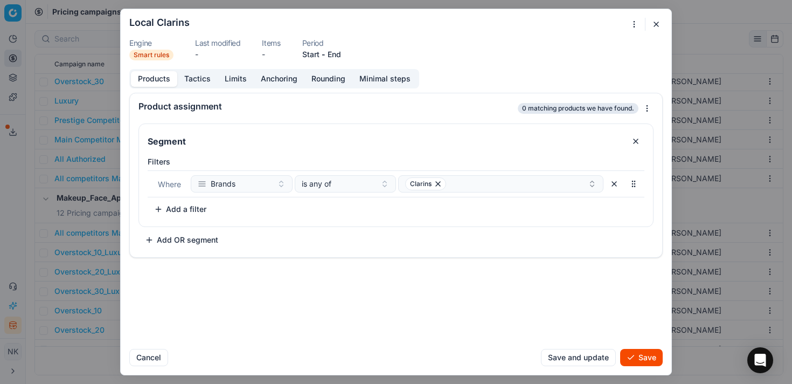
click at [200, 84] on button "Tactics" at bounding box center [197, 79] width 40 height 16
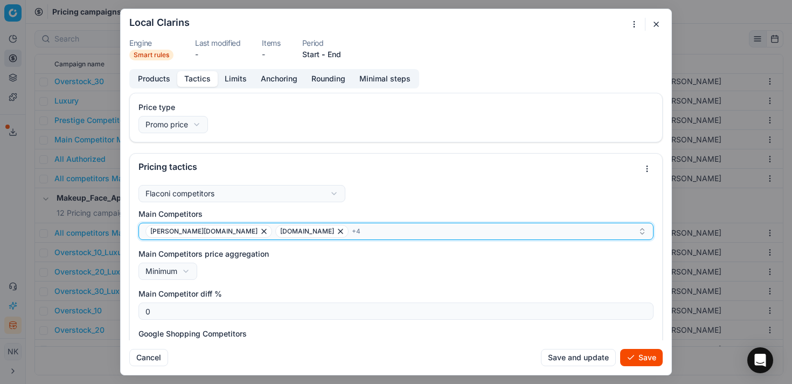
click at [290, 228] on div "pieper.de notino.de + 4" at bounding box center [391, 231] width 492 height 13
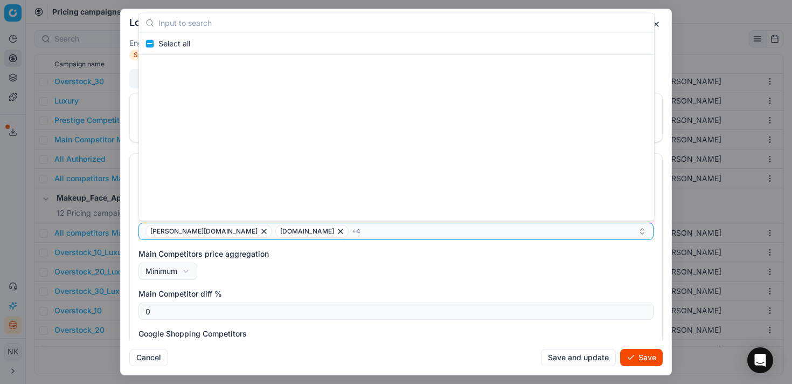
scroll to position [368469, 0]
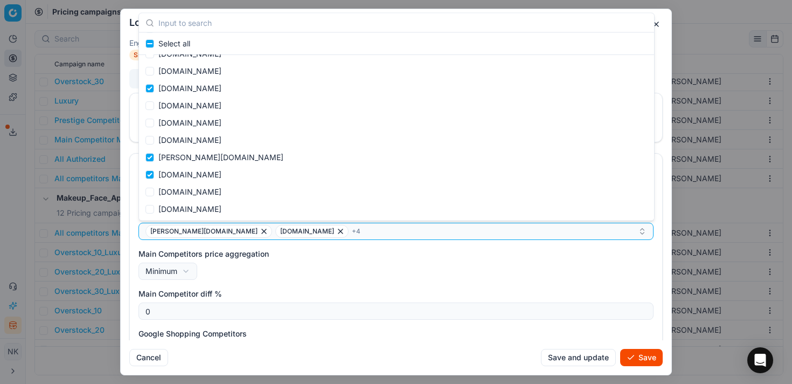
click at [497, 261] on div "Main Competitors price aggregation Minimum Minimum Maximum" at bounding box center [395, 263] width 515 height 31
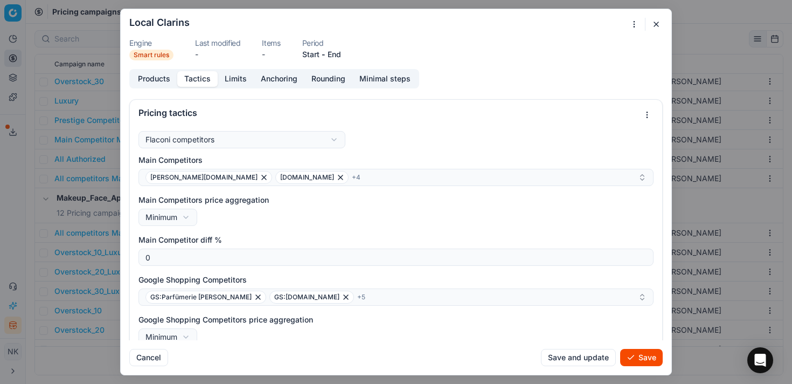
scroll to position [0, 0]
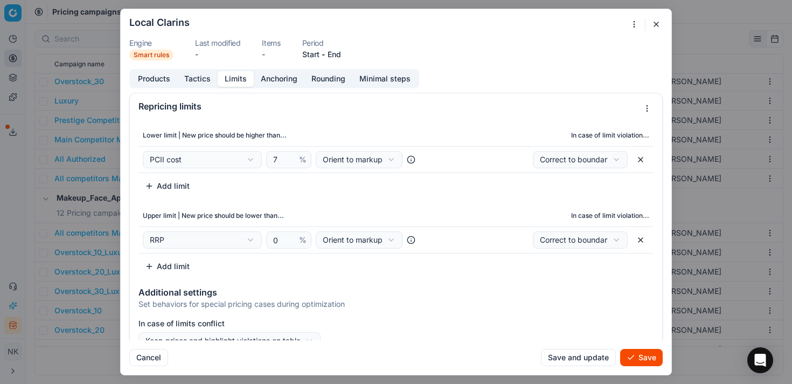
click at [225, 77] on button "Limits" at bounding box center [236, 79] width 36 height 16
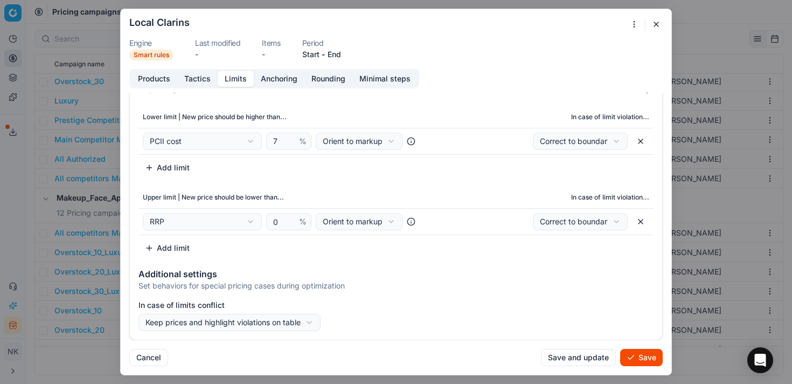
click at [168, 83] on button "Products" at bounding box center [154, 79] width 46 height 16
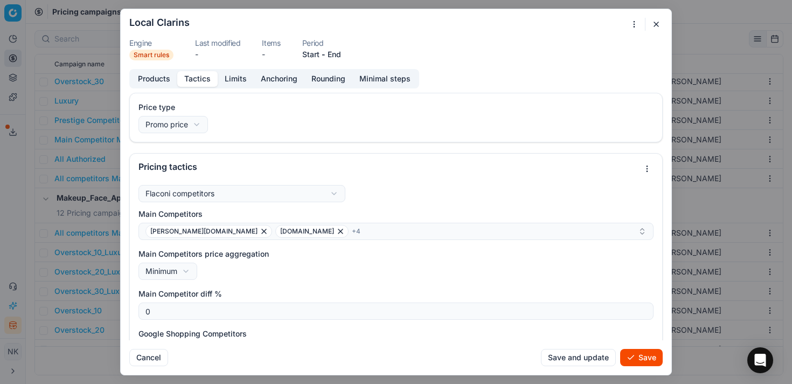
click at [194, 72] on button "Tactics" at bounding box center [197, 79] width 40 height 16
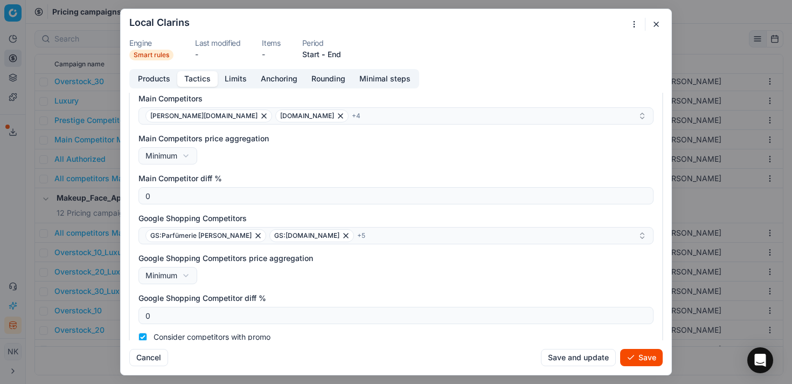
scroll to position [165, 0]
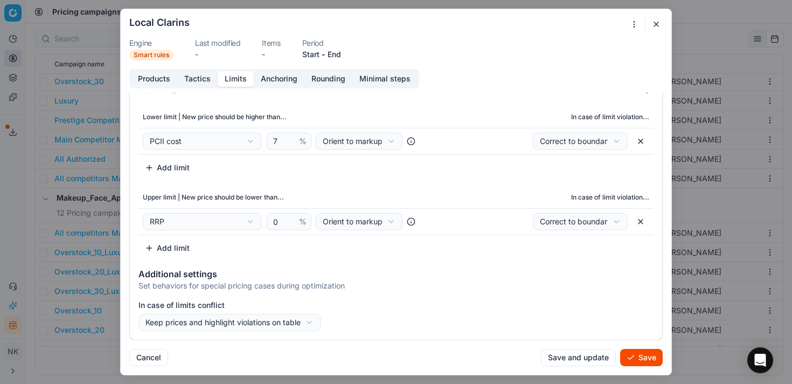
click at [227, 83] on button "Limits" at bounding box center [236, 79] width 36 height 16
click at [266, 75] on button "Anchoring" at bounding box center [279, 79] width 51 height 16
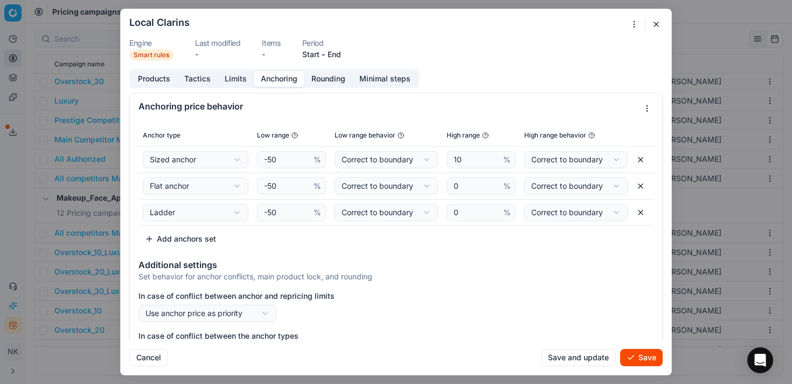
click at [321, 78] on button "Rounding" at bounding box center [328, 79] width 48 height 16
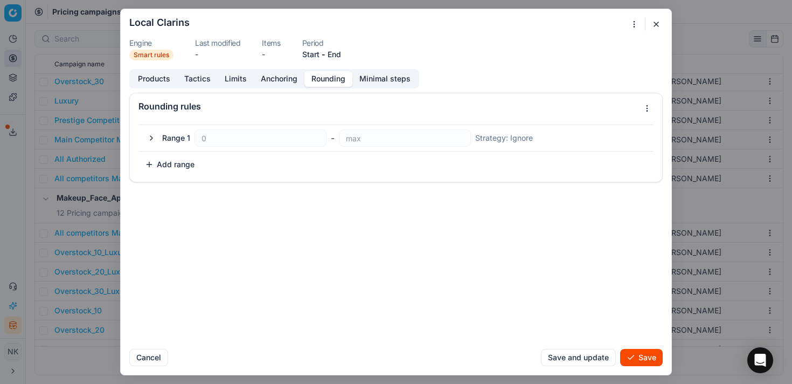
click at [154, 82] on button "Products" at bounding box center [154, 79] width 46 height 16
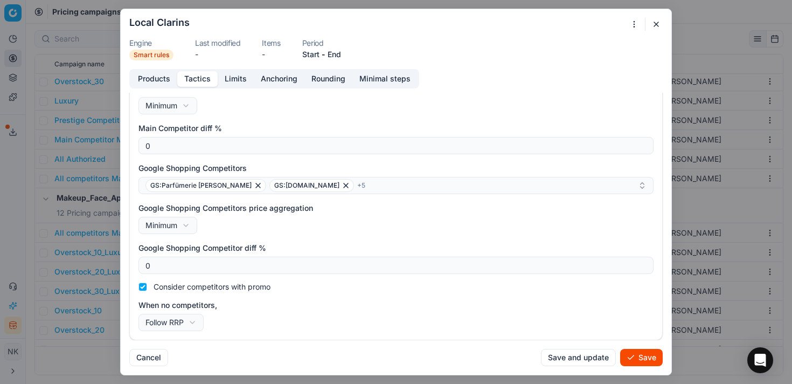
click at [197, 80] on button "Tactics" at bounding box center [197, 79] width 40 height 16
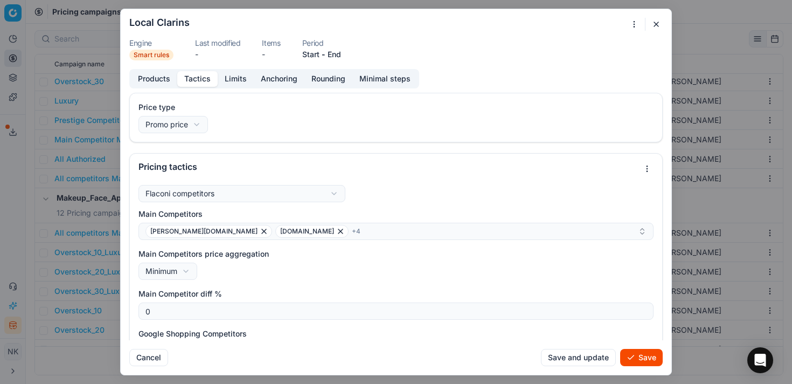
scroll to position [100, 0]
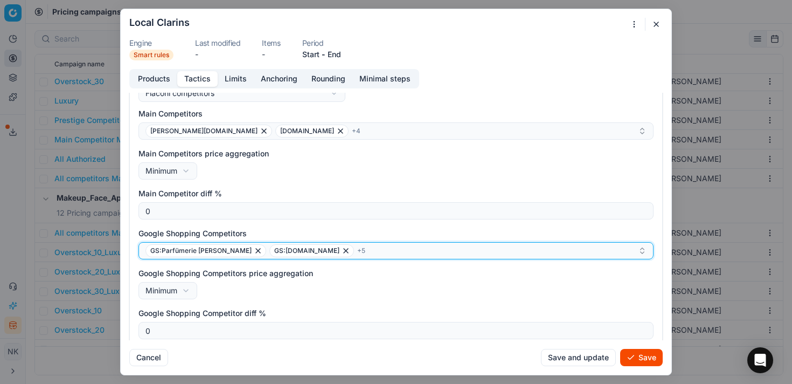
click at [348, 256] on div "GS:Parfümerie Pieper GS:Notino.de + 5" at bounding box center [391, 250] width 492 height 13
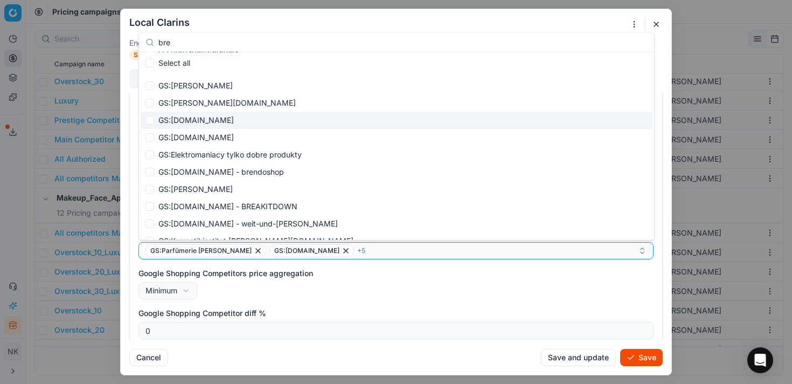
scroll to position [205, 0]
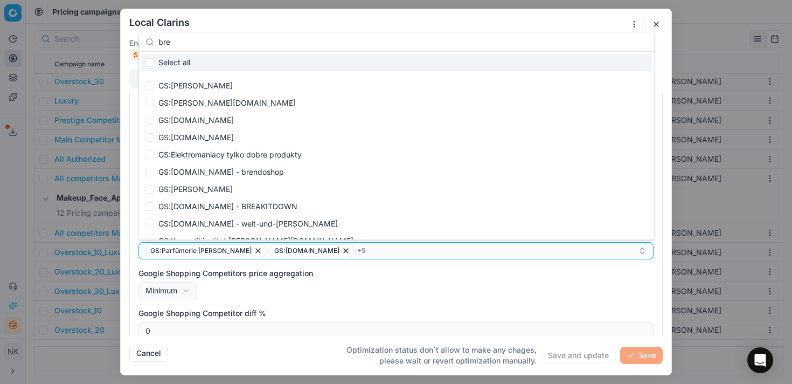
click at [216, 43] on input "bre" at bounding box center [402, 42] width 489 height 22
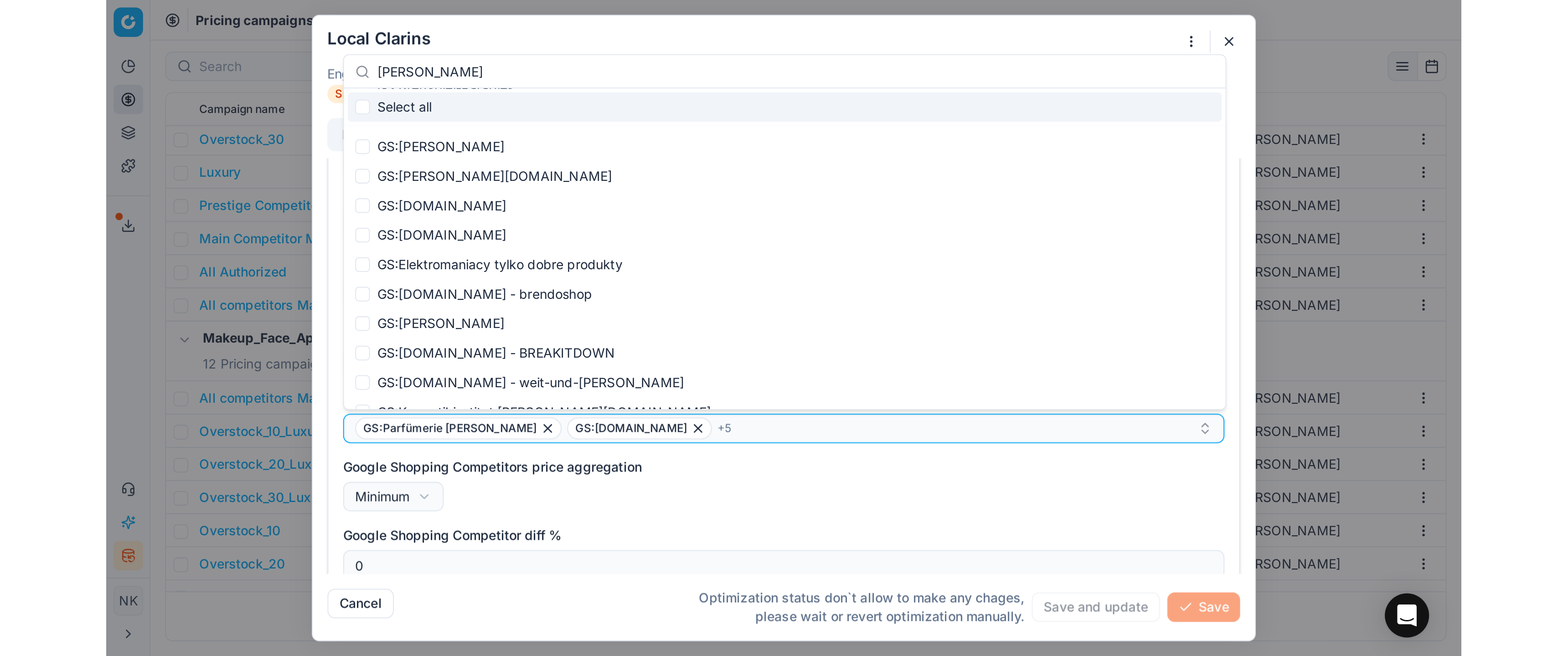
scroll to position [0, 0]
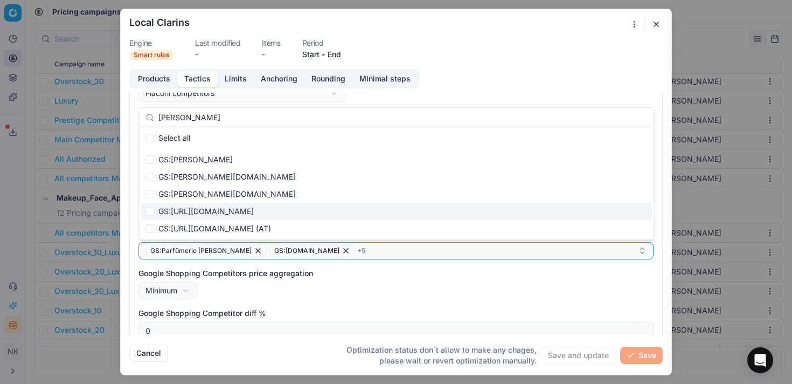
type input "breu"
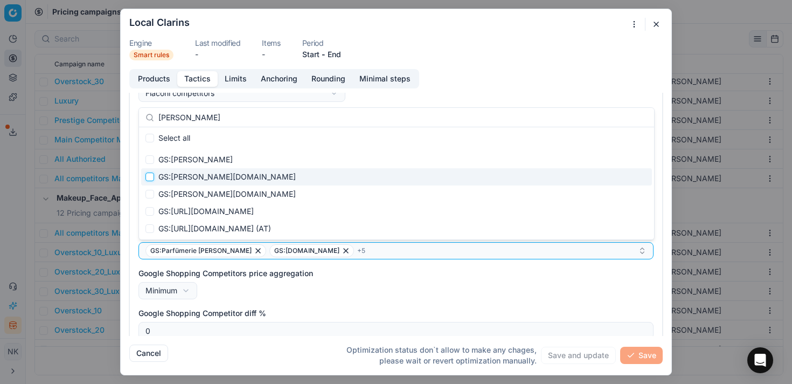
click at [150, 176] on input "Suggestions" at bounding box center [149, 176] width 9 height 9
checkbox input "true"
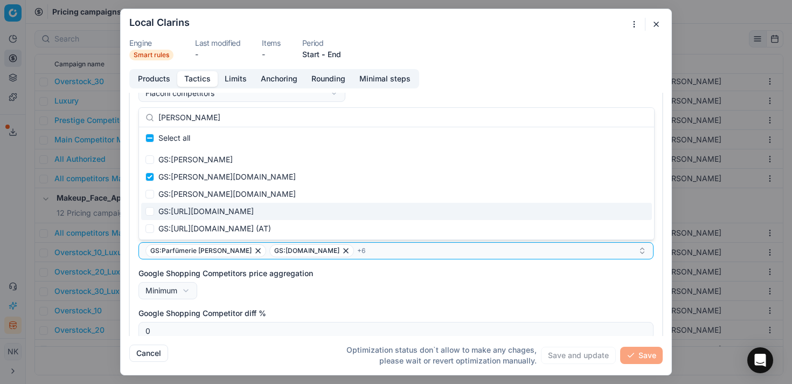
click at [614, 293] on div "Google Shopping Competitors price aggregation Minimum Minimum Maximum" at bounding box center [395, 283] width 515 height 31
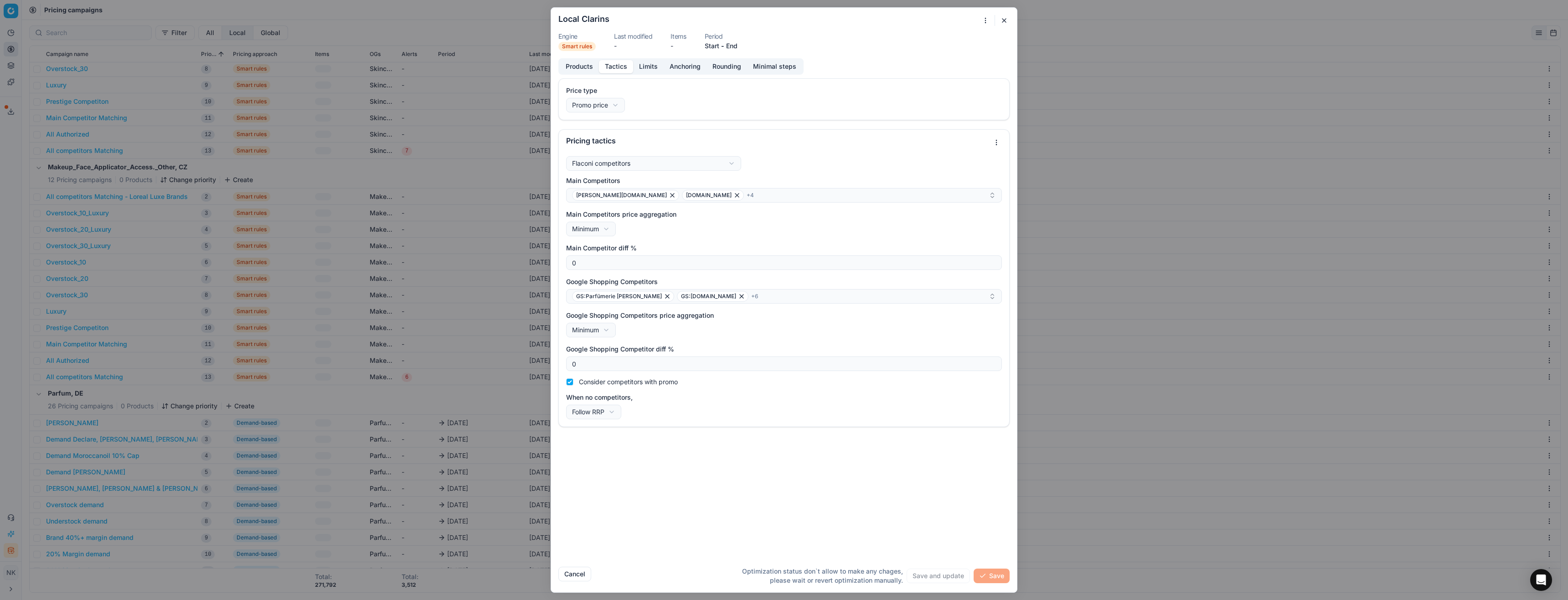
click at [898, 465] on div "Price type Promo price Default Regular price Promo price Pricing tactics Flacon…" at bounding box center [783, 319] width 466 height 482
click at [645, 68] on button "Limits" at bounding box center [648, 67] width 30 height 14
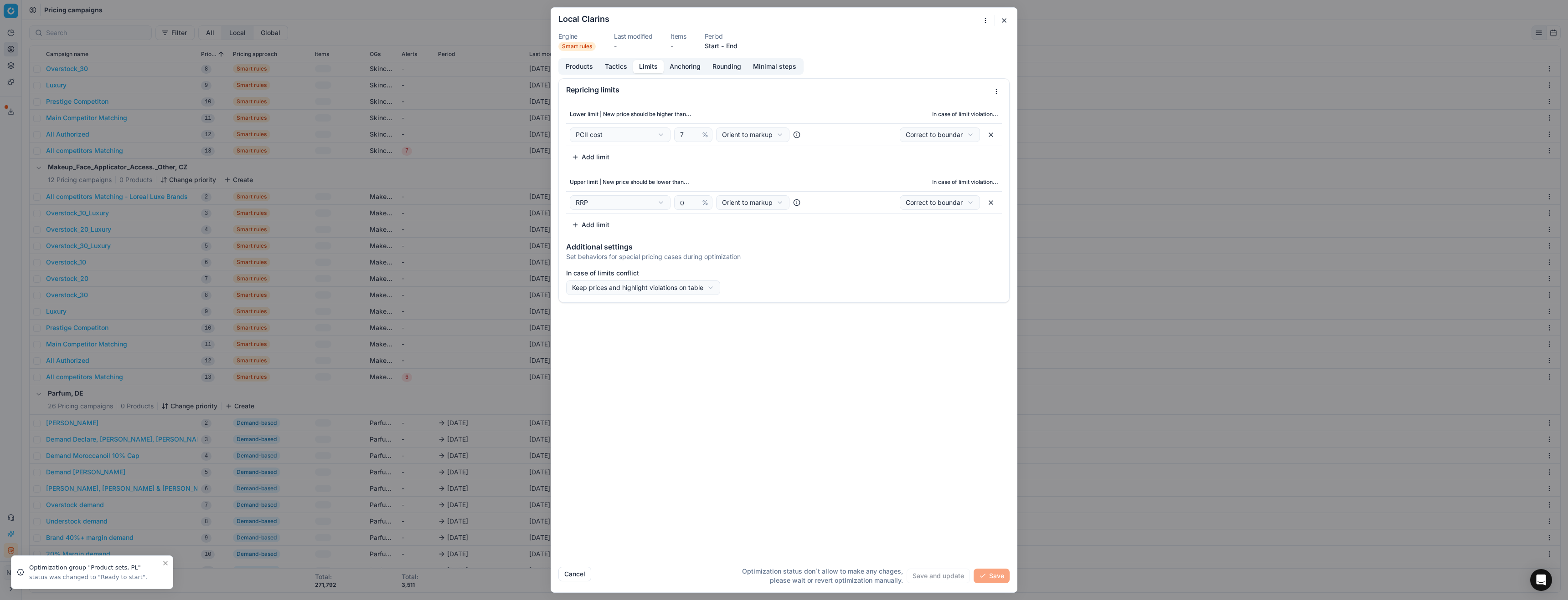
click at [683, 69] on button "Anchoring" at bounding box center [685, 67] width 43 height 14
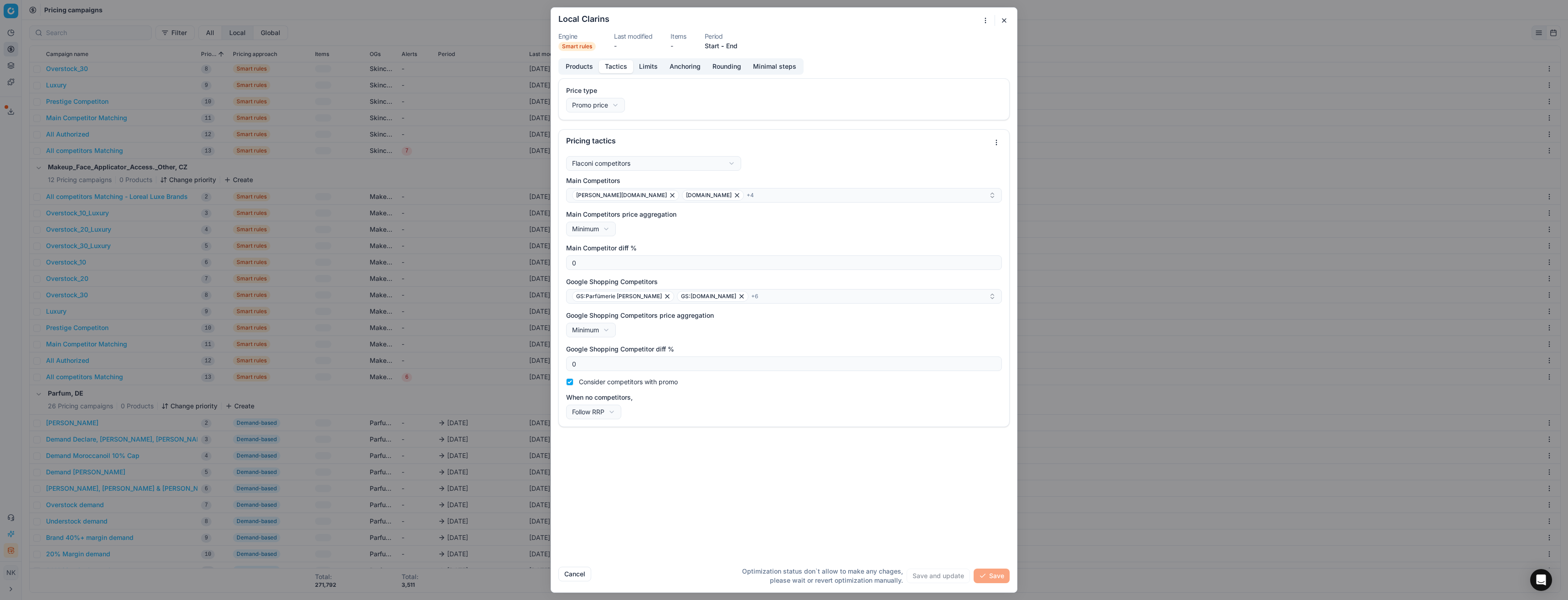
click at [617, 68] on button "Tactics" at bounding box center [616, 67] width 34 height 14
click at [780, 492] on div "Price type Promo price Default Regular price Promo price Pricing tactics Flacon…" at bounding box center [783, 319] width 466 height 482
click at [984, 22] on div "We are saving PC settings. Please wait, it should take a few minutes Local Clar…" at bounding box center [784, 300] width 1568 height 600
click at [882, 43] on div "We are saving PC settings. Please wait, it should take a few minutes Local Clar…" at bounding box center [784, 300] width 1568 height 600
click at [929, 50] on dl "Engine Smart rules Last modified - Items - Period Start - End" at bounding box center [783, 41] width 451 height 18
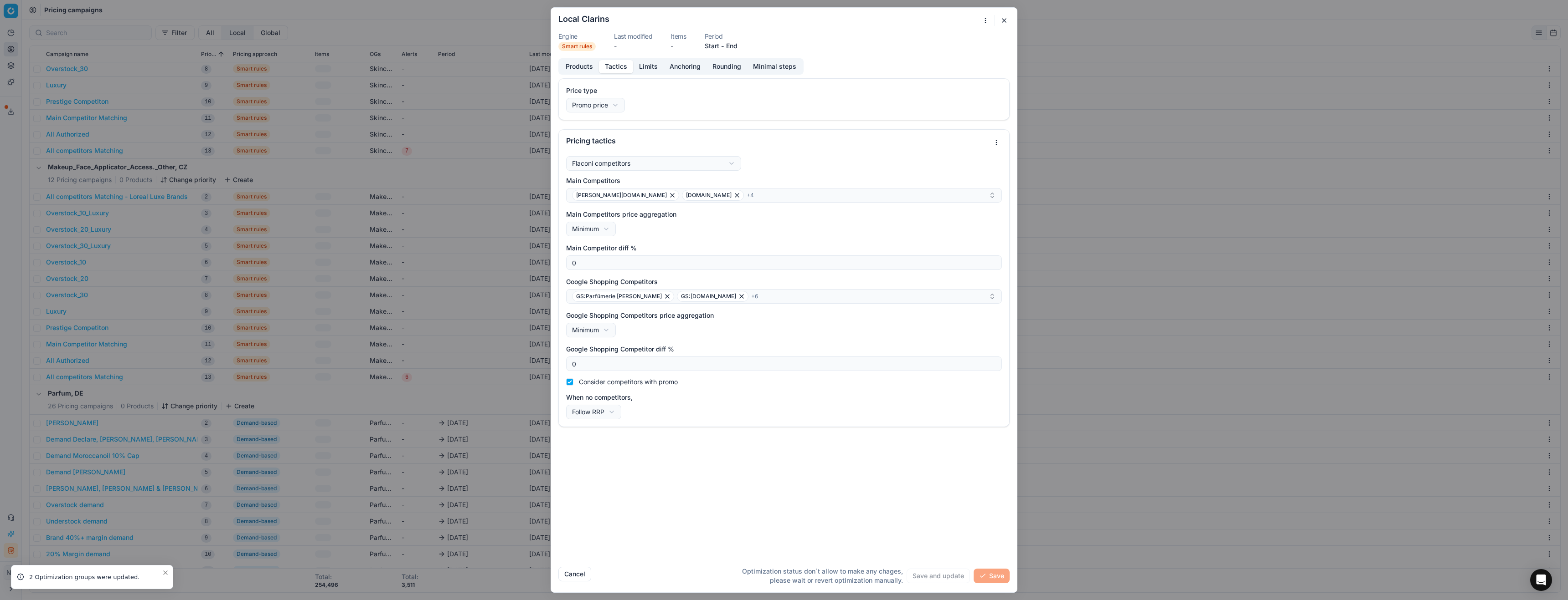
click at [882, 509] on div "Price type Promo price Default Regular price Promo price Pricing tactics Flacon…" at bounding box center [783, 319] width 466 height 482
click at [844, 42] on dl "Engine Smart rules Last modified - Items - Period Start - End" at bounding box center [783, 41] width 451 height 18
click at [855, 52] on form "We are saving PC settings. Please wait, it should take a few minutes Local Clar…" at bounding box center [783, 300] width 466 height 585
click at [991, 198] on icon "button" at bounding box center [992, 195] width 8 height 8
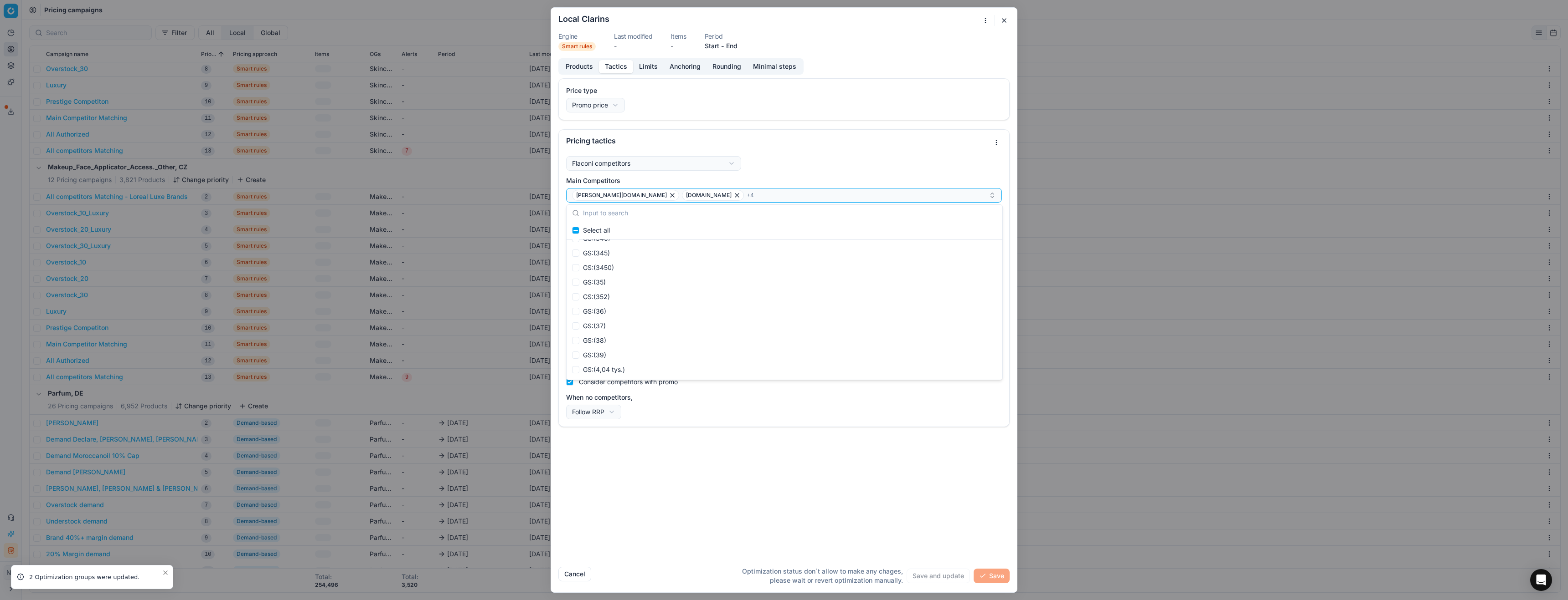
scroll to position [1745, 0]
click at [990, 577] on button "Save" at bounding box center [991, 577] width 36 height 14
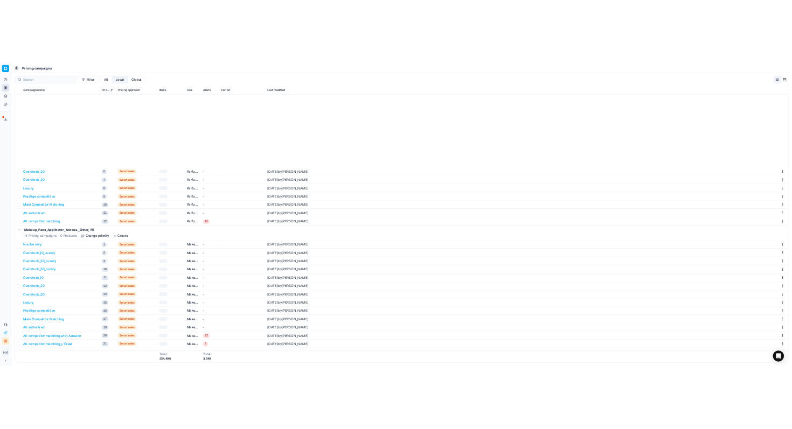
scroll to position [12433, 0]
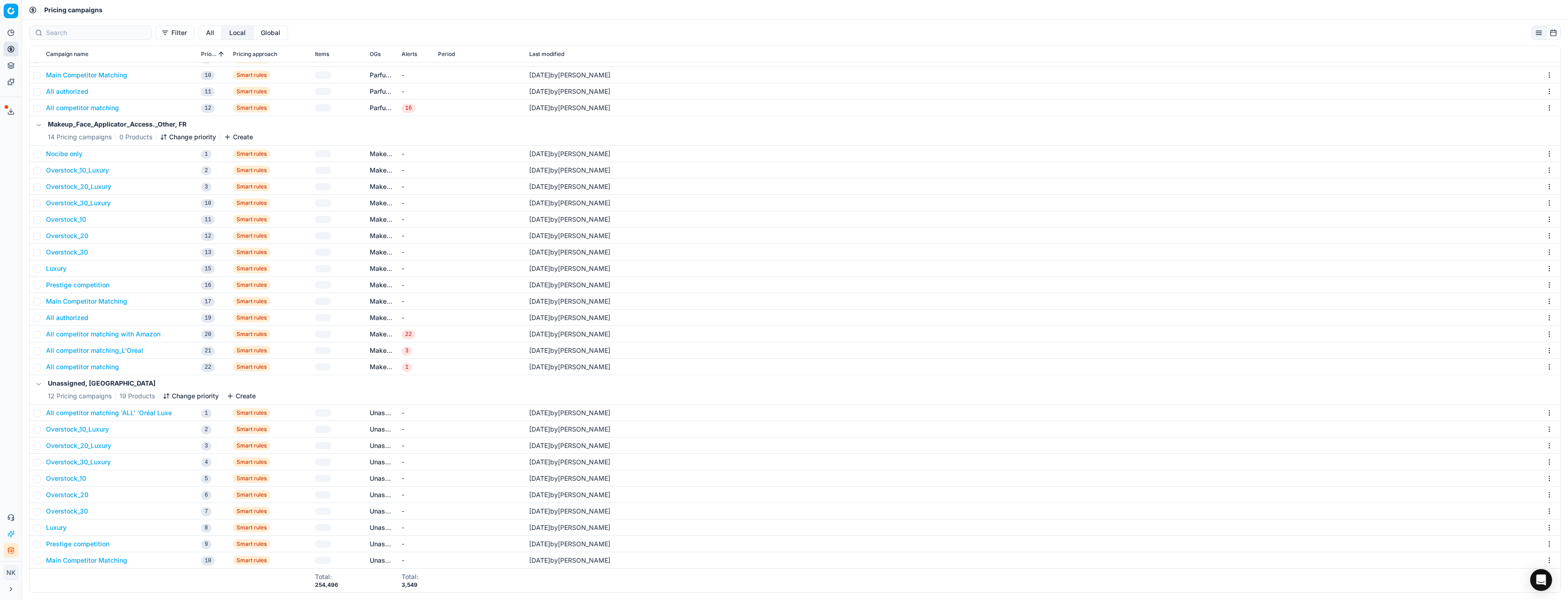
click at [20, 196] on button "Toggle Sidebar" at bounding box center [21, 300] width 8 height 600
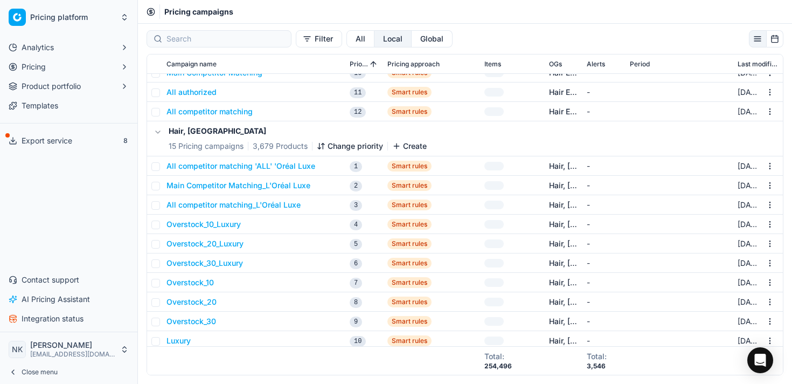
scroll to position [13989, 0]
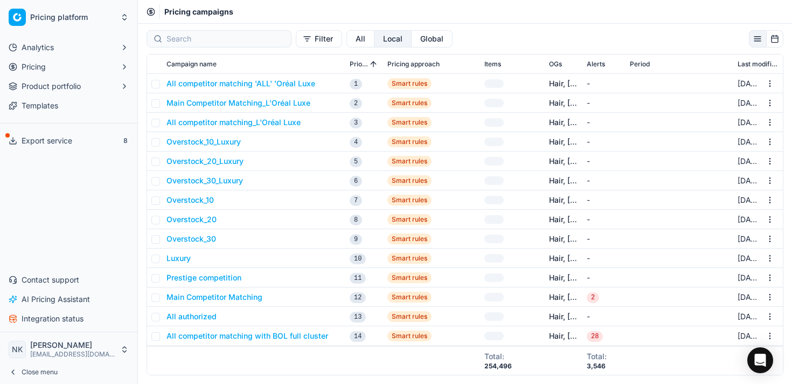
click at [296, 38] on button "Filter" at bounding box center [319, 38] width 46 height 17
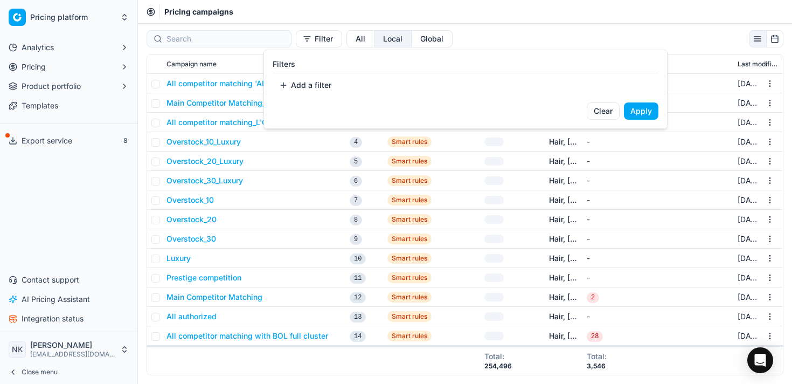
click at [310, 86] on button "Add a filter" at bounding box center [305, 85] width 65 height 17
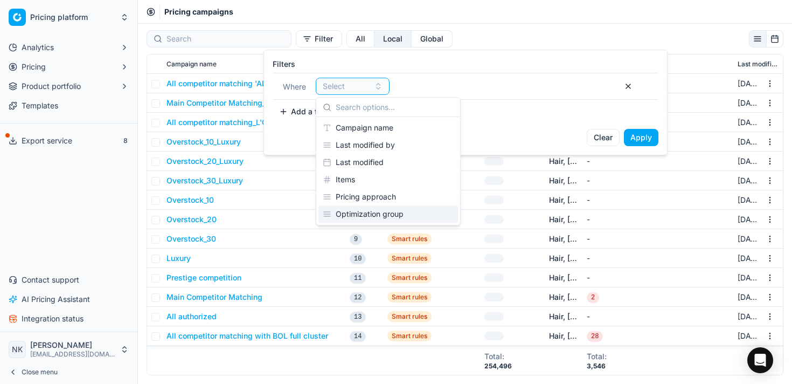
click at [369, 214] on div "Optimization group" at bounding box center [388, 213] width 140 height 17
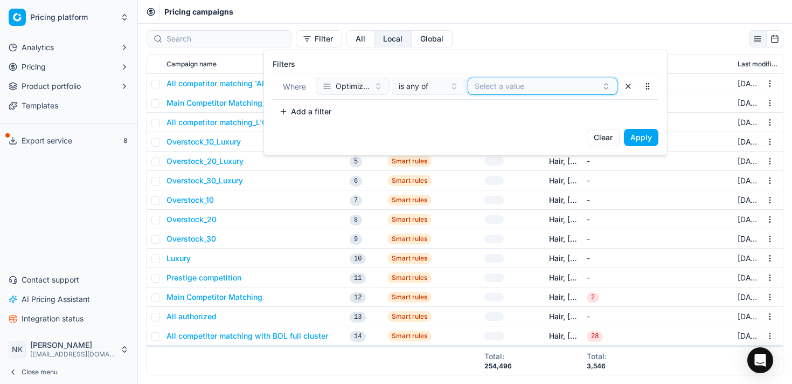
click at [539, 85] on button "Select a value" at bounding box center [543, 86] width 150 height 17
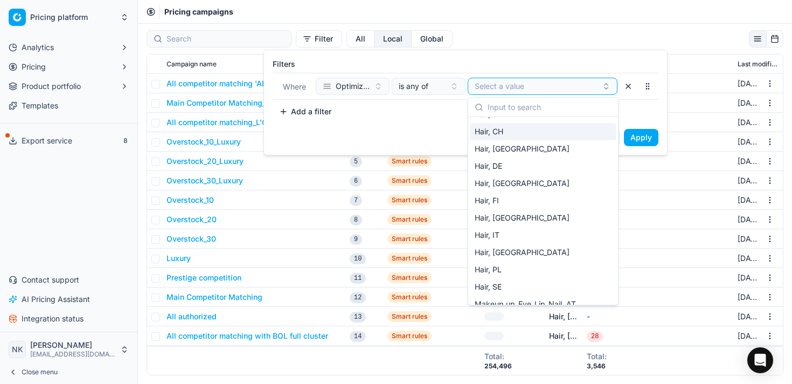
scroll to position [236, 0]
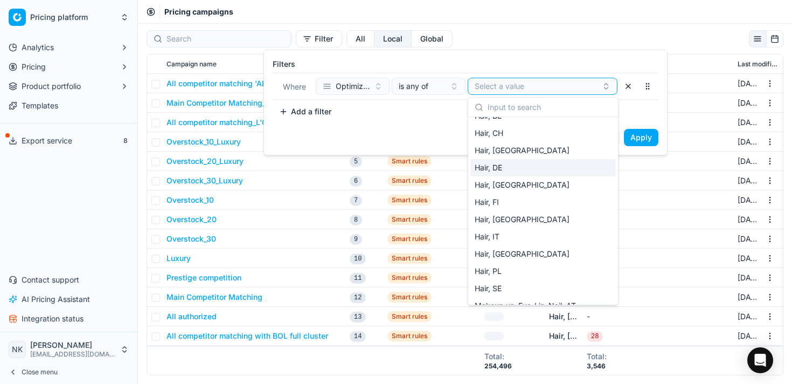
click at [488, 171] on span "Hair, DE" at bounding box center [488, 167] width 27 height 11
click at [406, 136] on div "Clear Apply" at bounding box center [465, 142] width 403 height 26
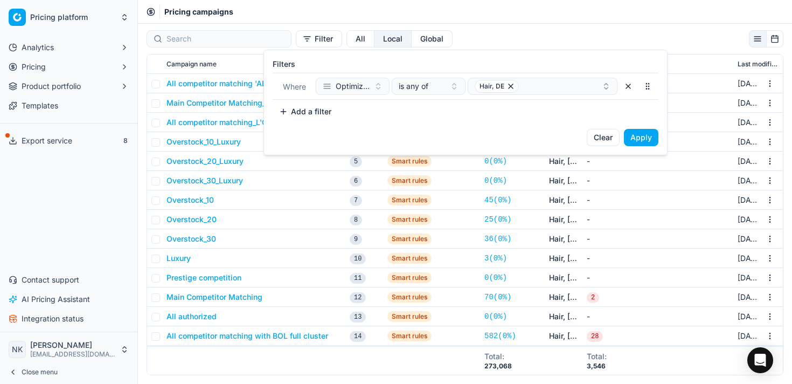
click at [639, 138] on button "Apply" at bounding box center [641, 137] width 34 height 17
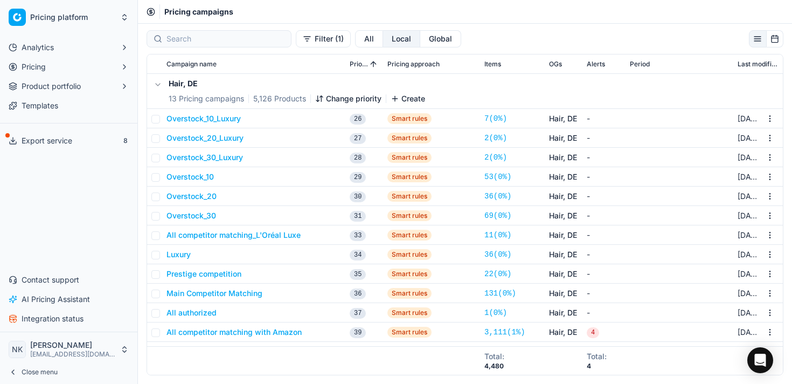
scroll to position [15, 0]
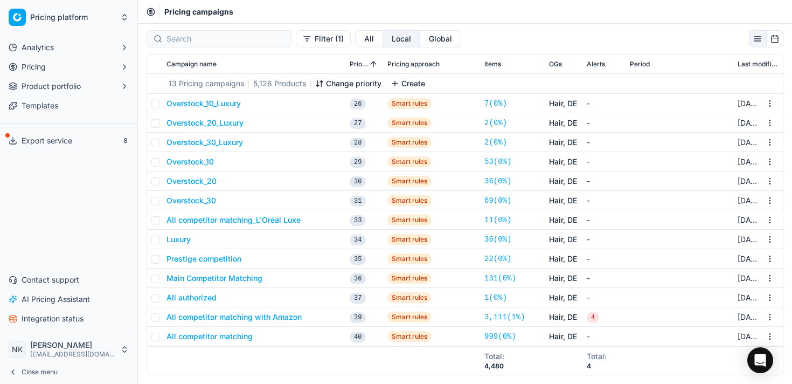
click at [355, 41] on button "All" at bounding box center [369, 38] width 28 height 17
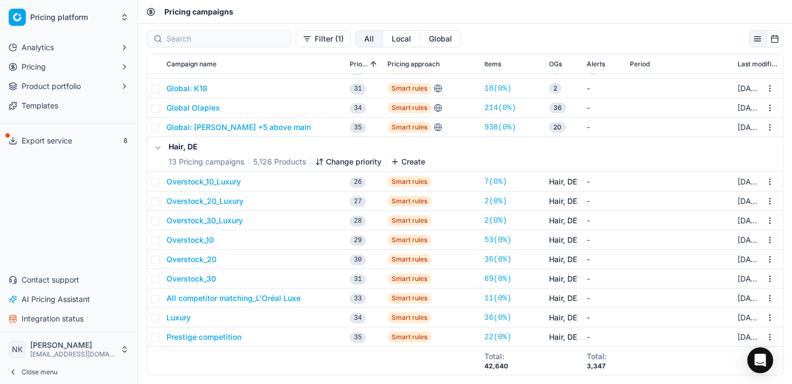
scroll to position [226, 0]
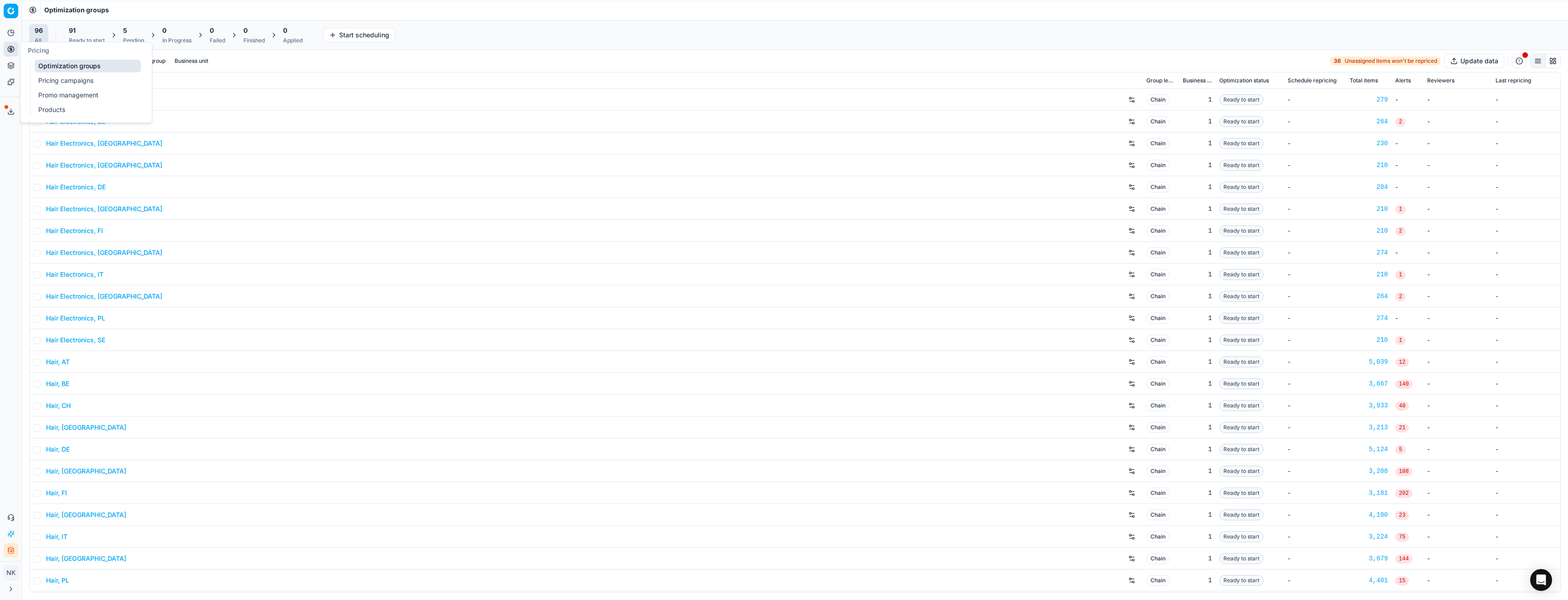
click at [63, 81] on link "Pricing campaigns" at bounding box center [88, 80] width 107 height 13
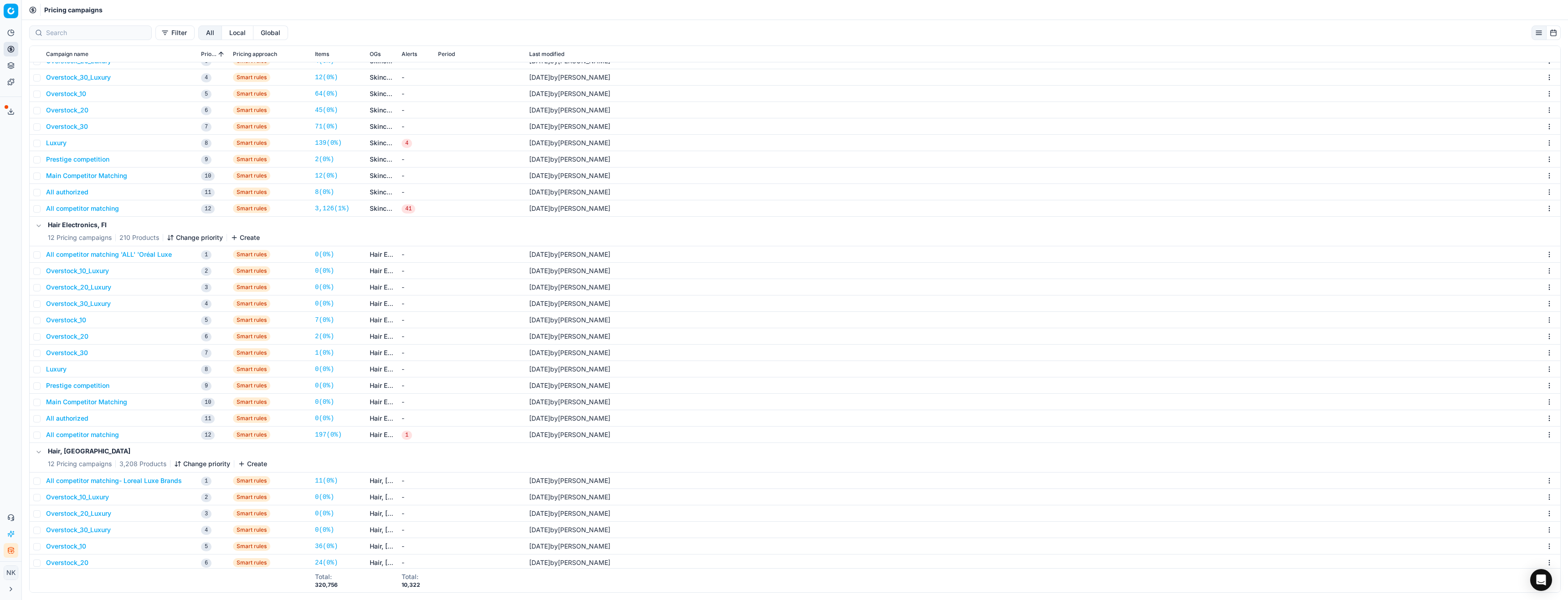
scroll to position [1842, 0]
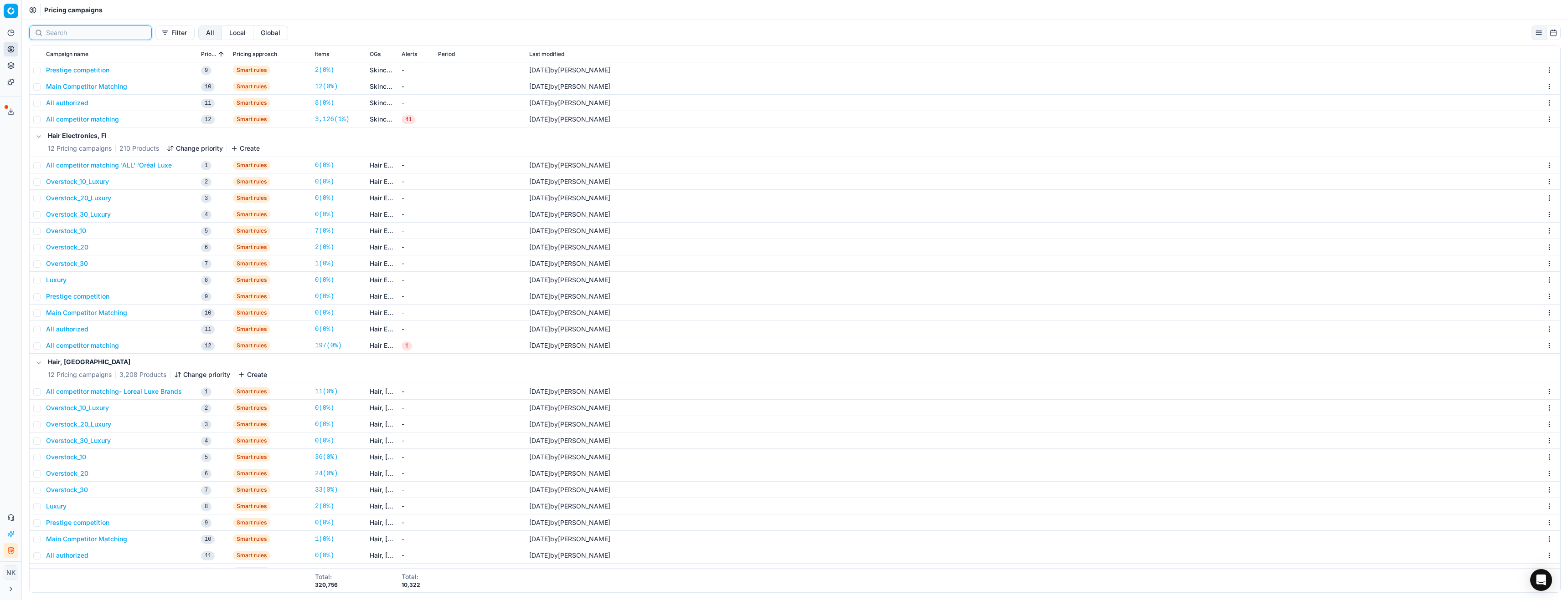
click at [75, 30] on input at bounding box center [96, 32] width 100 height 9
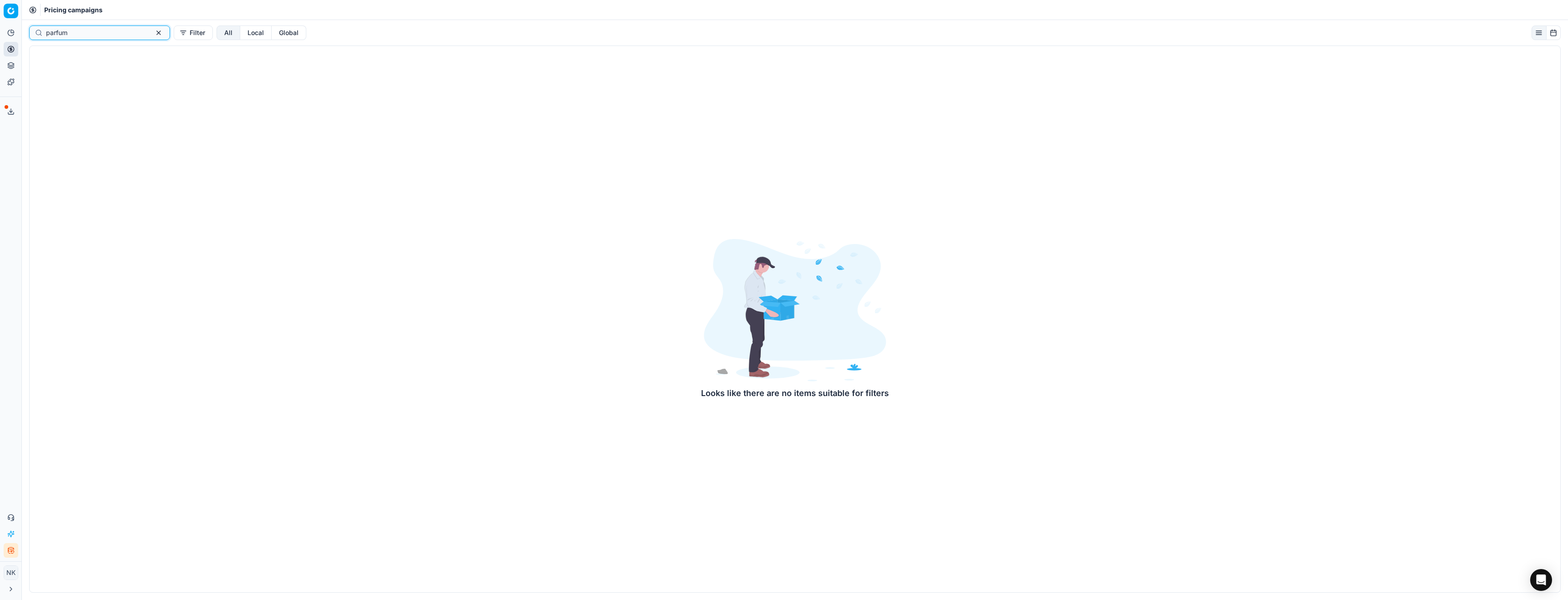
type input "parfum"
click at [86, 33] on input "parfum" at bounding box center [96, 32] width 100 height 9
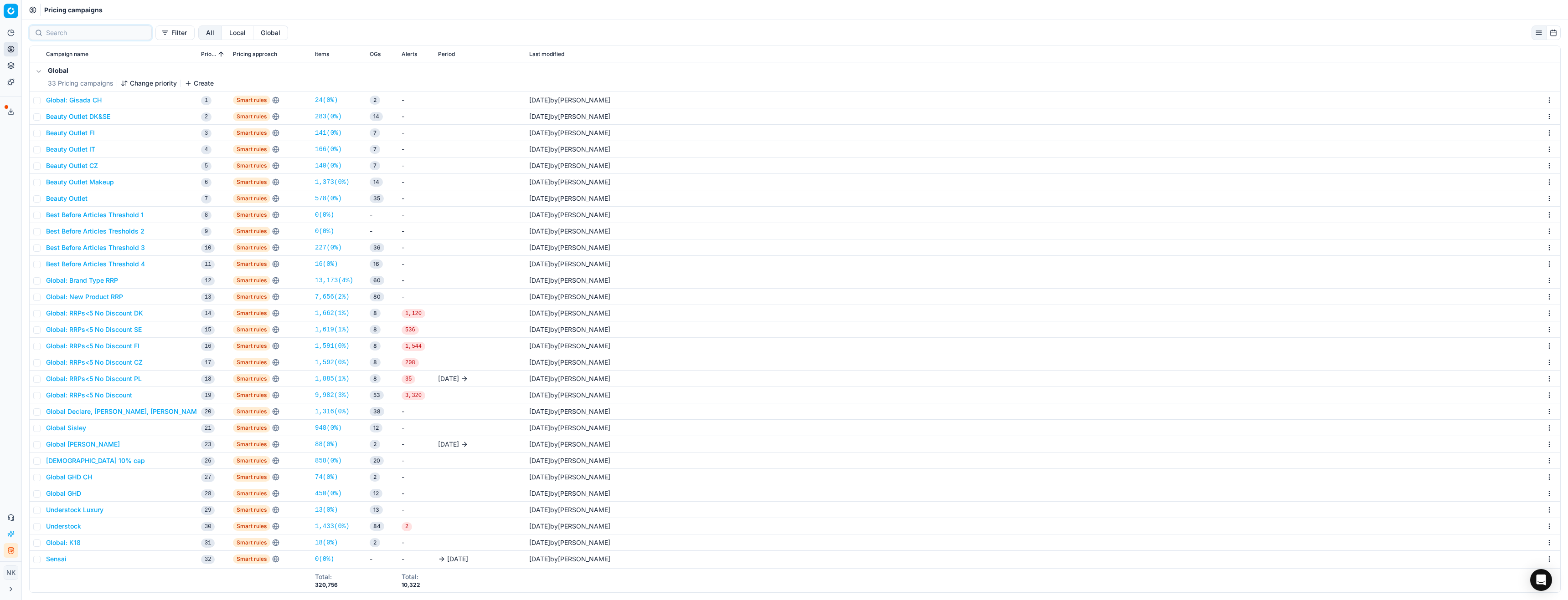
click at [156, 32] on button "Filter" at bounding box center [175, 32] width 39 height 14
click at [167, 74] on button "Add a filter" at bounding box center [166, 72] width 55 height 14
click at [234, 180] on div "Optimization group" at bounding box center [237, 180] width 118 height 14
click at [337, 73] on button "Select a value" at bounding box center [367, 73] width 127 height 14
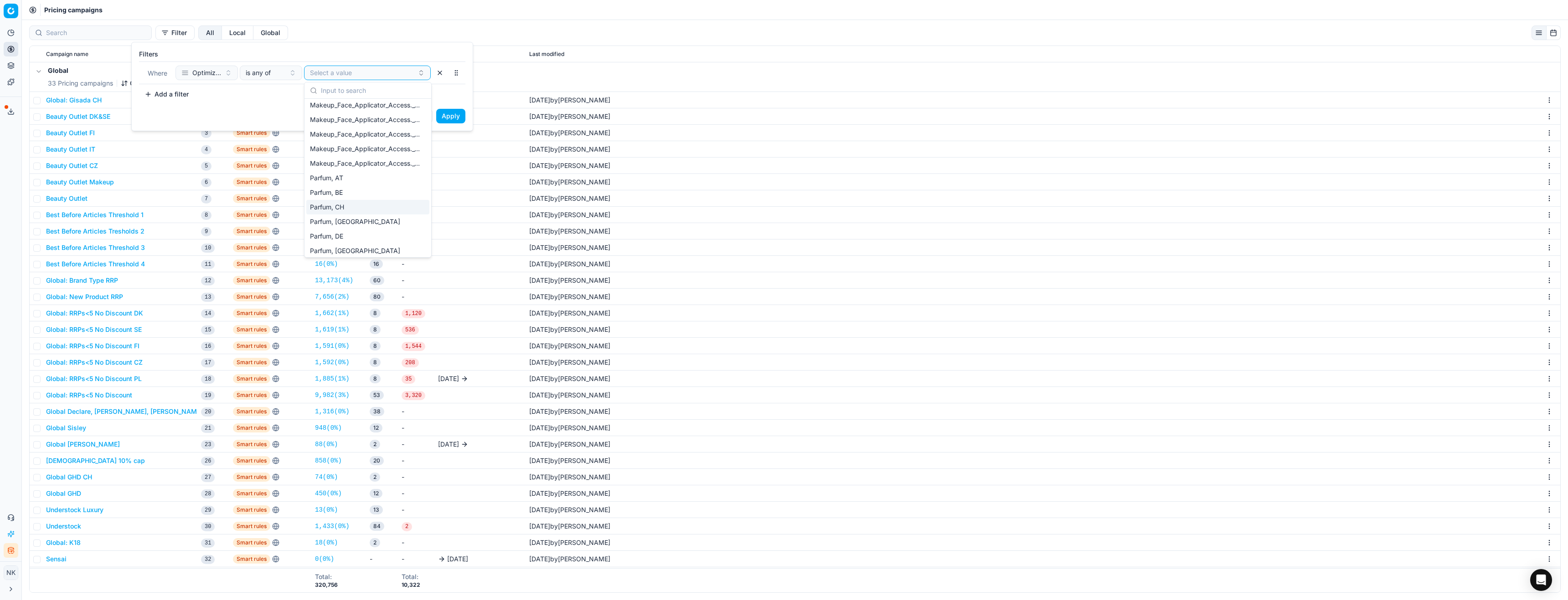
scroll to position [646, 0]
click at [337, 219] on span "Parfum, DE" at bounding box center [326, 219] width 33 height 9
click at [450, 110] on button "Apply" at bounding box center [451, 116] width 29 height 14
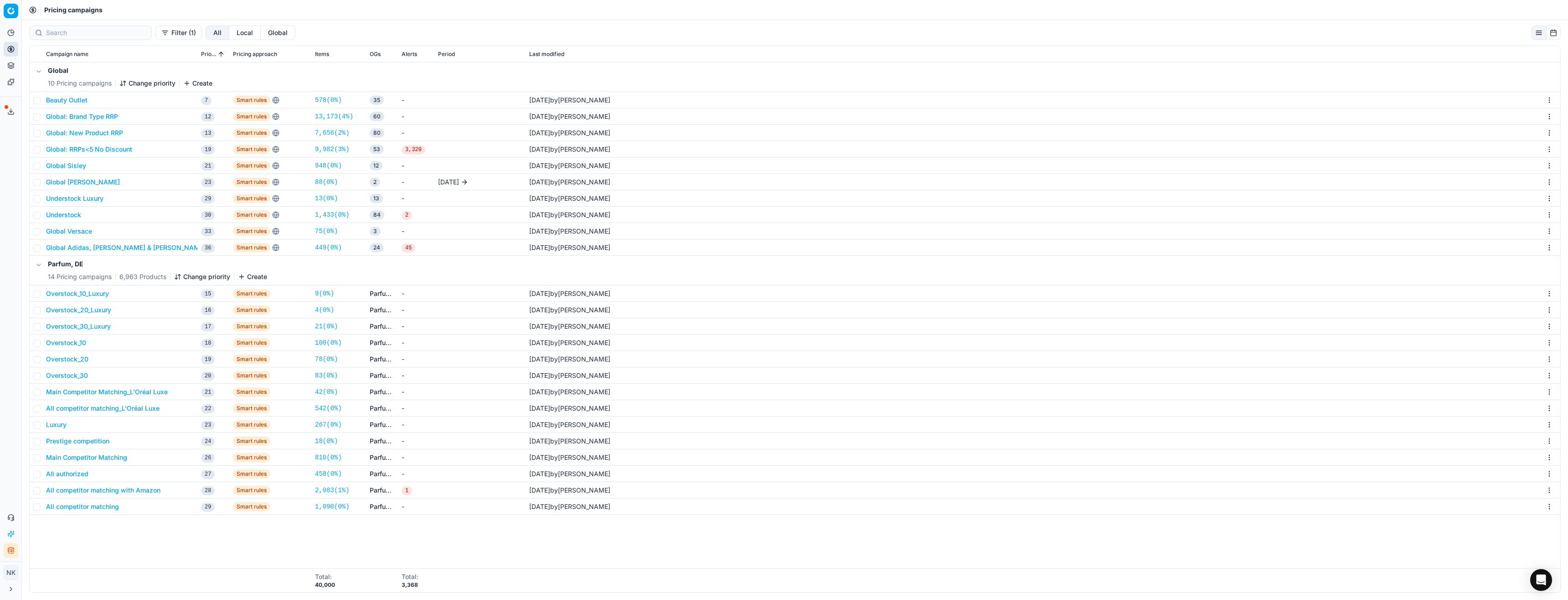
click at [108, 393] on button "Main Competitor Matching_L'Oréal Luxe" at bounding box center [107, 392] width 122 height 9
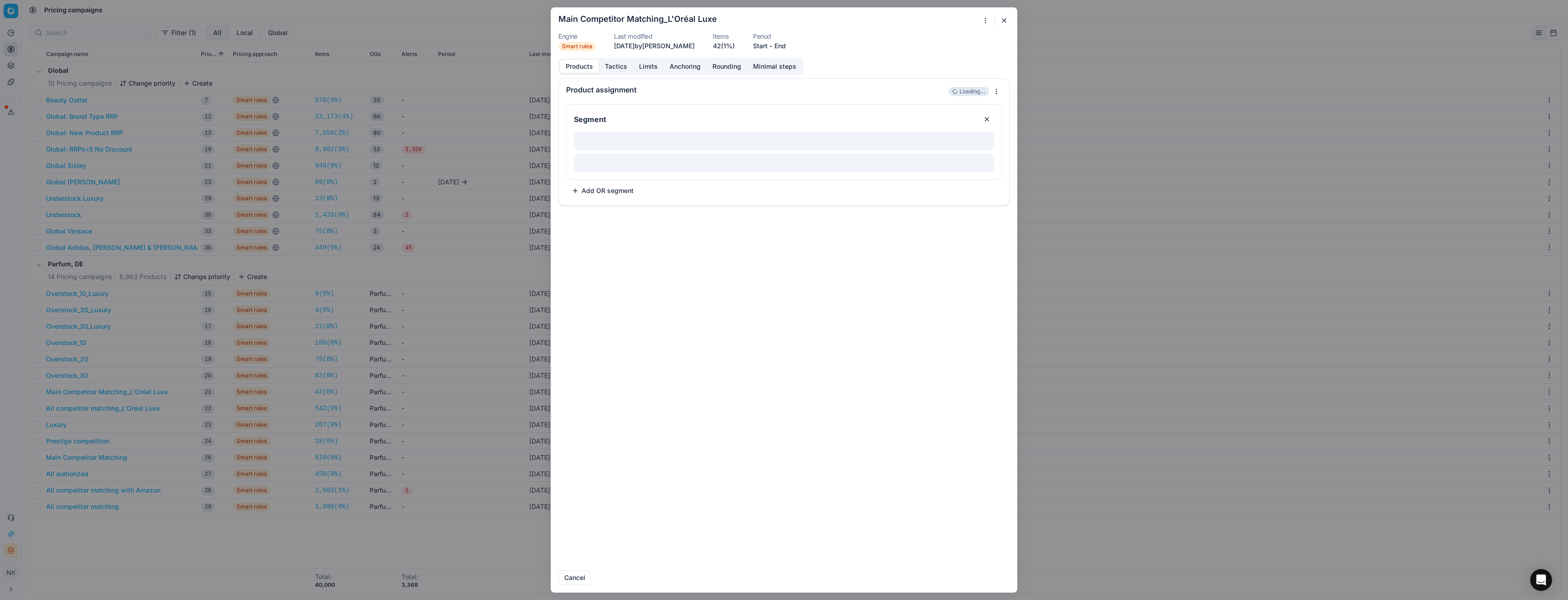
click at [619, 67] on button "Tactics" at bounding box center [616, 67] width 34 height 14
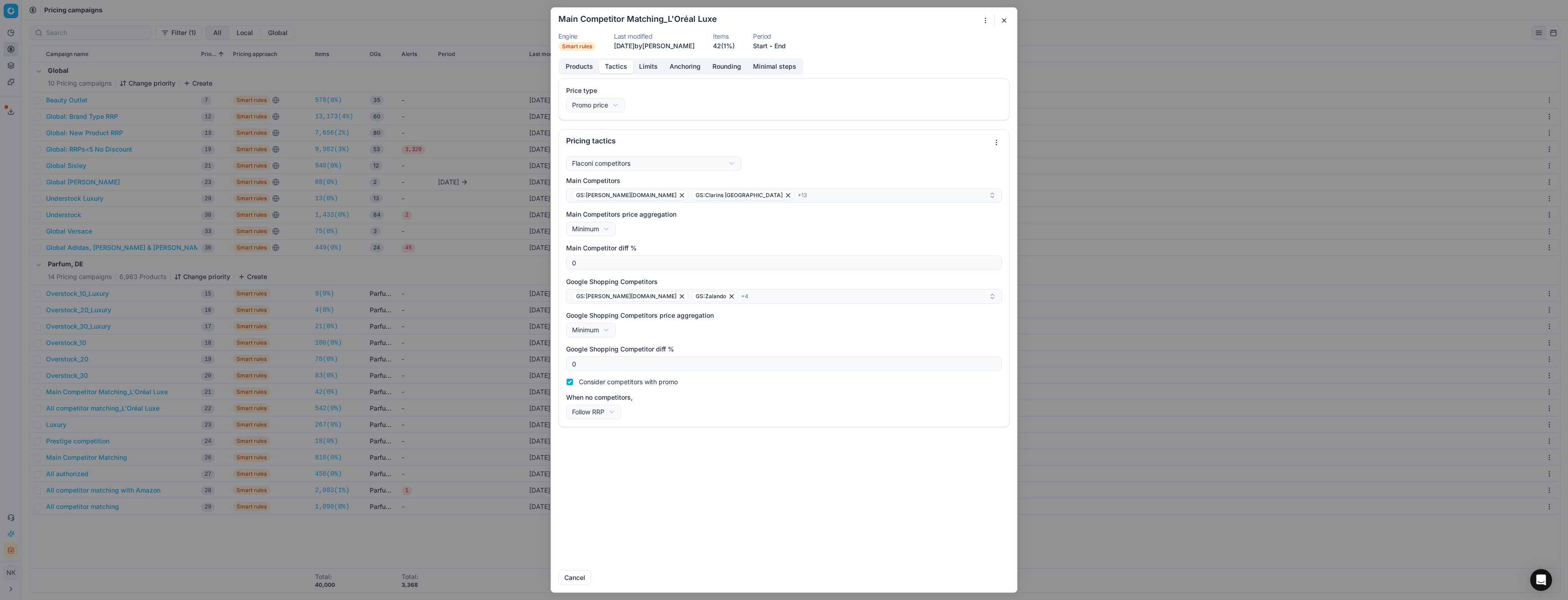
click at [1000, 22] on button "button" at bounding box center [1004, 20] width 11 height 11
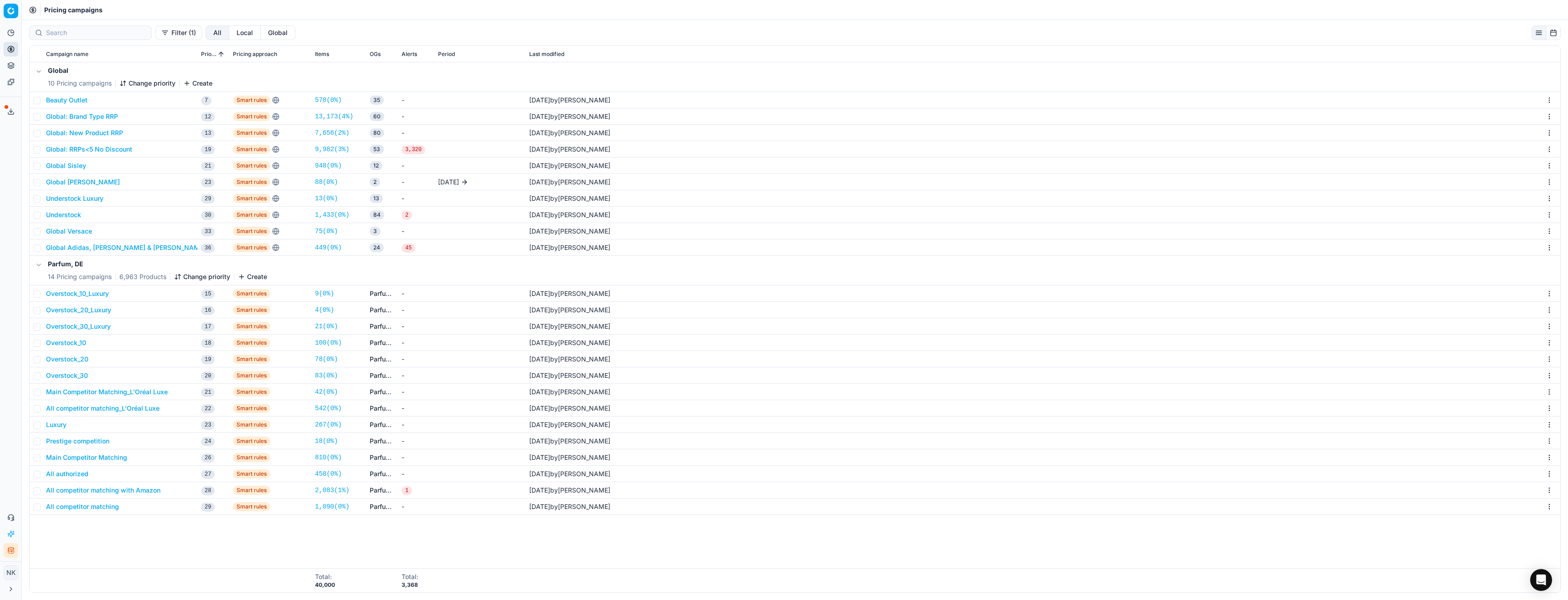
click at [73, 472] on button "All authorized" at bounding box center [67, 474] width 42 height 9
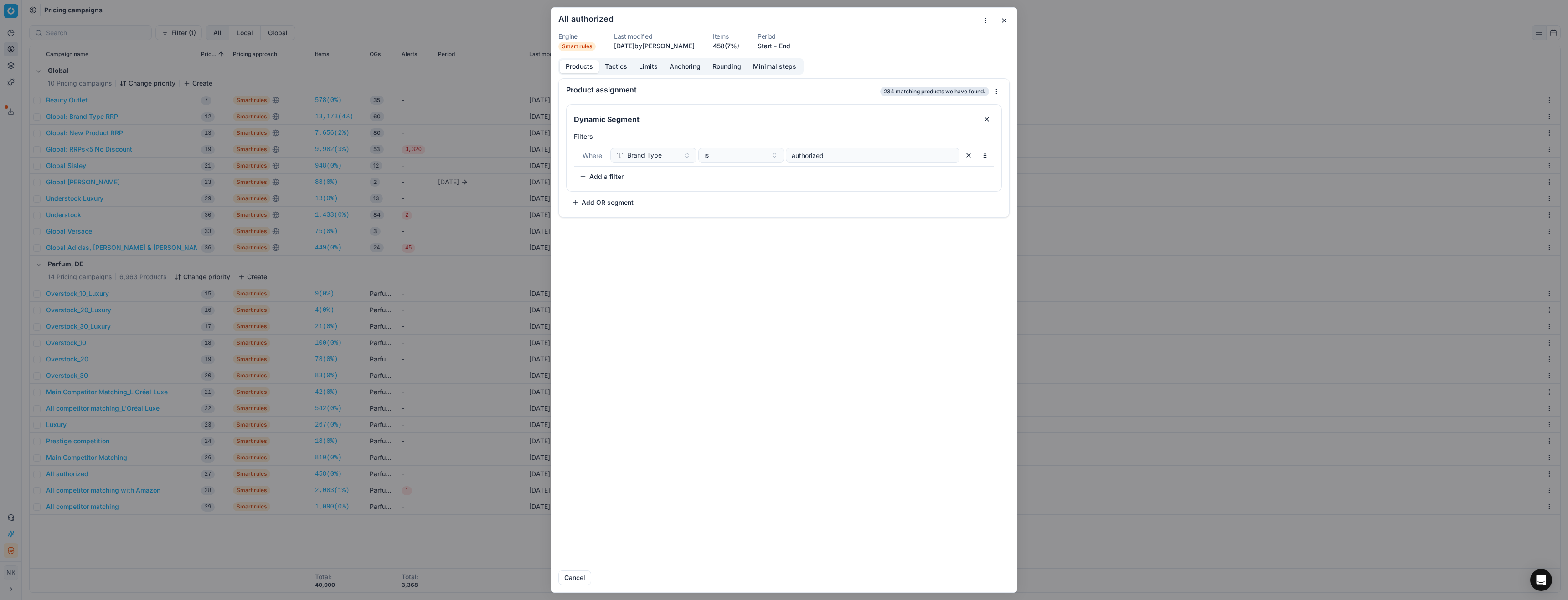
click at [622, 63] on button "Tactics" at bounding box center [616, 67] width 34 height 14
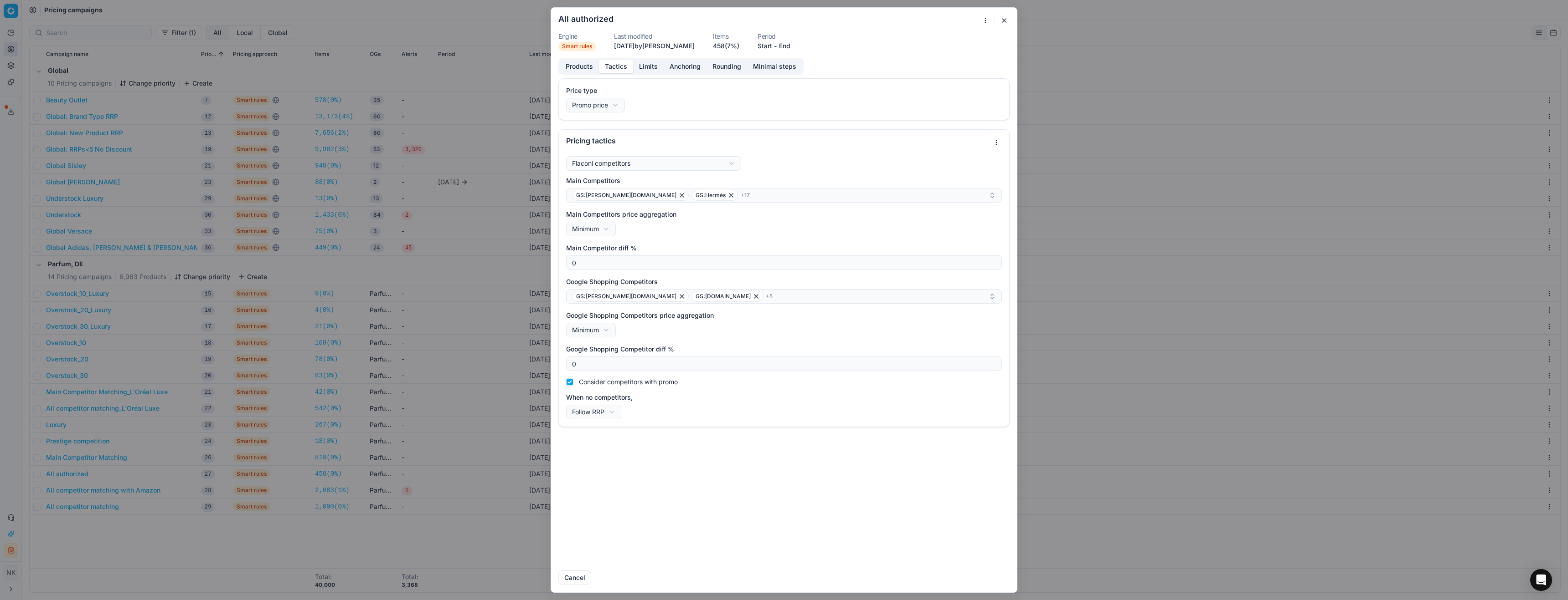
click at [1002, 22] on button "button" at bounding box center [1004, 20] width 11 height 11
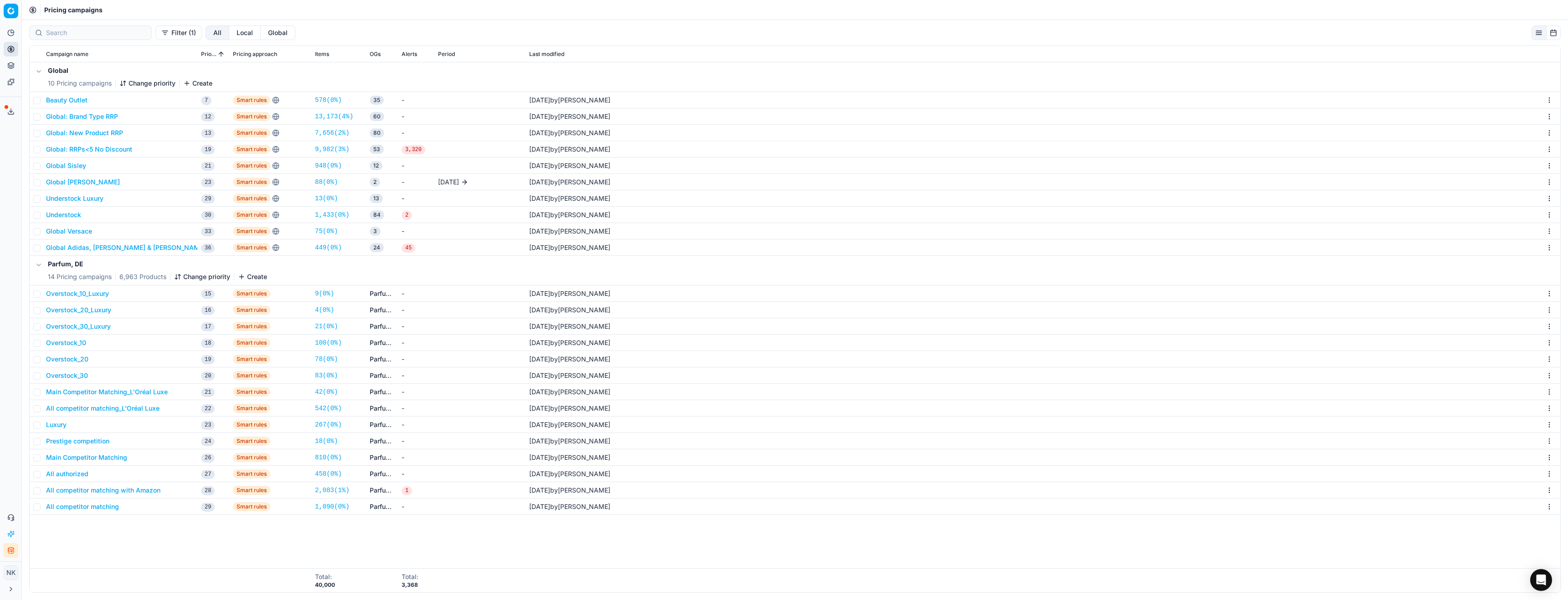
click at [85, 505] on button "All competitor matching" at bounding box center [82, 506] width 73 height 9
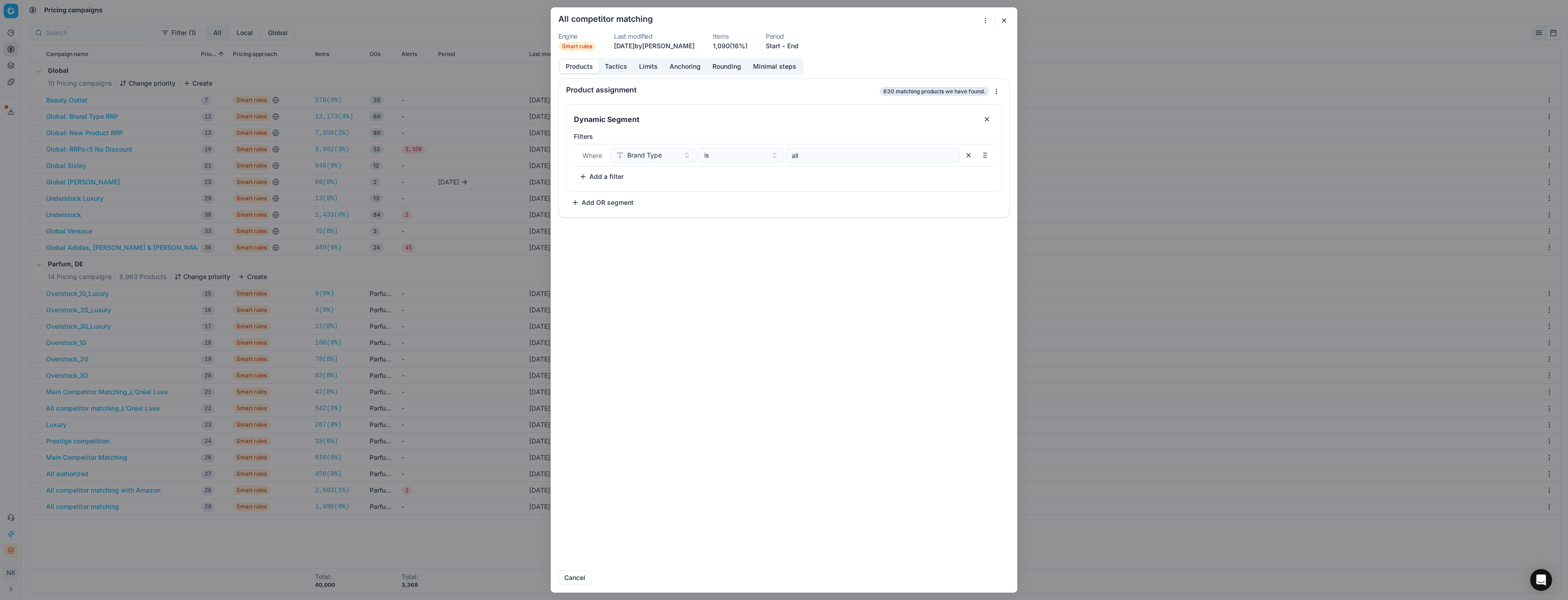
click at [608, 67] on button "Tactics" at bounding box center [616, 67] width 34 height 14
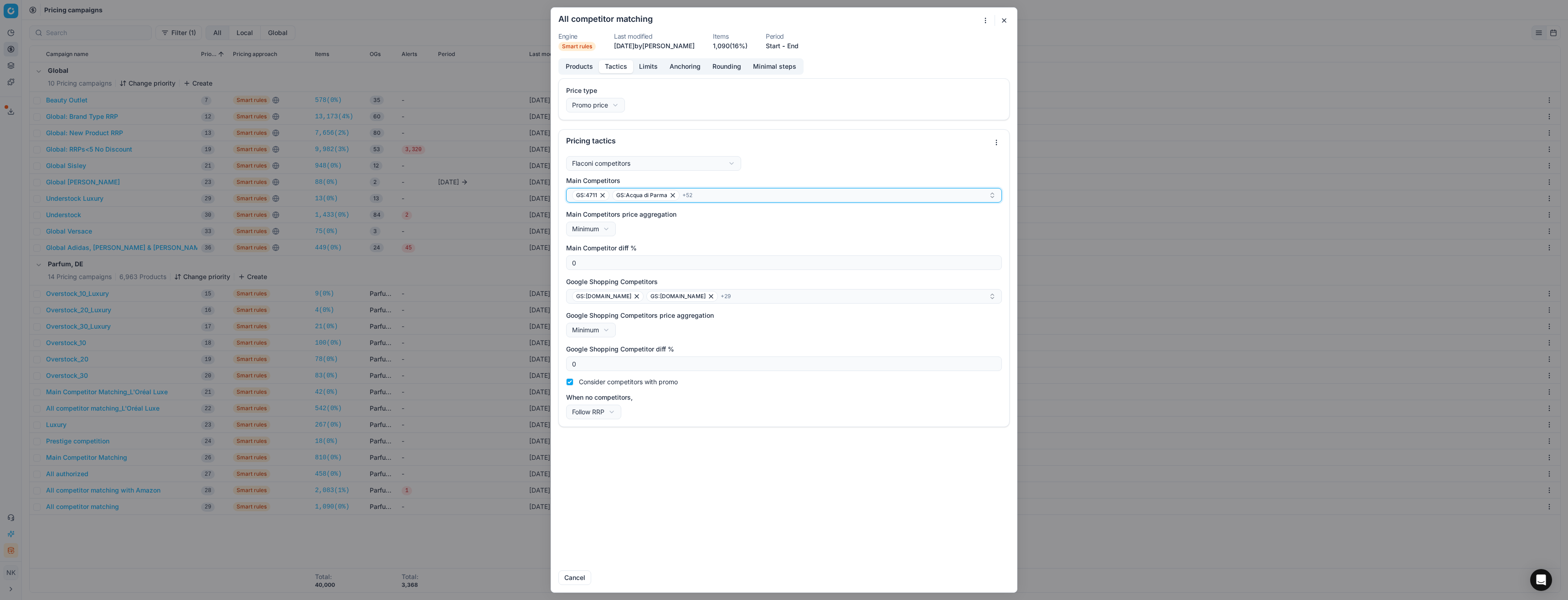
click at [989, 194] on icon "button" at bounding box center [992, 195] width 8 height 8
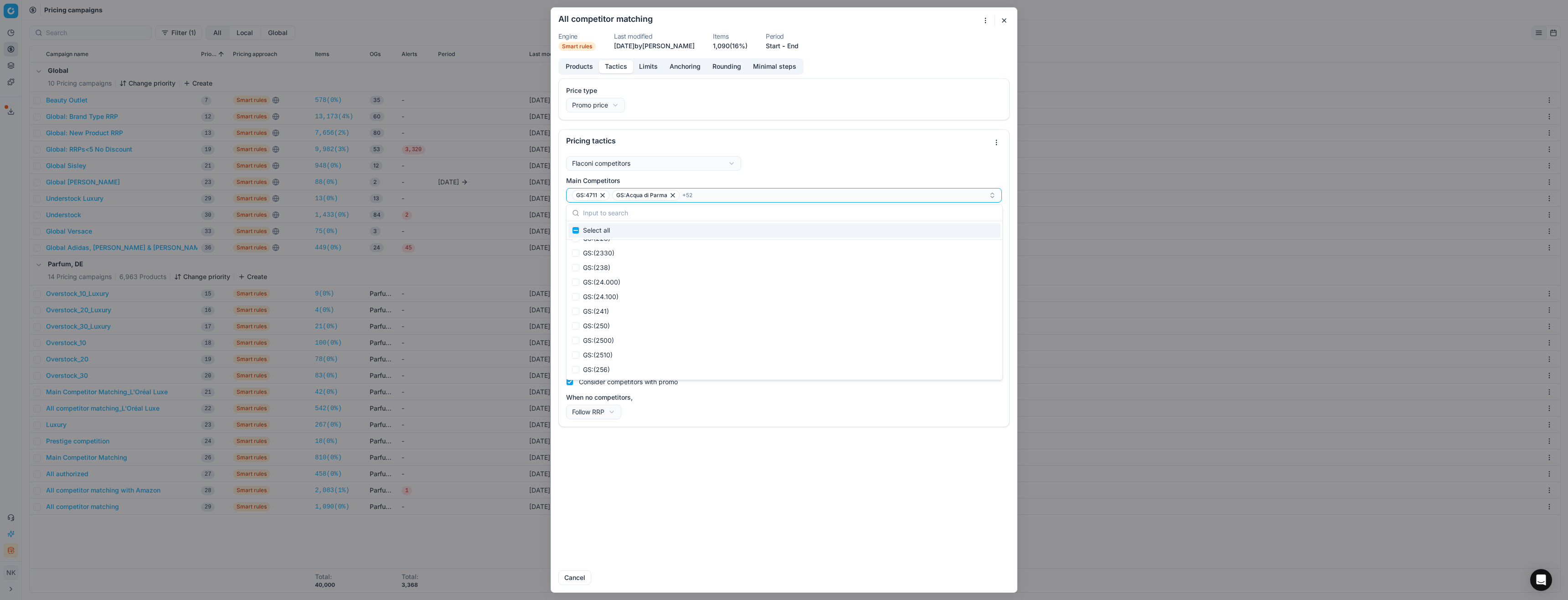
scroll to position [1146, 0]
click at [871, 156] on div "Flaconi competitors Flaconi competitorsFlaconi competitors rule: first takes in…" at bounding box center [783, 287] width 436 height 263
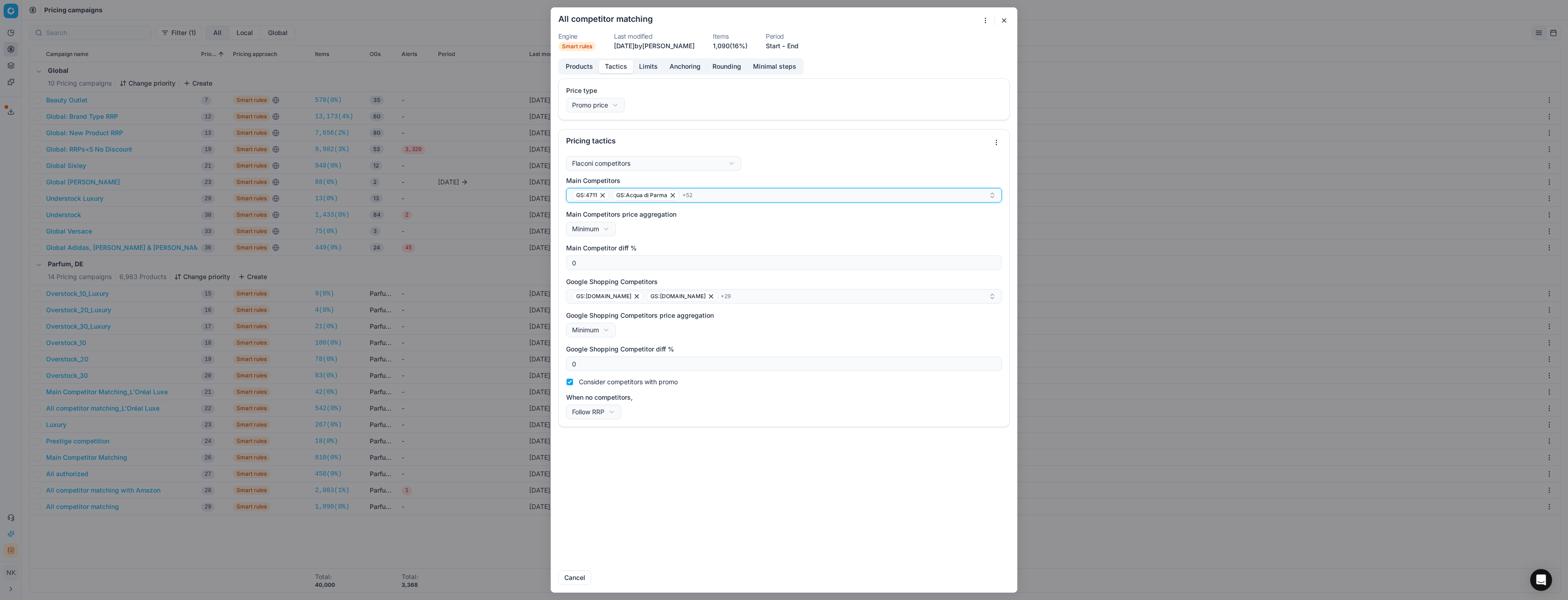
click at [688, 197] on span "+ 52" at bounding box center [688, 195] width 10 height 8
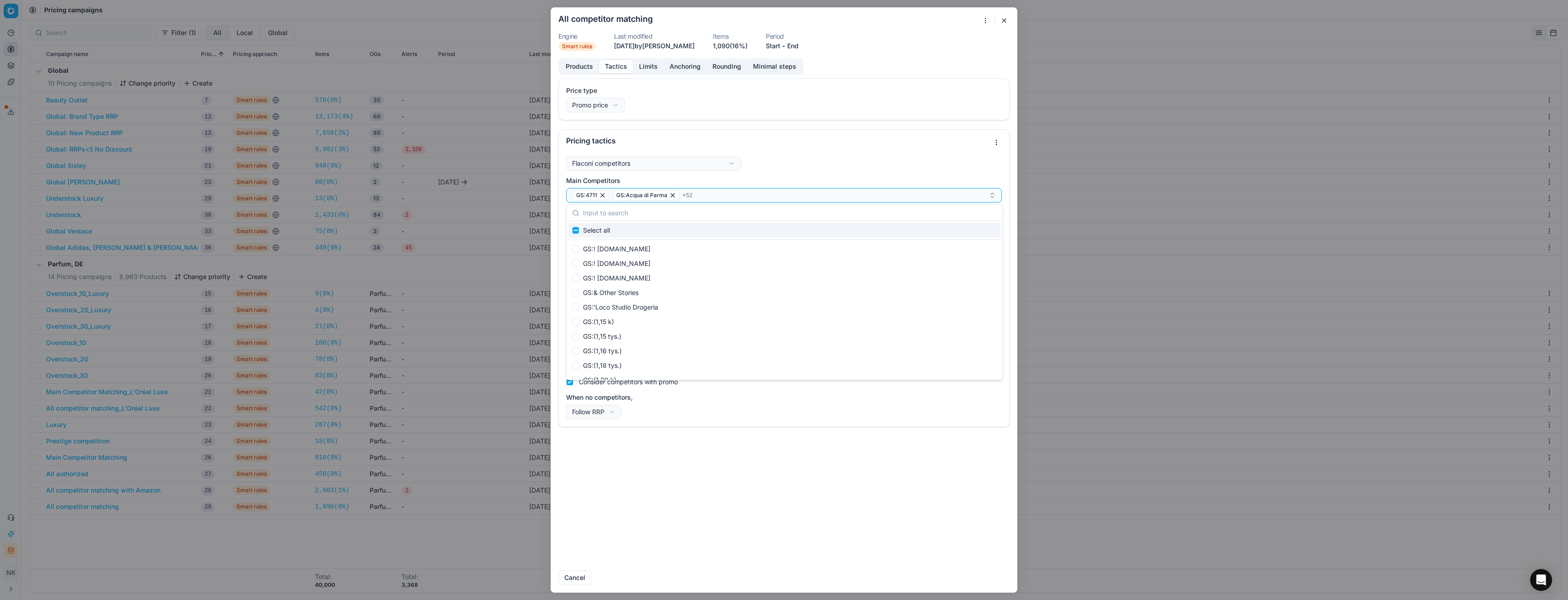
click at [826, 148] on div "Pricing tactics" at bounding box center [784, 141] width 450 height 23
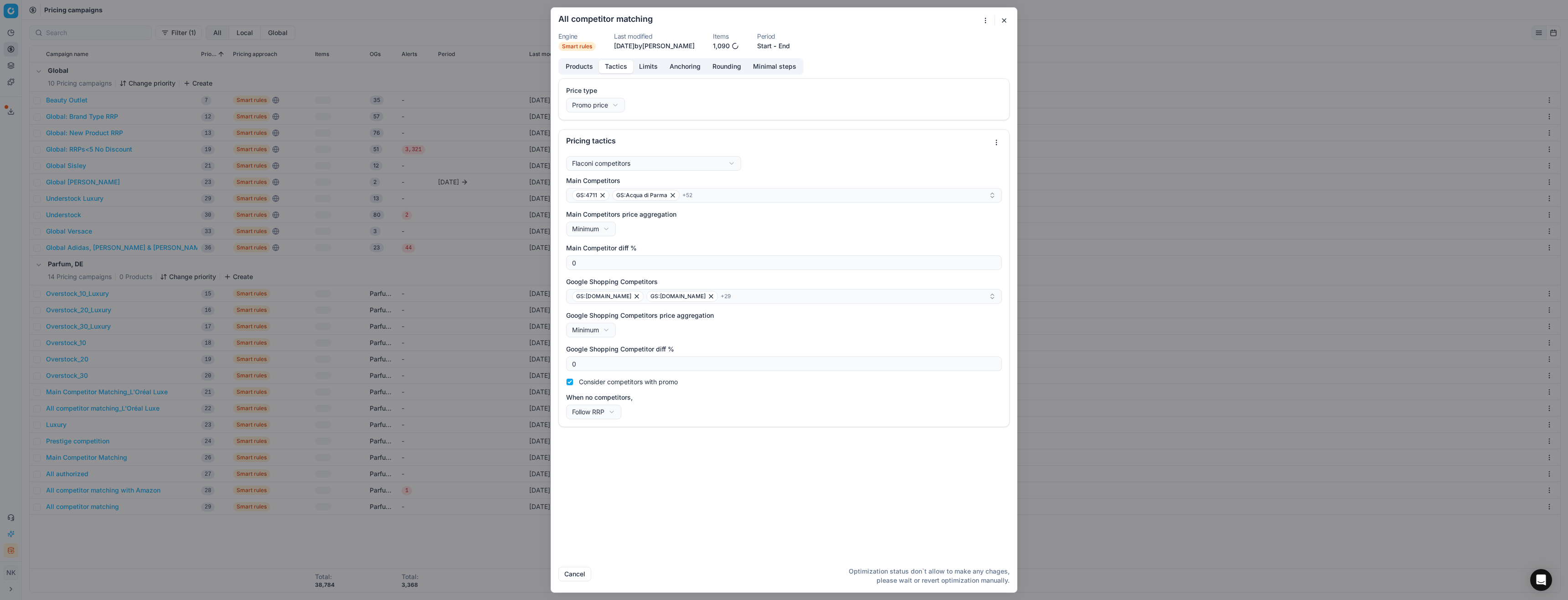
click at [1001, 23] on button "button" at bounding box center [1004, 20] width 11 height 11
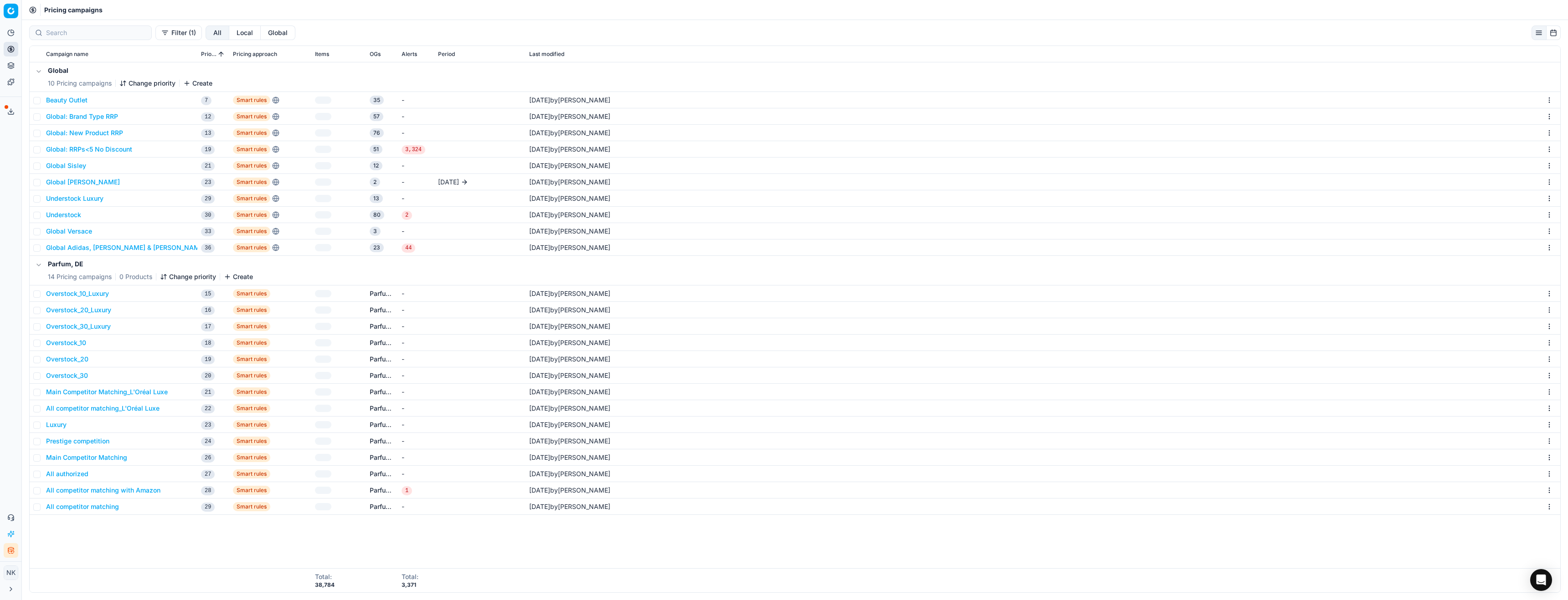
click at [240, 275] on button "Create" at bounding box center [238, 276] width 29 height 9
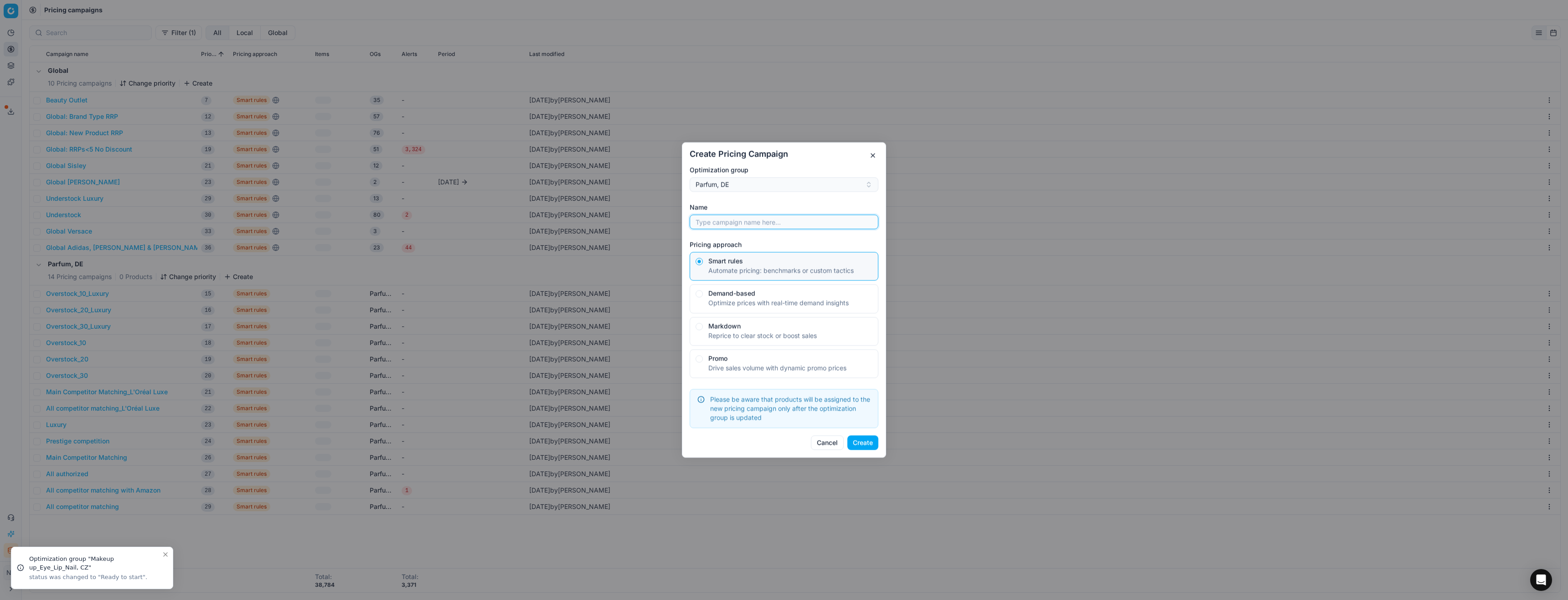
click at [761, 225] on input "Name" at bounding box center [783, 222] width 180 height 14
type input "Local Clarins"
click at [868, 444] on button "Create" at bounding box center [863, 443] width 31 height 14
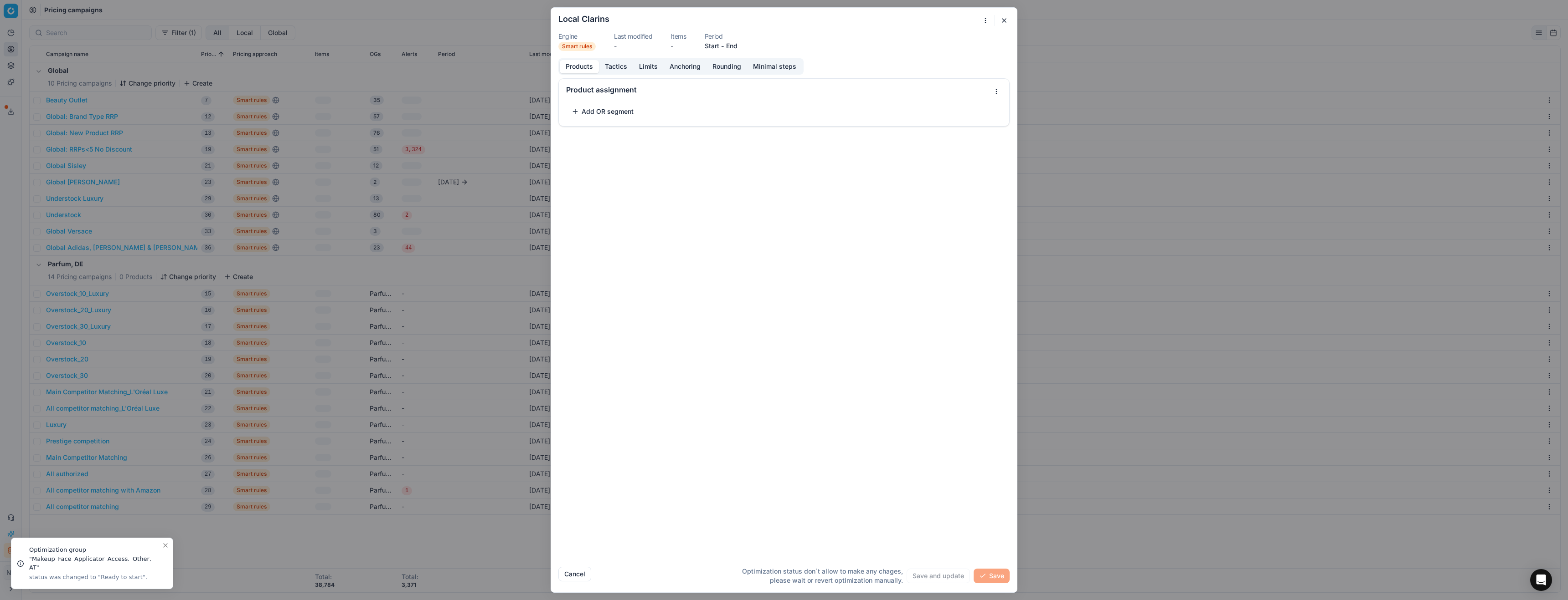
click at [1004, 22] on button "button" at bounding box center [1004, 20] width 11 height 11
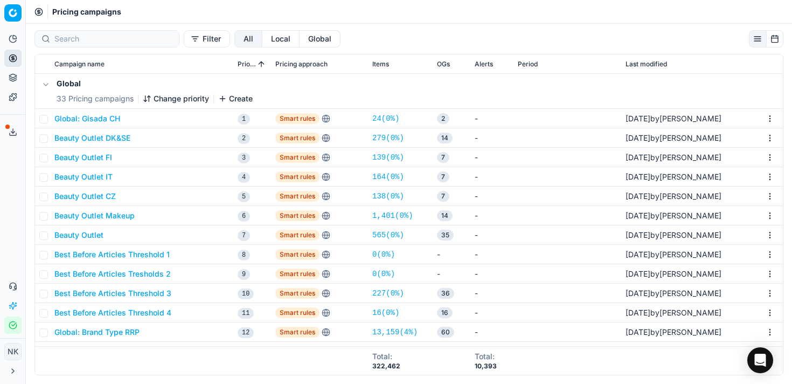
click at [184, 42] on button "Filter" at bounding box center [207, 38] width 46 height 17
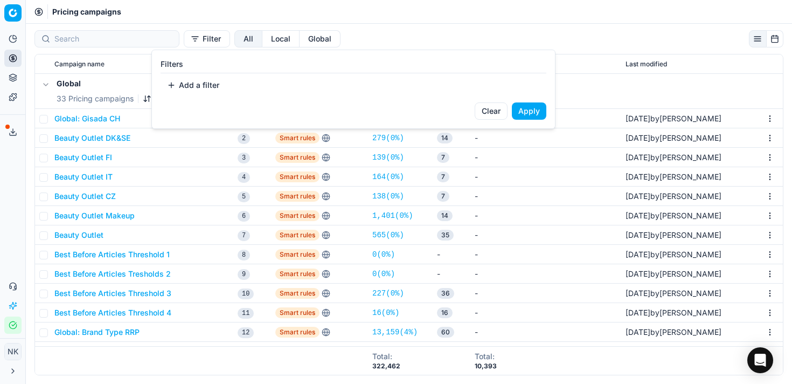
click at [198, 80] on button "Add a filter" at bounding box center [193, 85] width 65 height 17
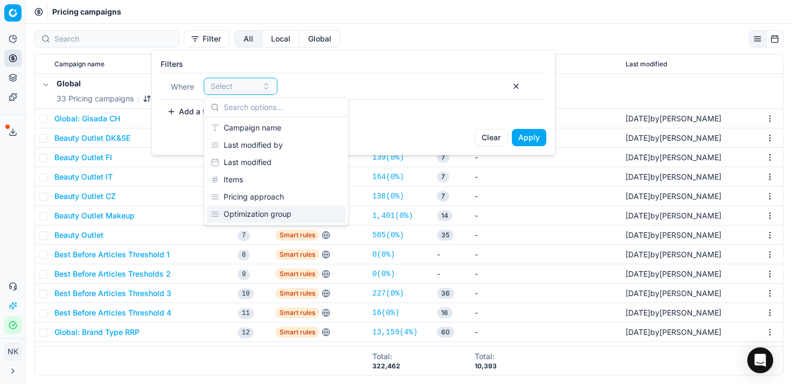
click at [267, 212] on div "Optimization group" at bounding box center [276, 213] width 140 height 17
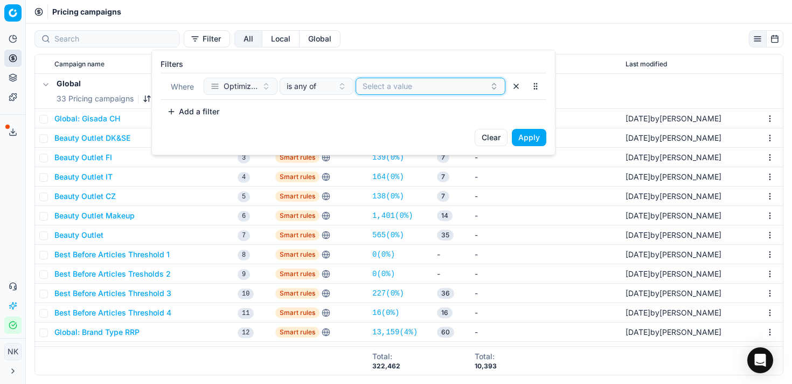
click at [438, 89] on button "Select a value" at bounding box center [431, 86] width 150 height 17
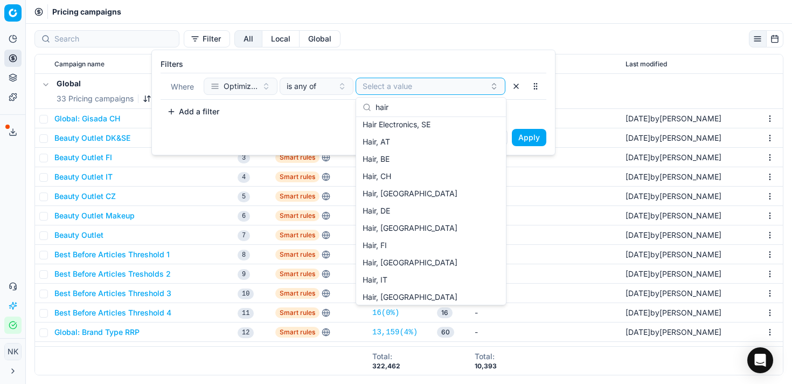
scroll to position [195, 0]
type input "hair"
click at [387, 207] on span "Hair, DE" at bounding box center [376, 209] width 27 height 11
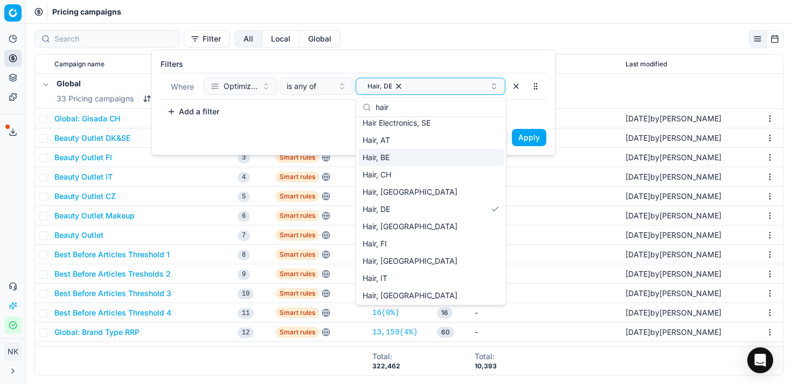
click at [532, 139] on button "Apply" at bounding box center [529, 137] width 34 height 17
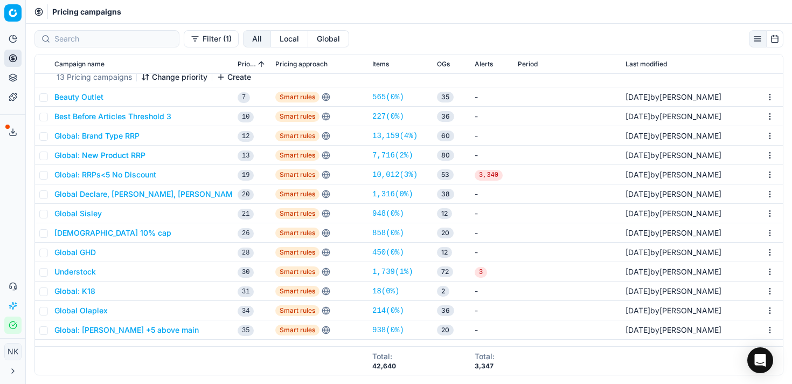
scroll to position [0, 0]
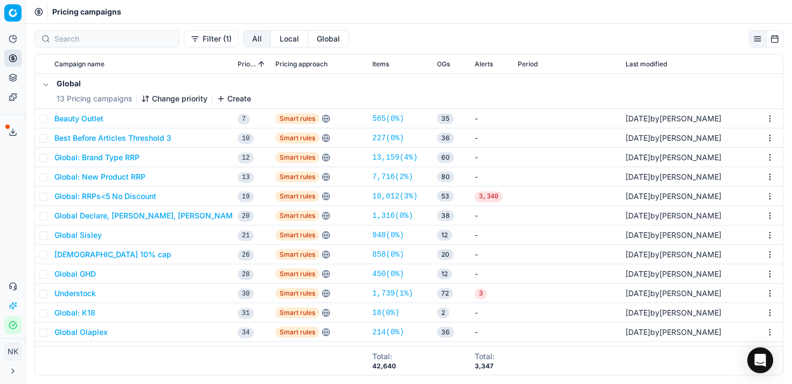
click at [271, 42] on button "Local" at bounding box center [289, 38] width 37 height 17
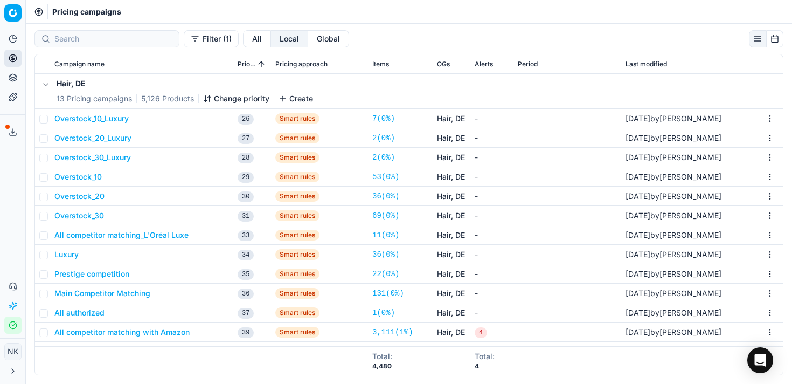
click at [308, 43] on button "Global" at bounding box center [328, 38] width 41 height 17
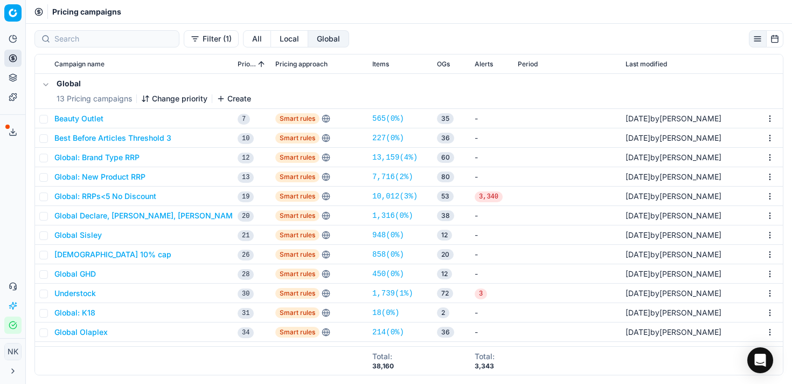
click at [243, 43] on button "All" at bounding box center [257, 38] width 28 height 17
click at [184, 33] on button "Filter (1)" at bounding box center [211, 38] width 55 height 17
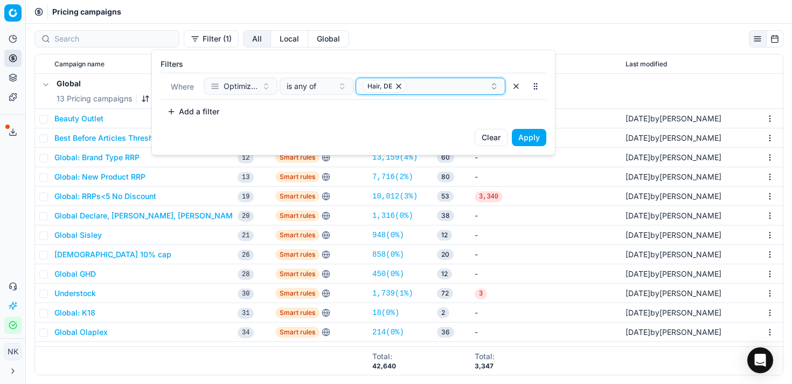
click at [397, 86] on icon "button" at bounding box center [399, 86] width 4 height 4
click at [258, 88] on button "Optimization group" at bounding box center [241, 86] width 74 height 17
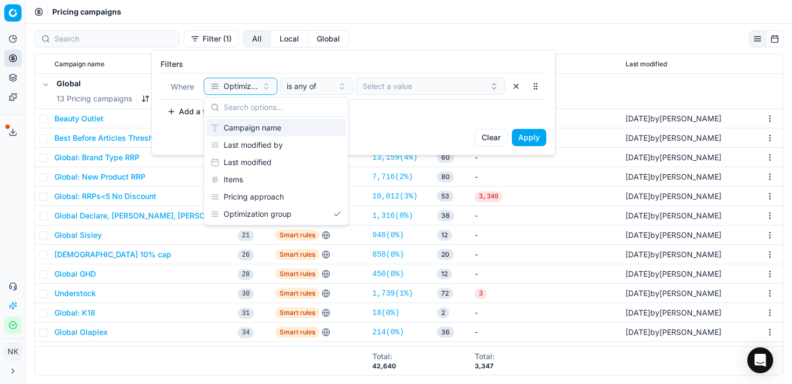
click at [269, 131] on div "Campaign name" at bounding box center [276, 127] width 140 height 17
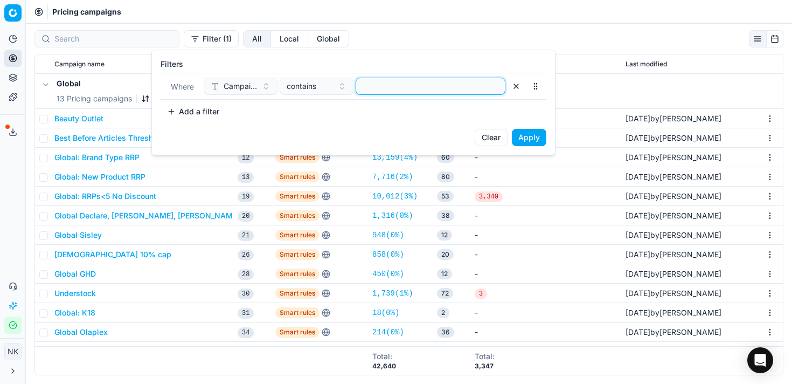
click at [386, 86] on input at bounding box center [430, 86] width 140 height 16
type input "clarins"
click at [525, 141] on button "Apply" at bounding box center [529, 137] width 34 height 17
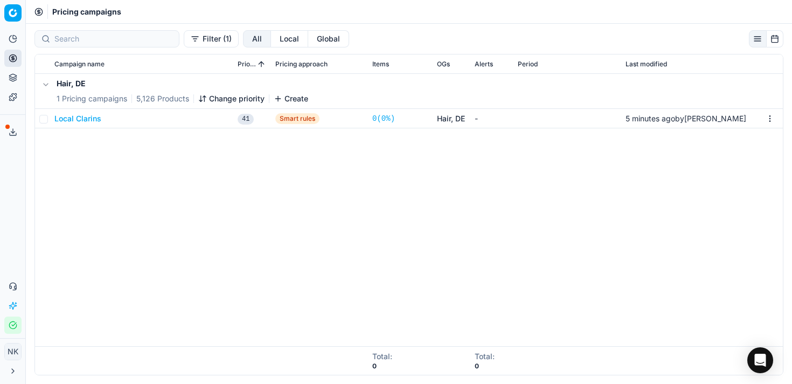
click at [79, 121] on button "Local Clarins" at bounding box center [77, 118] width 47 height 11
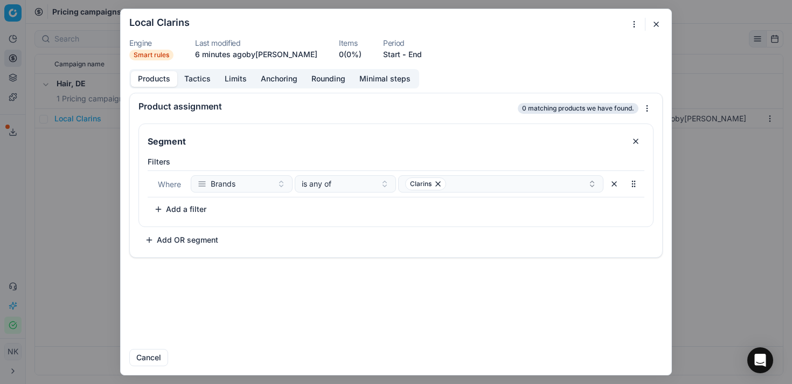
click at [196, 79] on button "Tactics" at bounding box center [197, 79] width 40 height 16
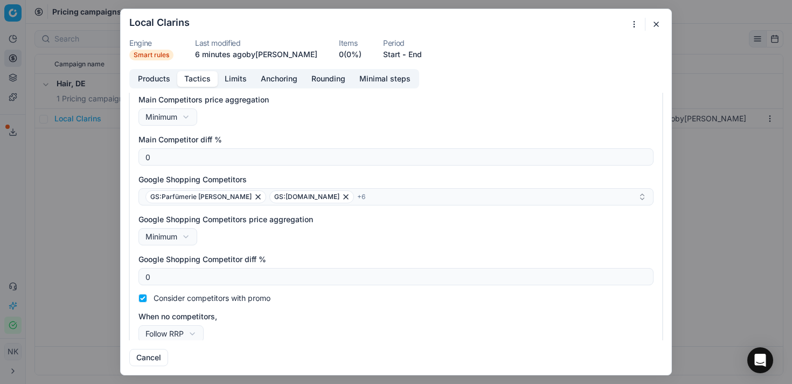
scroll to position [165, 0]
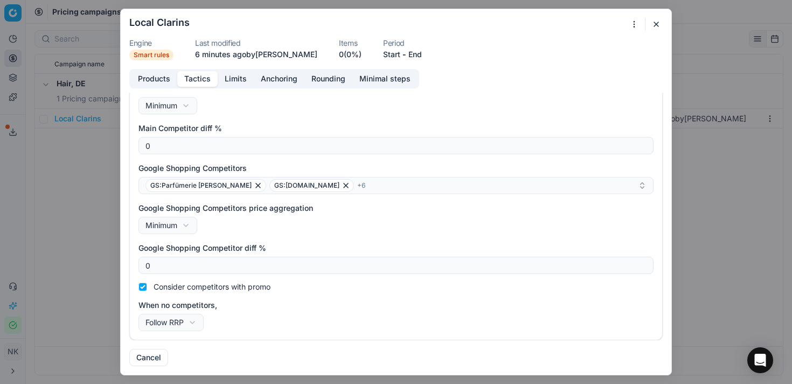
click at [238, 80] on button "Limits" at bounding box center [236, 79] width 36 height 16
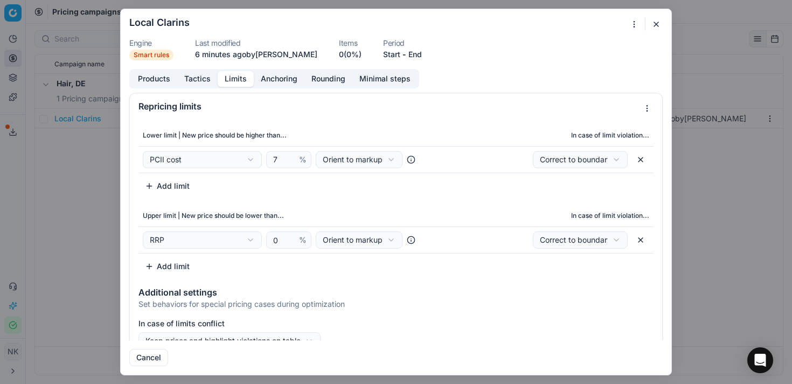
click at [275, 82] on button "Anchoring" at bounding box center [279, 79] width 51 height 16
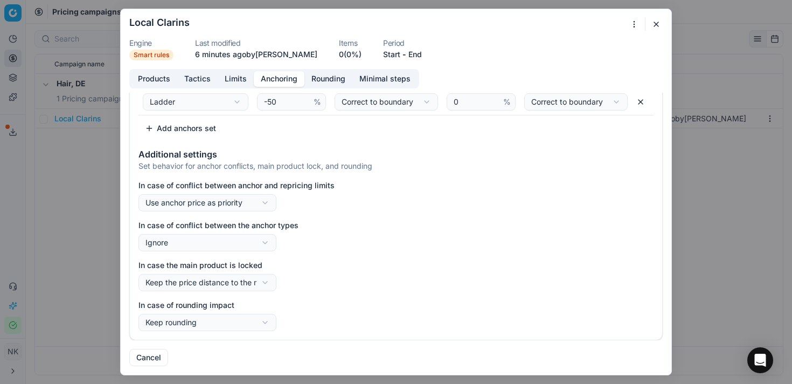
scroll to position [0, 0]
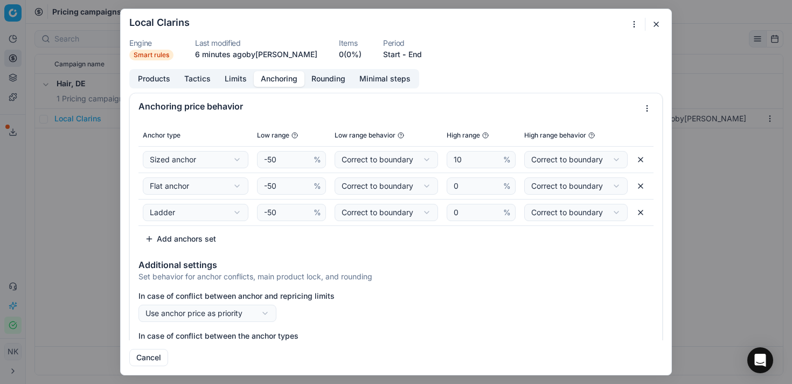
click at [655, 24] on button "button" at bounding box center [656, 24] width 13 height 13
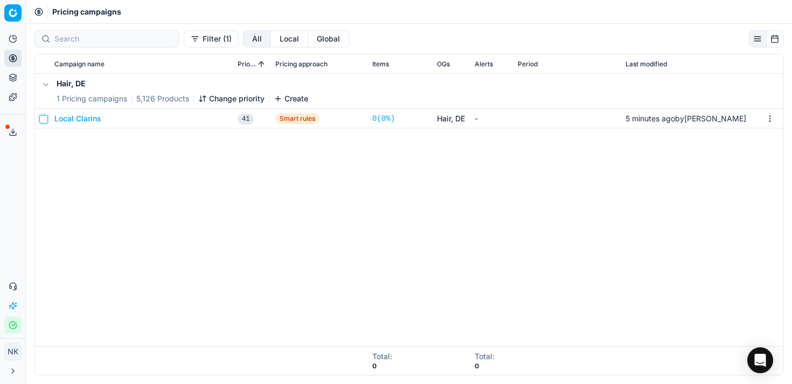
click at [44, 120] on input "checkbox" at bounding box center [43, 119] width 9 height 9
checkbox input "true"
click at [628, 40] on html "Pricing platform Analytics Pricing Product portfolio Templates Export service 8…" at bounding box center [396, 192] width 792 height 384
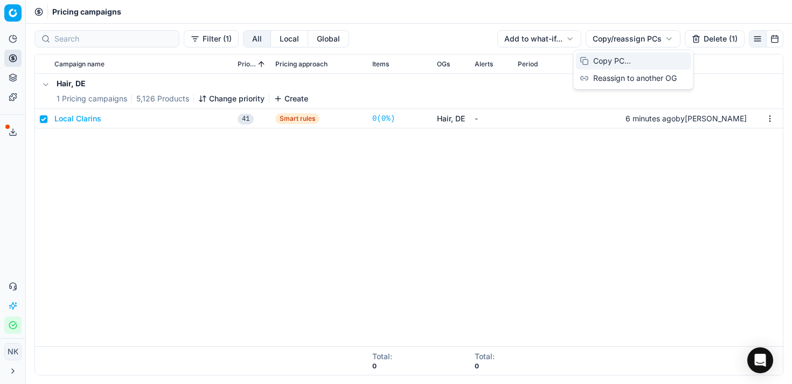
click at [613, 62] on div "Copy PC..." at bounding box center [633, 60] width 115 height 17
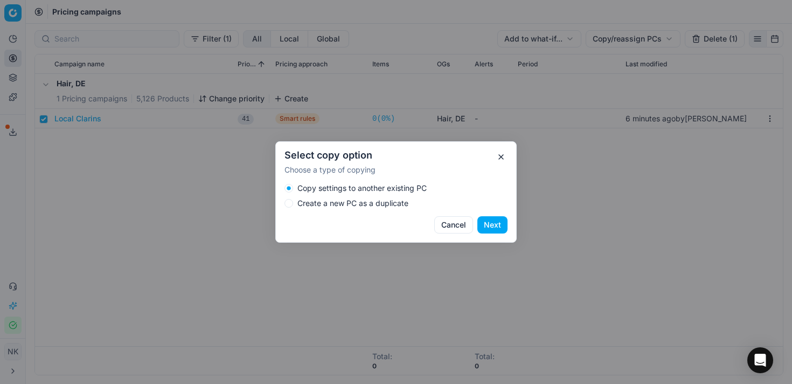
click at [491, 227] on button "Next" at bounding box center [492, 224] width 30 height 17
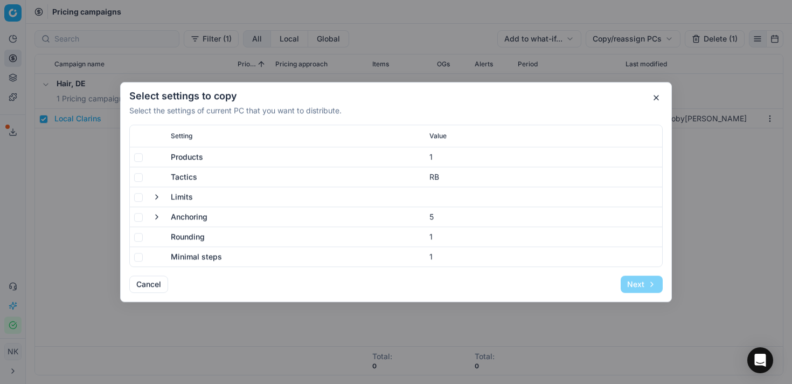
click at [656, 95] on button "button" at bounding box center [656, 97] width 13 height 13
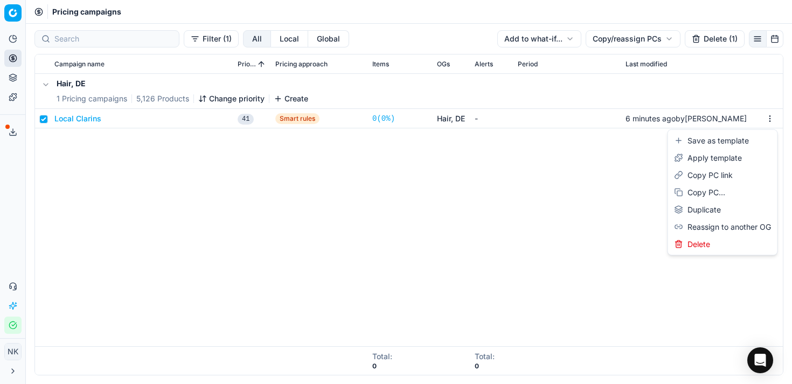
click at [772, 117] on html "Pricing platform Analytics Pricing Product portfolio Templates Export service 8…" at bounding box center [396, 192] width 792 height 384
click at [714, 191] on div "Copy PC..." at bounding box center [722, 192] width 105 height 17
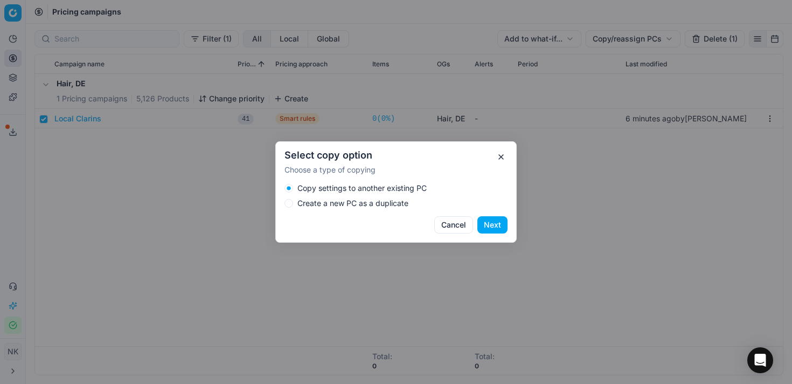
click at [364, 204] on label "Create a new PC as a duplicate" at bounding box center [352, 203] width 111 height 8
click at [293, 204] on button "Create a new PC as a duplicate" at bounding box center [289, 203] width 9 height 9
click at [497, 225] on button "Next" at bounding box center [492, 224] width 30 height 17
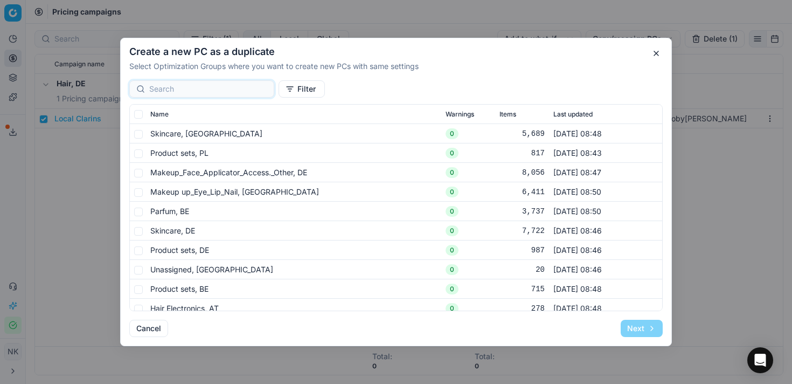
click at [279, 89] on button "Filter" at bounding box center [302, 88] width 46 height 17
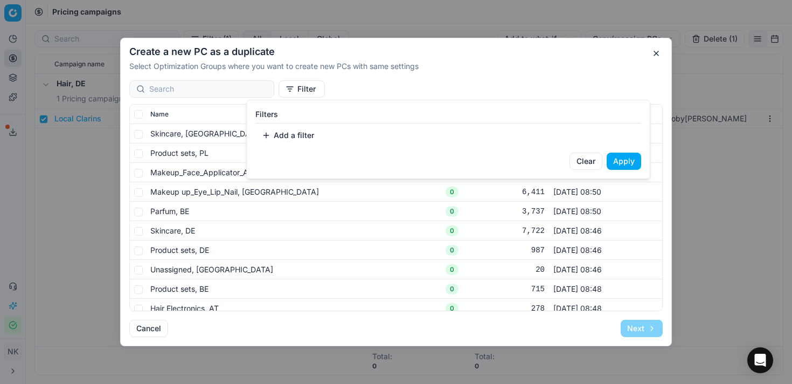
click at [296, 137] on button "Add a filter" at bounding box center [287, 135] width 65 height 17
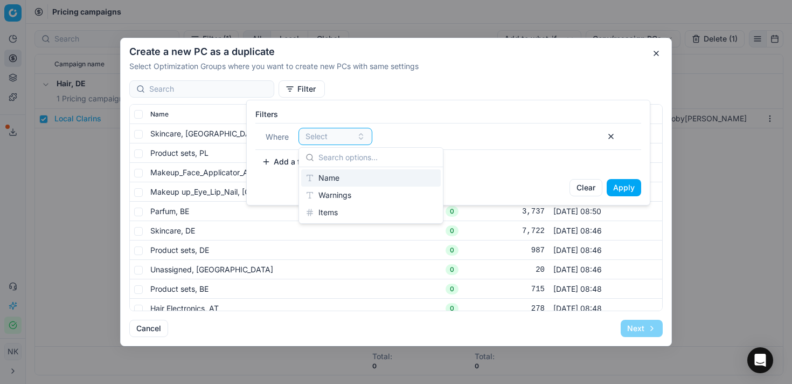
click at [342, 182] on div "Name" at bounding box center [371, 177] width 140 height 17
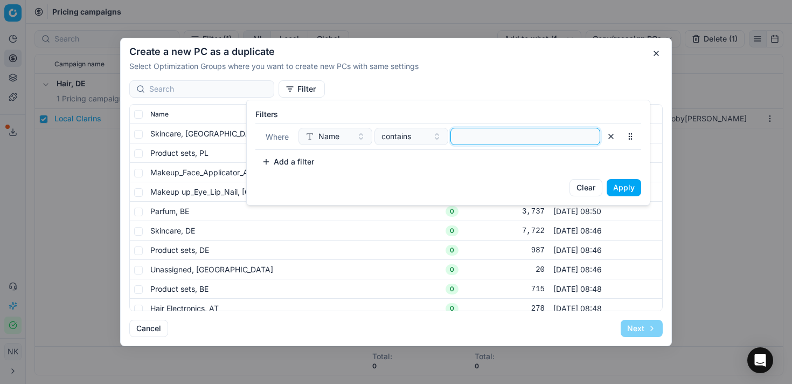
click at [487, 133] on input at bounding box center [525, 136] width 140 height 16
type input "e"
type input "de"
click at [629, 191] on button "Apply" at bounding box center [624, 187] width 34 height 17
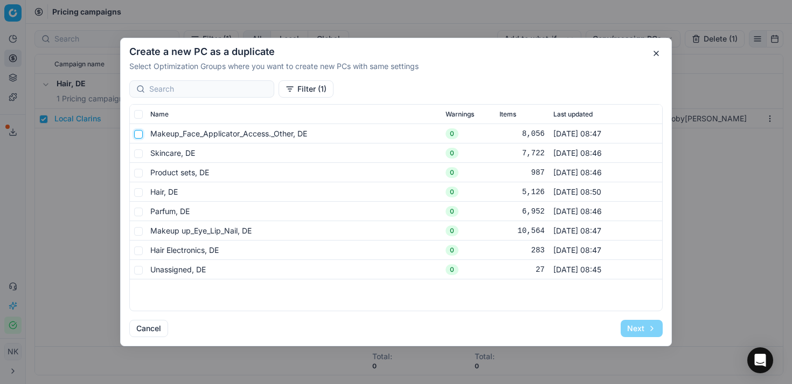
click at [140, 135] on input "checkbox" at bounding box center [138, 134] width 9 height 9
checkbox input "true"
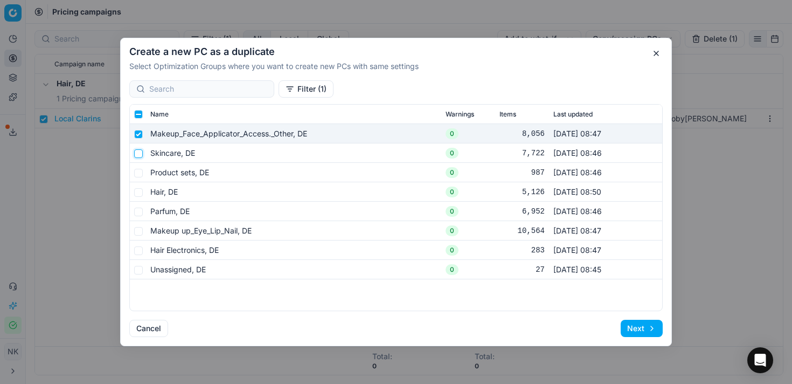
click at [138, 154] on input "checkbox" at bounding box center [138, 153] width 9 height 9
checkbox input "true"
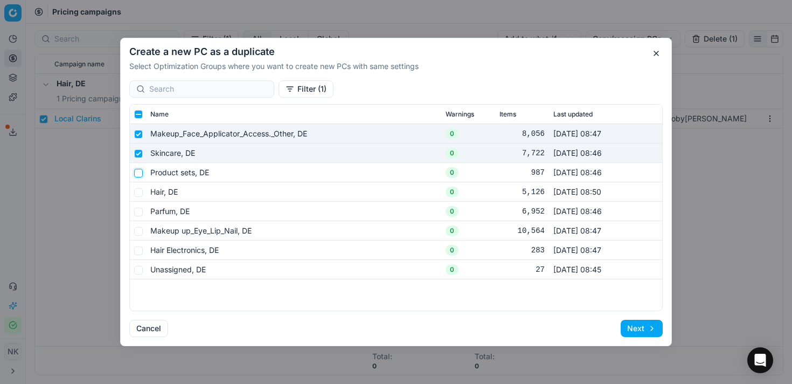
click at [140, 174] on input "checkbox" at bounding box center [138, 173] width 9 height 9
checkbox input "true"
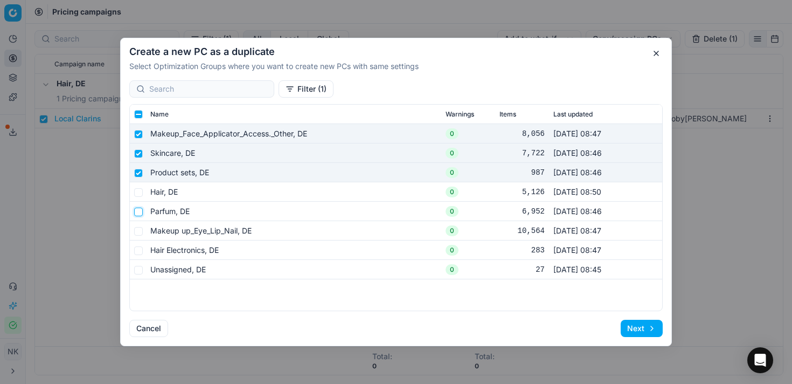
click at [140, 213] on input "checkbox" at bounding box center [138, 211] width 9 height 9
checkbox input "true"
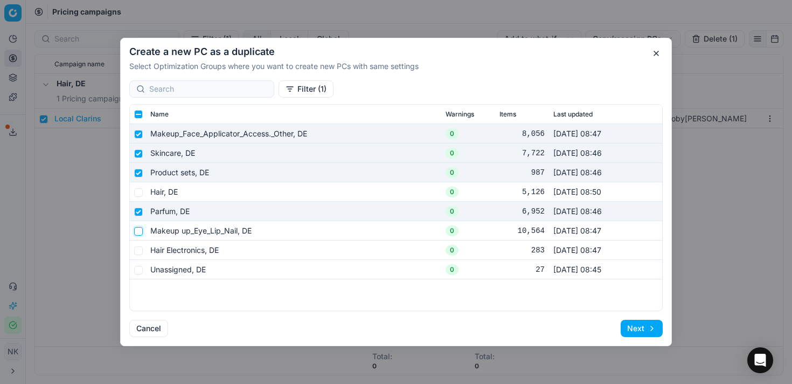
click at [140, 233] on input "checkbox" at bounding box center [138, 231] width 9 height 9
checkbox input "true"
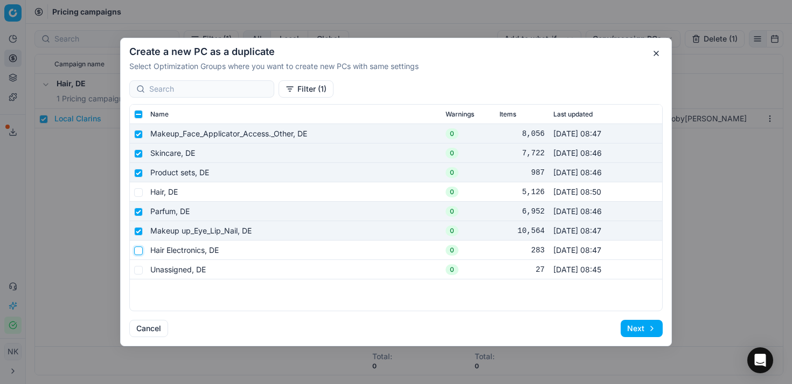
click at [138, 251] on input "checkbox" at bounding box center [138, 250] width 9 height 9
checkbox input "true"
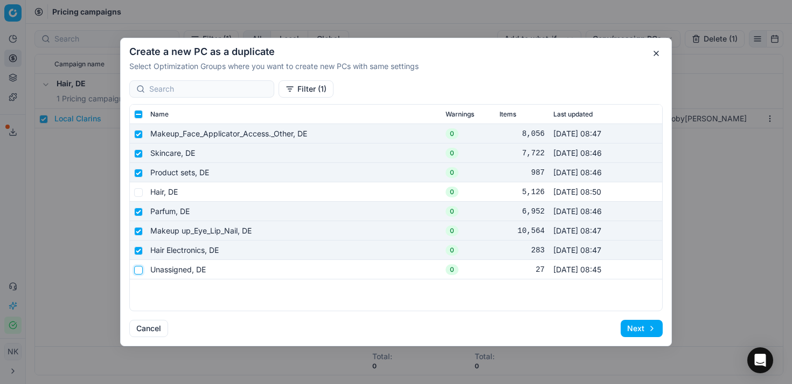
click at [137, 271] on input "checkbox" at bounding box center [138, 270] width 9 height 9
checkbox input "true"
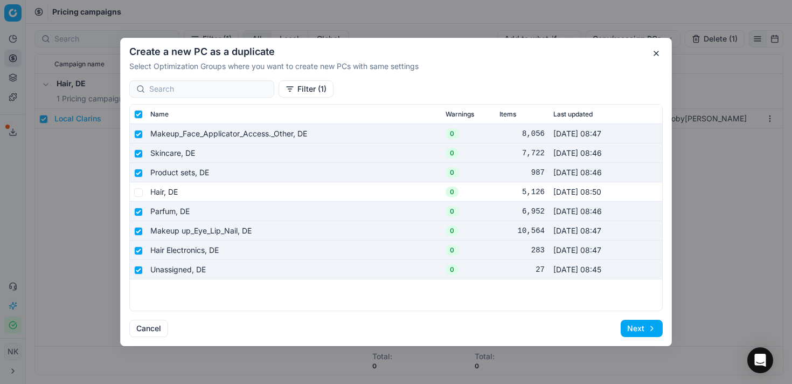
click at [633, 329] on button "Next" at bounding box center [642, 328] width 42 height 17
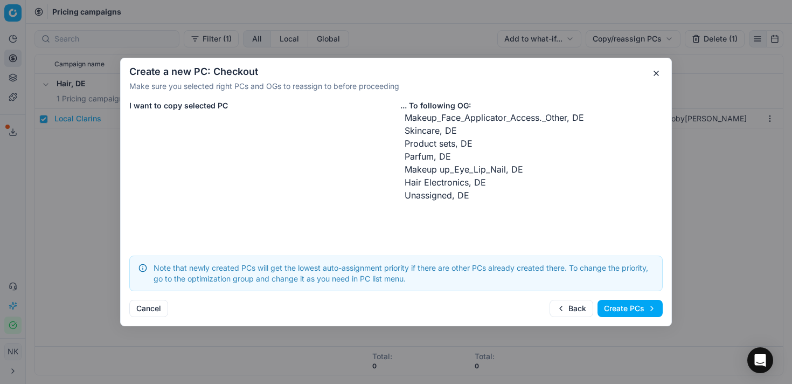
click at [632, 308] on button "Create PCs" at bounding box center [630, 308] width 65 height 17
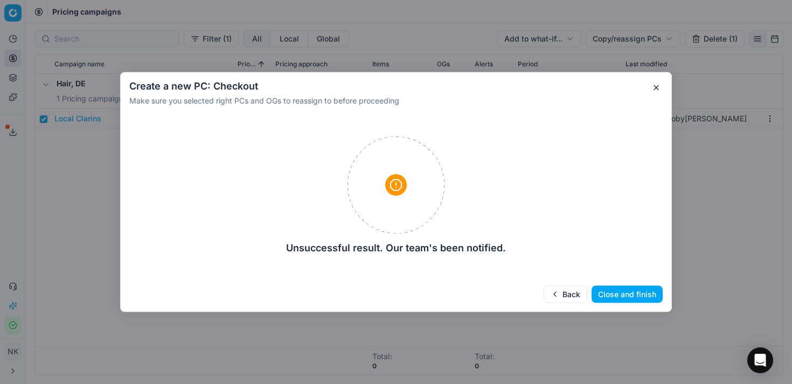
click at [626, 293] on button "Close and finish" at bounding box center [627, 294] width 71 height 17
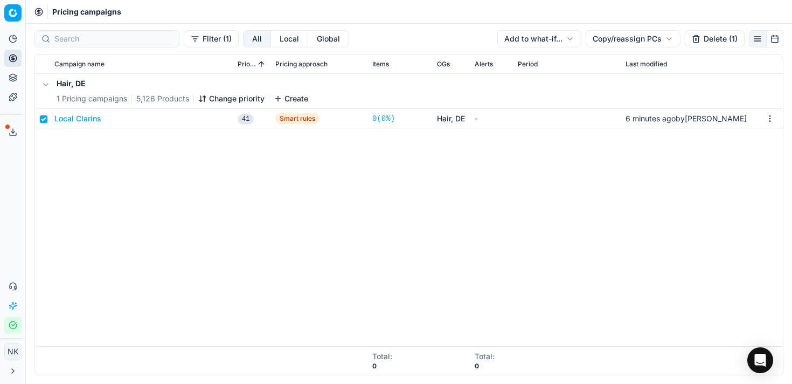
click at [769, 117] on html "Pricing platform Analytics Pricing Product portfolio Templates Export service 8…" at bounding box center [396, 192] width 792 height 384
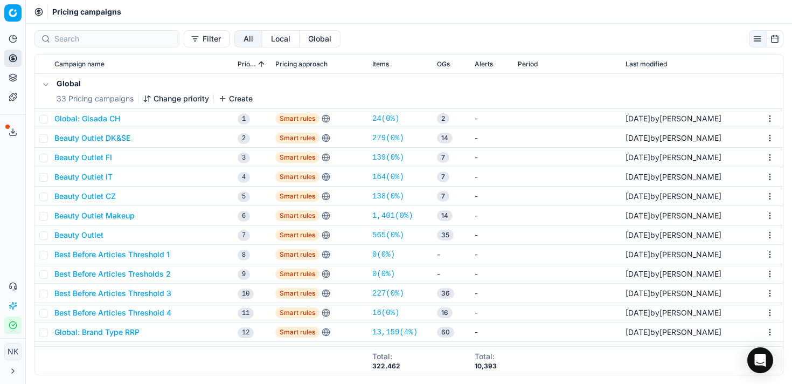
click at [184, 38] on button "Filter" at bounding box center [207, 38] width 46 height 17
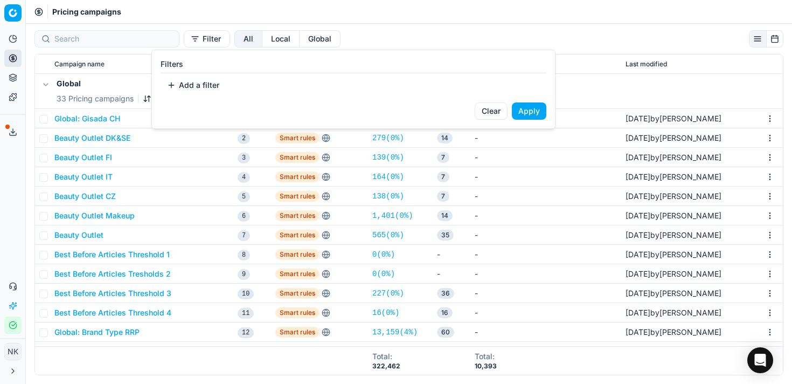
click at [188, 84] on button "Add a filter" at bounding box center [193, 85] width 65 height 17
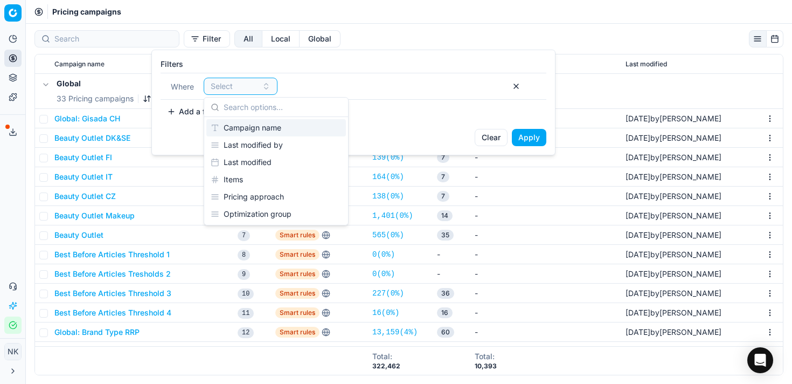
click at [272, 129] on div "Campaign name" at bounding box center [276, 127] width 140 height 17
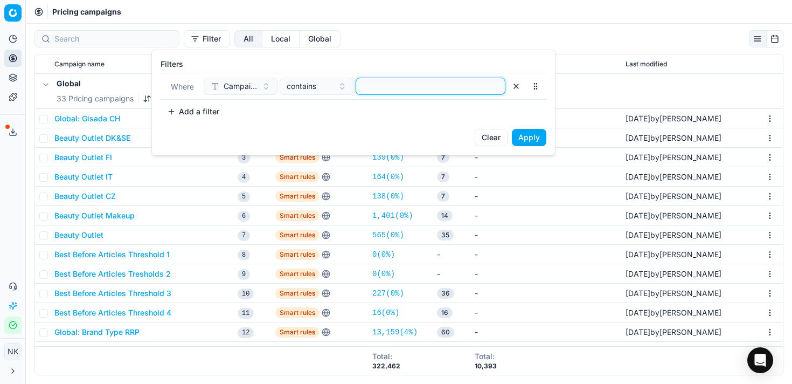
click at [378, 85] on input at bounding box center [430, 86] width 140 height 16
type input "clarins"
click at [536, 142] on button "Apply" at bounding box center [529, 137] width 34 height 17
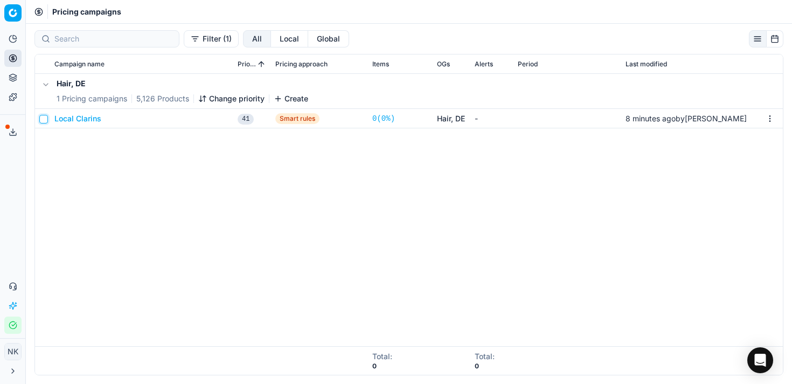
click at [44, 119] on input "checkbox" at bounding box center [43, 119] width 9 height 9
checkbox input "true"
click at [772, 119] on html "Pricing platform Analytics Pricing Product portfolio Templates Export service 8…" at bounding box center [396, 192] width 792 height 384
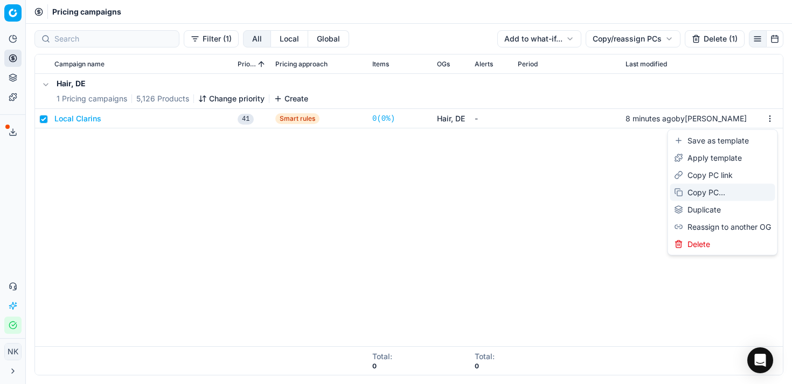
click at [705, 191] on div "Copy PC..." at bounding box center [722, 192] width 105 height 17
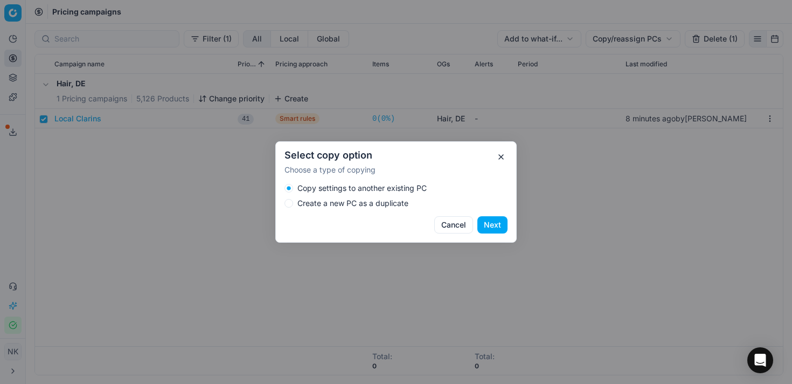
click at [337, 202] on label "Create a new PC as a duplicate" at bounding box center [352, 203] width 111 height 8
click at [293, 202] on button "Create a new PC as a duplicate" at bounding box center [289, 203] width 9 height 9
click at [494, 226] on button "Next" at bounding box center [492, 224] width 30 height 17
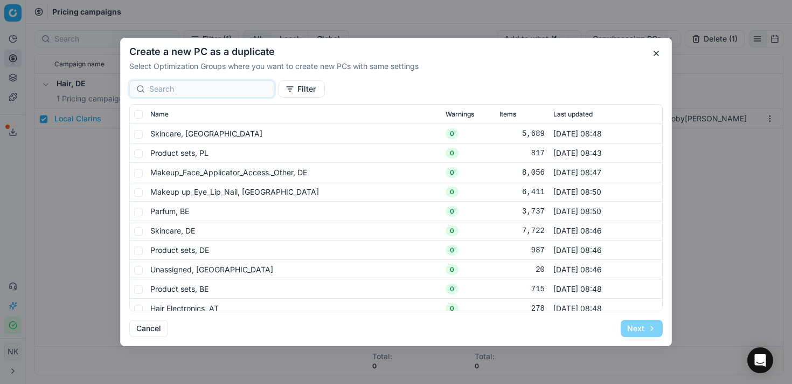
click at [179, 90] on input at bounding box center [208, 89] width 118 height 11
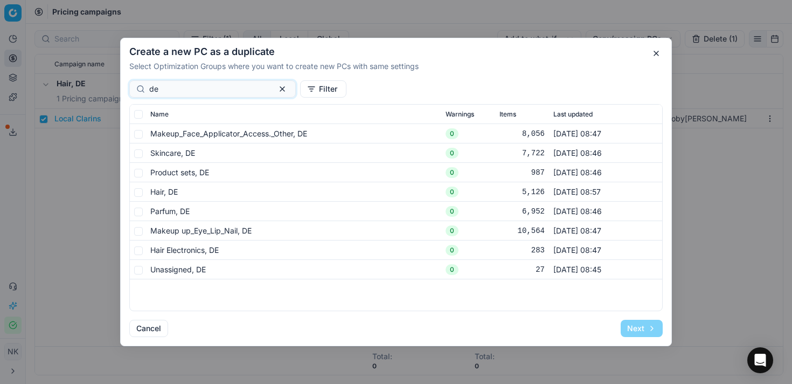
type input "de"
click at [140, 114] on input "checkbox" at bounding box center [138, 114] width 9 height 9
checkbox input "true"
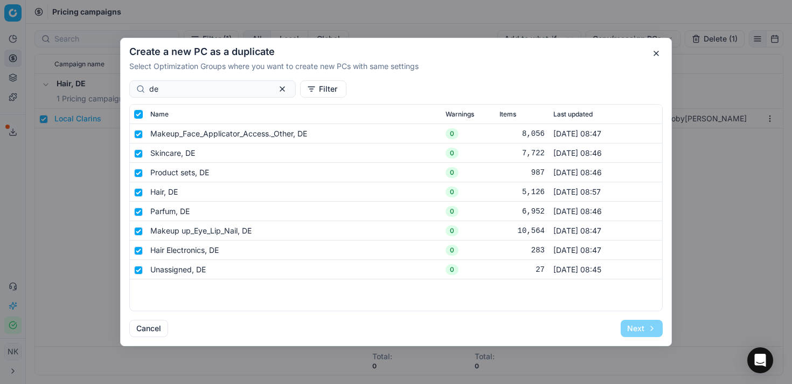
checkbox input "true"
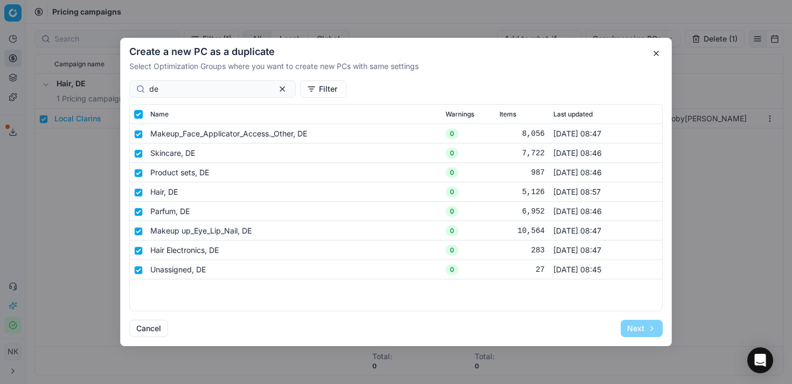
checkbox input "true"
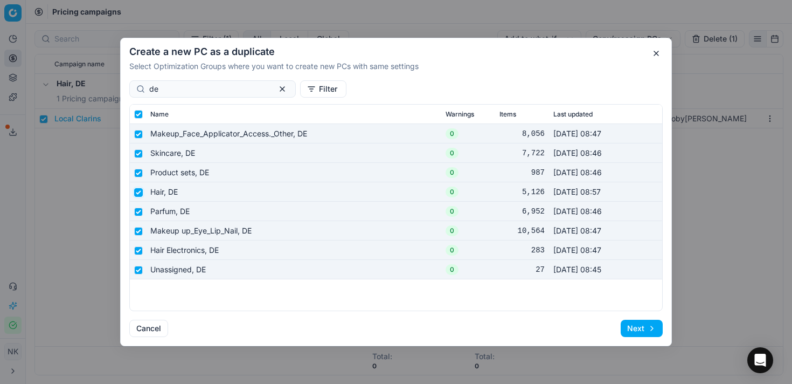
click at [139, 192] on input "checkbox" at bounding box center [138, 192] width 9 height 9
checkbox input "false"
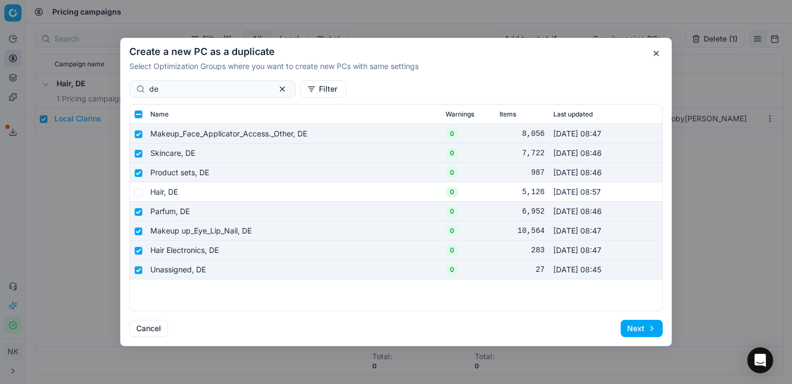
click at [633, 327] on button "Next" at bounding box center [642, 328] width 42 height 17
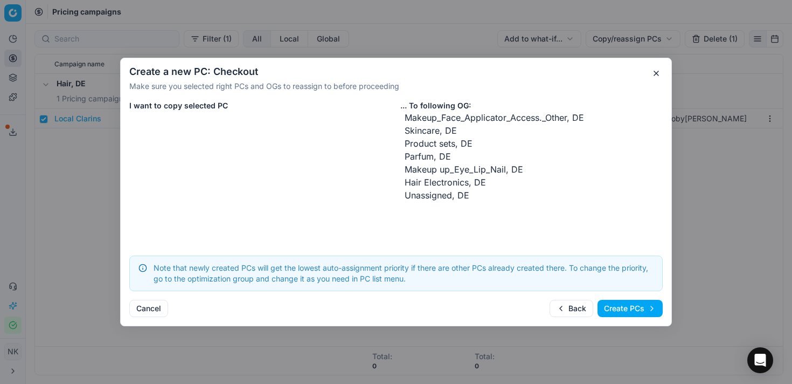
click at [622, 310] on button "Create PCs" at bounding box center [630, 308] width 65 height 17
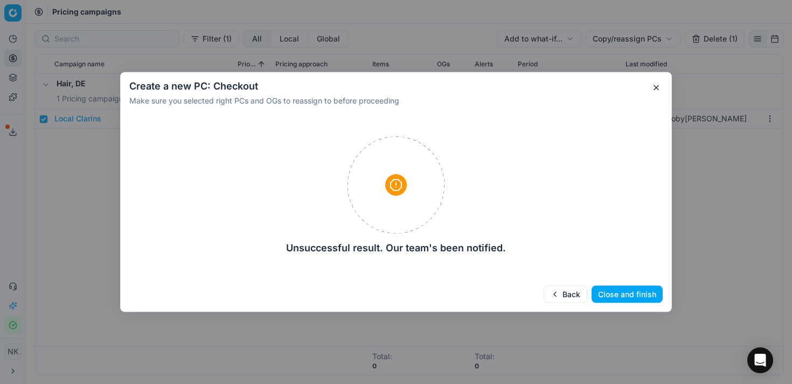
click at [653, 88] on button "button" at bounding box center [656, 87] width 13 height 13
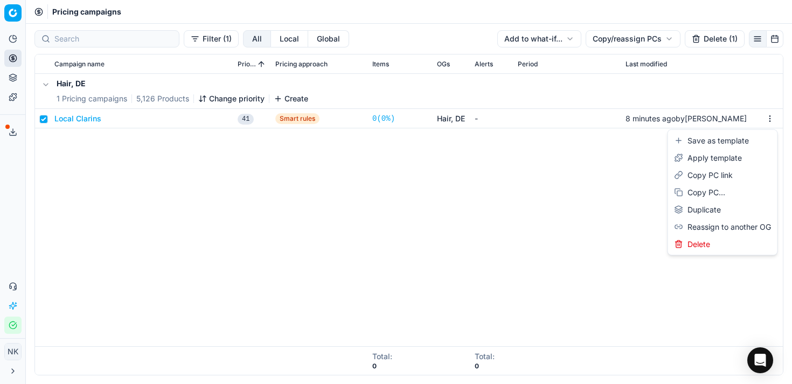
click at [769, 120] on html "Pricing platform Analytics Pricing Product portfolio Templates Export service 8…" at bounding box center [396, 192] width 792 height 384
click at [489, 192] on html "Pricing platform Analytics Pricing Product portfolio Templates Export service 8…" at bounding box center [396, 192] width 792 height 384
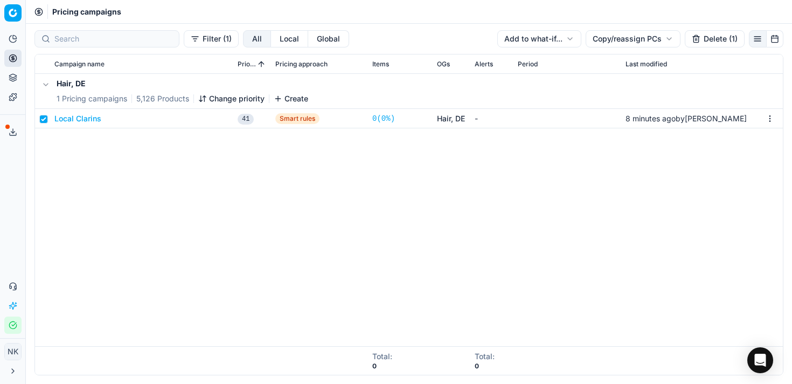
click at [76, 119] on button "Local Clarins" at bounding box center [77, 118] width 47 height 11
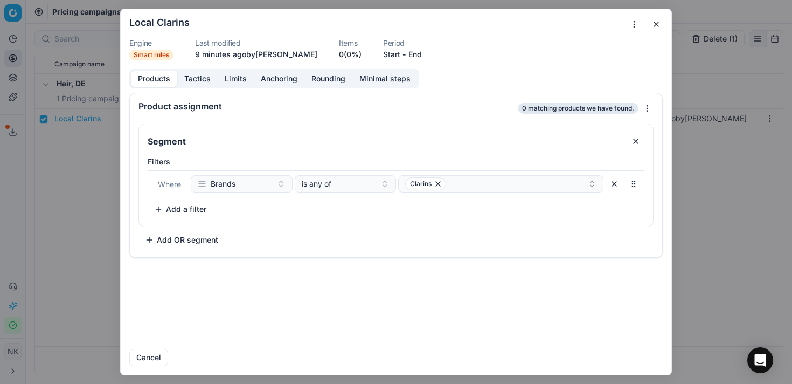
click at [199, 80] on button "Tactics" at bounding box center [197, 79] width 40 height 16
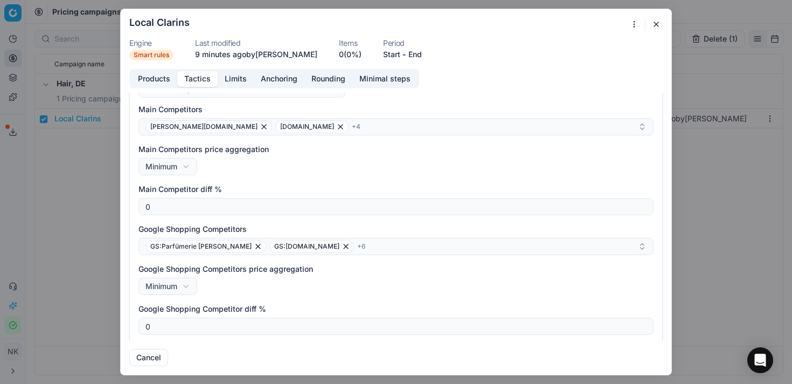
scroll to position [165, 0]
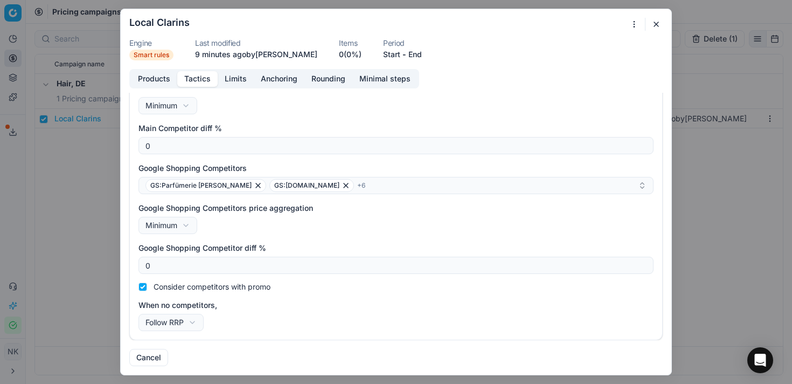
click at [233, 79] on button "Limits" at bounding box center [236, 79] width 36 height 16
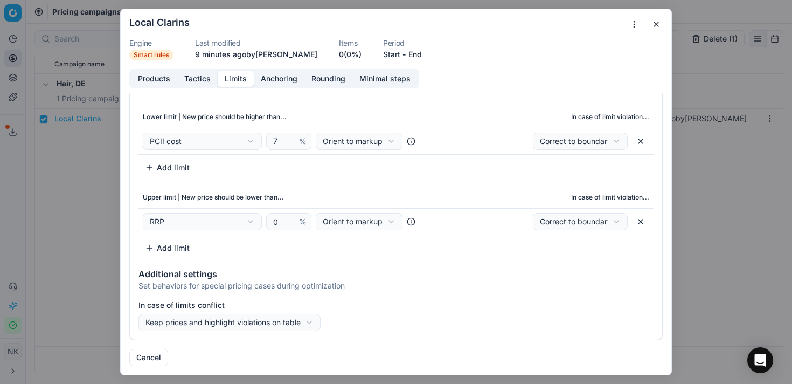
scroll to position [0, 0]
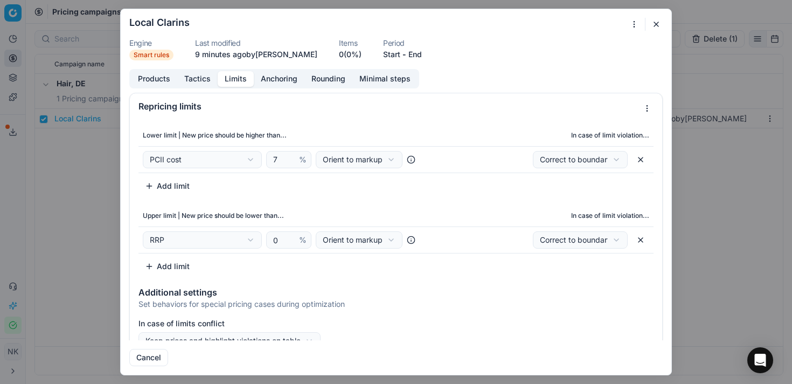
click at [274, 79] on button "Anchoring" at bounding box center [279, 79] width 51 height 16
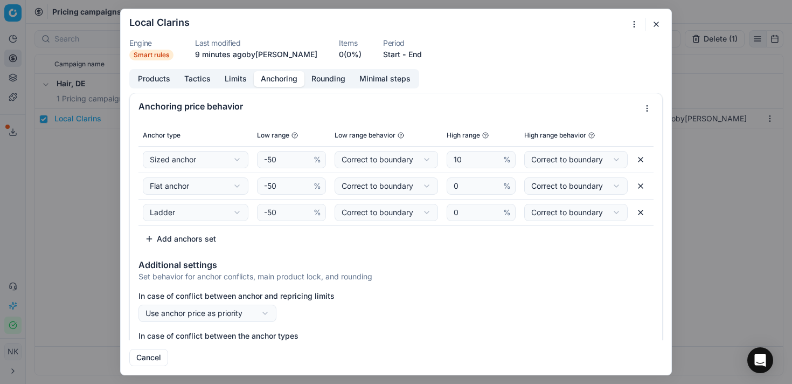
click at [330, 74] on button "Rounding" at bounding box center [328, 79] width 48 height 16
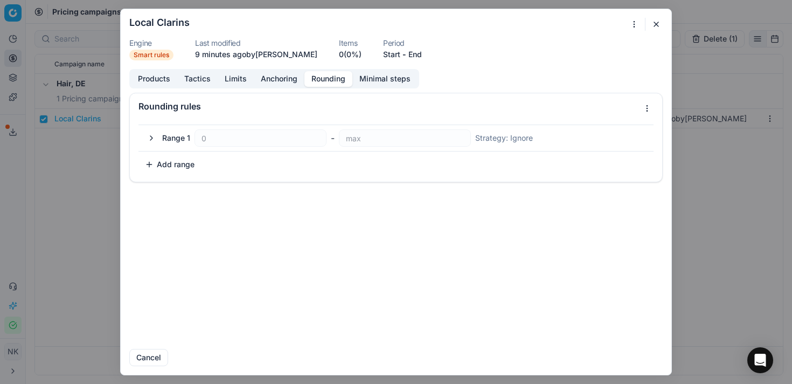
click at [391, 77] on button "Minimal steps" at bounding box center [384, 79] width 65 height 16
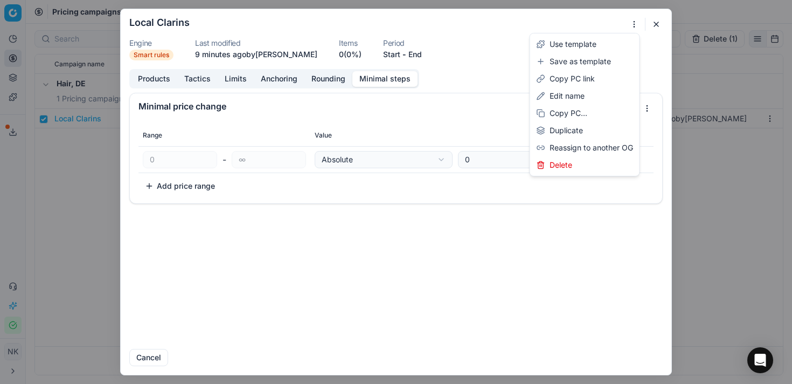
click at [632, 25] on div "We are saving PC settings. Please wait, it should take a few minutes Local Clar…" at bounding box center [396, 192] width 792 height 384
click at [495, 42] on div "We are saving PC settings. Please wait, it should take a few minutes Local Clar…" at bounding box center [396, 192] width 792 height 384
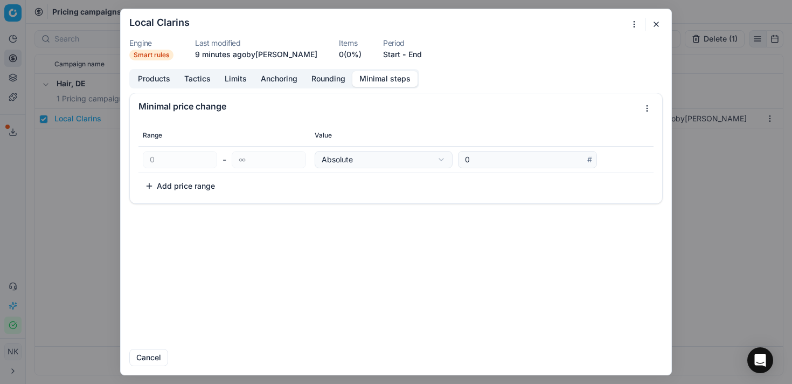
click at [566, 52] on dl "Engine Smart rules Last modified 9 minutes ago by [PERSON_NAME] Items 0 (0%) Pe…" at bounding box center [395, 49] width 533 height 21
click at [654, 27] on button "button" at bounding box center [656, 24] width 13 height 13
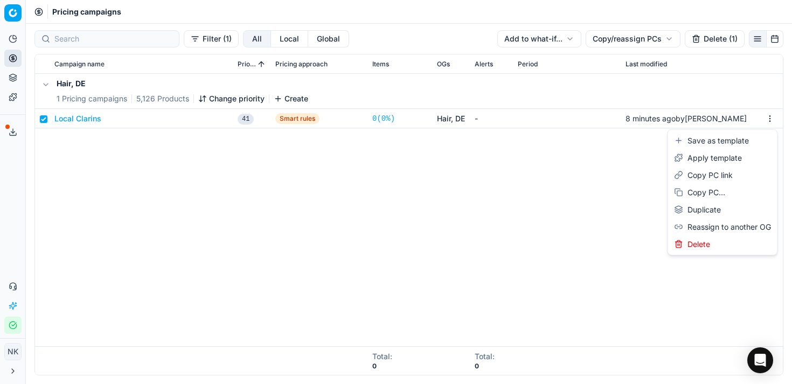
click at [769, 116] on html "Pricing platform Analytics Pricing Product portfolio Templates Export service 8…" at bounding box center [396, 192] width 792 height 384
click at [697, 190] on div "Copy PC..." at bounding box center [722, 192] width 105 height 17
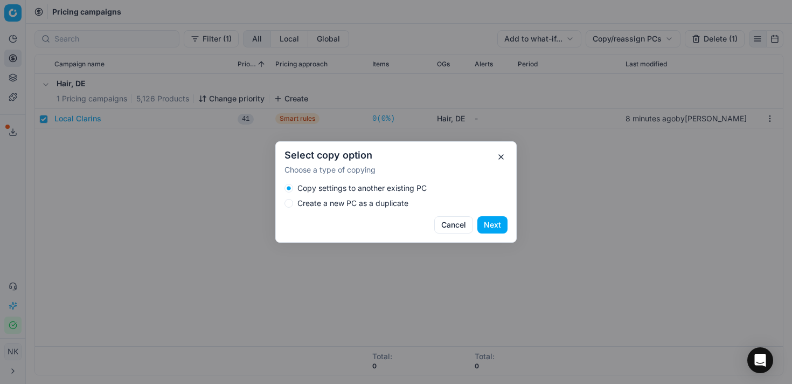
click at [341, 203] on label "Create a new PC as a duplicate" at bounding box center [352, 203] width 111 height 8
click at [293, 203] on button "Create a new PC as a duplicate" at bounding box center [289, 203] width 9 height 9
click at [498, 228] on button "Next" at bounding box center [492, 224] width 30 height 17
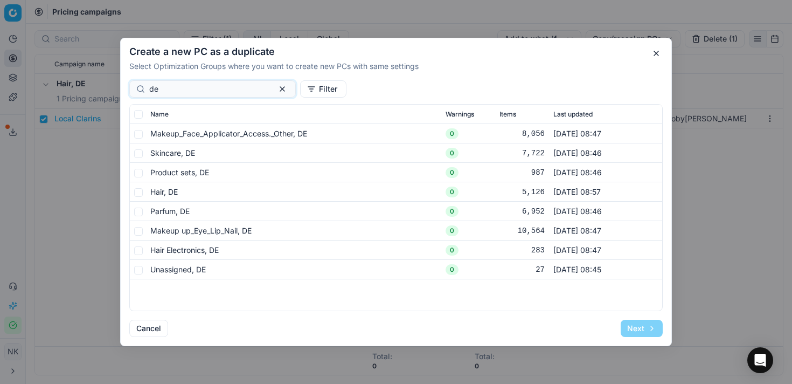
type input "de"
click at [134, 114] on input "checkbox" at bounding box center [138, 114] width 9 height 9
checkbox input "true"
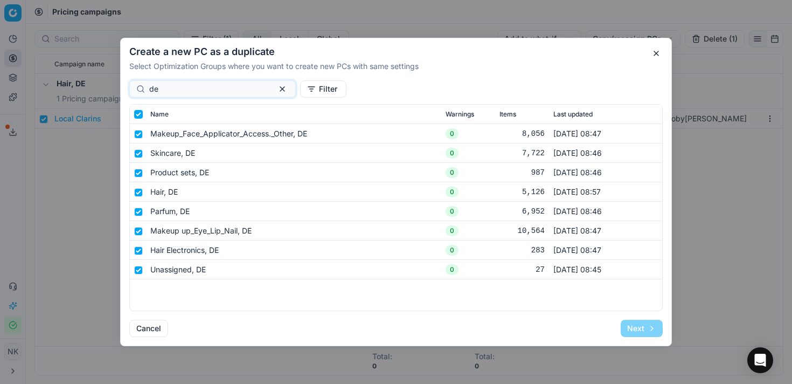
checkbox input "true"
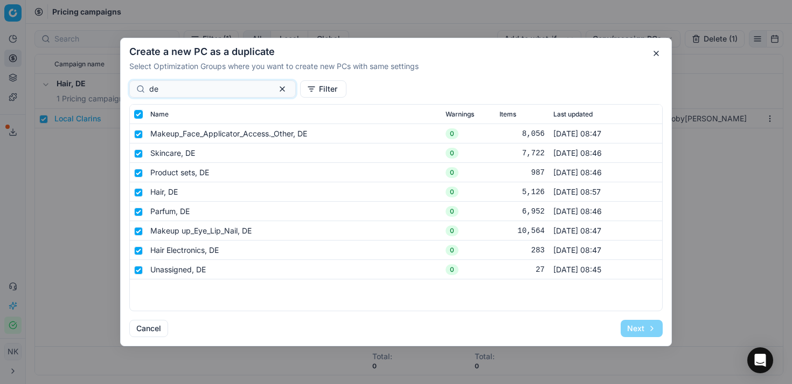
checkbox input "true"
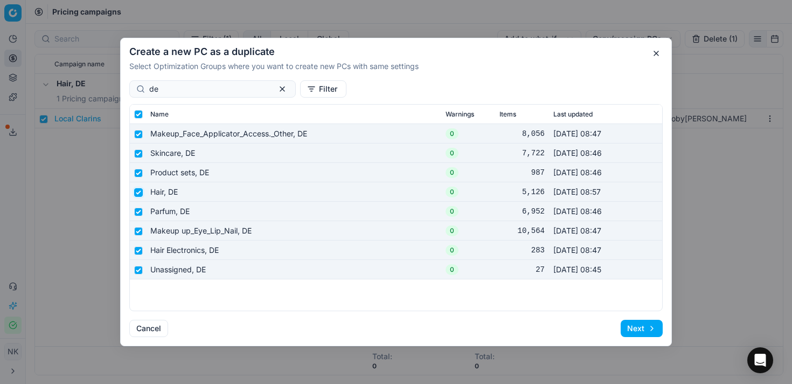
click at [140, 195] on input "checkbox" at bounding box center [138, 192] width 9 height 9
checkbox input "false"
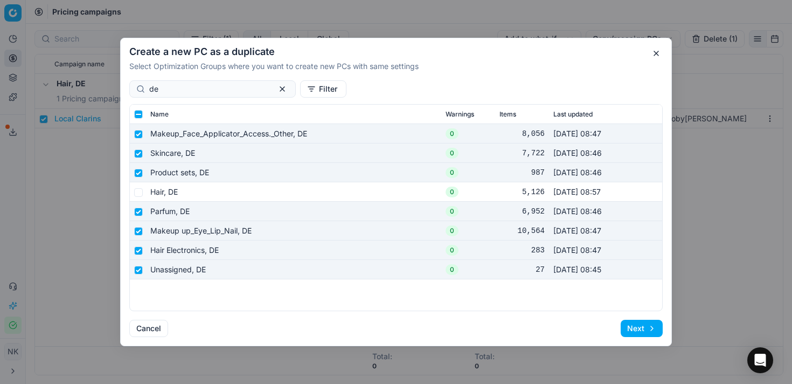
click at [628, 329] on button "Next" at bounding box center [642, 328] width 42 height 17
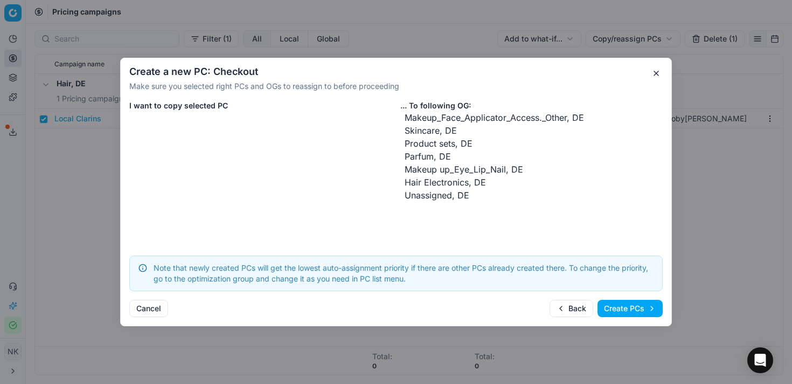
click at [637, 310] on button "Create PCs" at bounding box center [630, 308] width 65 height 17
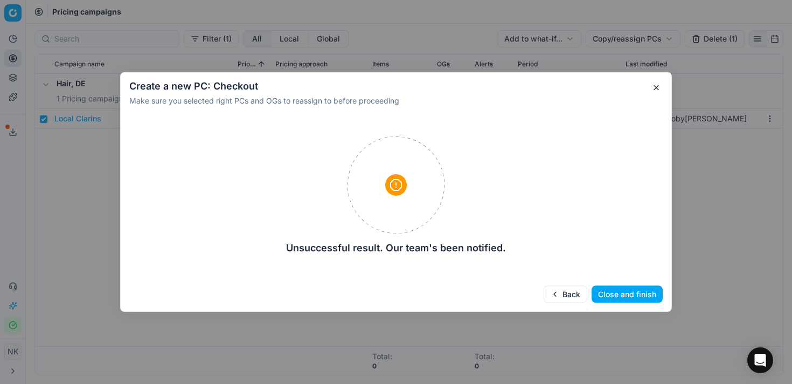
click at [657, 91] on button "button" at bounding box center [656, 87] width 13 height 13
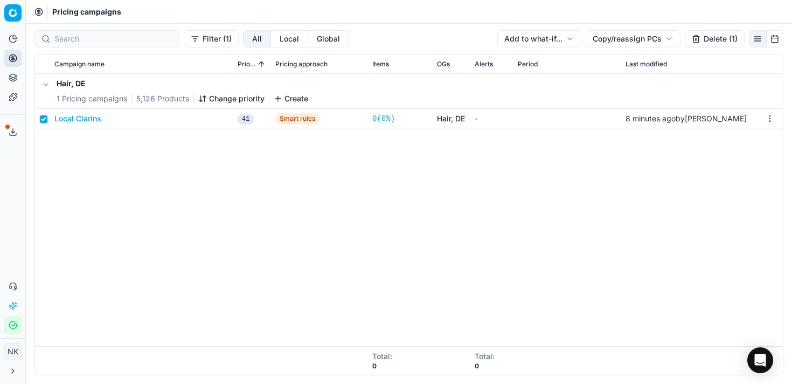
click at [358, 249] on div "Hair, DE 1 Pricing campaigns 5,126 Products Change priority Create Local Clarin…" at bounding box center [409, 210] width 748 height 272
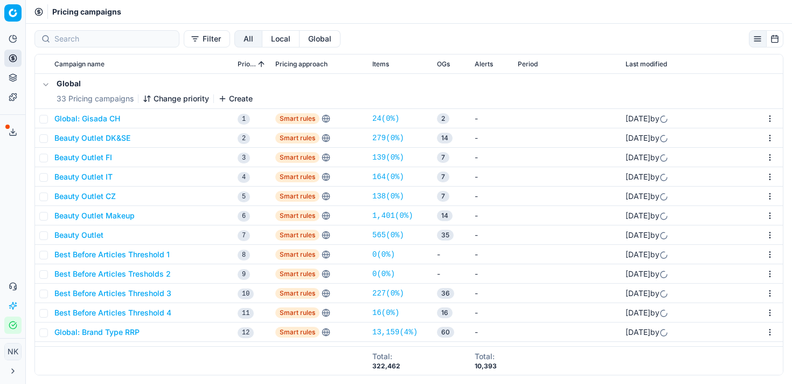
click at [184, 40] on button "Filter" at bounding box center [207, 38] width 46 height 17
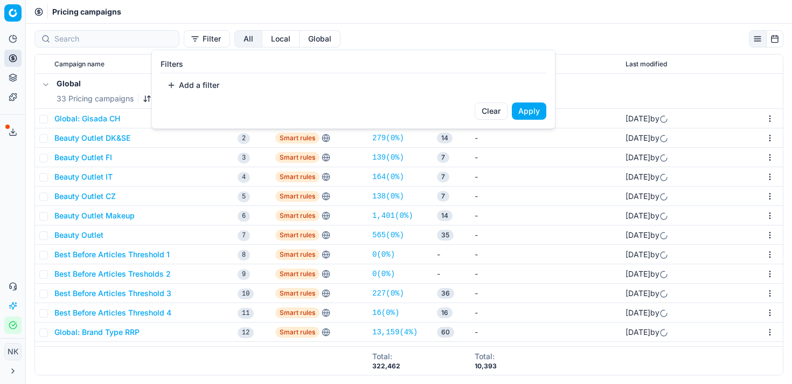
click at [188, 81] on button "Add a filter" at bounding box center [193, 85] width 65 height 17
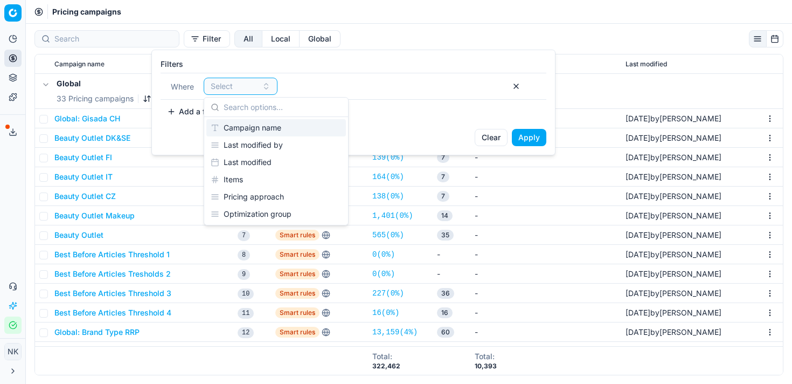
click at [266, 125] on div "Campaign name" at bounding box center [276, 127] width 140 height 17
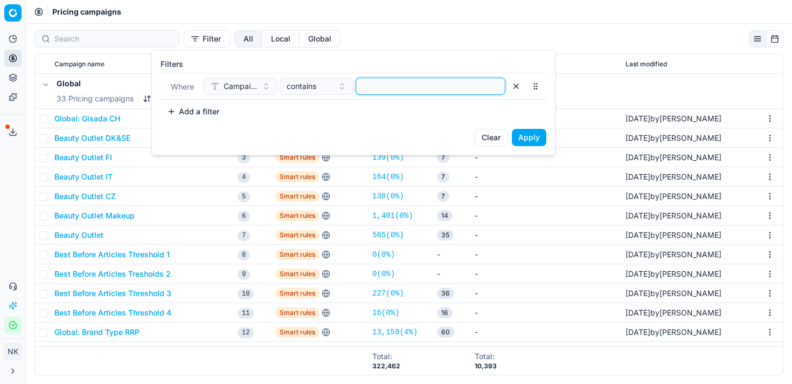
click at [392, 84] on input at bounding box center [430, 86] width 140 height 16
type input "clarins"
click at [534, 133] on button "Apply" at bounding box center [529, 137] width 34 height 17
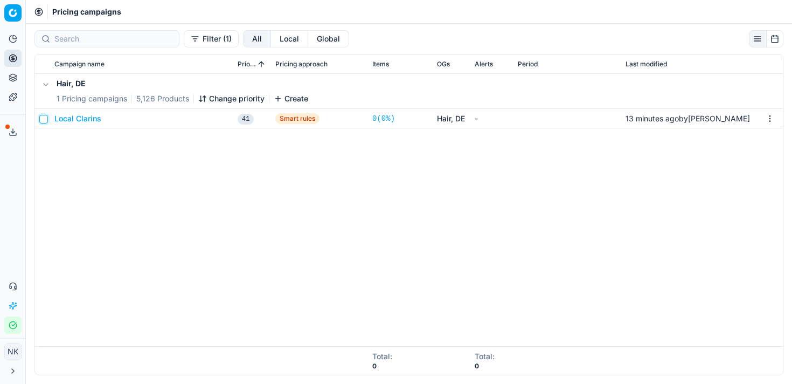
click at [43, 119] on input "checkbox" at bounding box center [43, 119] width 9 height 9
checkbox input "true"
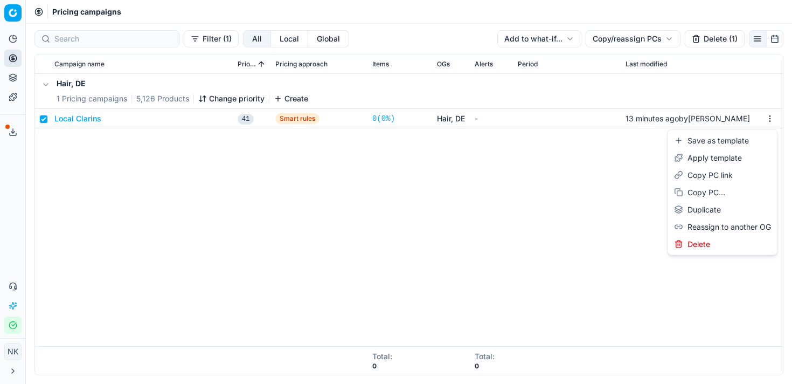
click at [768, 119] on html "Pricing platform Analytics Pricing Product portfolio Templates Export service 8…" at bounding box center [396, 192] width 792 height 384
click at [703, 192] on div "Copy PC..." at bounding box center [722, 192] width 105 height 17
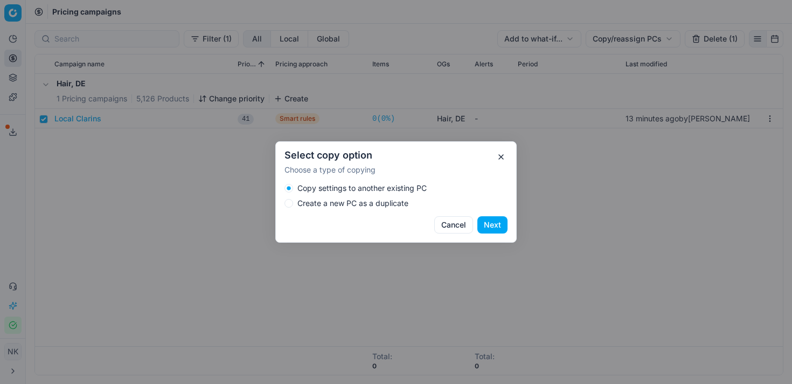
click at [346, 205] on label "Create a new PC as a duplicate" at bounding box center [352, 203] width 111 height 8
click at [293, 205] on button "Create a new PC as a duplicate" at bounding box center [289, 203] width 9 height 9
click at [497, 235] on div "Select copy option Choose a type of copying Copy settings to another existing P…" at bounding box center [395, 191] width 241 height 101
click at [497, 227] on button "Next" at bounding box center [492, 224] width 30 height 17
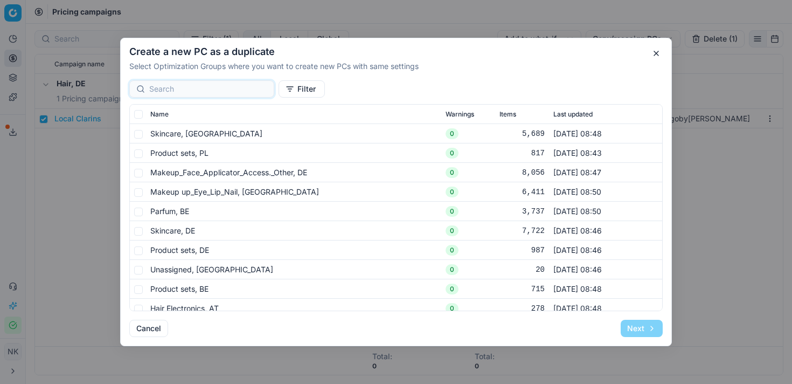
click at [656, 52] on button "button" at bounding box center [656, 53] width 13 height 13
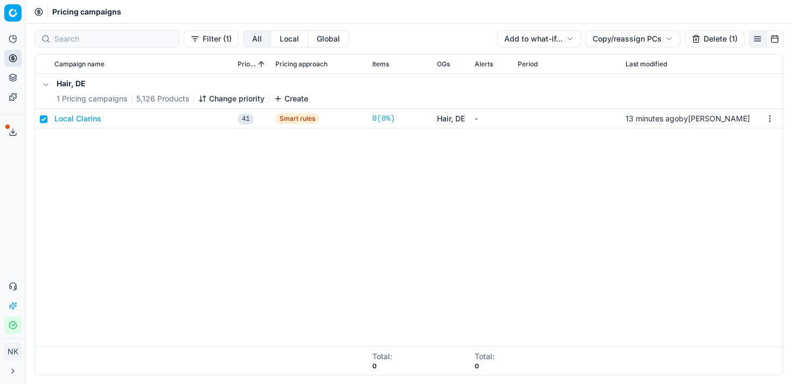
click at [80, 120] on button "Local Clarins" at bounding box center [77, 118] width 47 height 11
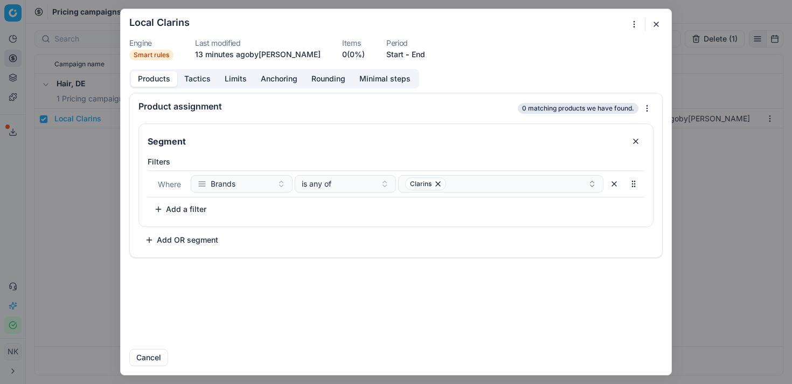
click at [203, 82] on button "Tactics" at bounding box center [197, 79] width 40 height 16
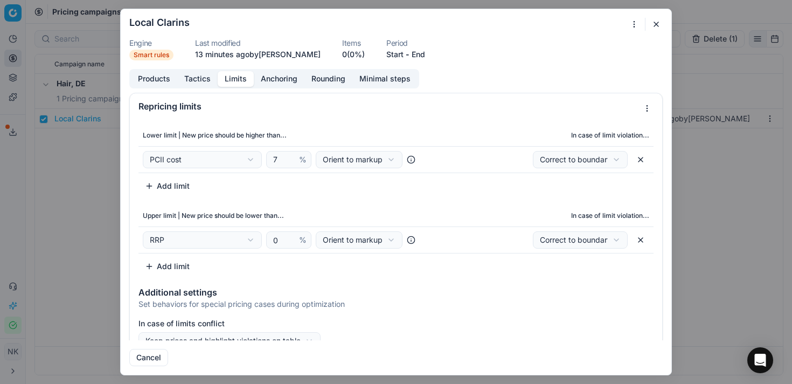
click at [231, 82] on button "Limits" at bounding box center [236, 79] width 36 height 16
click at [272, 77] on button "Anchoring" at bounding box center [279, 79] width 51 height 16
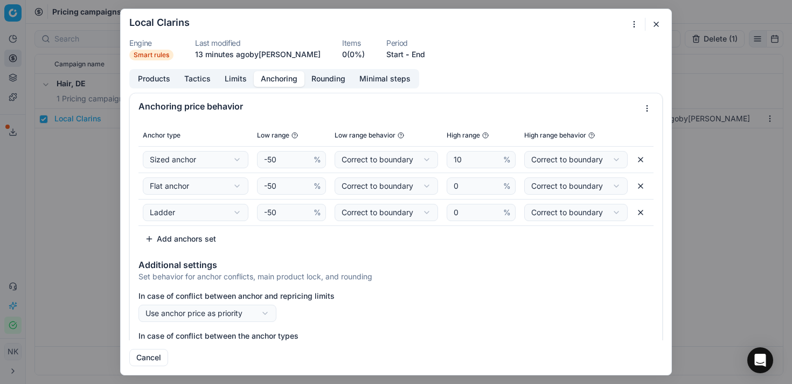
click at [321, 81] on button "Rounding" at bounding box center [328, 79] width 48 height 16
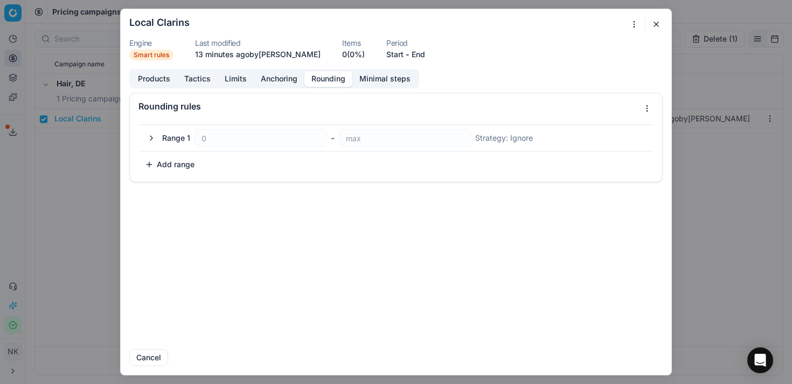
click at [380, 82] on button "Minimal steps" at bounding box center [384, 79] width 65 height 16
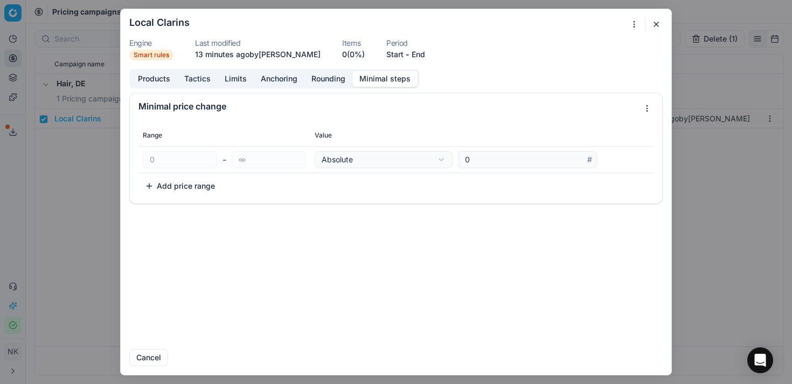
click at [230, 79] on button "Limits" at bounding box center [236, 79] width 36 height 16
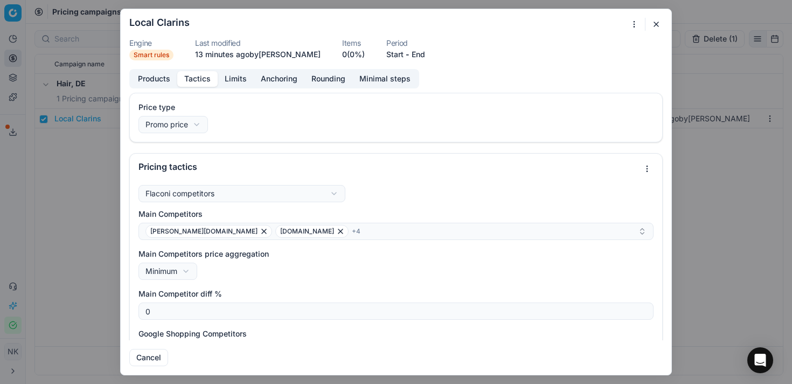
click at [197, 82] on button "Tactics" at bounding box center [197, 79] width 40 height 16
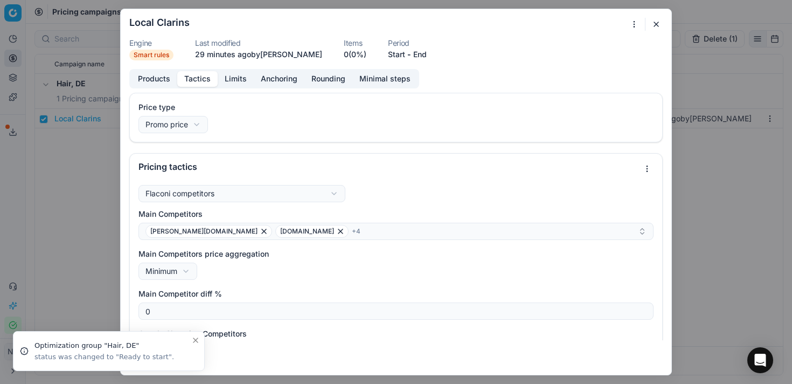
click at [654, 26] on button "button" at bounding box center [656, 24] width 13 height 13
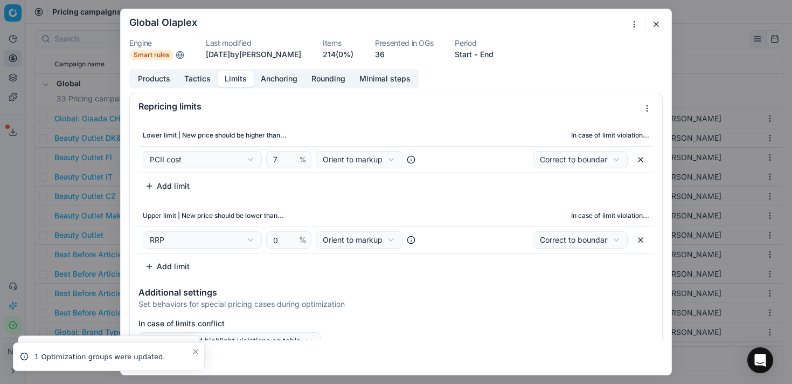
scroll to position [77, 0]
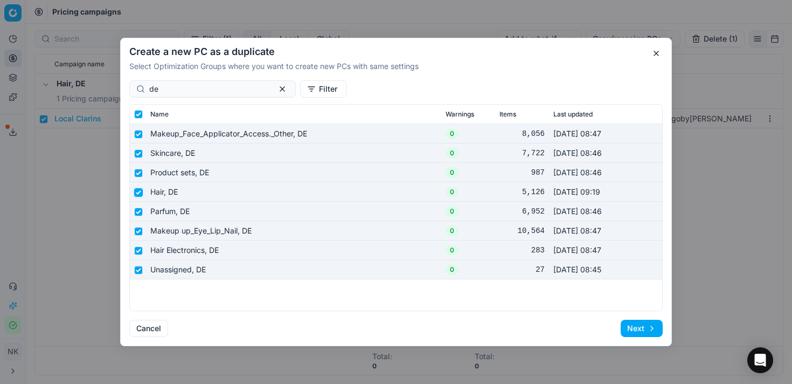
click at [138, 192] on input "checkbox" at bounding box center [138, 192] width 9 height 9
checkbox input "false"
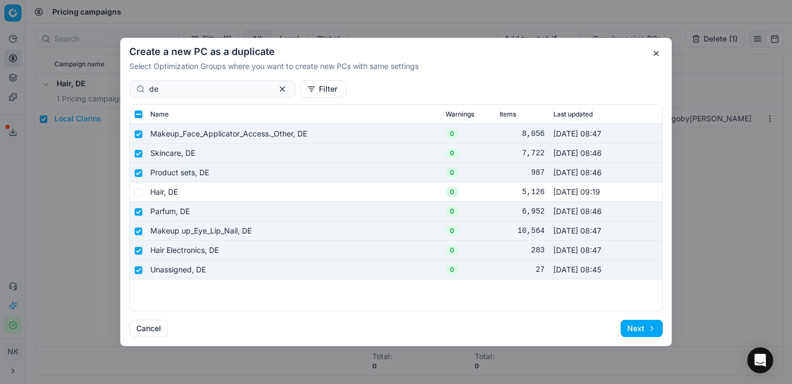
click at [641, 327] on button "Next" at bounding box center [642, 328] width 42 height 17
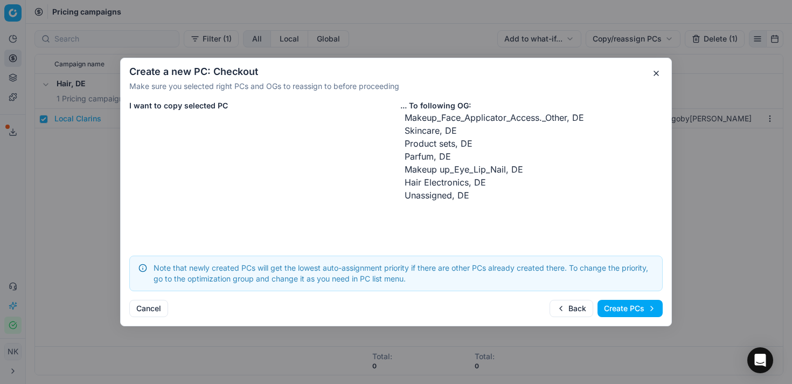
click at [628, 310] on button "Create PCs" at bounding box center [630, 308] width 65 height 17
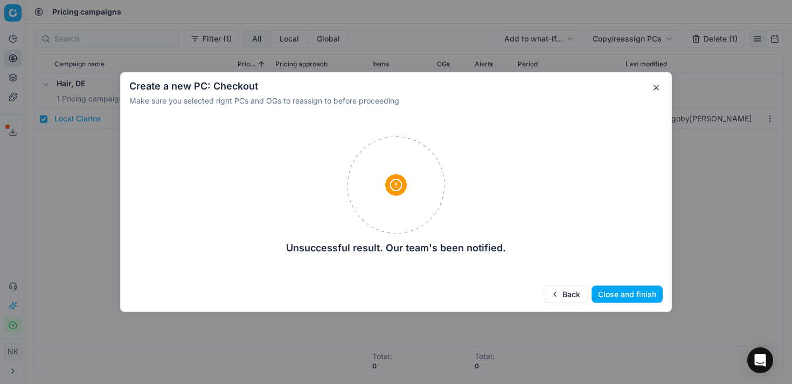
click at [651, 90] on button "button" at bounding box center [656, 87] width 13 height 13
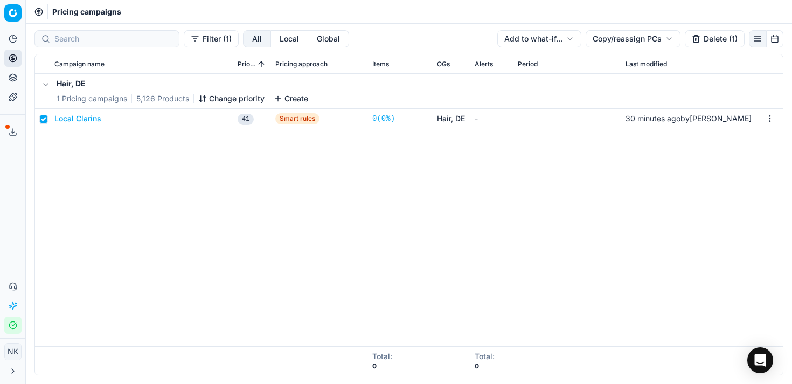
click at [497, 234] on div "Hair, DE 1 Pricing campaigns 5,126 Products Change priority Create Local Clarin…" at bounding box center [409, 210] width 748 height 272
click at [769, 120] on html "Pricing platform Analytics Pricing Product portfolio Templates Export service 8…" at bounding box center [396, 192] width 792 height 384
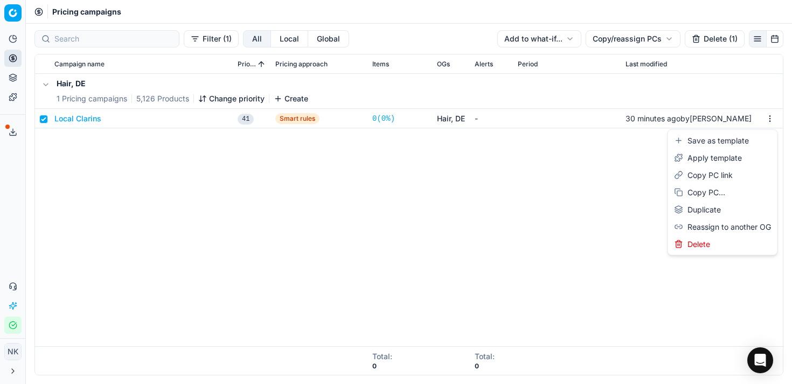
click at [82, 118] on html "Pricing platform Analytics Pricing Product portfolio Templates Export service 8…" at bounding box center [396, 192] width 792 height 384
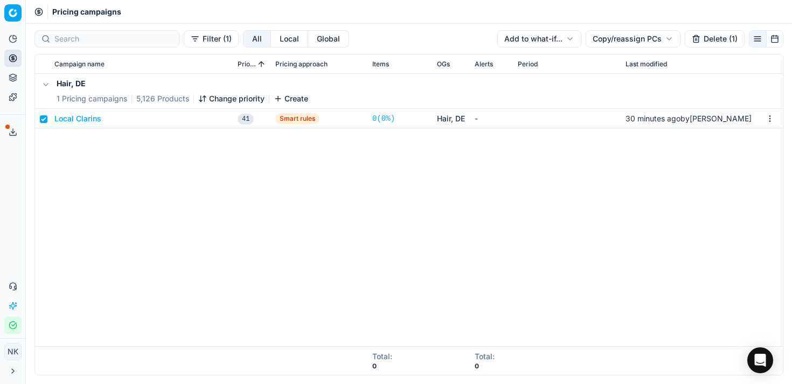
click at [82, 118] on button "Local Clarins" at bounding box center [77, 118] width 47 height 11
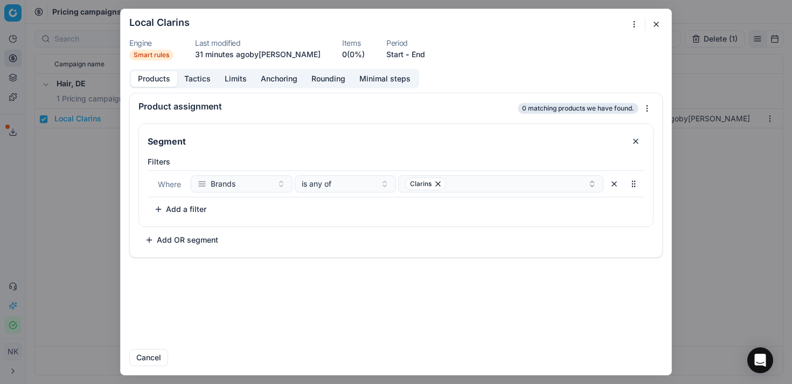
click at [198, 81] on button "Tactics" at bounding box center [197, 79] width 40 height 16
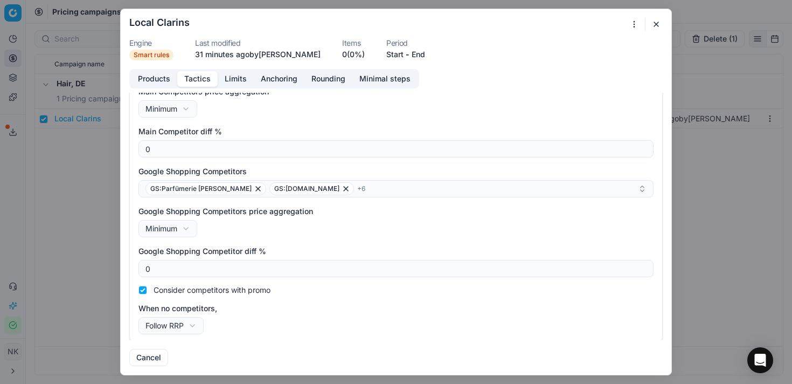
scroll to position [165, 0]
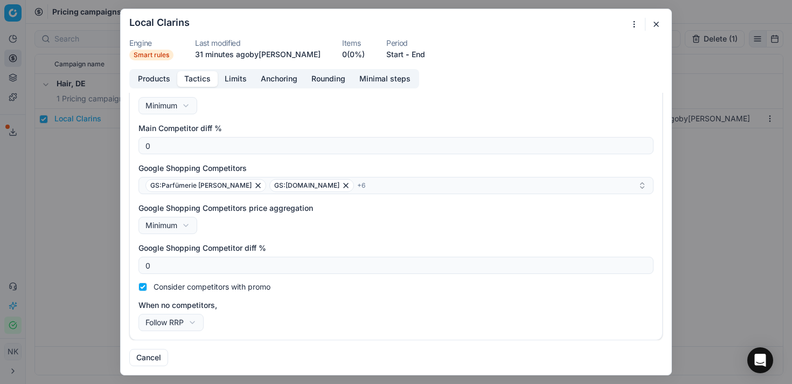
click at [233, 77] on button "Limits" at bounding box center [236, 79] width 36 height 16
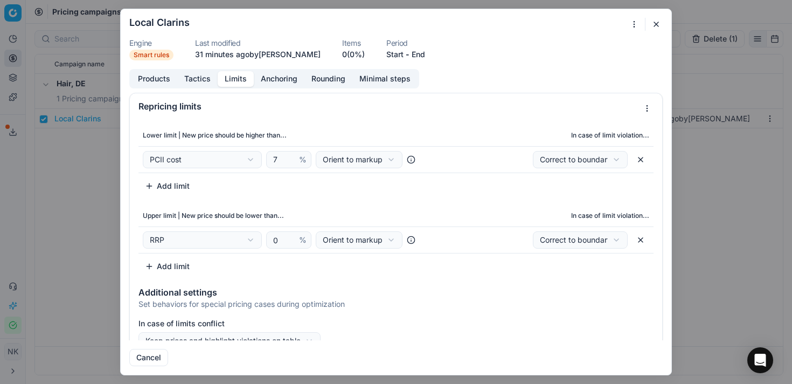
click at [282, 74] on button "Anchoring" at bounding box center [279, 79] width 51 height 16
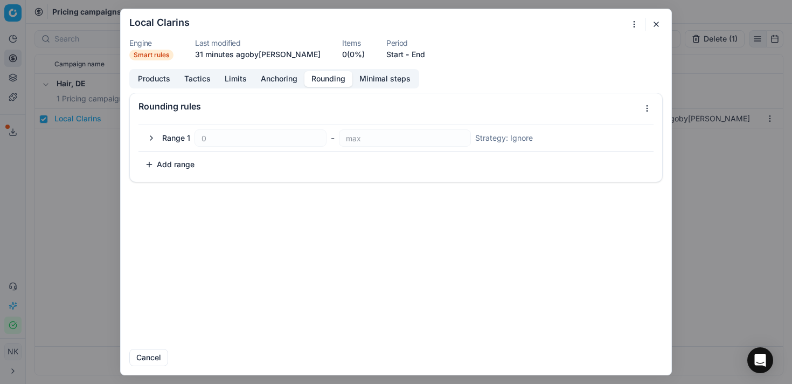
click at [335, 74] on button "Rounding" at bounding box center [328, 79] width 48 height 16
click at [388, 66] on form "We are saving PC settings. Please wait, it should take a few minutes Local Clar…" at bounding box center [396, 191] width 551 height 365
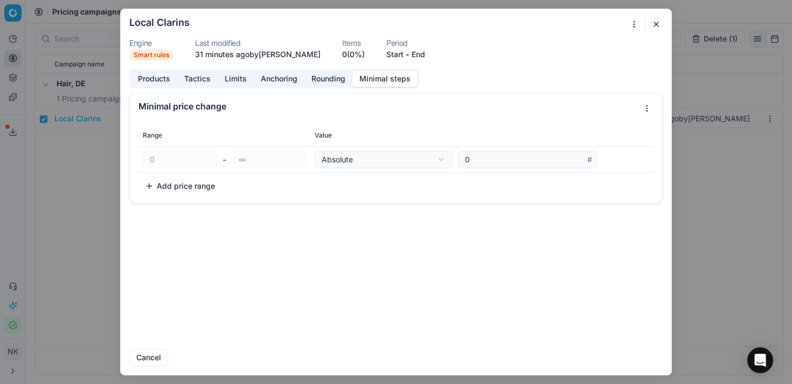
click at [391, 79] on button "Minimal steps" at bounding box center [384, 79] width 65 height 16
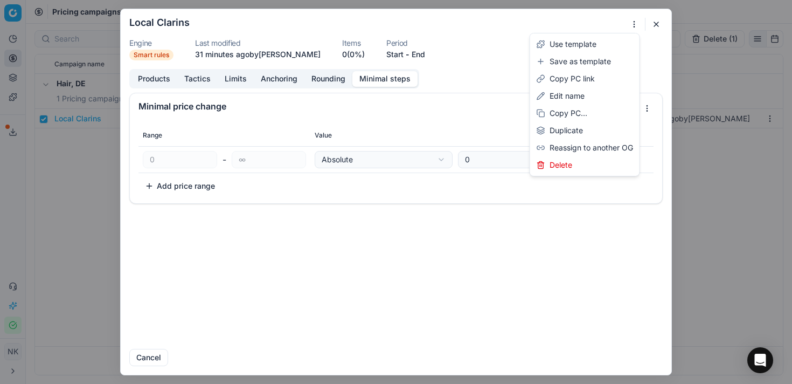
click at [634, 25] on div "We are saving PC settings. Please wait, it should take a few minutes Local Clar…" at bounding box center [396, 192] width 792 height 384
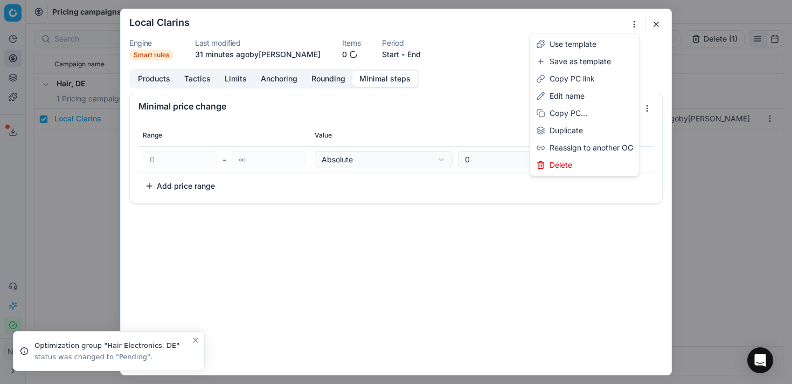
click at [494, 32] on div "We are saving PC settings. Please wait, it should take a few minutes Local Clar…" at bounding box center [396, 192] width 792 height 384
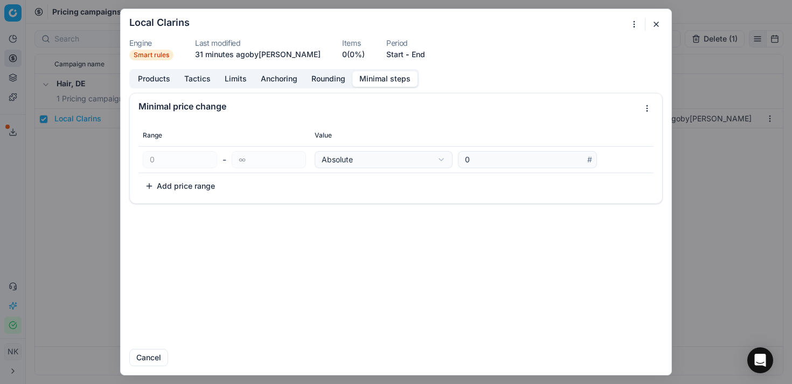
click at [160, 78] on button "Products" at bounding box center [154, 79] width 46 height 16
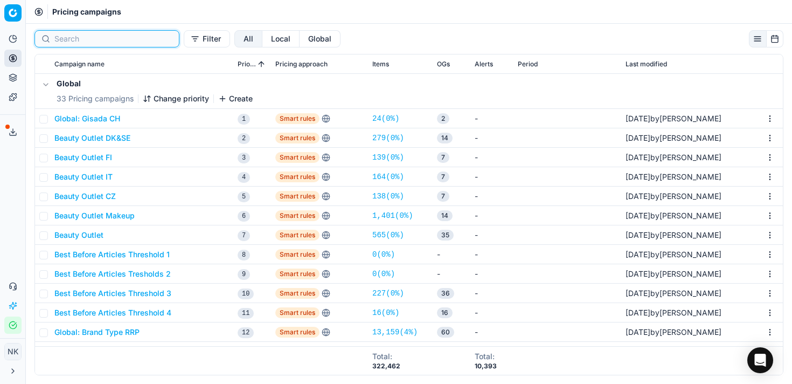
click at [75, 40] on input at bounding box center [113, 38] width 118 height 11
click at [184, 40] on button "Filter" at bounding box center [207, 38] width 46 height 17
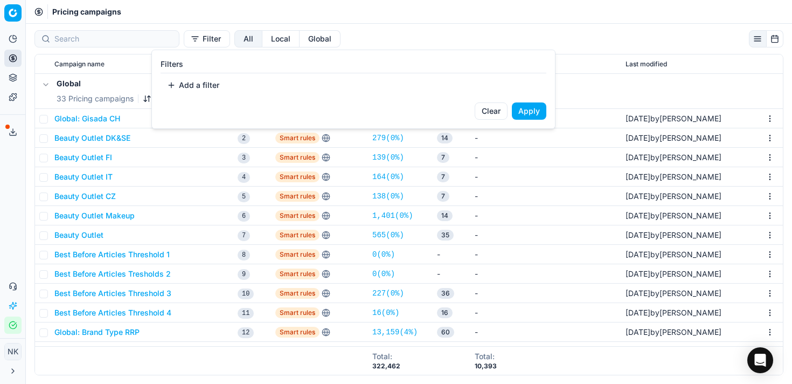
click at [197, 83] on button "Add a filter" at bounding box center [193, 85] width 65 height 17
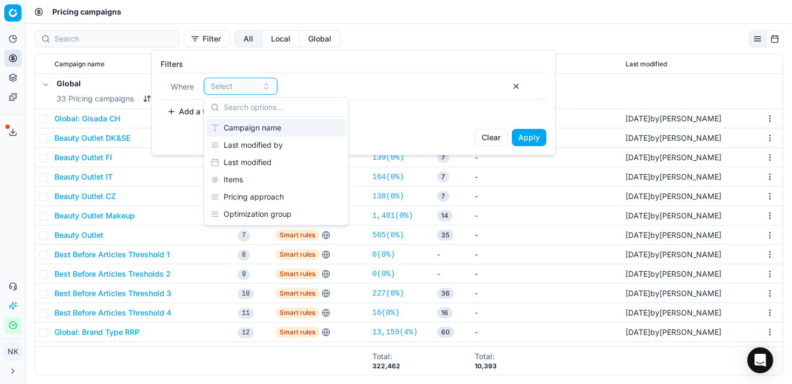
click at [251, 130] on div "Campaign name" at bounding box center [276, 127] width 140 height 17
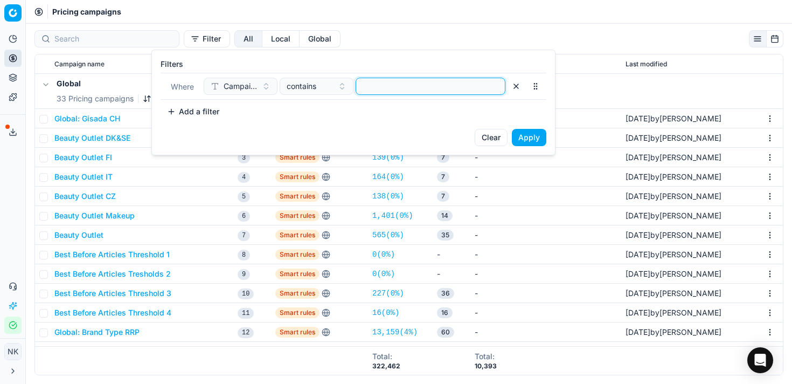
click at [405, 86] on input at bounding box center [430, 86] width 140 height 16
type input "clarins"
click at [529, 140] on button "Apply" at bounding box center [529, 137] width 34 height 17
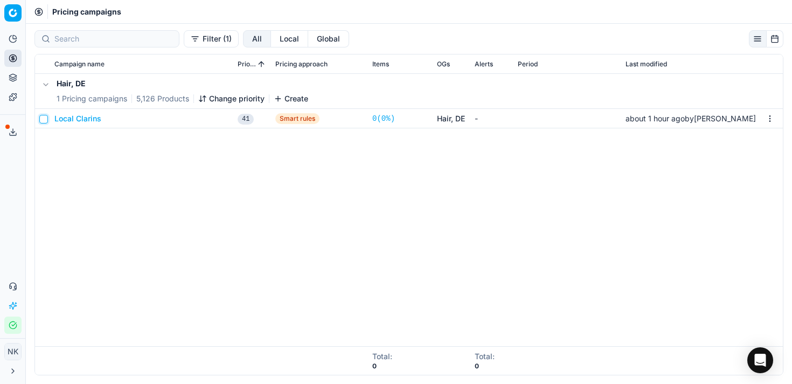
click at [41, 121] on input "checkbox" at bounding box center [43, 119] width 9 height 9
checkbox input "true"
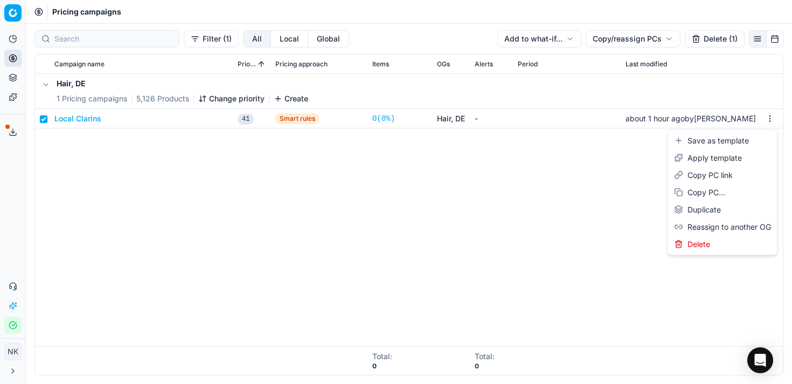
click at [771, 115] on html "Pricing platform Analytics Pricing Product portfolio Templates Export service 8…" at bounding box center [396, 192] width 792 height 384
click at [704, 191] on div "Copy PC..." at bounding box center [722, 192] width 105 height 17
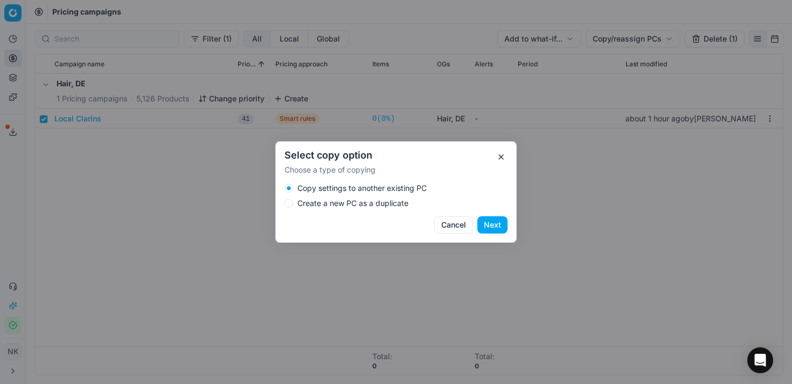
click at [379, 195] on div "Copy settings to another existing PC Create a new PC as a duplicate" at bounding box center [396, 196] width 223 height 24
click at [374, 205] on label "Create a new PC as a duplicate" at bounding box center [352, 203] width 111 height 8
click at [293, 205] on button "Create a new PC as a duplicate" at bounding box center [289, 203] width 9 height 9
click at [497, 220] on button "Next" at bounding box center [492, 224] width 30 height 17
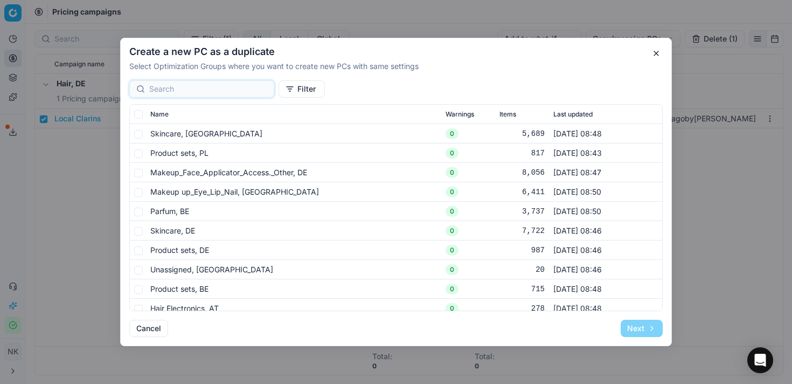
click at [175, 89] on input at bounding box center [208, 89] width 118 height 11
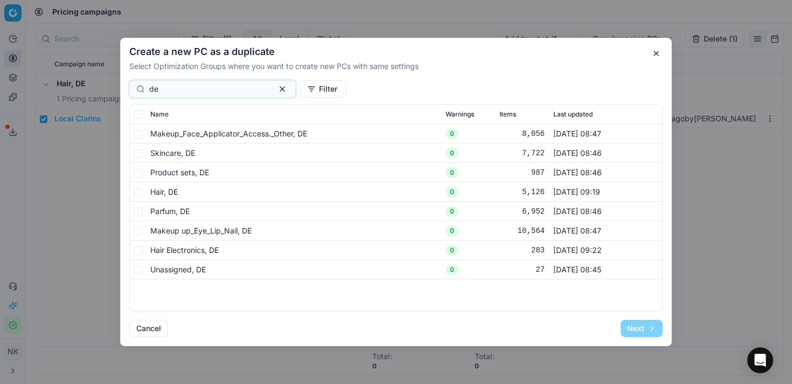
type input "de"
click at [137, 114] on input "checkbox" at bounding box center [138, 114] width 9 height 9
checkbox input "true"
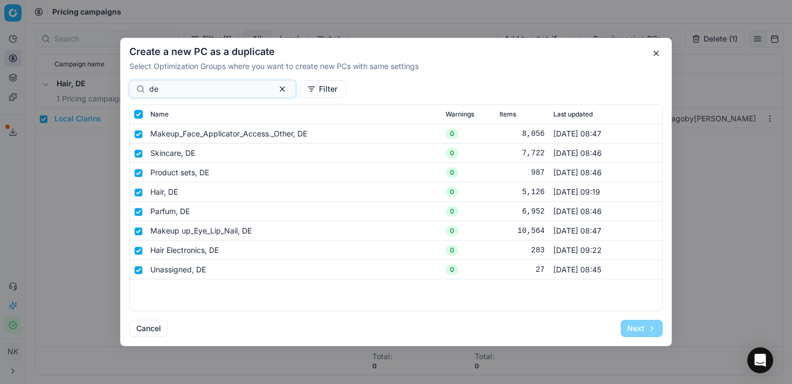
checkbox input "true"
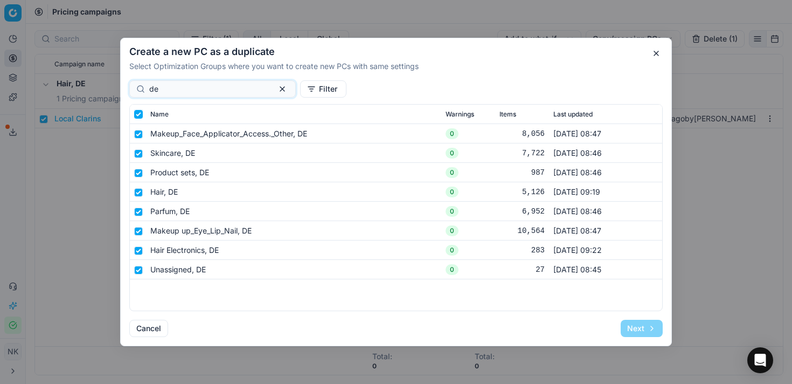
checkbox input "true"
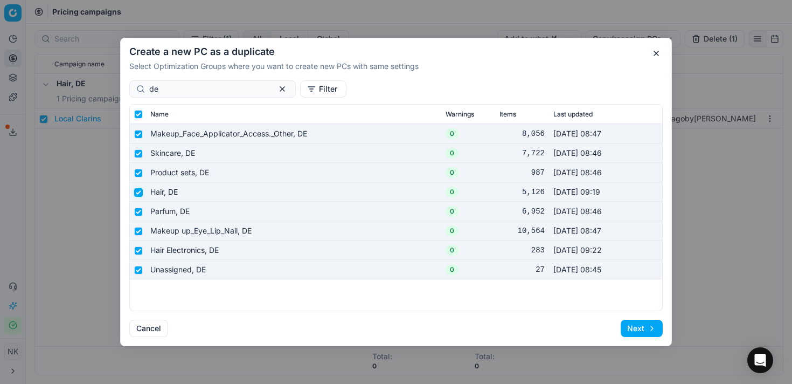
click at [137, 193] on input "checkbox" at bounding box center [138, 192] width 9 height 9
checkbox input "false"
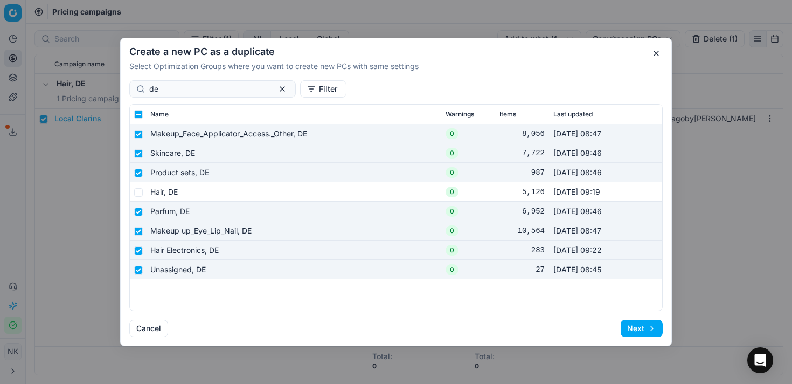
click at [636, 327] on button "Next" at bounding box center [642, 328] width 42 height 17
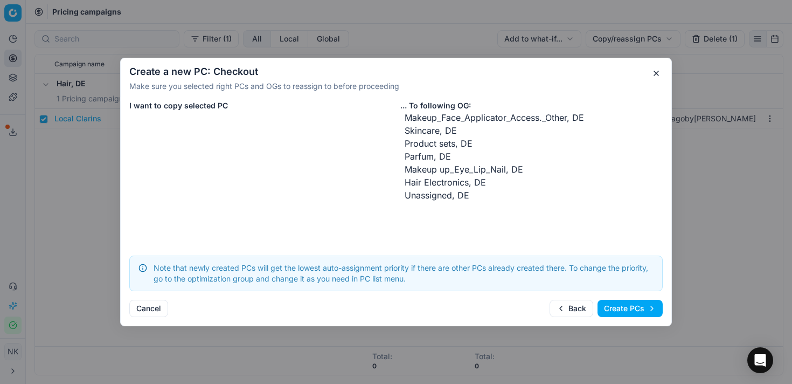
click at [632, 310] on button "Create PCs" at bounding box center [630, 308] width 65 height 17
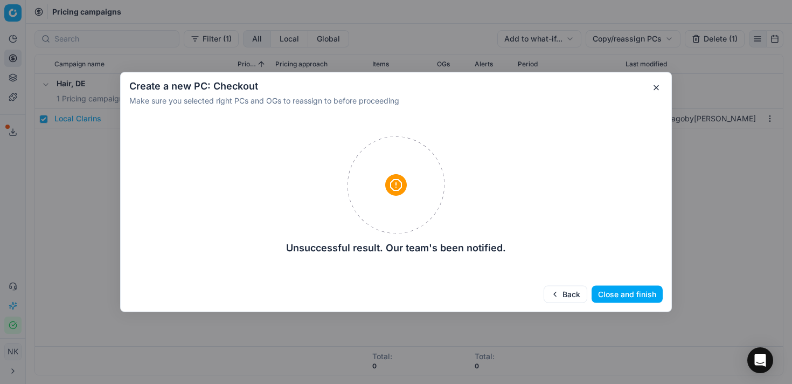
click at [617, 286] on button "Close and finish" at bounding box center [627, 294] width 71 height 17
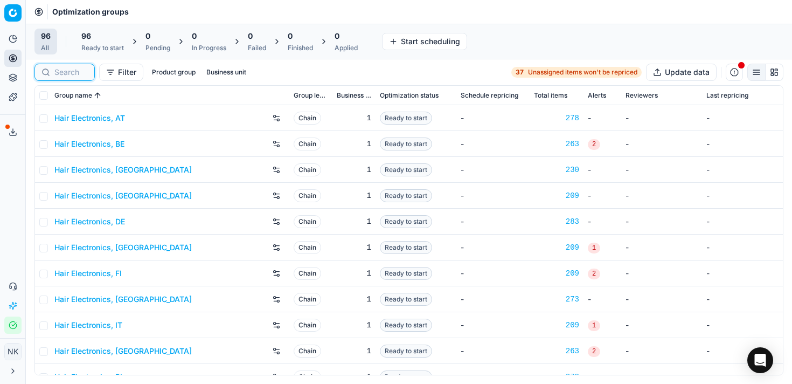
click at [70, 72] on input at bounding box center [70, 72] width 33 height 11
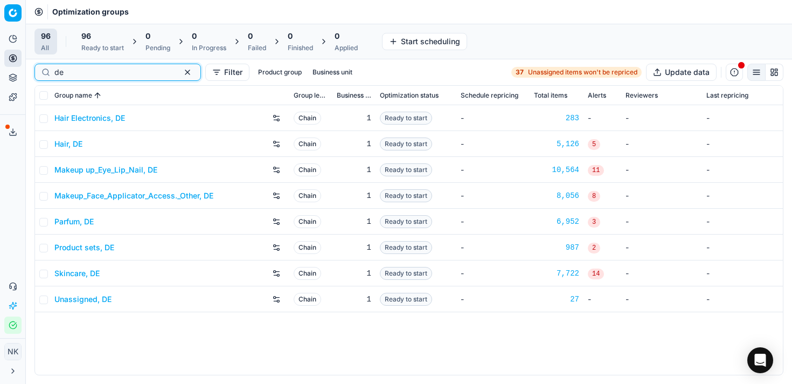
click at [70, 72] on input "de" at bounding box center [113, 72] width 118 height 11
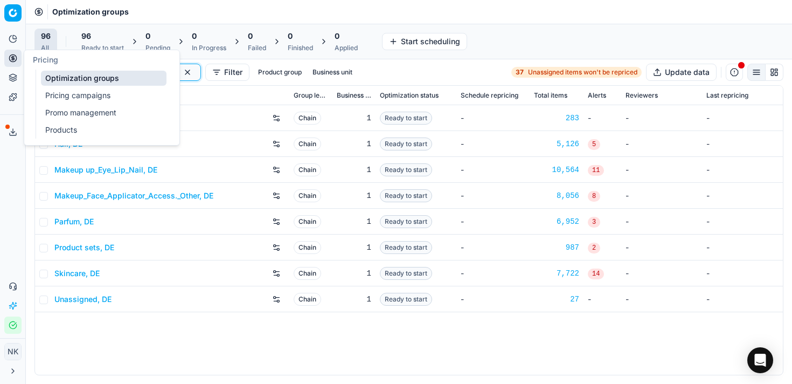
type input "de"
click at [80, 99] on link "Pricing campaigns" at bounding box center [104, 95] width 126 height 15
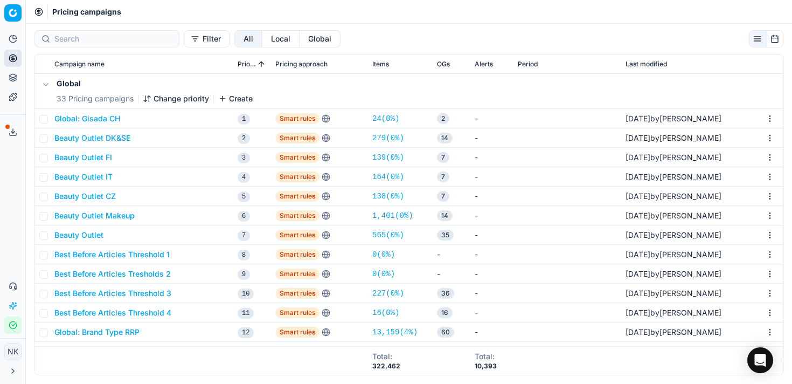
click at [184, 40] on button "Filter" at bounding box center [207, 38] width 46 height 17
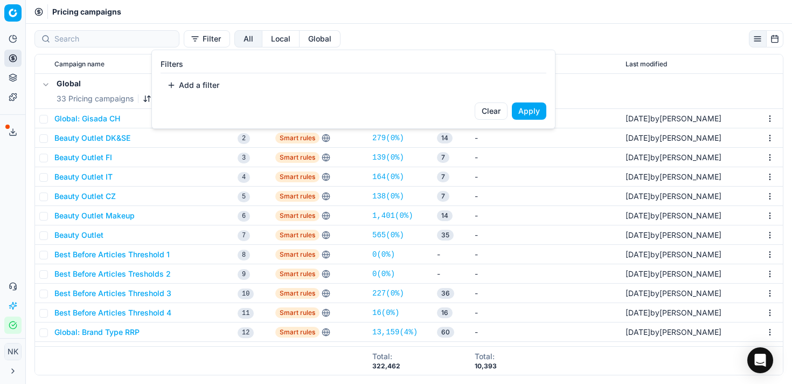
click at [201, 79] on button "Add a filter" at bounding box center [193, 85] width 65 height 17
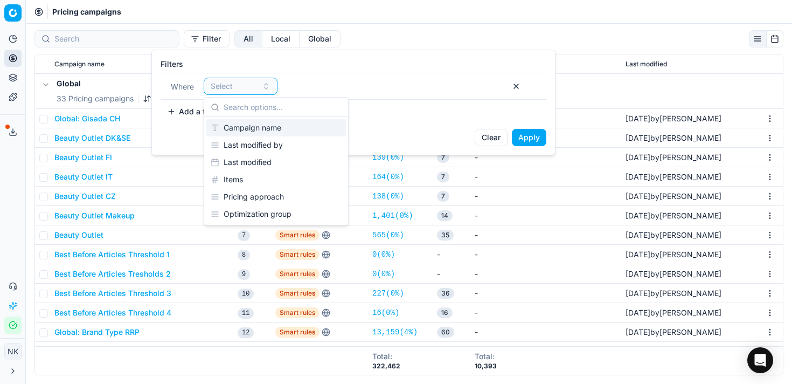
click at [246, 120] on div "Campaign name" at bounding box center [276, 127] width 140 height 17
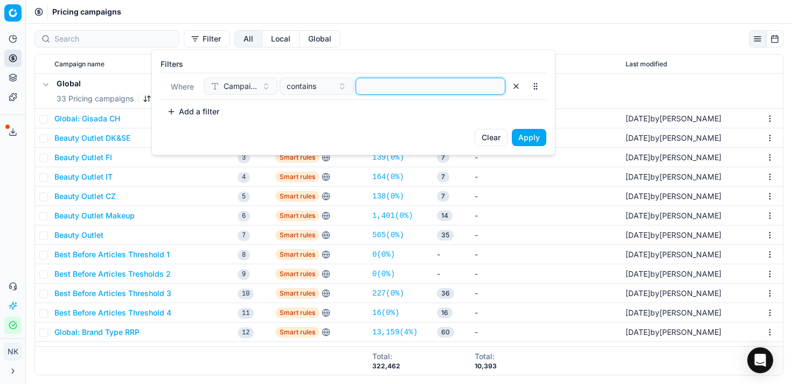
click at [377, 86] on input at bounding box center [430, 86] width 140 height 16
type input "clarins"
click at [530, 140] on button "Apply" at bounding box center [529, 137] width 34 height 17
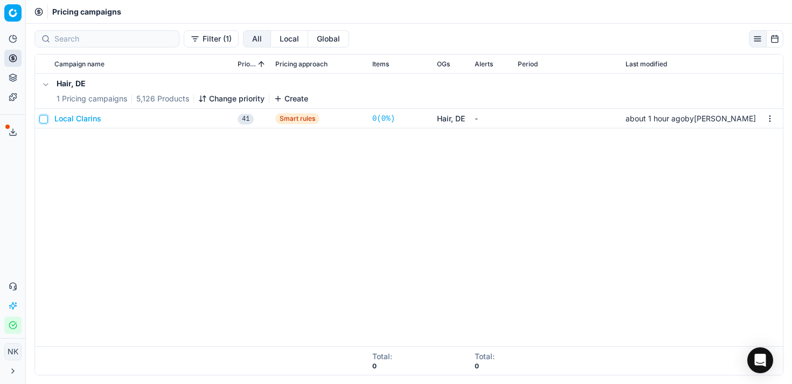
click at [43, 121] on input "checkbox" at bounding box center [43, 119] width 9 height 9
checkbox input "true"
click at [770, 118] on html "Pricing platform Analytics Pricing Product portfolio Templates Export service 8…" at bounding box center [396, 192] width 792 height 384
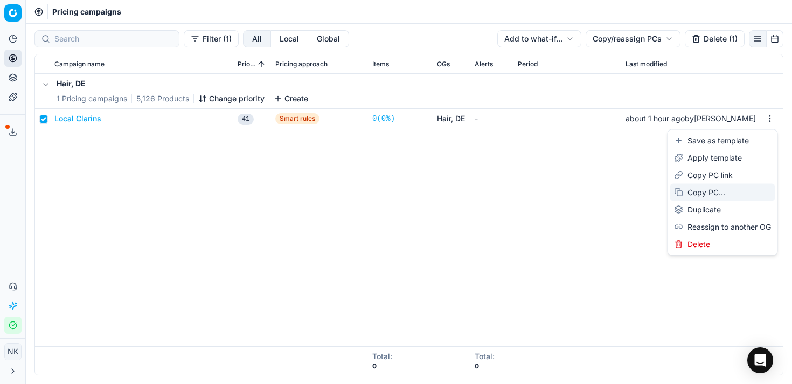
click at [709, 189] on div "Copy PC..." at bounding box center [722, 192] width 105 height 17
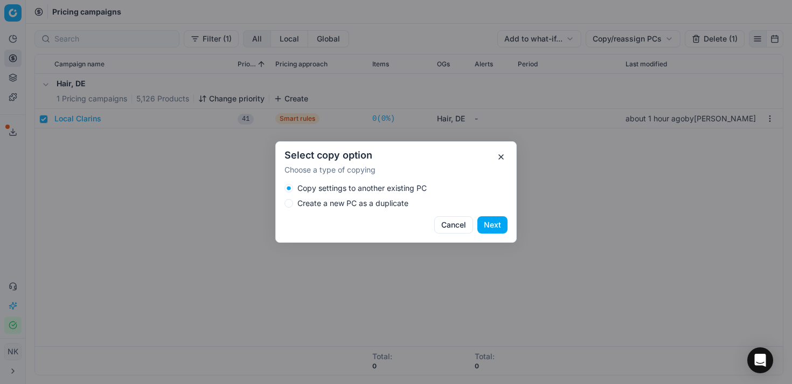
click at [352, 203] on label "Create a new PC as a duplicate" at bounding box center [352, 203] width 111 height 8
click at [293, 203] on button "Create a new PC as a duplicate" at bounding box center [289, 203] width 9 height 9
click at [492, 227] on button "Next" at bounding box center [492, 224] width 30 height 17
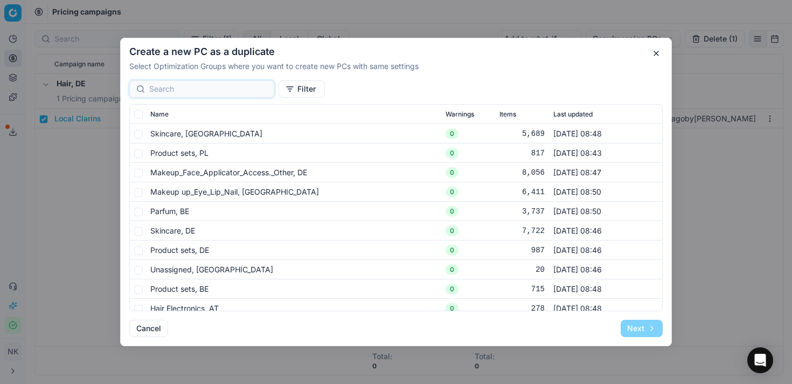
click at [156, 89] on input at bounding box center [208, 89] width 118 height 11
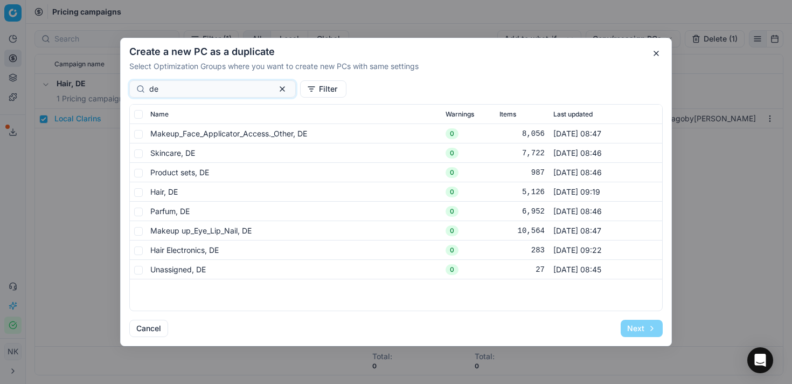
type input "de"
click at [138, 133] on input "checkbox" at bounding box center [138, 134] width 9 height 9
checkbox input "true"
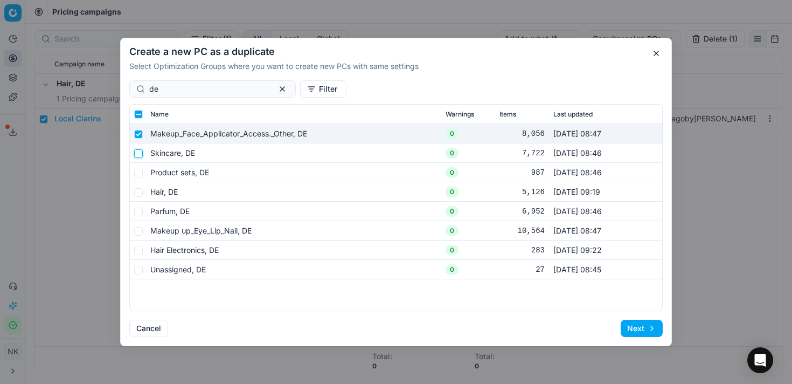
click at [136, 157] on input "checkbox" at bounding box center [138, 153] width 9 height 9
checkbox input "true"
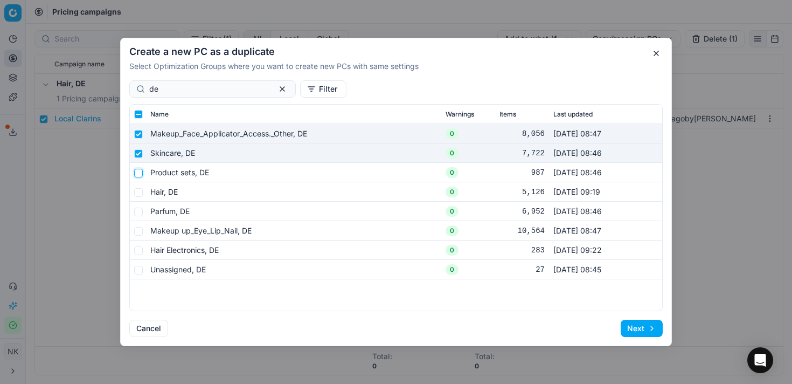
click at [140, 173] on input "checkbox" at bounding box center [138, 173] width 9 height 9
checkbox input "true"
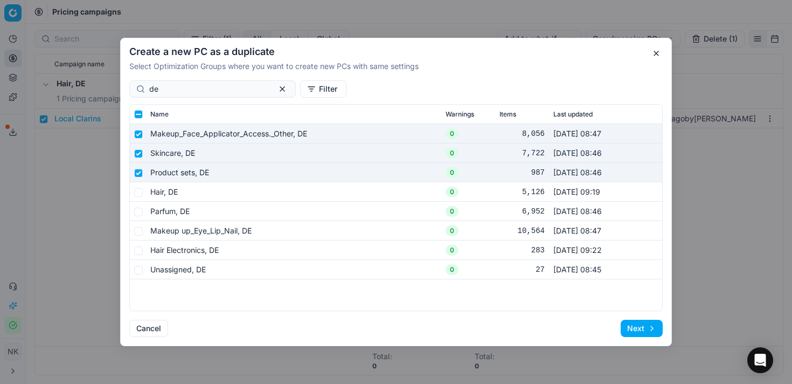
click at [140, 207] on td at bounding box center [138, 211] width 16 height 19
click at [140, 214] on input "checkbox" at bounding box center [138, 211] width 9 height 9
checkbox input "true"
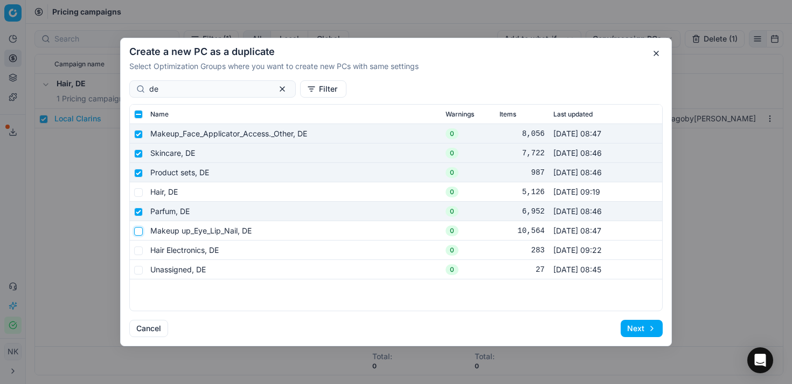
click at [140, 231] on input "checkbox" at bounding box center [138, 231] width 9 height 9
checkbox input "true"
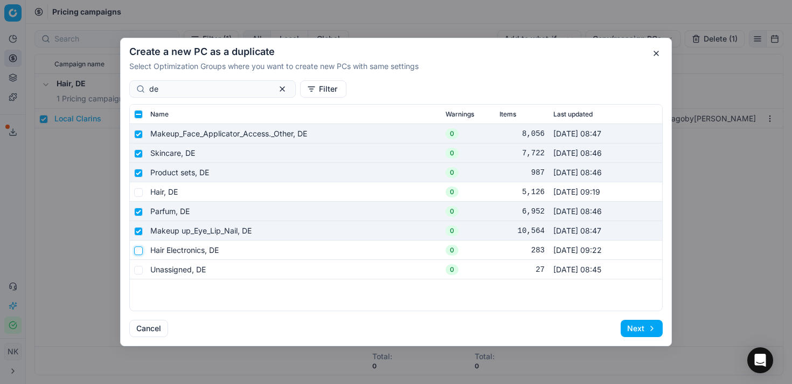
click at [140, 251] on input "checkbox" at bounding box center [138, 250] width 9 height 9
checkbox input "true"
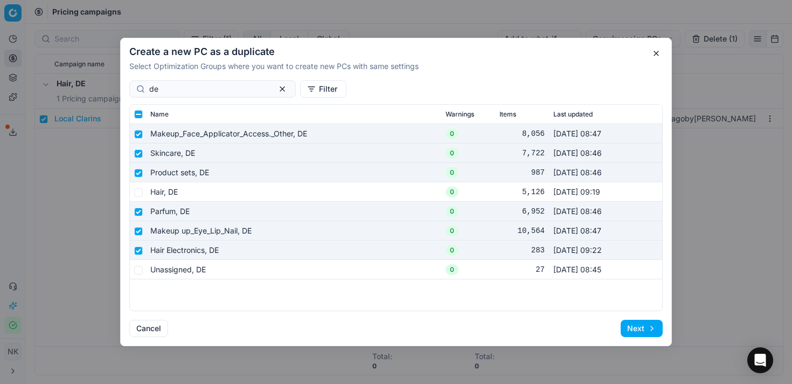
click at [629, 327] on button "Next" at bounding box center [642, 328] width 42 height 17
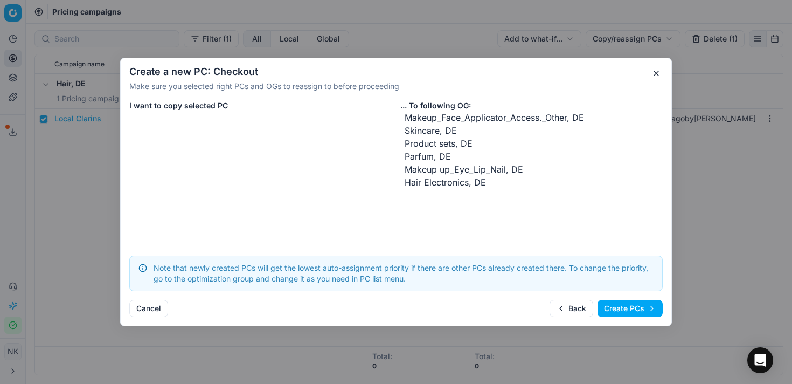
click at [622, 311] on button "Create PCs" at bounding box center [630, 308] width 65 height 17
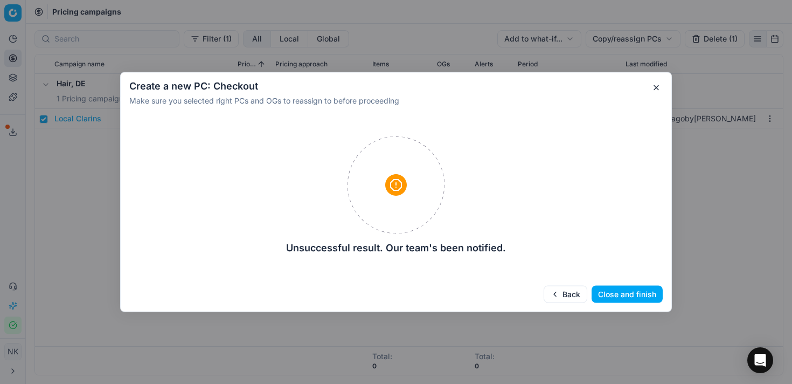
click at [654, 89] on button "button" at bounding box center [656, 87] width 13 height 13
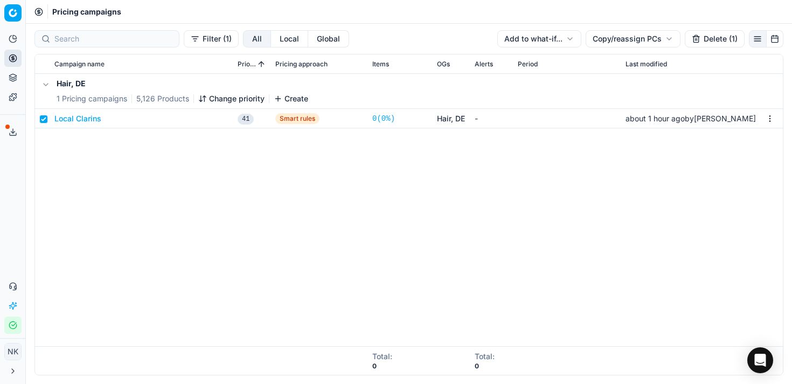
click at [271, 42] on button "Local" at bounding box center [289, 38] width 37 height 17
click at [184, 44] on button "Filter (1)" at bounding box center [211, 38] width 55 height 17
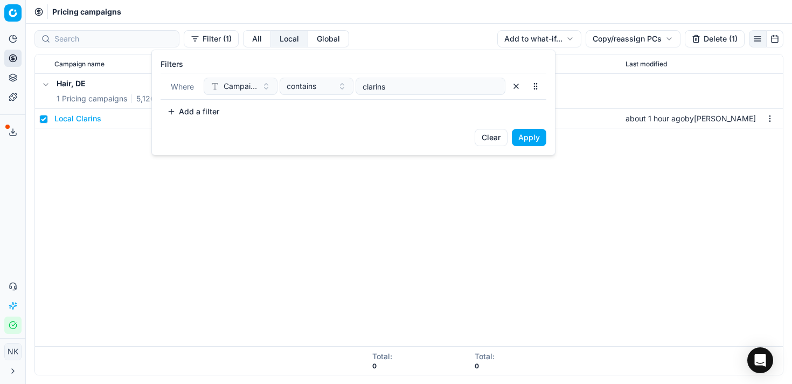
click at [270, 87] on button "Campaign name" at bounding box center [241, 86] width 74 height 17
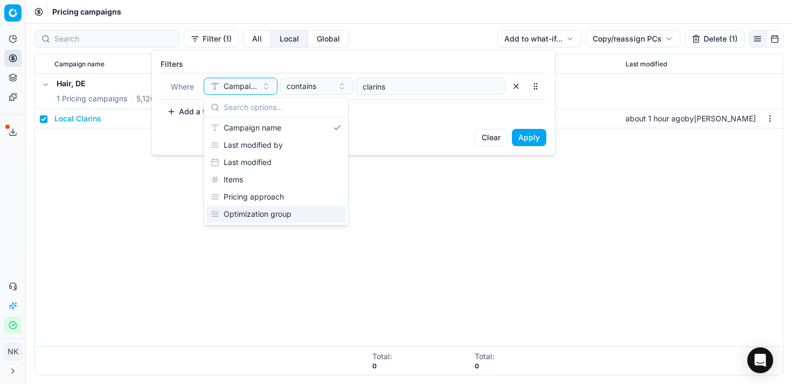
click at [268, 216] on div "Optimization group" at bounding box center [276, 213] width 140 height 17
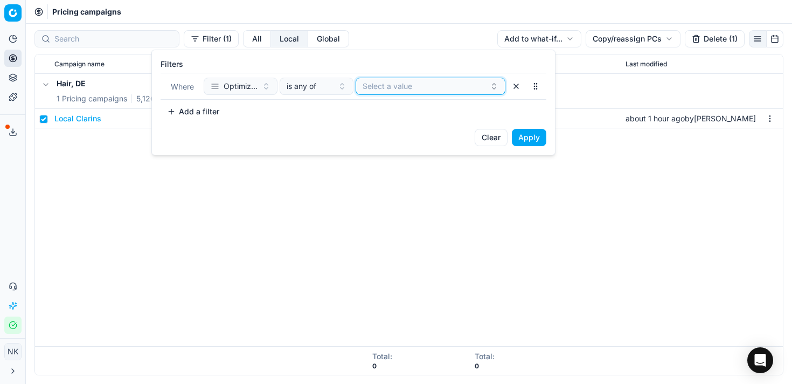
click at [433, 91] on button "Select a value" at bounding box center [431, 86] width 150 height 17
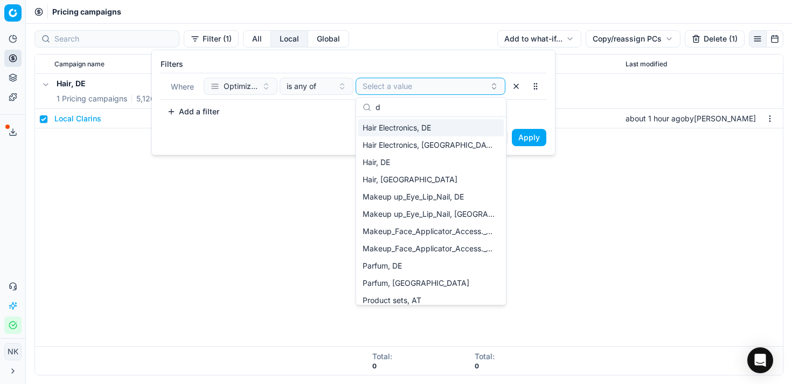
type input "de"
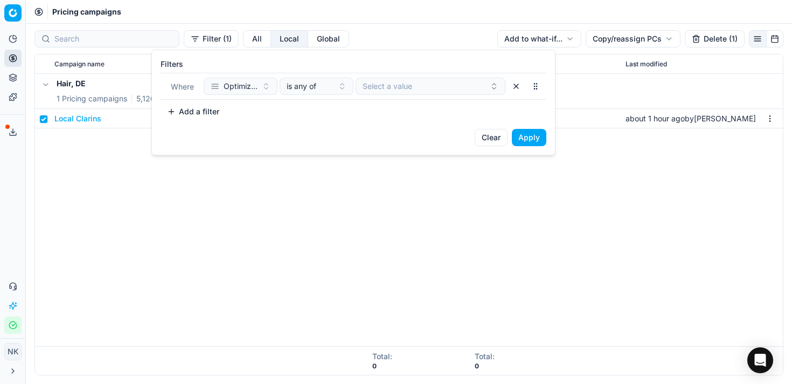
click at [534, 136] on button "Apply" at bounding box center [529, 137] width 34 height 17
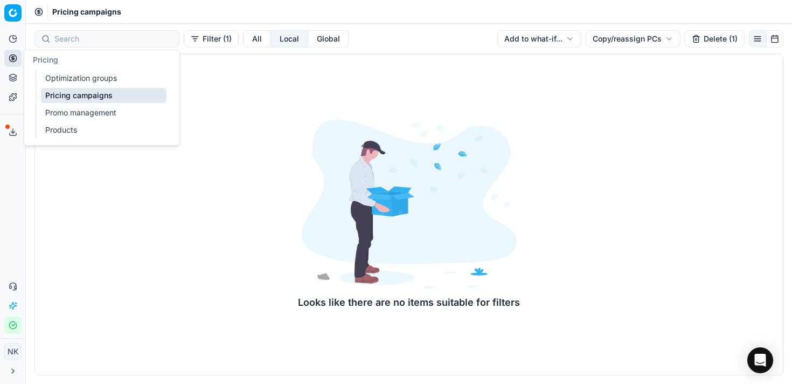
click at [73, 80] on link "Optimization groups" at bounding box center [104, 78] width 126 height 15
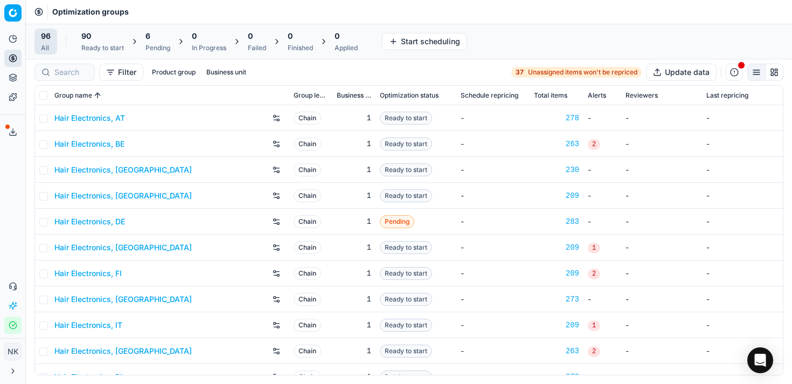
click at [122, 76] on button "Filter" at bounding box center [121, 72] width 44 height 17
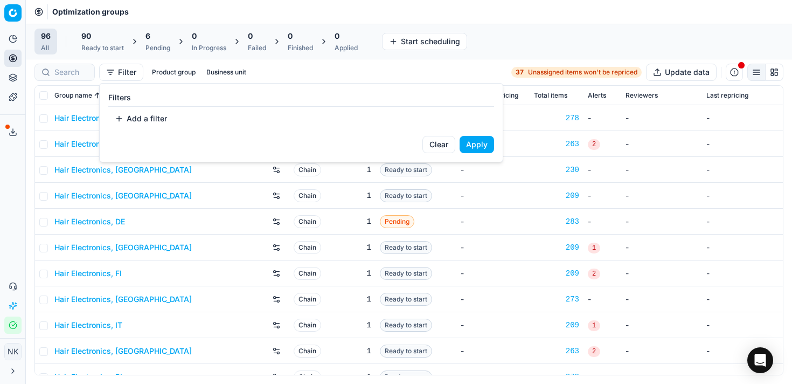
click at [142, 122] on button "Add a filter" at bounding box center [140, 118] width 65 height 17
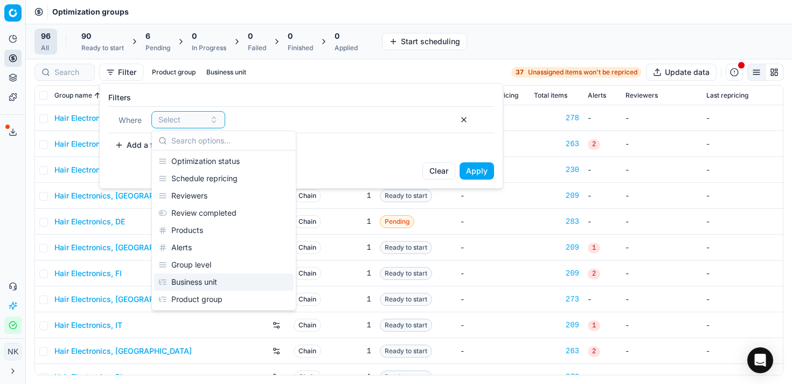
click at [205, 282] on div "Business unit" at bounding box center [224, 281] width 140 height 17
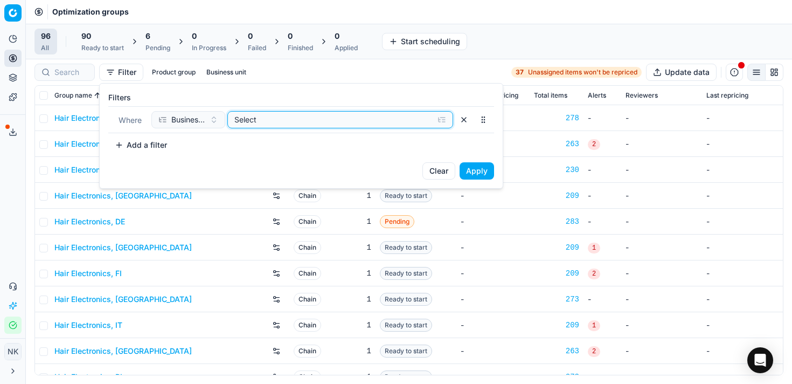
click at [341, 123] on div "Select" at bounding box center [331, 119] width 195 height 11
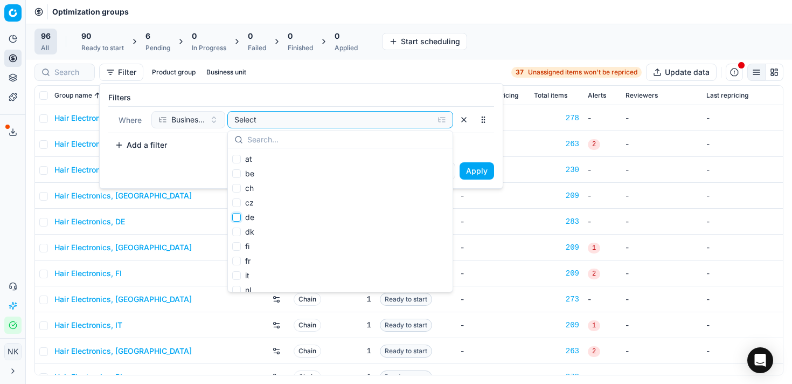
click at [239, 217] on input "de" at bounding box center [236, 217] width 9 height 9
checkbox input "true"
click at [483, 173] on button "Apply" at bounding box center [477, 170] width 34 height 17
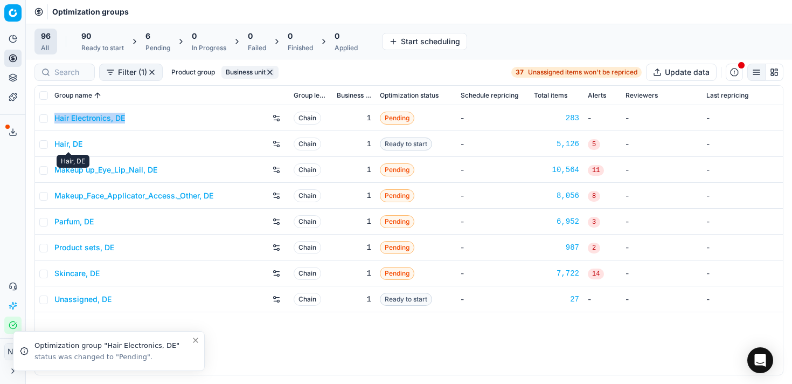
click at [71, 145] on link "Hair, DE" at bounding box center [68, 143] width 28 height 11
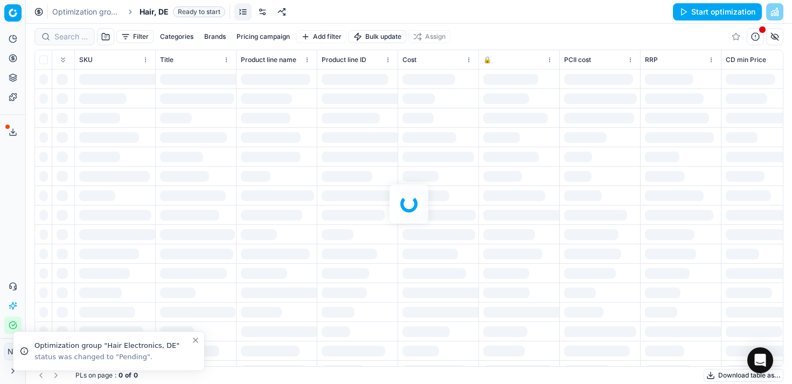
click at [259, 14] on link at bounding box center [262, 11] width 17 height 17
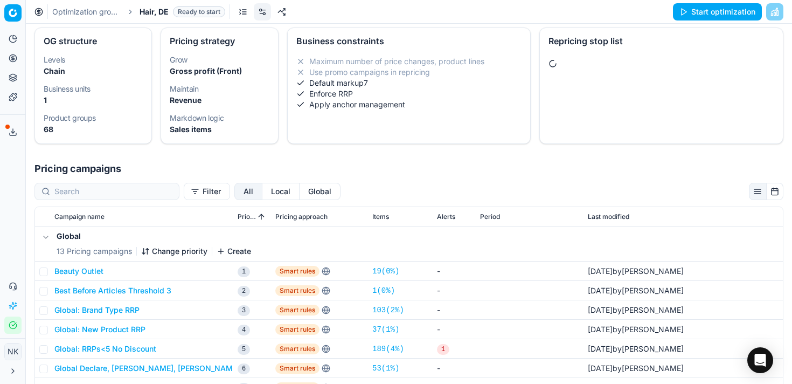
scroll to position [37, 0]
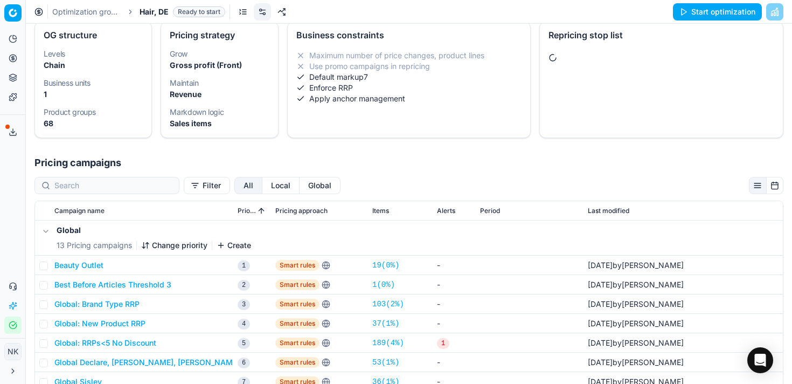
click at [171, 247] on button "Change priority" at bounding box center [174, 245] width 66 height 11
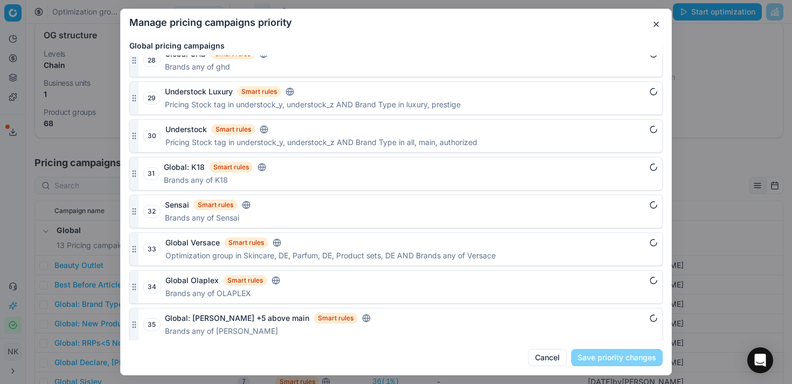
scroll to position [956, 0]
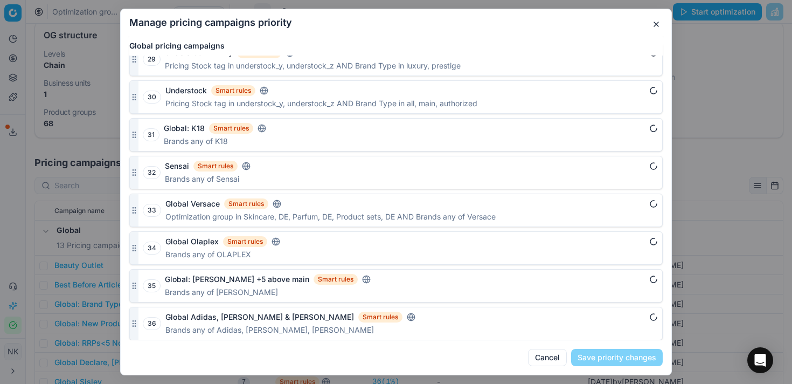
click at [544, 361] on button "Cancel" at bounding box center [547, 357] width 39 height 17
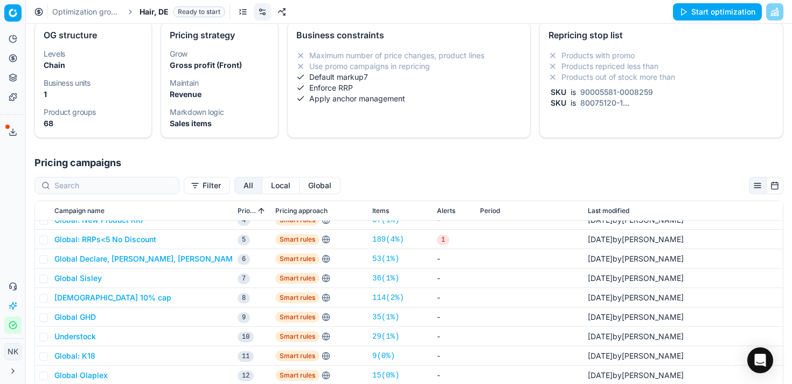
scroll to position [115, 0]
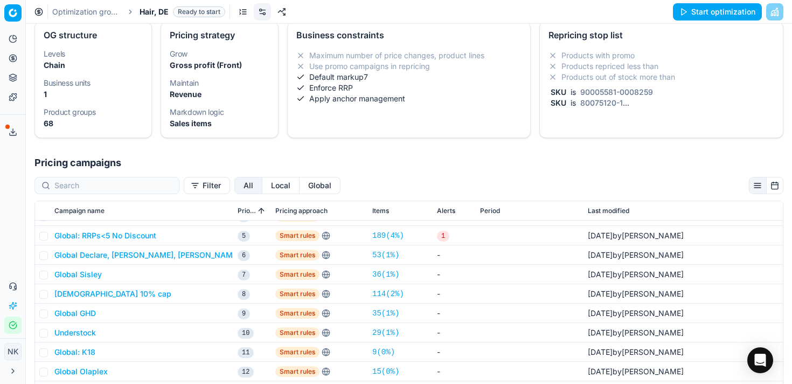
click at [262, 181] on button "Local" at bounding box center [280, 185] width 37 height 17
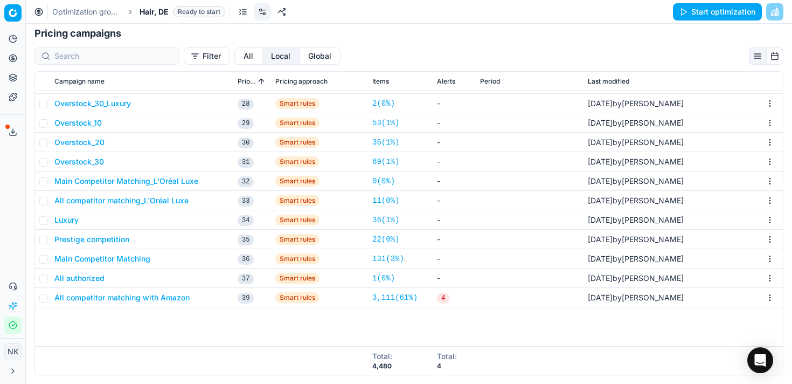
scroll to position [0, 0]
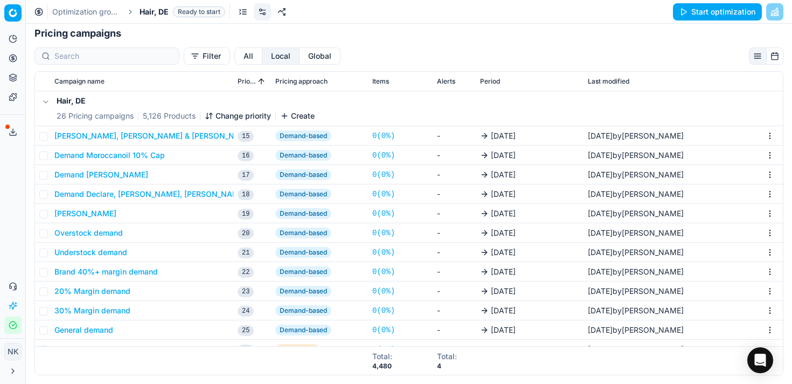
click at [228, 115] on button "Change priority" at bounding box center [238, 115] width 66 height 11
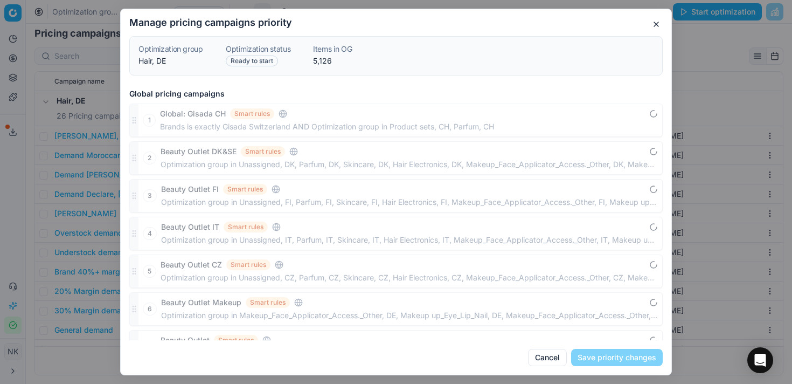
drag, startPoint x: 134, startPoint y: 325, endPoint x: 160, endPoint y: 106, distance: 220.3
click at [160, 106] on div "Global pricing campaigns 1 Global: Gisada CH Smart rules Brands is exactly Gisa…" at bounding box center [396, 212] width 551 height 256
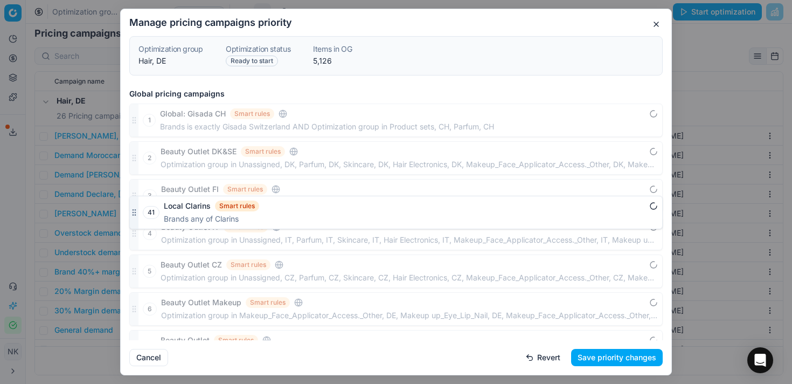
scroll to position [1168, 0]
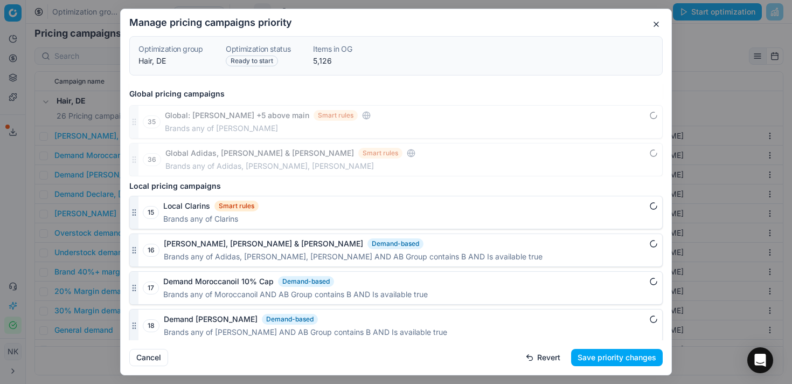
click at [615, 358] on button "Save priority changes" at bounding box center [617, 357] width 92 height 17
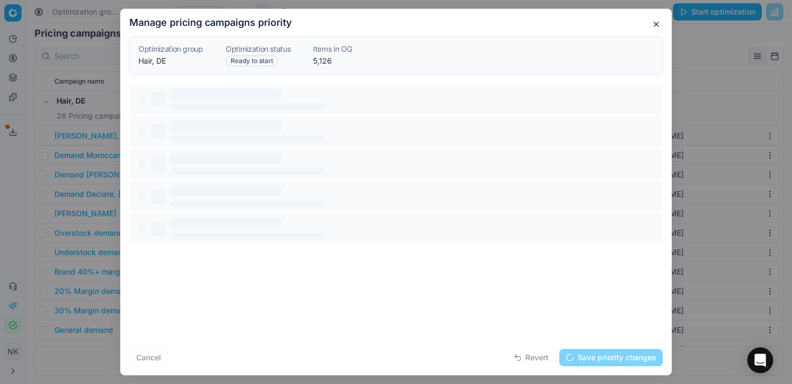
scroll to position [0, 0]
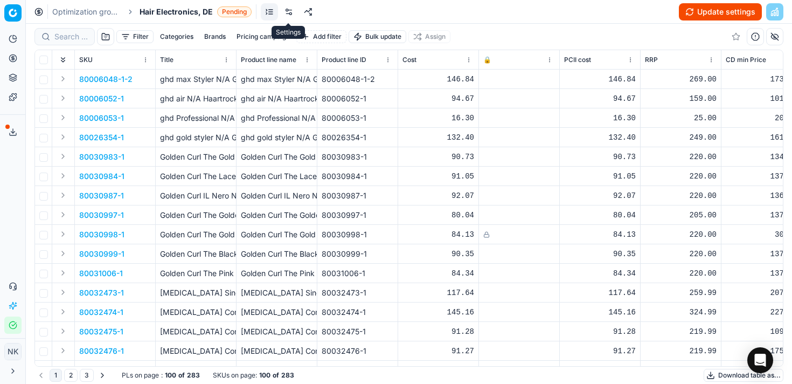
click at [289, 11] on link at bounding box center [288, 11] width 17 height 17
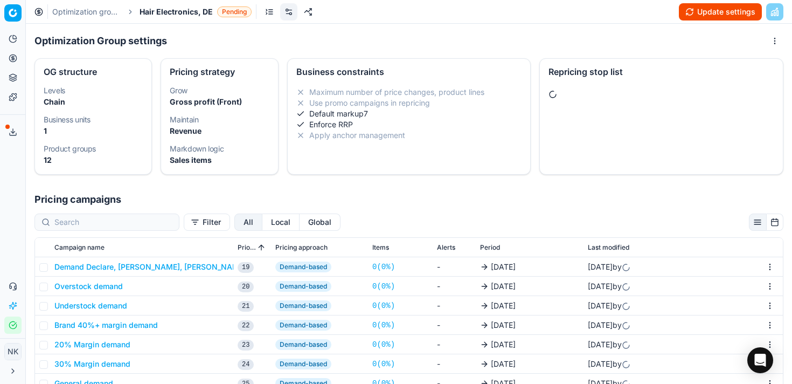
scroll to position [166, 0]
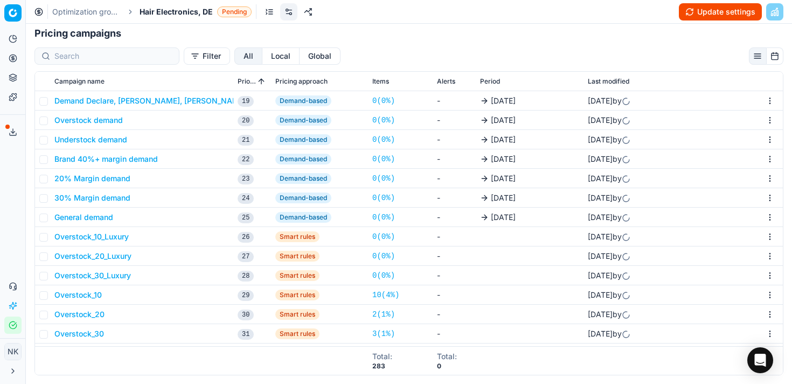
click at [262, 51] on button "Local" at bounding box center [280, 55] width 37 height 17
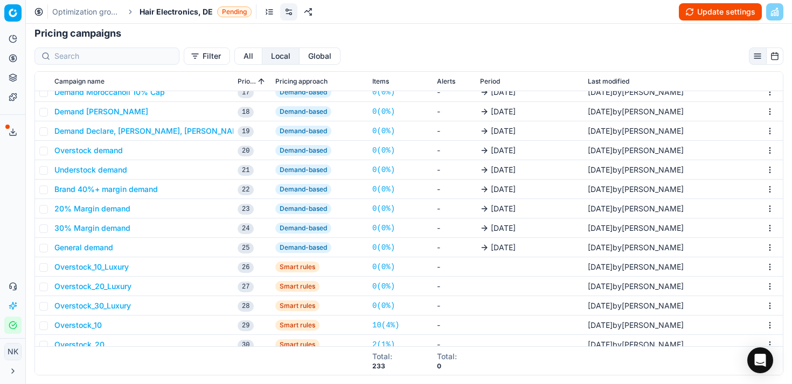
scroll to position [0, 0]
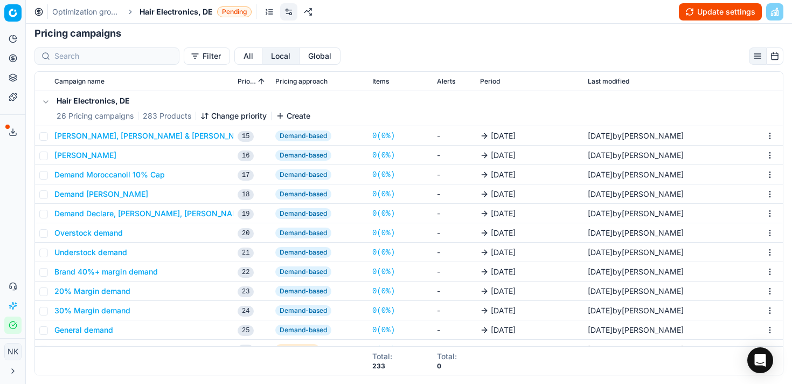
click at [231, 114] on button "Change priority" at bounding box center [233, 115] width 66 height 11
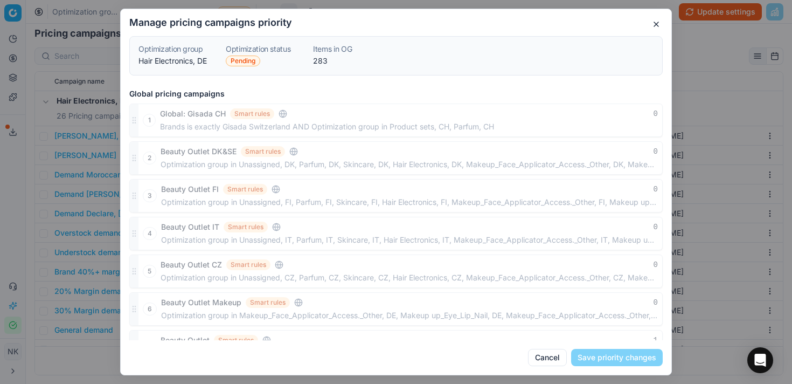
drag, startPoint x: 133, startPoint y: 327, endPoint x: 150, endPoint y: 121, distance: 206.6
click at [150, 121] on div "Global pricing campaigns 1 Global: Gisada CH Smart rules 0 Brands is exactly Gi…" at bounding box center [396, 212] width 551 height 256
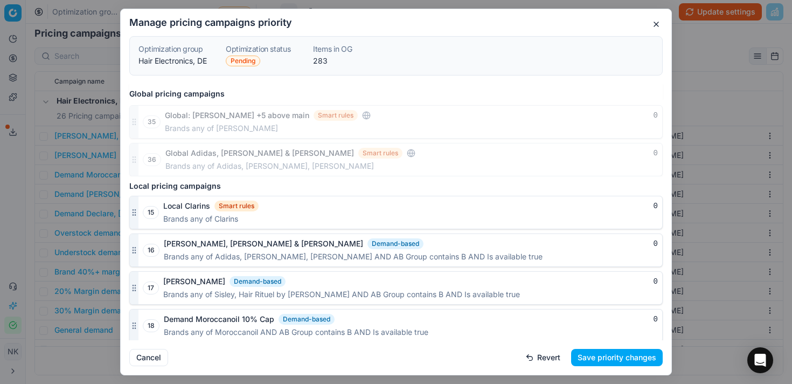
click at [603, 358] on button "Save priority changes" at bounding box center [617, 357] width 92 height 17
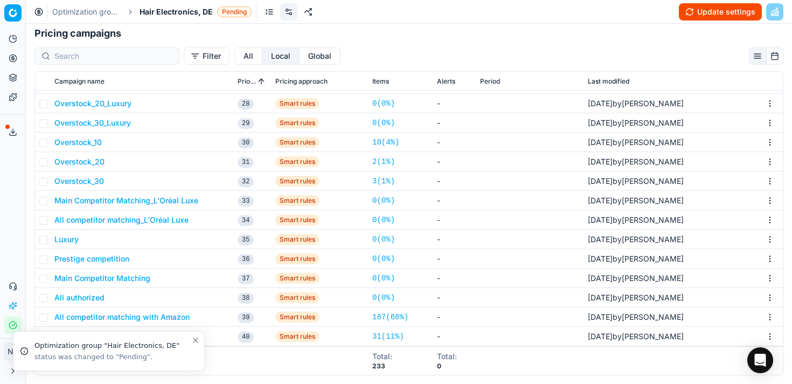
scroll to position [0, 0]
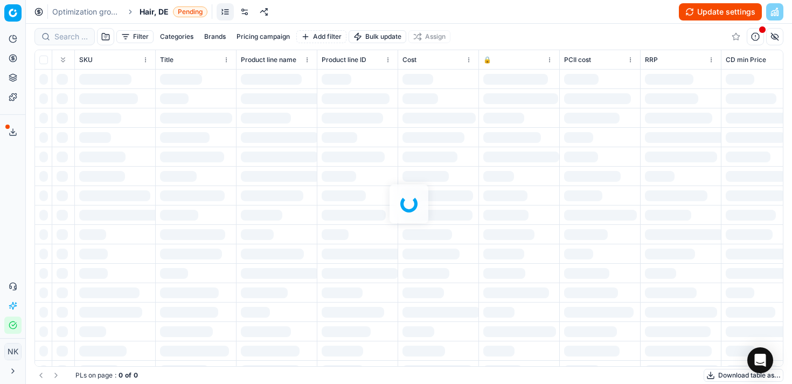
click at [132, 36] on div at bounding box center [409, 204] width 766 height 360
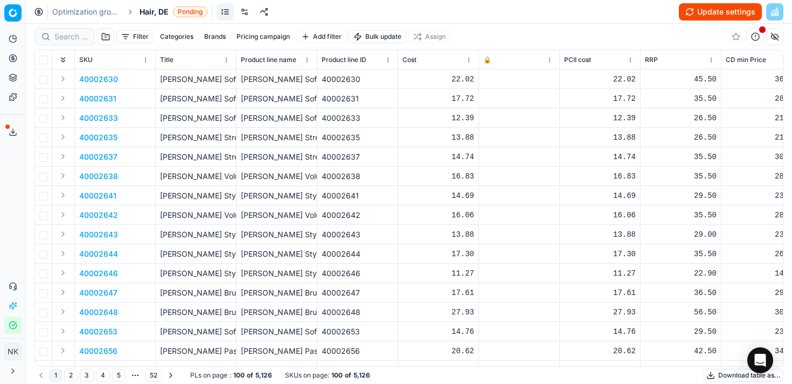
click at [91, 11] on link "Optimization groups" at bounding box center [86, 11] width 69 height 11
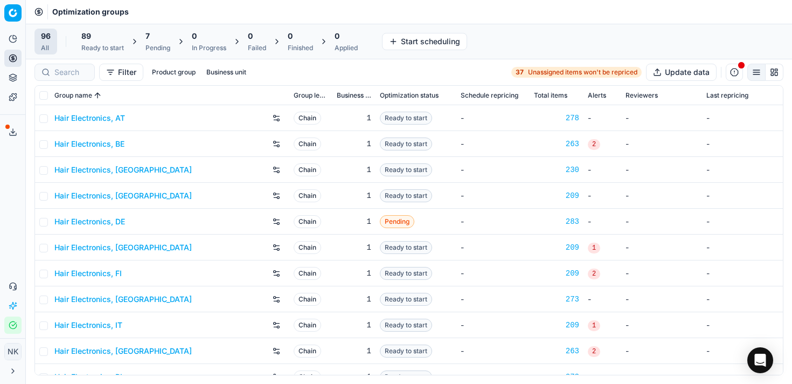
click at [128, 74] on button "Filter" at bounding box center [121, 72] width 44 height 17
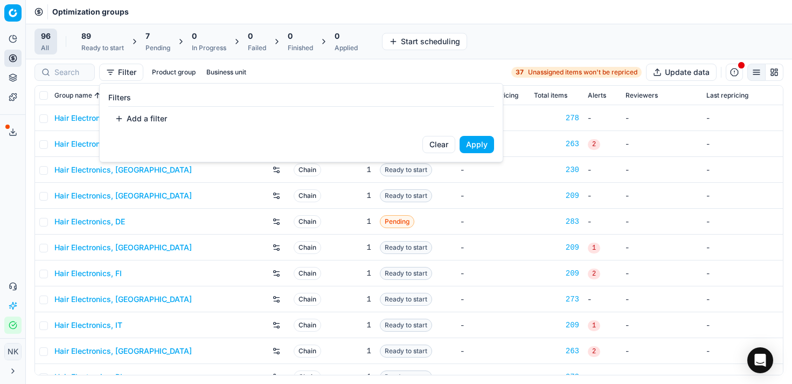
click at [217, 74] on html "Pricing platform Analytics Pricing Product portfolio Templates Export service 8…" at bounding box center [396, 192] width 792 height 384
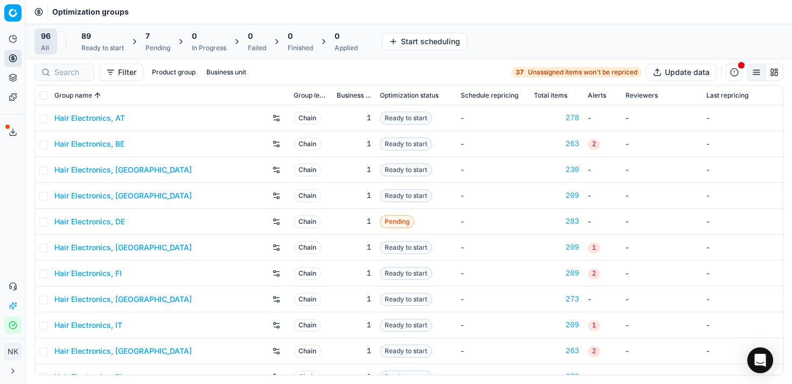
click at [226, 73] on button "Business unit" at bounding box center [226, 72] width 48 height 13
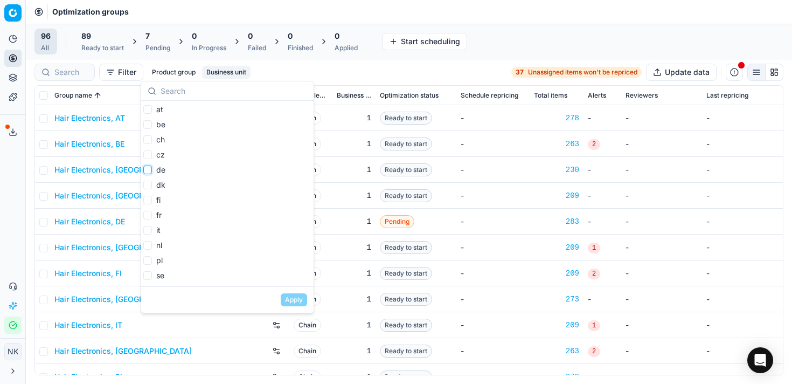
click at [148, 172] on input "de" at bounding box center [147, 169] width 9 height 9
checkbox input "true"
click at [282, 303] on button "Apply" at bounding box center [294, 299] width 26 height 13
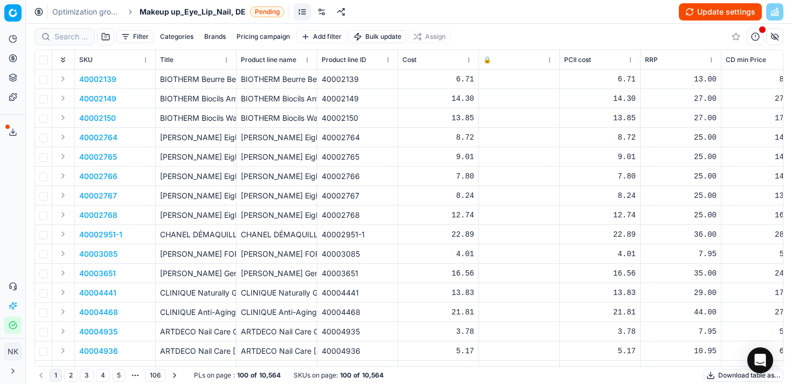
click at [302, 13] on link at bounding box center [302, 11] width 17 height 17
click at [318, 12] on link at bounding box center [321, 11] width 17 height 17
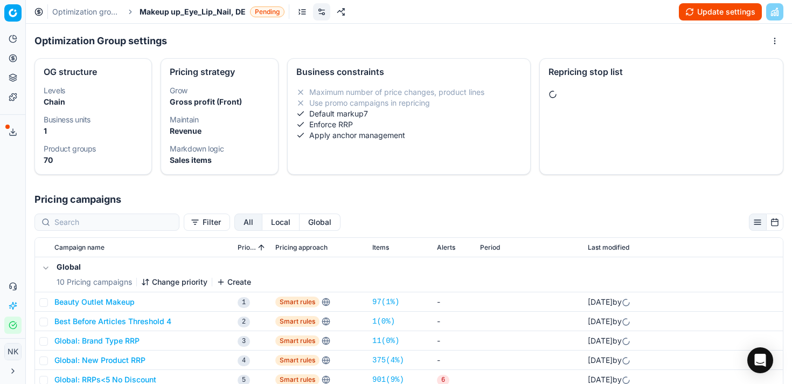
click at [262, 226] on button "Local" at bounding box center [280, 221] width 37 height 17
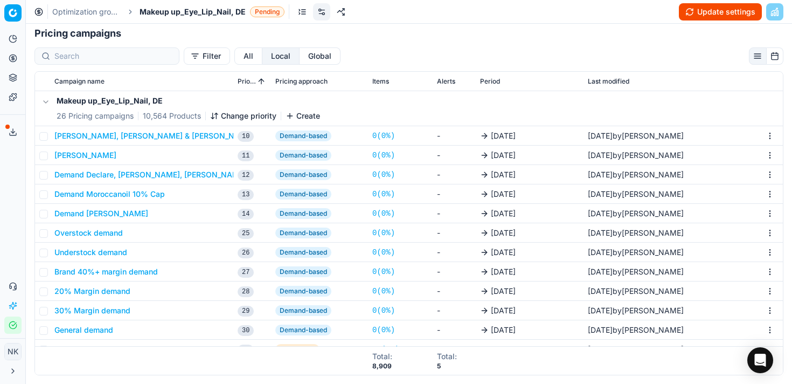
click at [248, 110] on button "Change priority" at bounding box center [243, 115] width 66 height 11
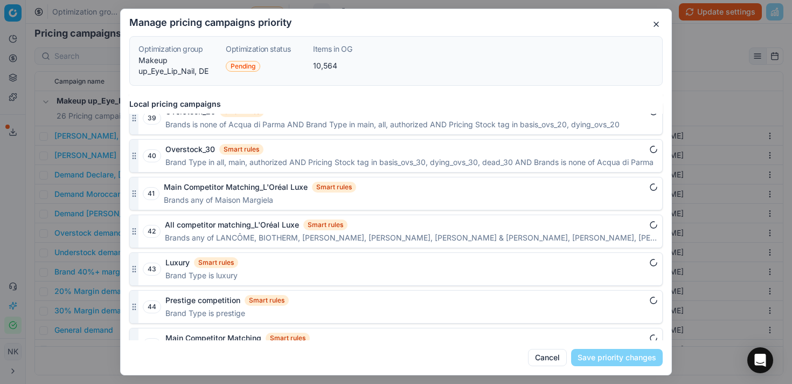
scroll to position [2010, 0]
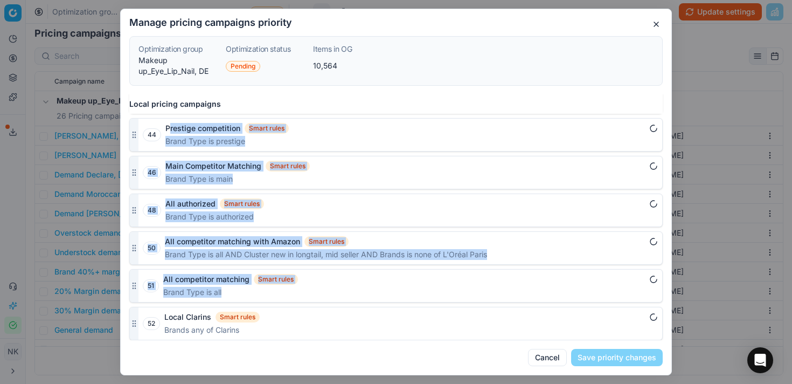
drag, startPoint x: 136, startPoint y: 328, endPoint x: 161, endPoint y: 174, distance: 156.1
click at [134, 324] on icon "button" at bounding box center [134, 323] width 9 height 9
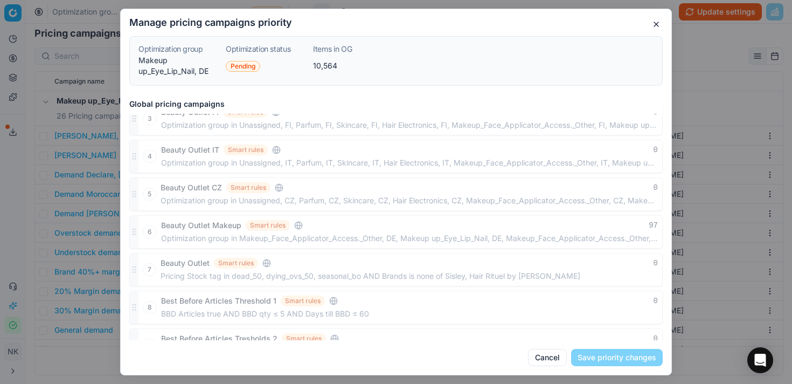
scroll to position [0, 0]
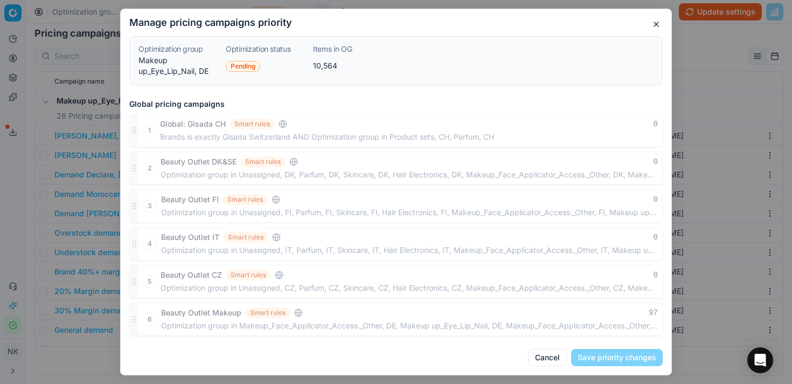
drag, startPoint x: 134, startPoint y: 325, endPoint x: 156, endPoint y: 110, distance: 216.7
click at [156, 110] on div "Global pricing campaigns 1 Global: Gisada CH Smart rules 0 Brands is exactly Gi…" at bounding box center [396, 217] width 551 height 246
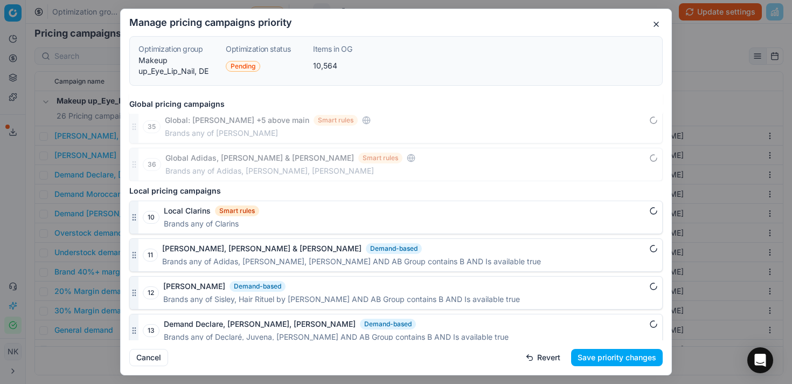
click at [613, 359] on button "Save priority changes" at bounding box center [617, 357] width 92 height 17
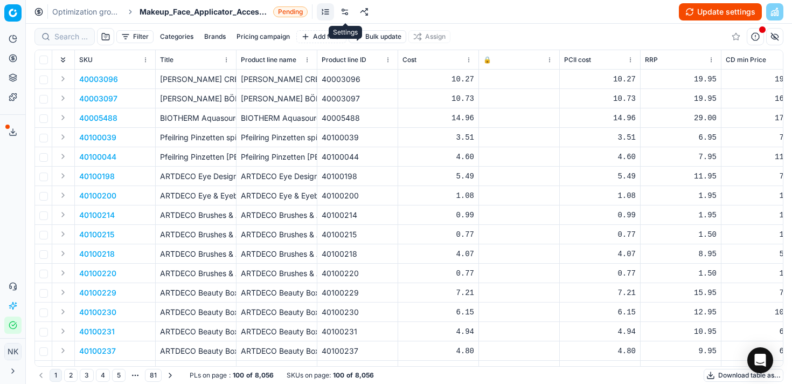
click at [349, 14] on link at bounding box center [344, 11] width 17 height 17
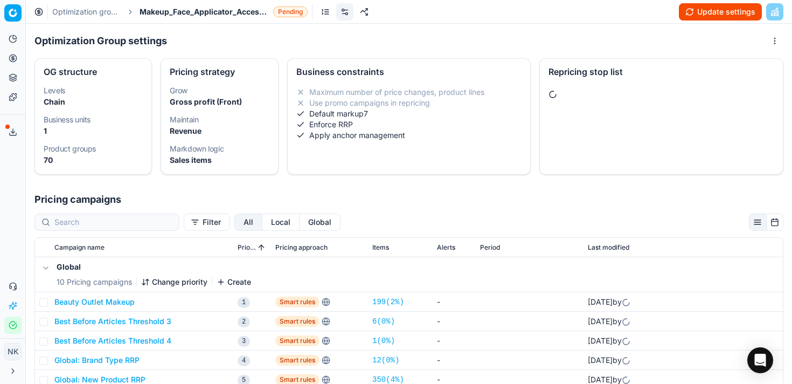
click at [262, 225] on button "Local" at bounding box center [280, 221] width 37 height 17
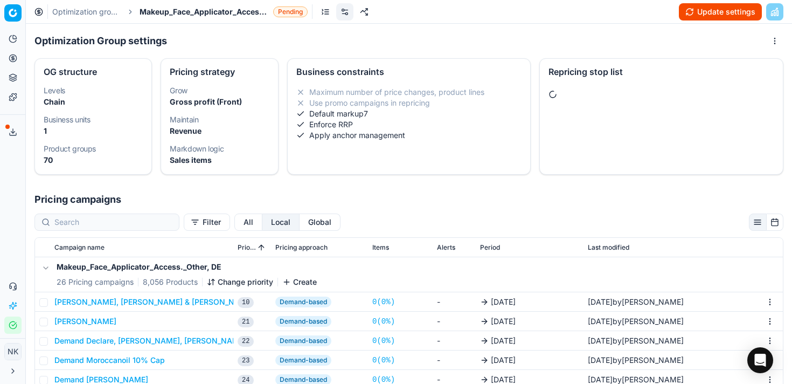
click at [232, 279] on button "Change priority" at bounding box center [240, 281] width 66 height 11
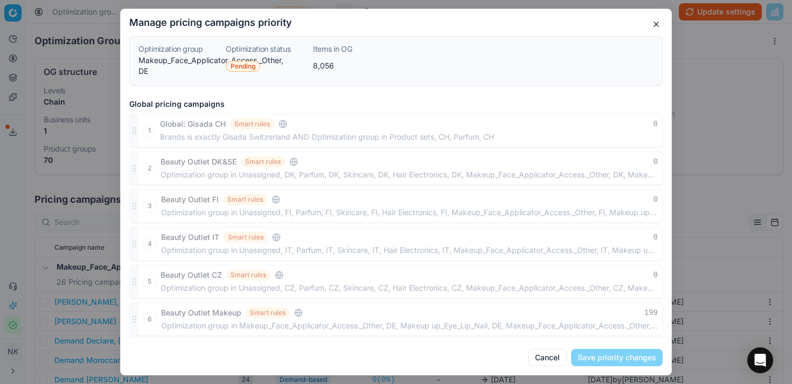
drag, startPoint x: 136, startPoint y: 327, endPoint x: 180, endPoint y: 93, distance: 237.4
click at [180, 93] on form "Manage pricing campaigns priority Optimization group Makeup_Face_Applicator_Acc…" at bounding box center [396, 192] width 551 height 348
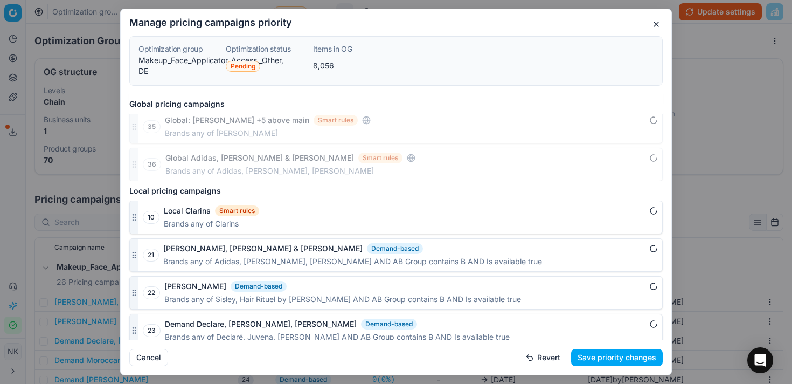
click at [607, 357] on button "Save priority changes" at bounding box center [617, 357] width 92 height 17
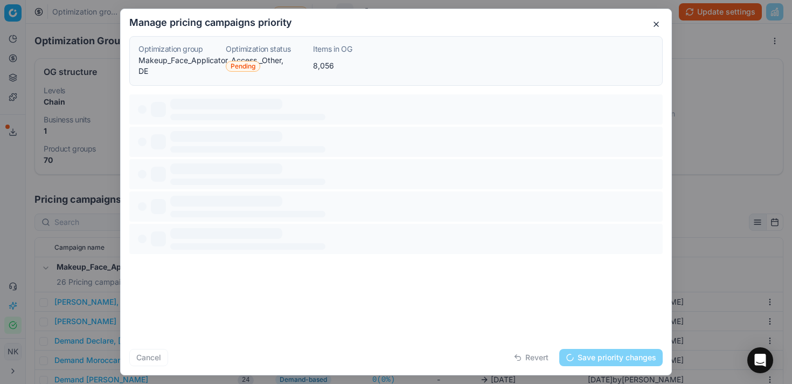
scroll to position [0, 0]
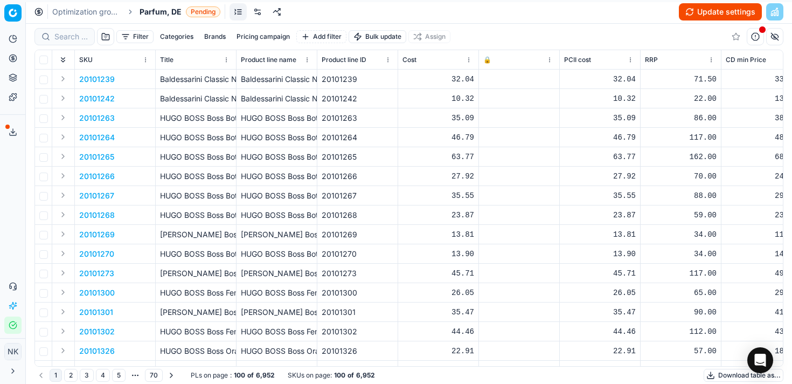
click at [260, 15] on link at bounding box center [257, 11] width 17 height 17
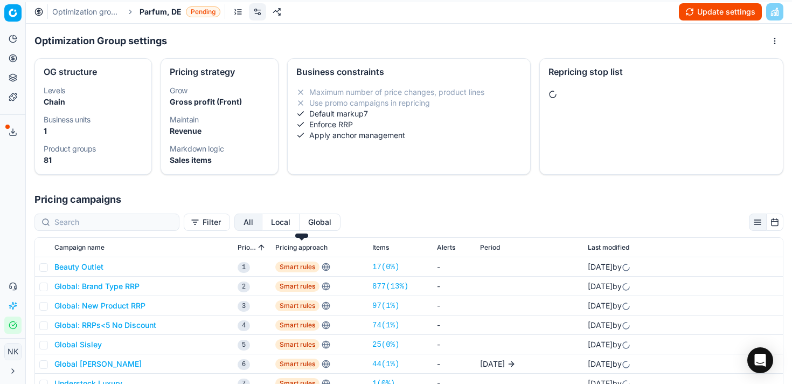
scroll to position [36, 0]
click at [262, 226] on button "Local" at bounding box center [280, 221] width 37 height 17
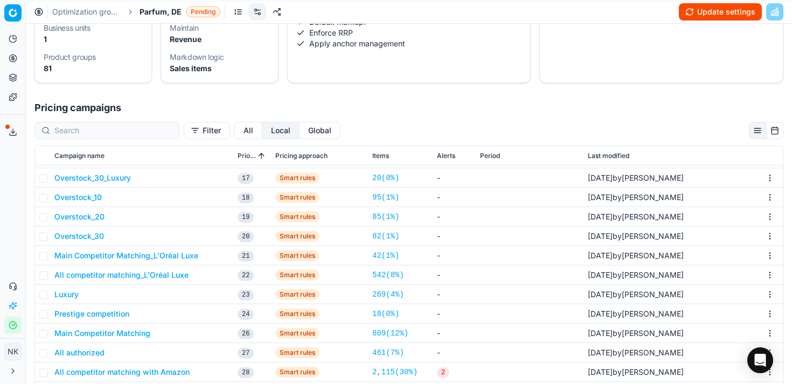
scroll to position [0, 0]
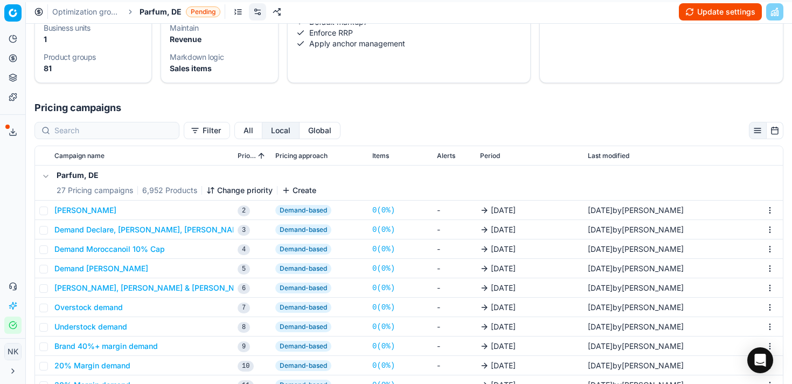
click at [237, 187] on button "Change priority" at bounding box center [239, 190] width 66 height 11
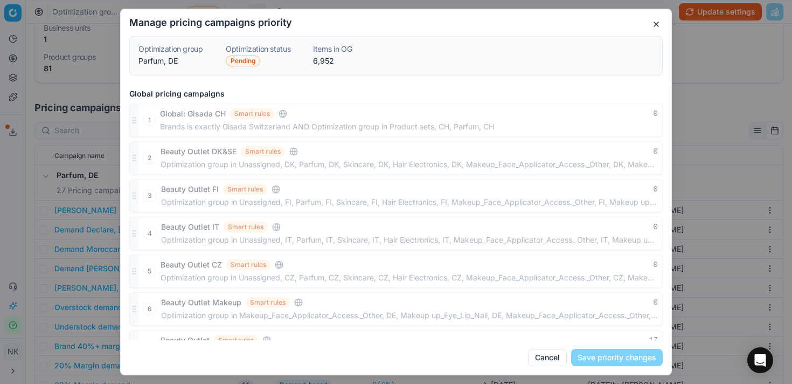
drag, startPoint x: 135, startPoint y: 325, endPoint x: 171, endPoint y: 105, distance: 222.9
click at [171, 105] on div "Global pricing campaigns 1 Global: Gisada CH Smart rules 0 Brands is exactly Gi…" at bounding box center [396, 212] width 551 height 256
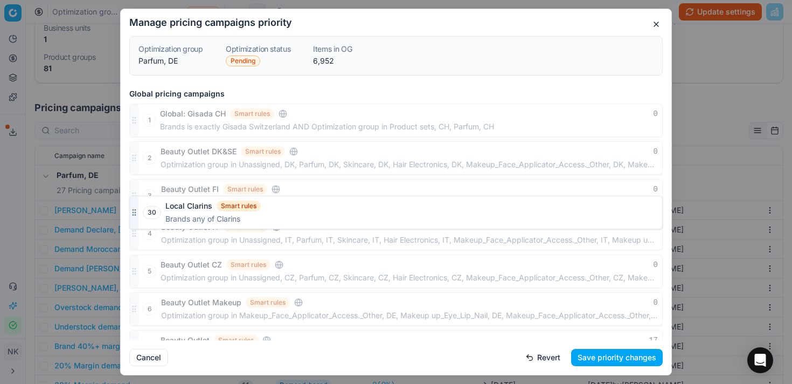
scroll to position [1168, 0]
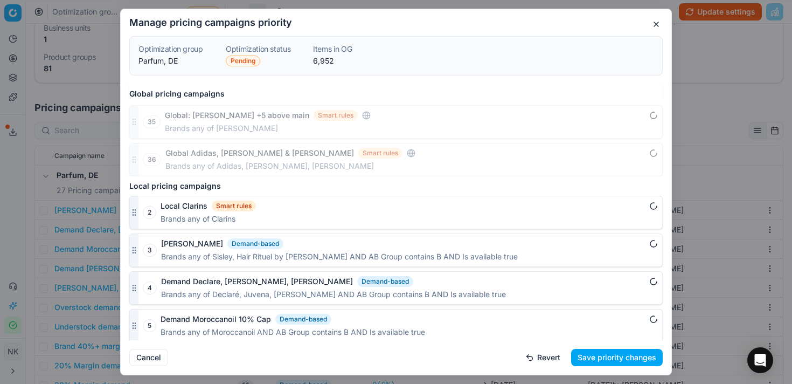
click at [619, 358] on button "Save priority changes" at bounding box center [617, 357] width 92 height 17
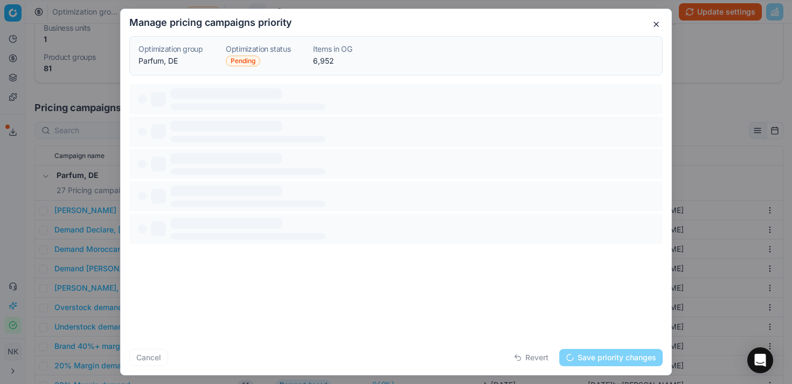
scroll to position [0, 0]
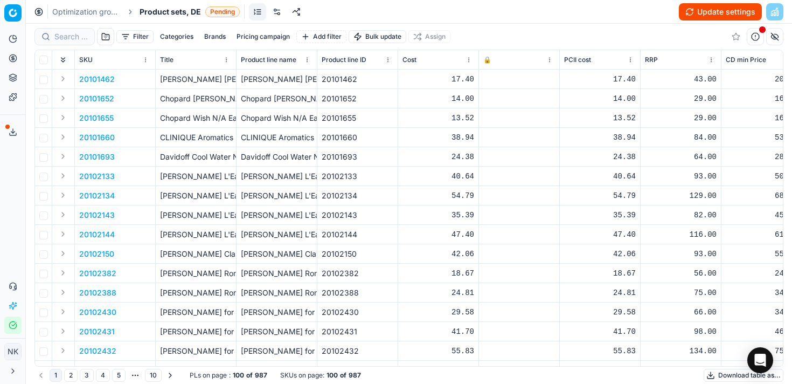
click at [280, 11] on link at bounding box center [276, 11] width 17 height 17
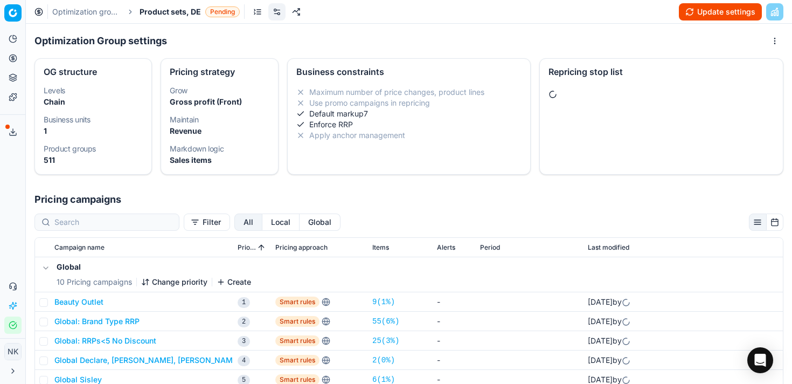
click at [262, 218] on button "Local" at bounding box center [280, 221] width 37 height 17
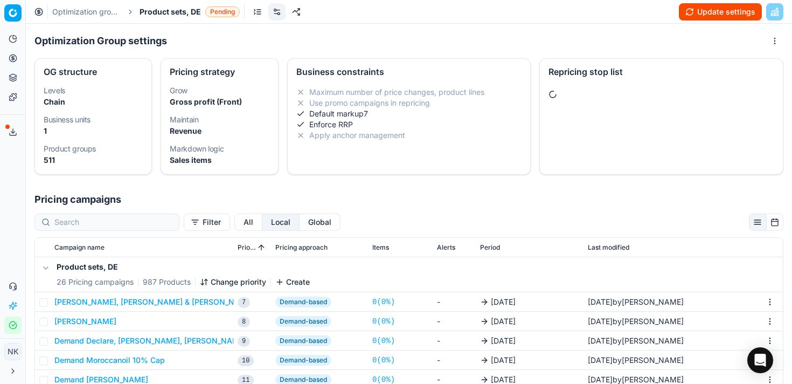
click at [229, 278] on button "Change priority" at bounding box center [233, 281] width 66 height 11
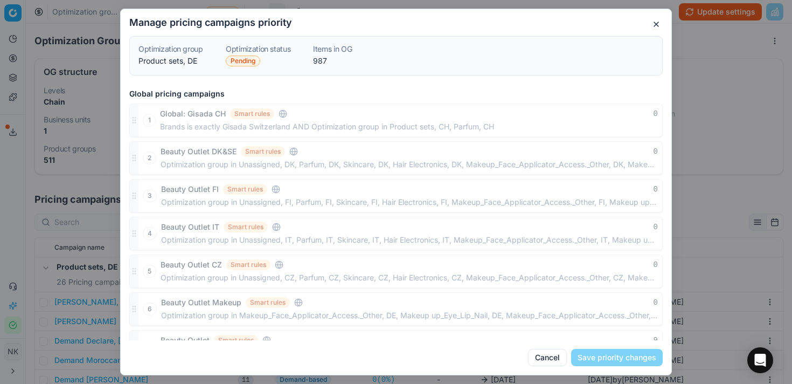
drag, startPoint x: 135, startPoint y: 326, endPoint x: 183, endPoint y: 82, distance: 248.8
click at [183, 82] on form "Manage pricing campaigns priority Optimization group Product sets, DE Optimizat…" at bounding box center [396, 192] width 551 height 348
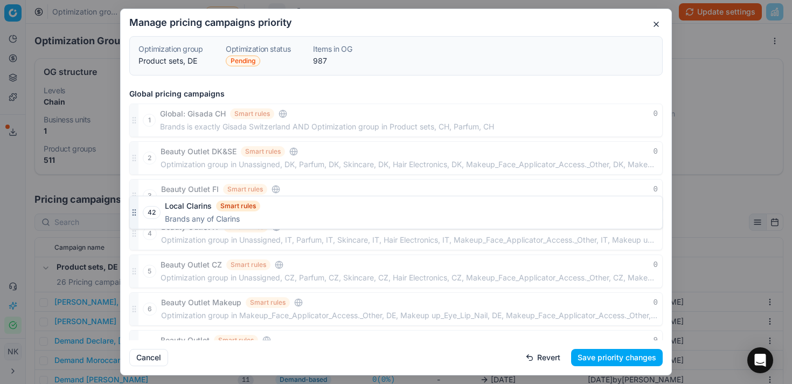
scroll to position [1168, 0]
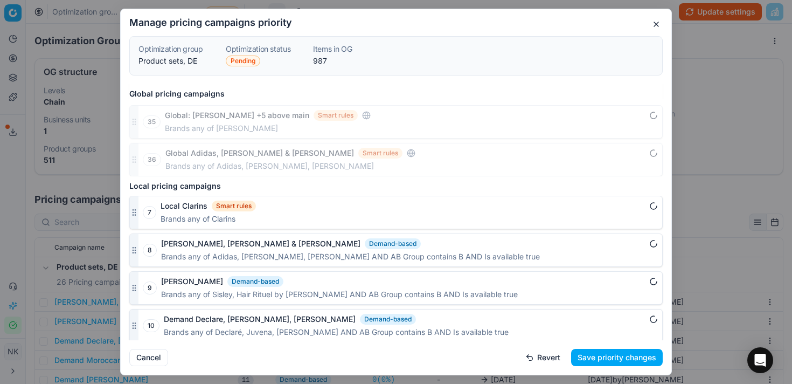
click at [610, 360] on button "Save priority changes" at bounding box center [617, 357] width 92 height 17
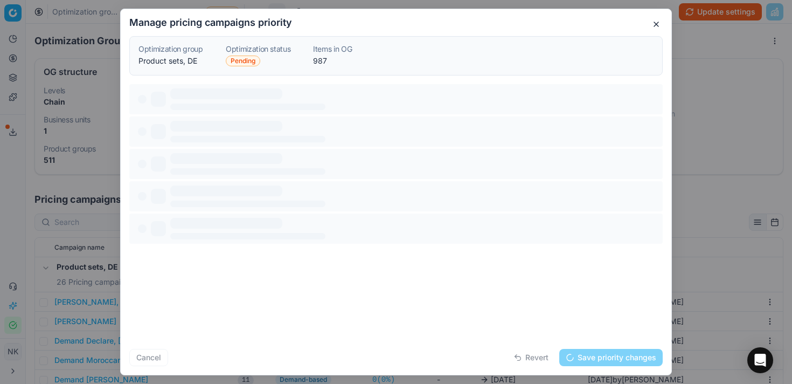
scroll to position [0, 0]
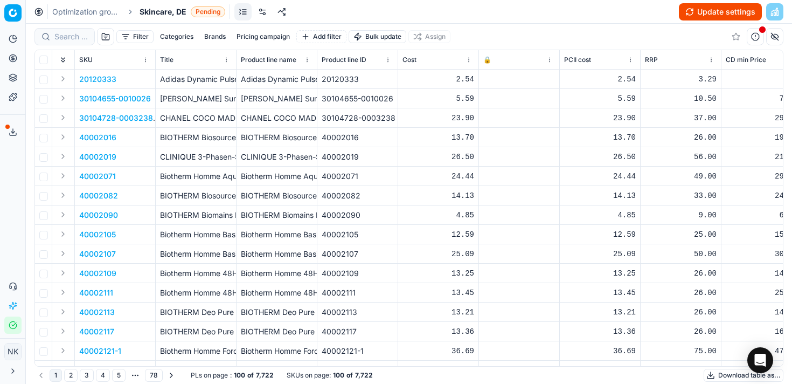
click at [264, 9] on link at bounding box center [262, 11] width 17 height 17
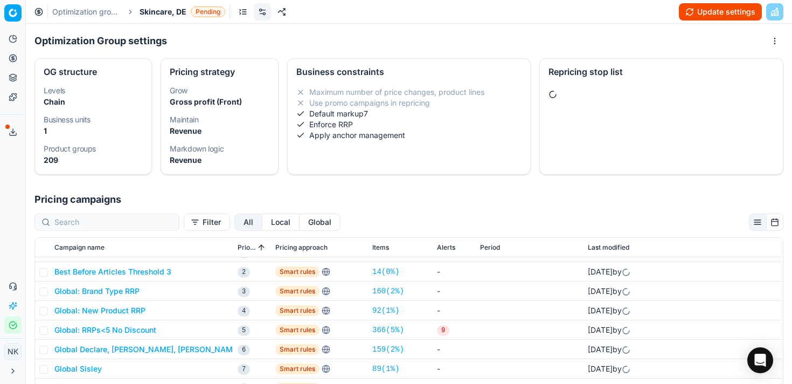
scroll to position [51, 0]
click at [262, 217] on button "Local" at bounding box center [280, 221] width 37 height 17
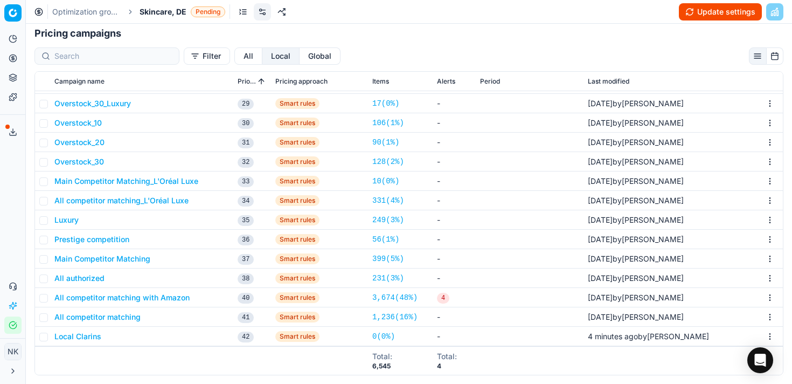
scroll to position [0, 0]
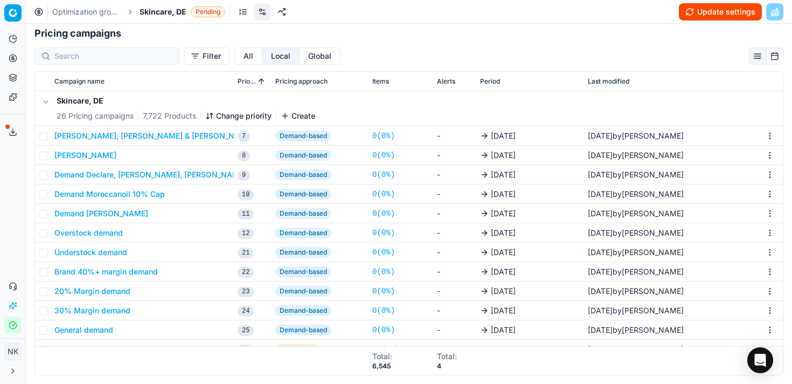
click at [238, 115] on button "Change priority" at bounding box center [238, 115] width 66 height 11
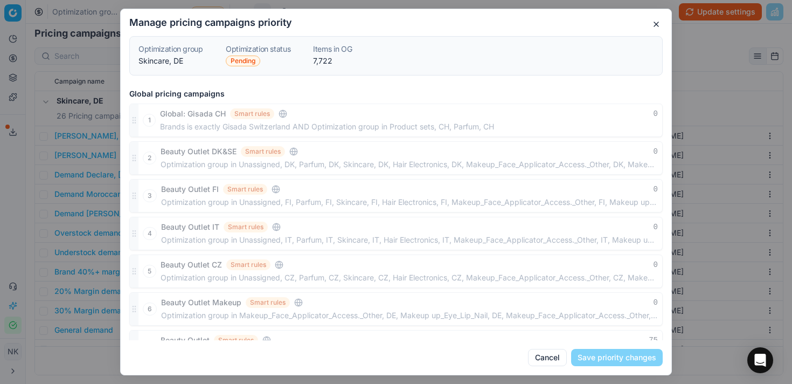
drag, startPoint x: 134, startPoint y: 324, endPoint x: 213, endPoint y: 58, distance: 277.2
click at [213, 58] on form "Manage pricing campaigns priority Optimization group Skincare, DE Optimization …" at bounding box center [396, 192] width 551 height 348
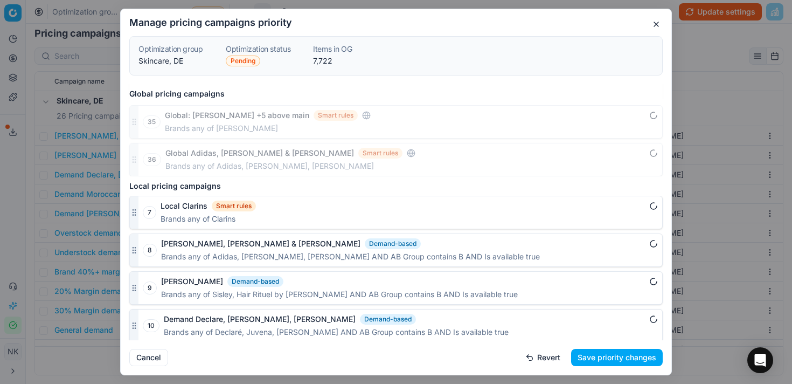
click at [584, 356] on button "Save priority changes" at bounding box center [617, 357] width 92 height 17
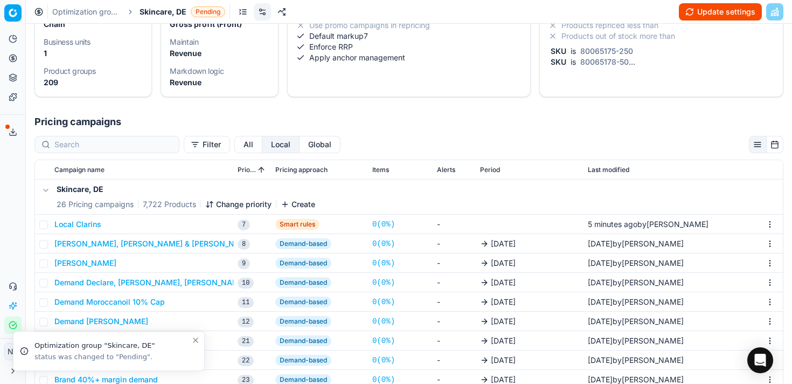
scroll to position [0, 0]
